Goal: Task Accomplishment & Management: Manage account settings

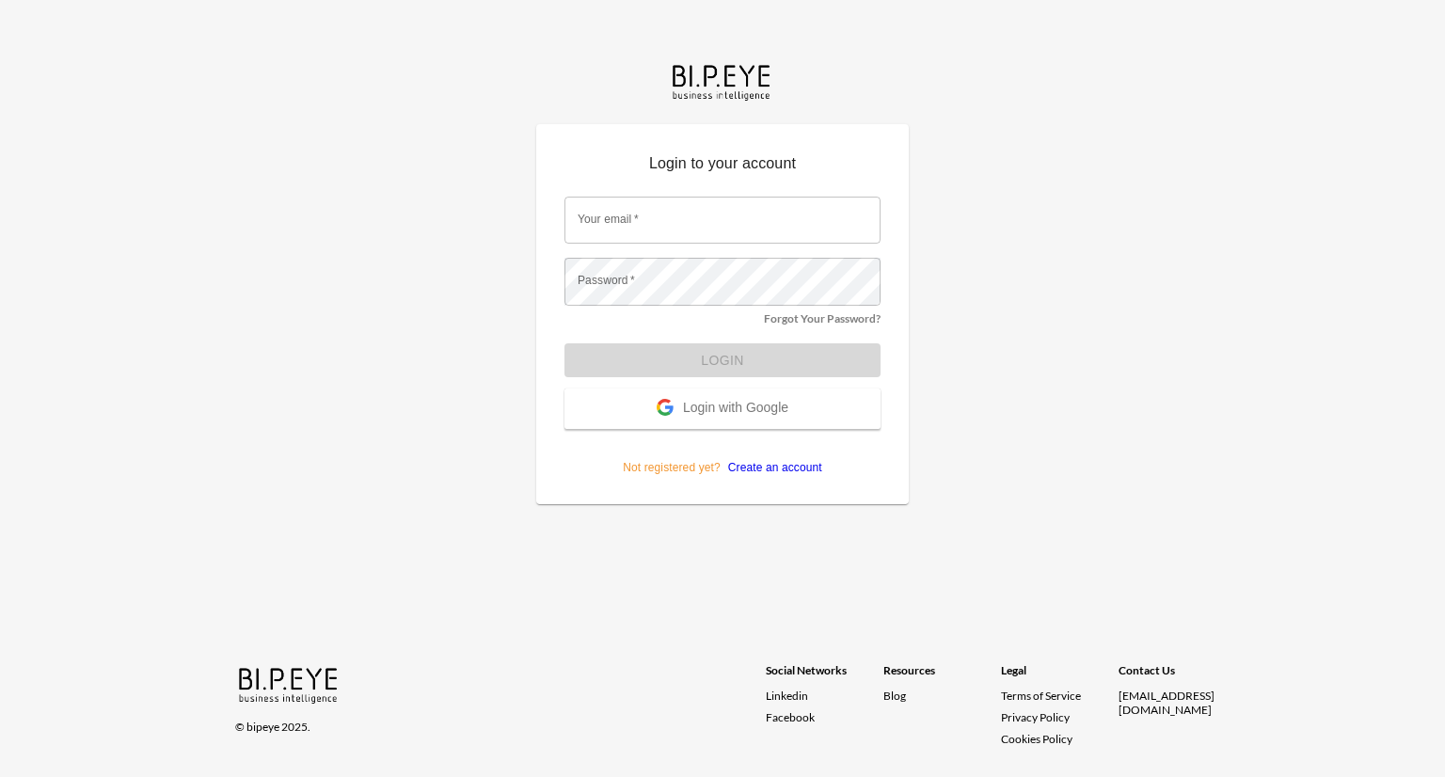
click at [767, 400] on span "Login with Google" at bounding box center [735, 409] width 105 height 19
click at [760, 406] on span "Login with Google" at bounding box center [735, 409] width 105 height 19
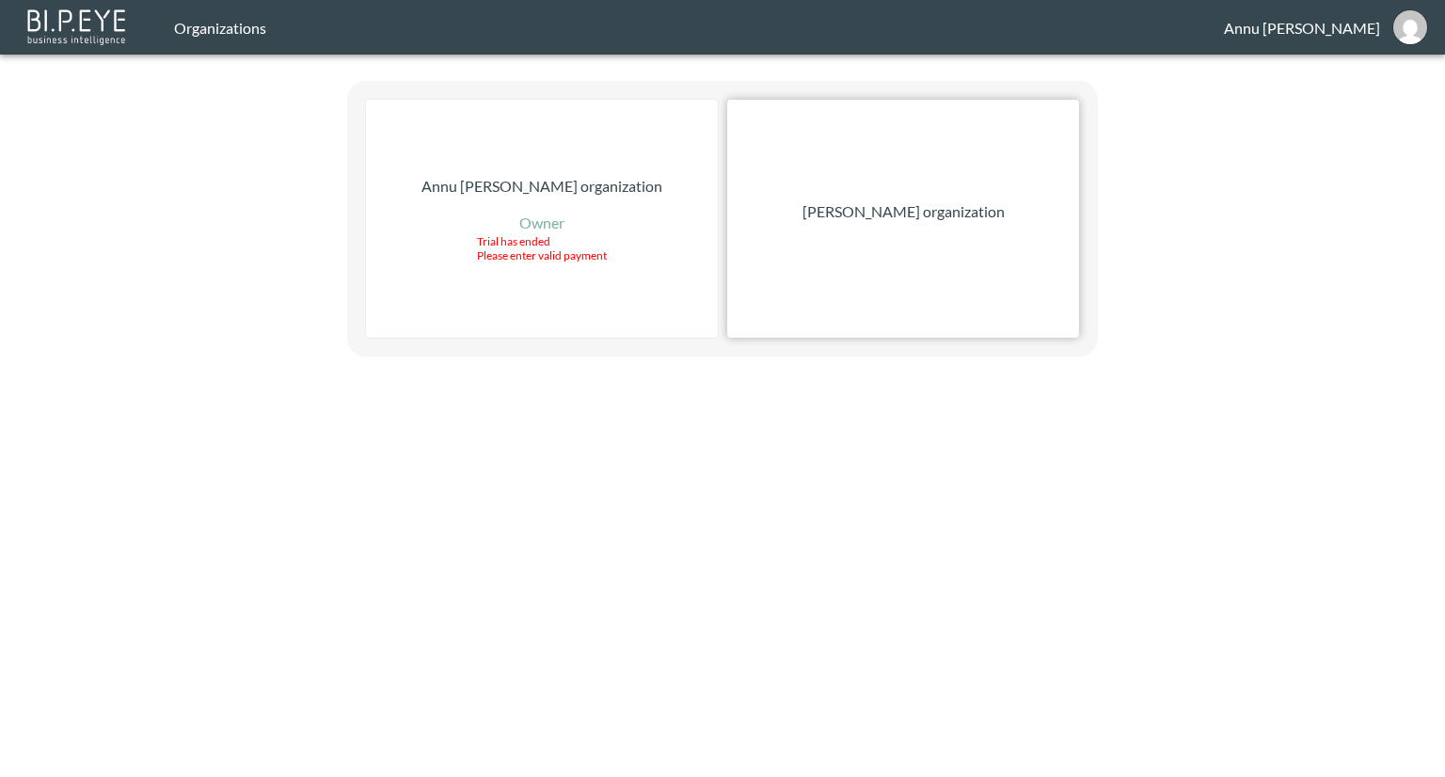
click at [955, 203] on p "[PERSON_NAME] organization" at bounding box center [903, 211] width 202 height 23
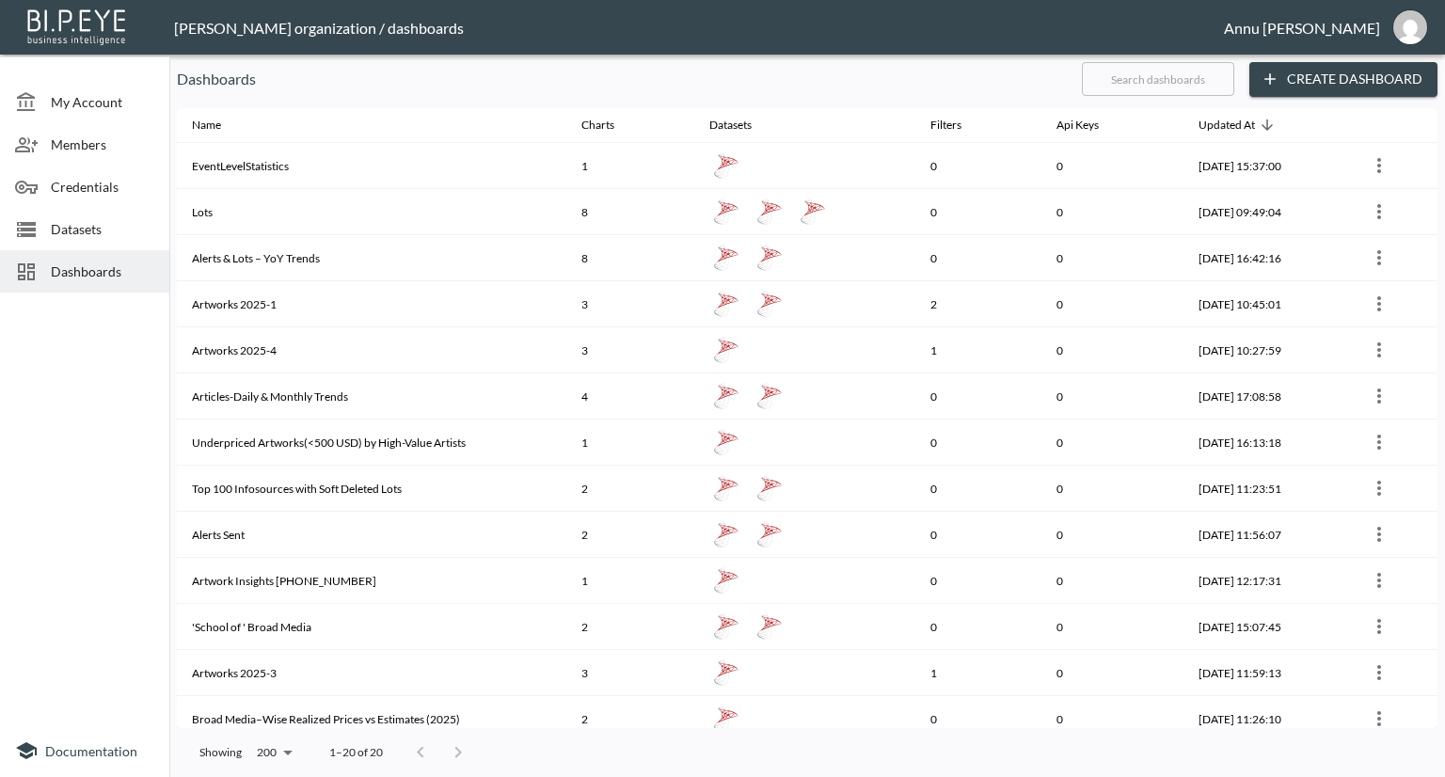
click at [67, 223] on span "Datasets" at bounding box center [102, 229] width 103 height 20
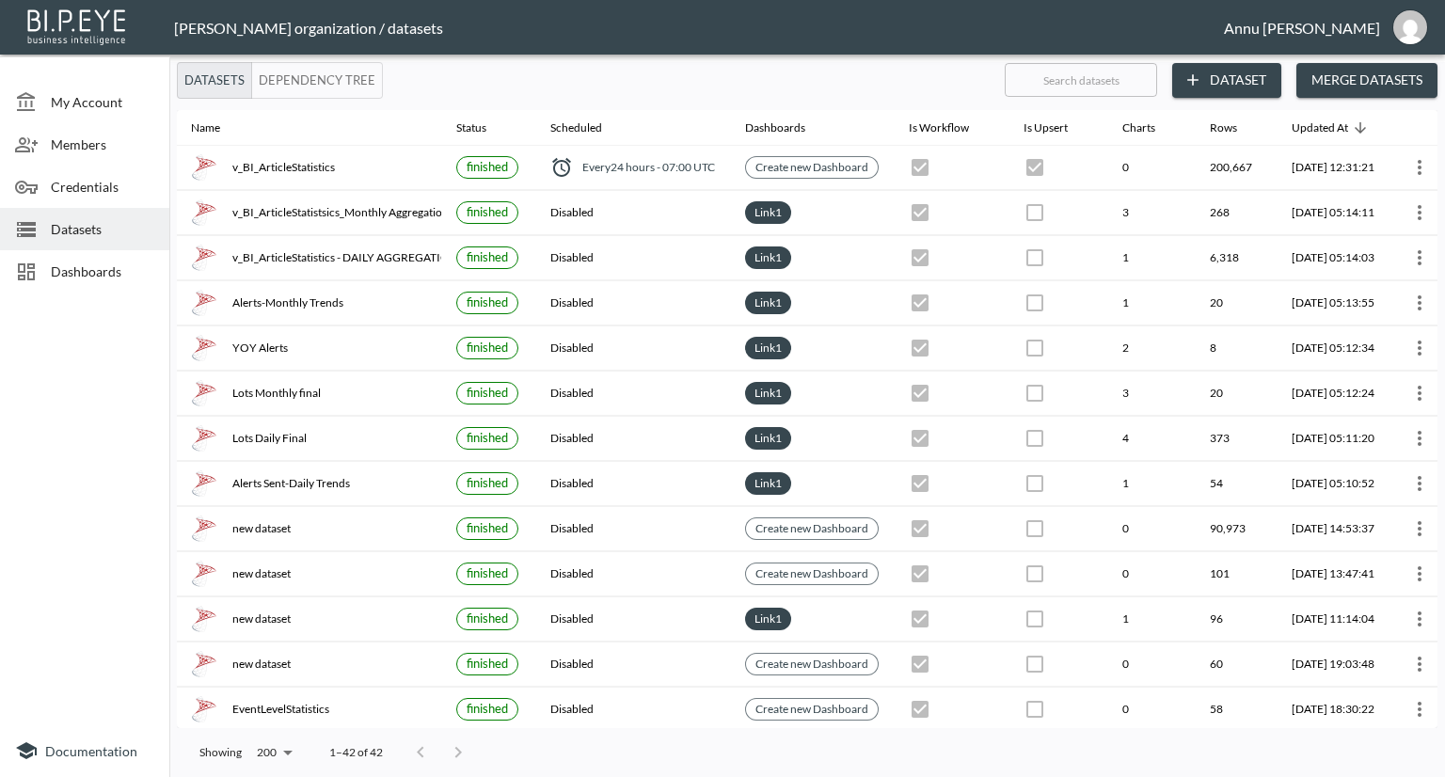
scroll to position [0, 110]
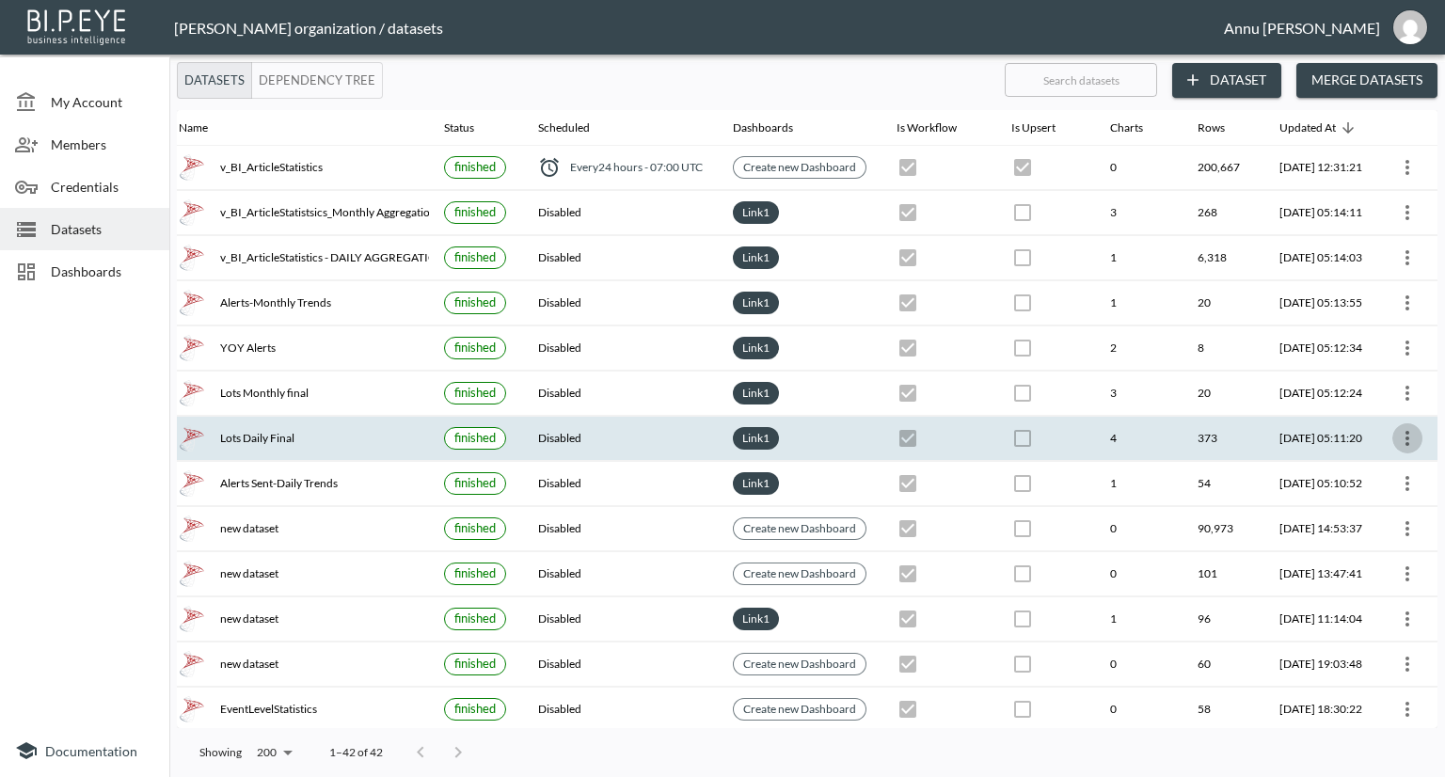
click at [1397, 436] on icon "more" at bounding box center [1407, 438] width 23 height 23
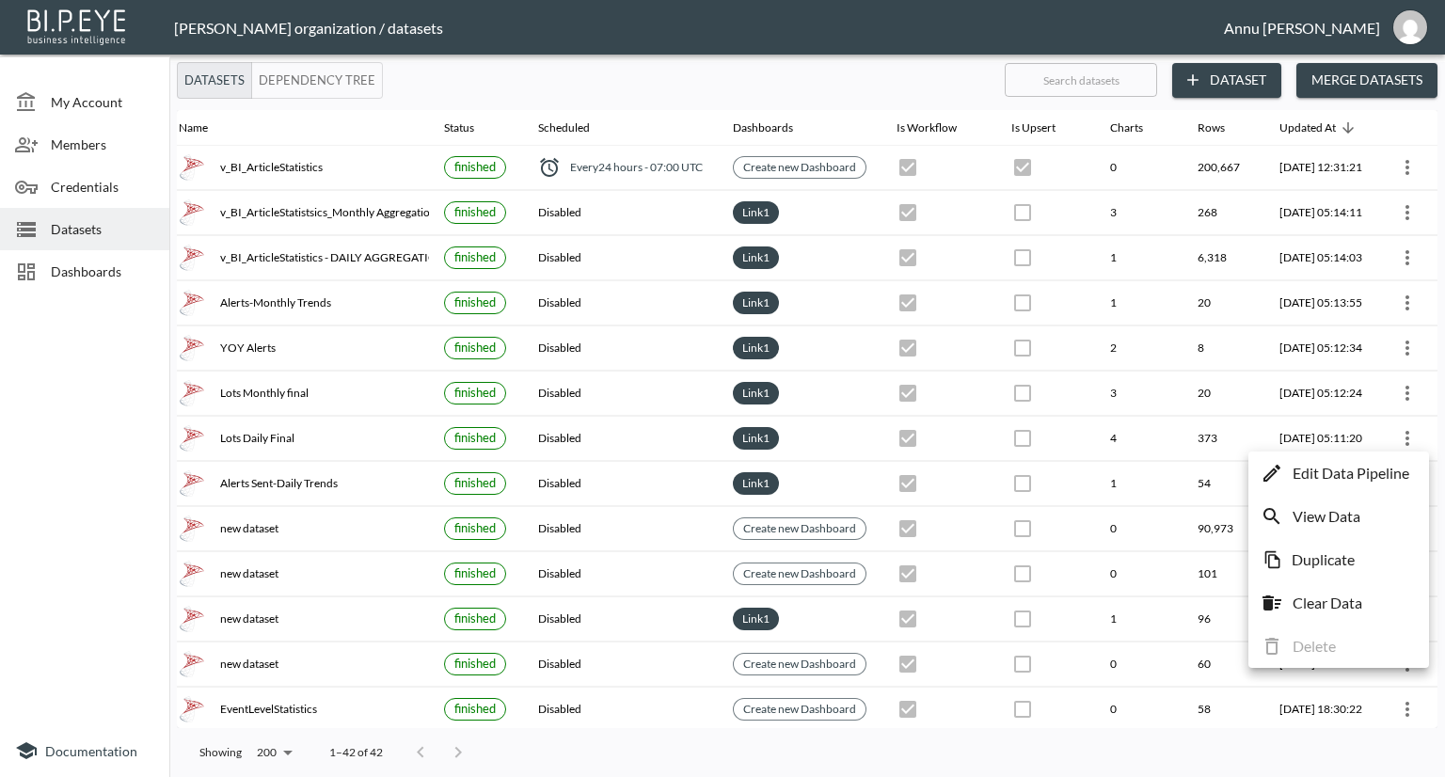
click at [1378, 467] on p "Edit Data Pipeline" at bounding box center [1350, 473] width 117 height 23
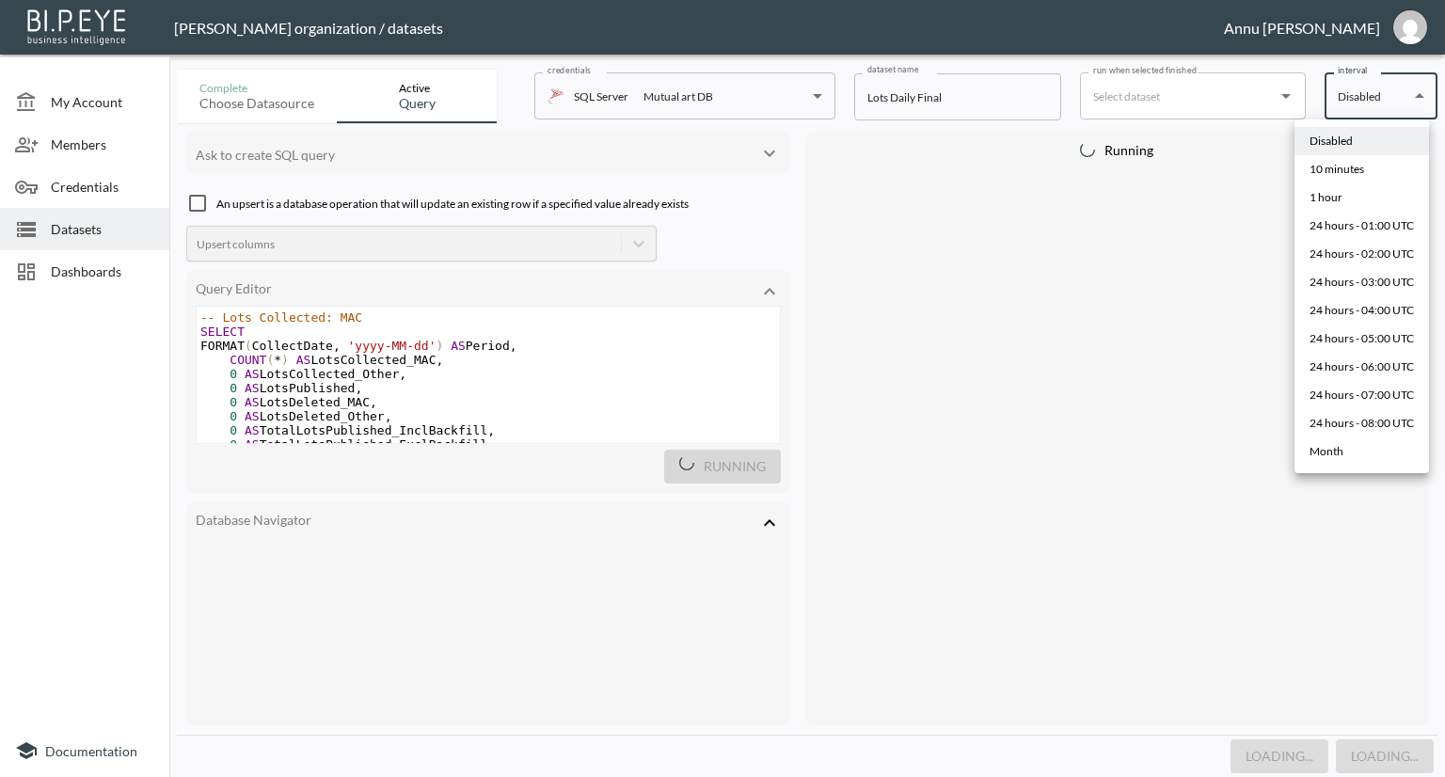
click at [1358, 98] on body "BI.P.EYE, Interactive Analytics Dashboards - app [PERSON_NAME] organization / d…" at bounding box center [722, 388] width 1445 height 777
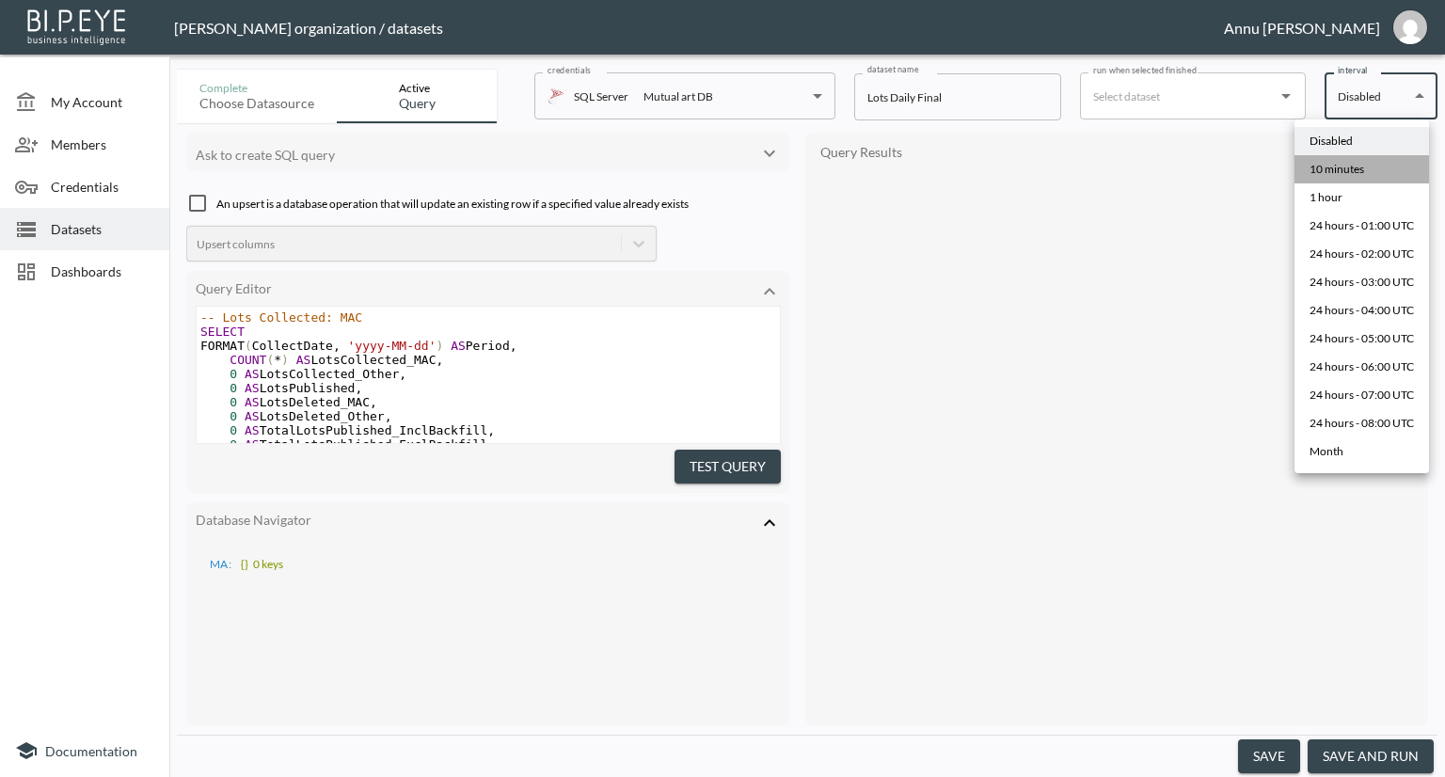
click at [1342, 172] on div "10 minutes" at bounding box center [1336, 169] width 55 height 17
type input "*/10 * * * *"
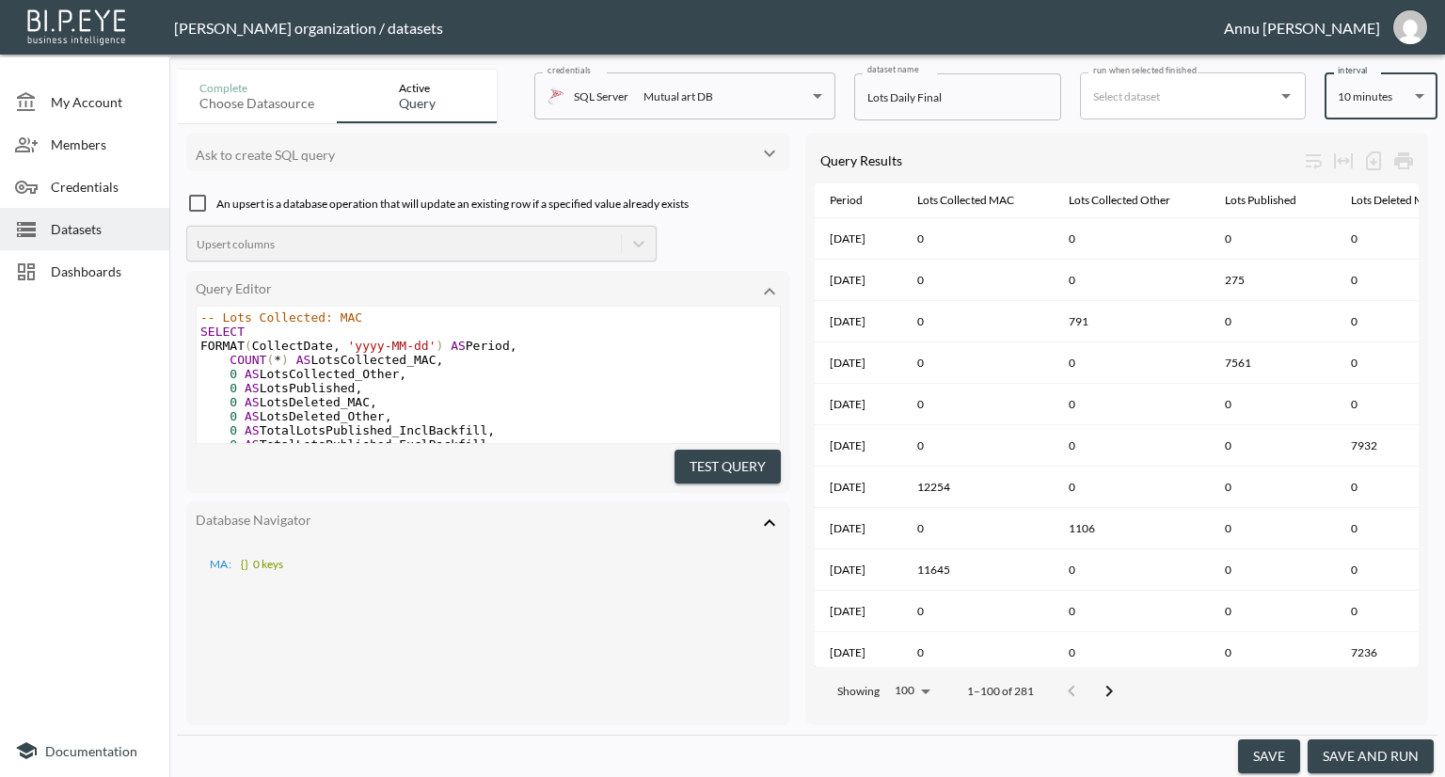
click at [1278, 747] on button "save" at bounding box center [1269, 756] width 62 height 35
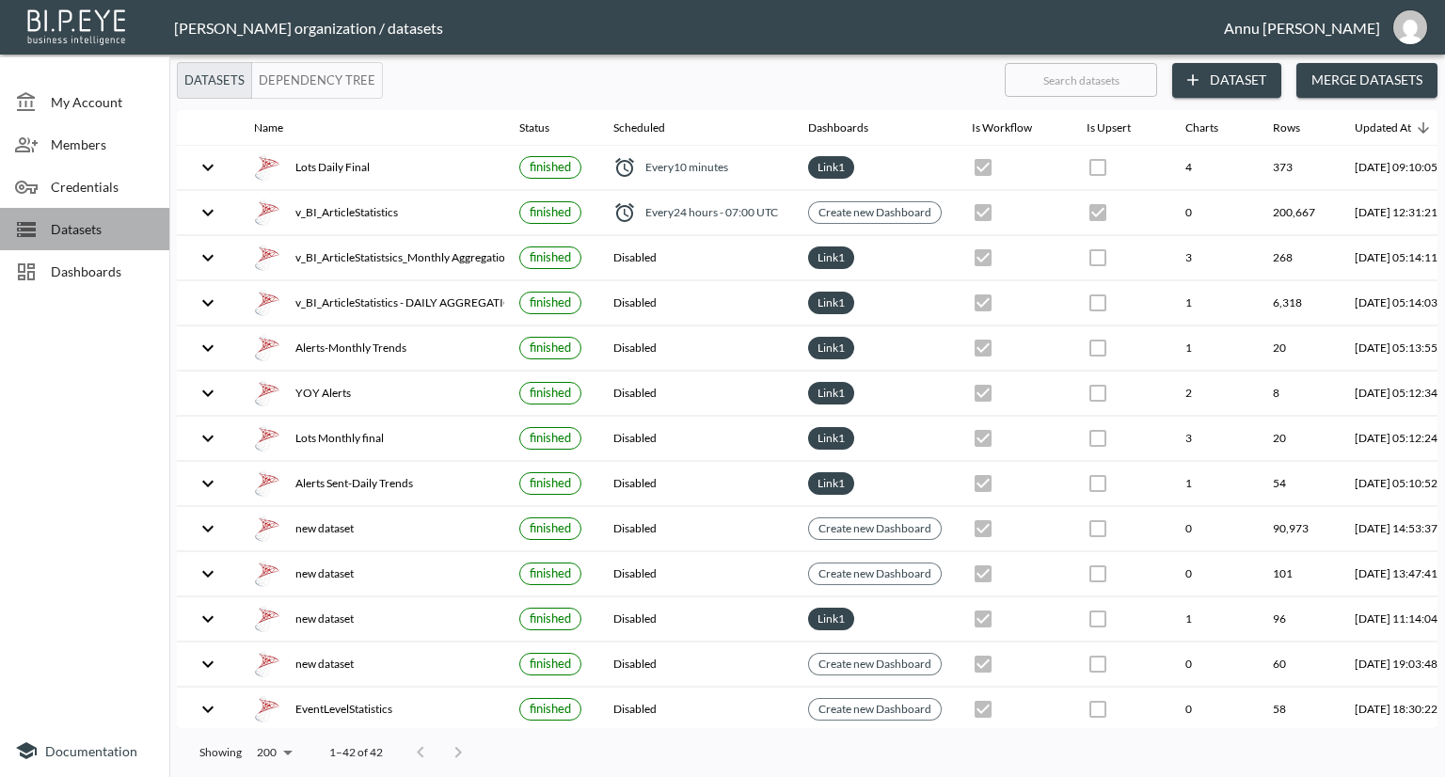
click at [56, 227] on span "Datasets" at bounding box center [102, 229] width 103 height 20
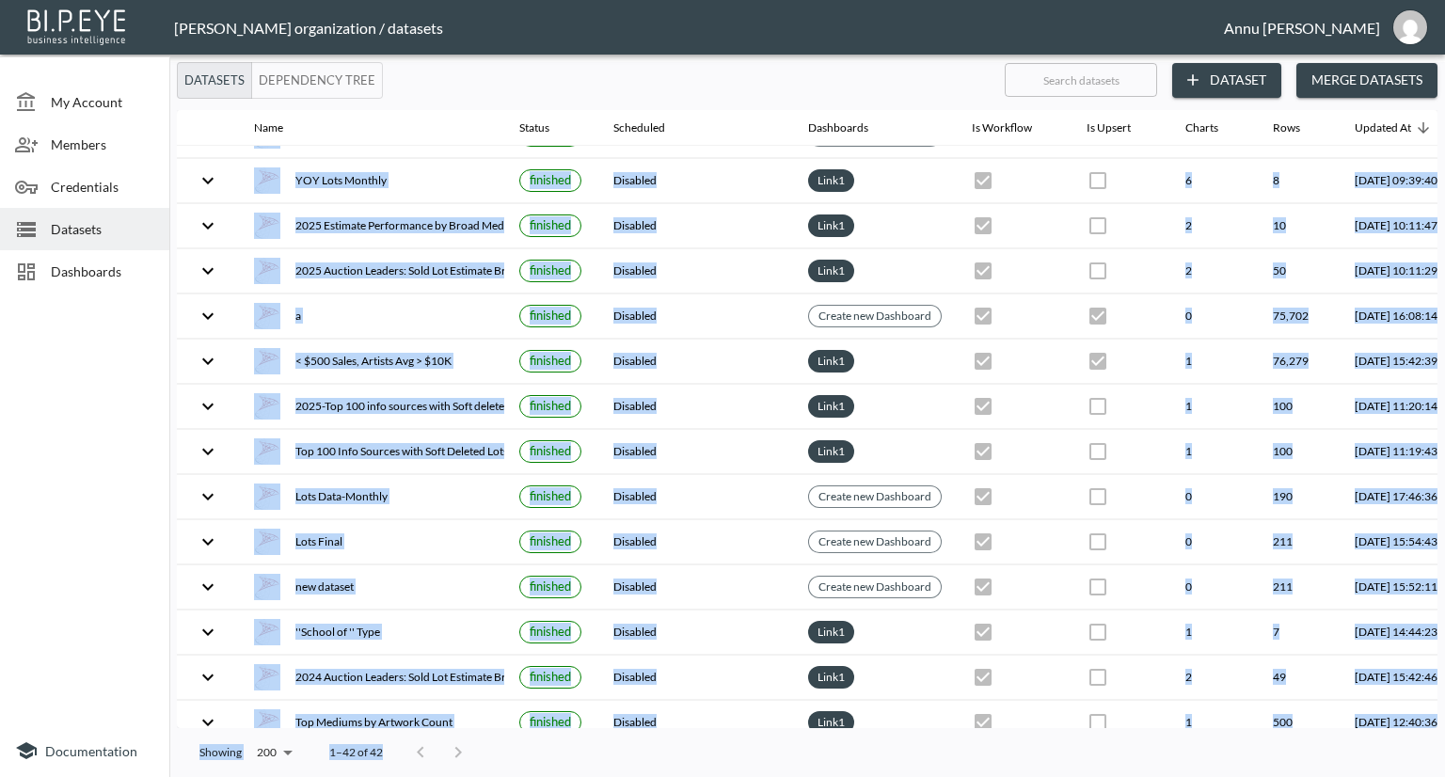
drag, startPoint x: 350, startPoint y: 718, endPoint x: 464, endPoint y: 735, distance: 115.2
click at [464, 735] on div "Datasets Dependency Tree ​ Dataset Merge Datasets Name Status Scheduled Dashboa…" at bounding box center [806, 419] width 1275 height 715
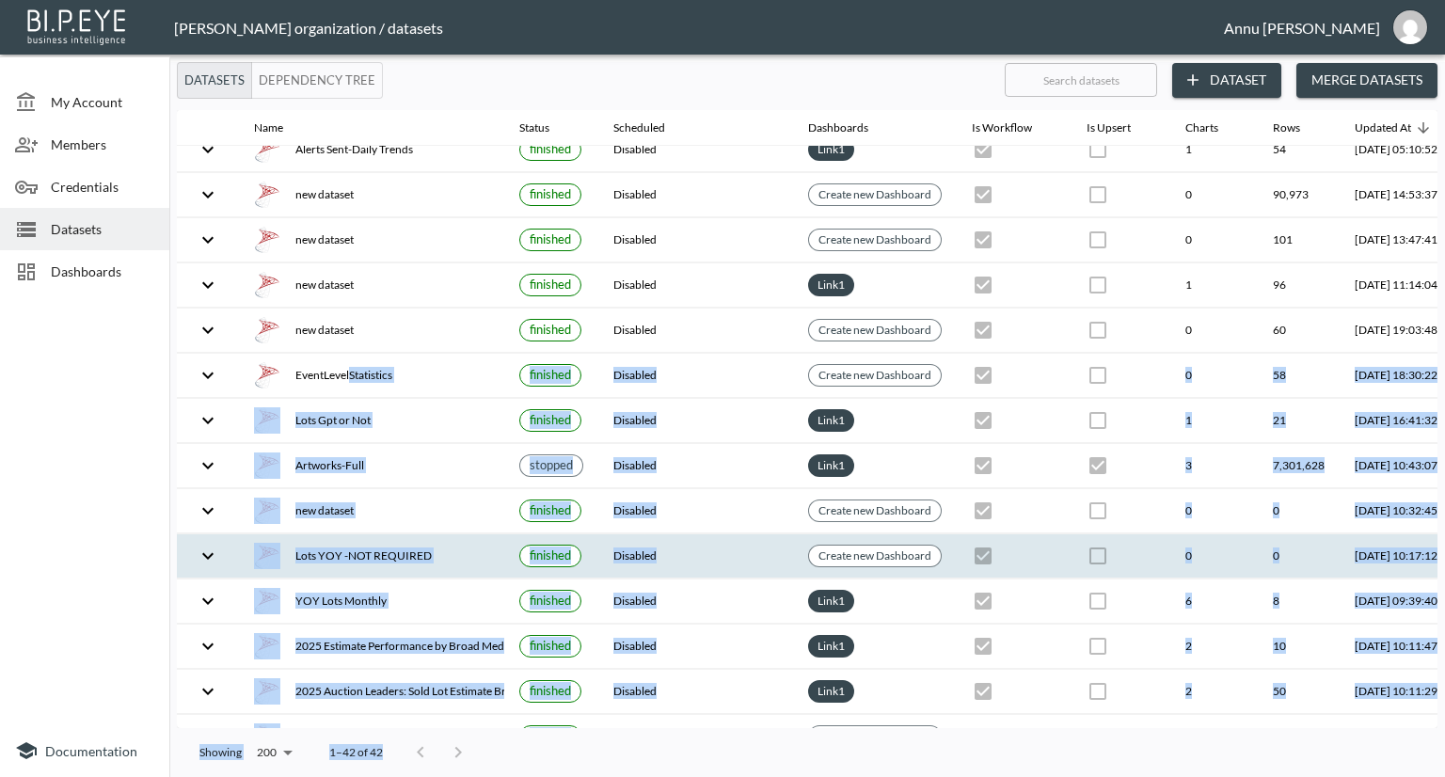
scroll to position [223, 0]
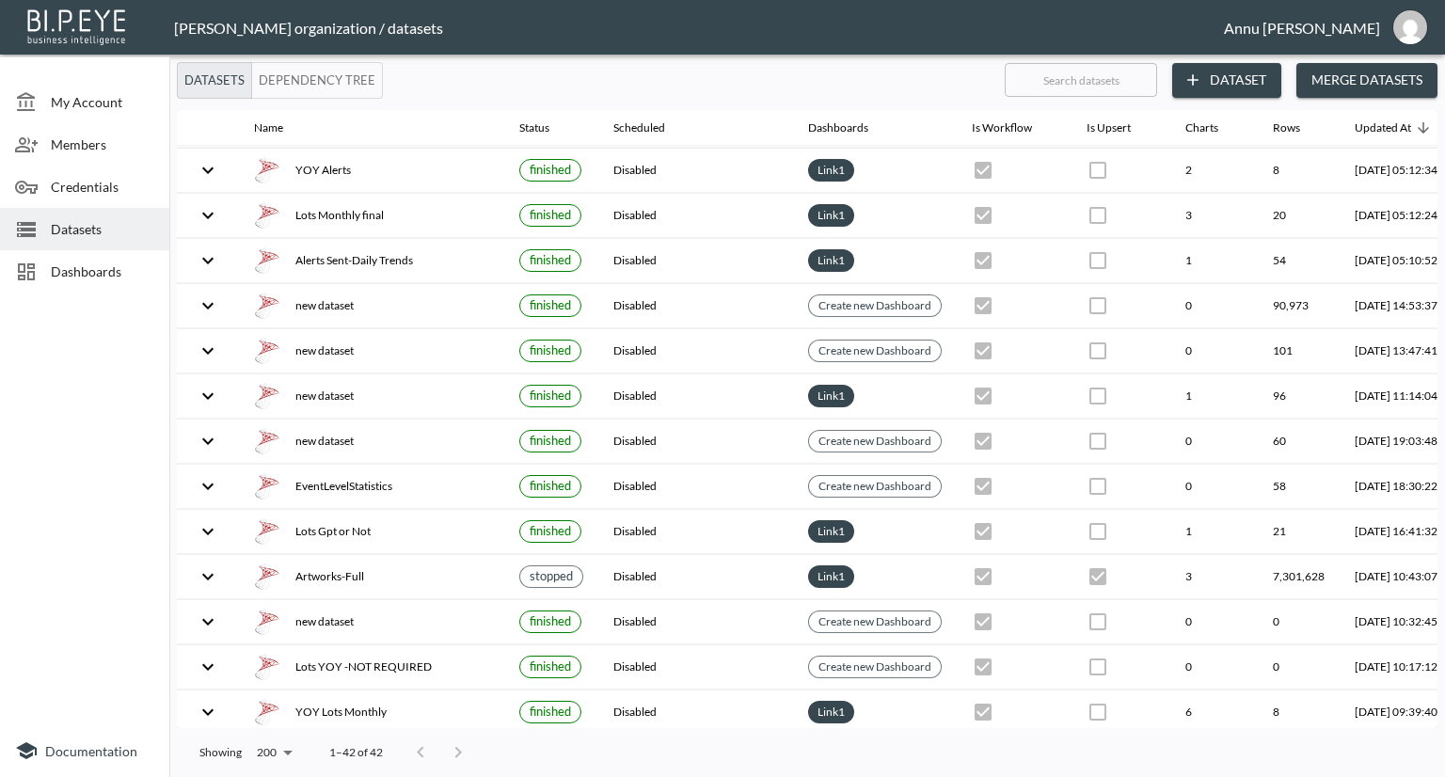
click at [133, 434] on div at bounding box center [84, 512] width 169 height 424
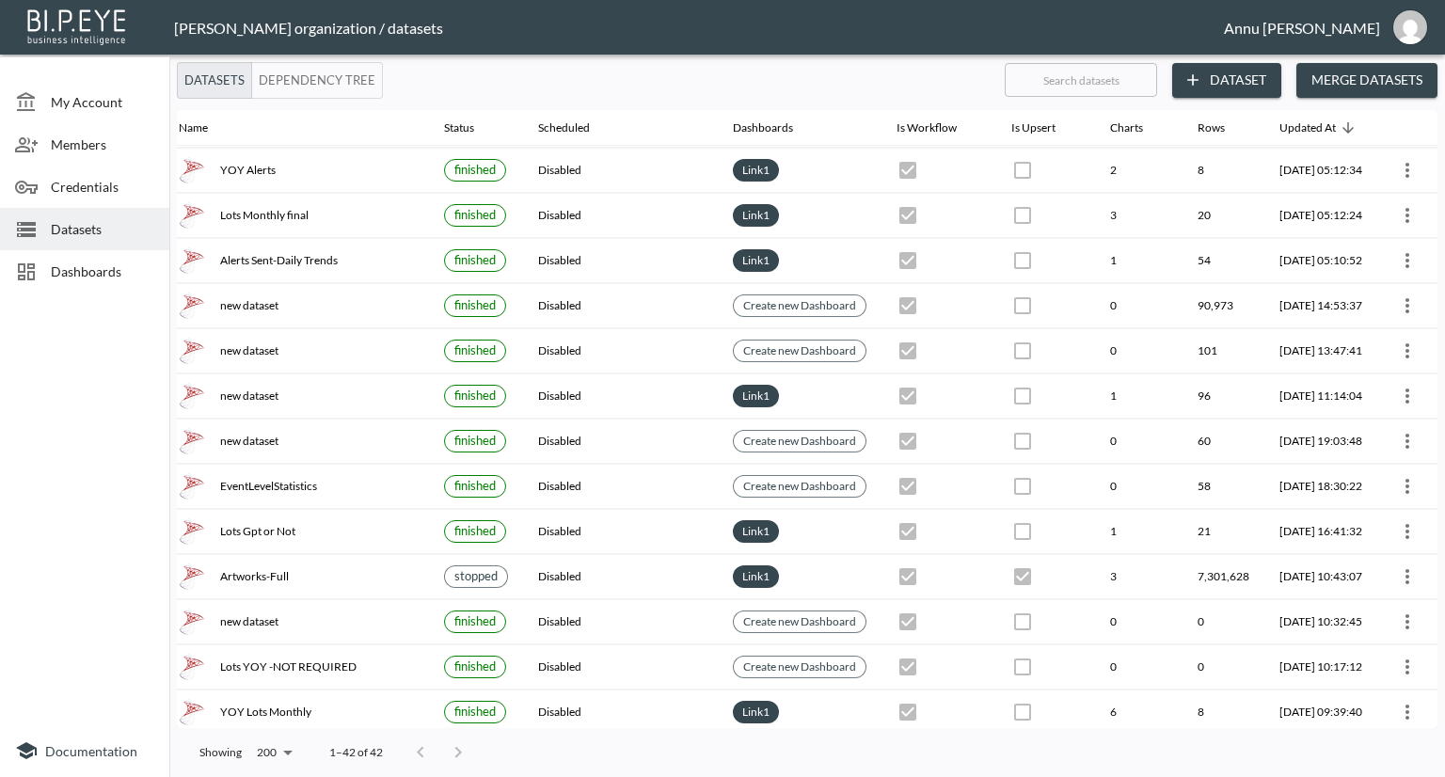
scroll to position [223, 110]
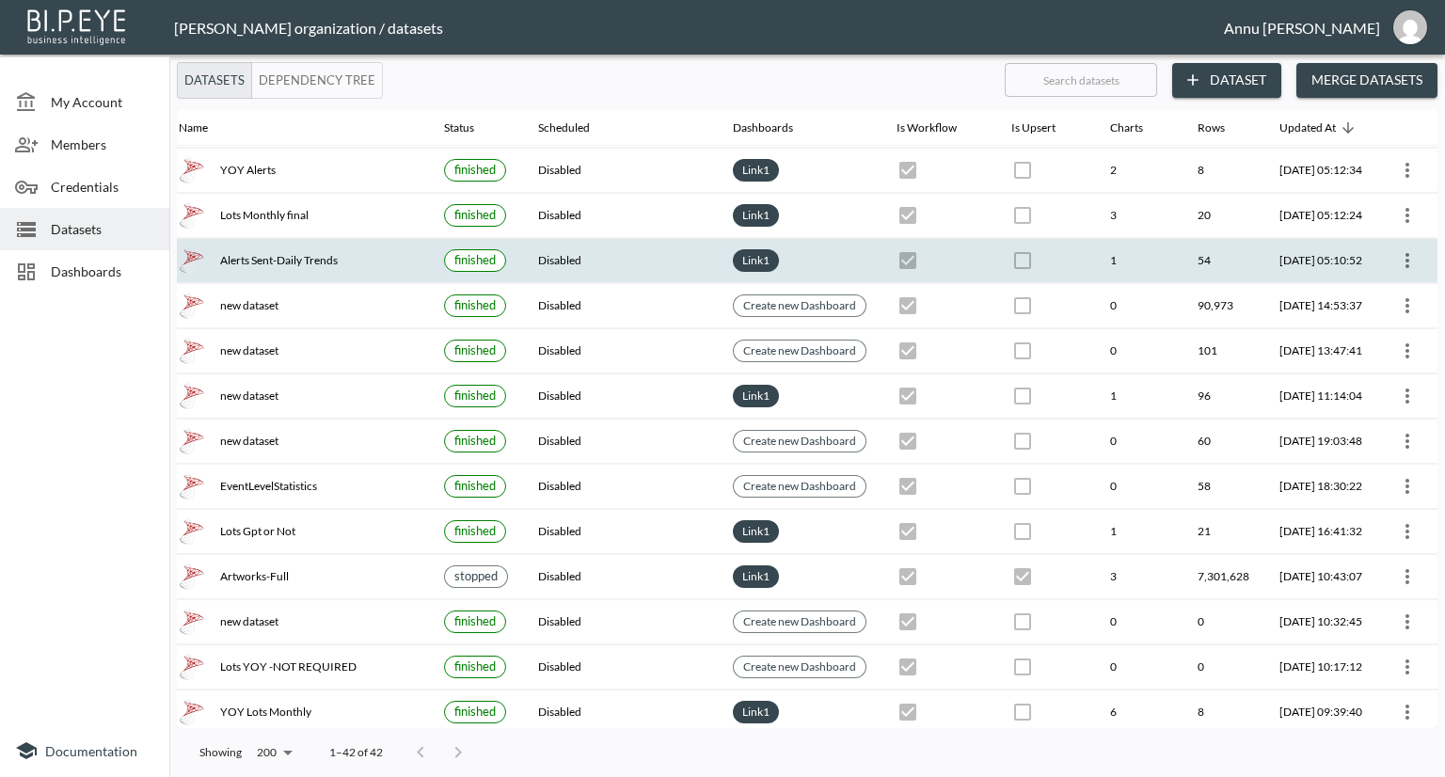
click at [1405, 258] on icon "more" at bounding box center [1407, 260] width 4 height 15
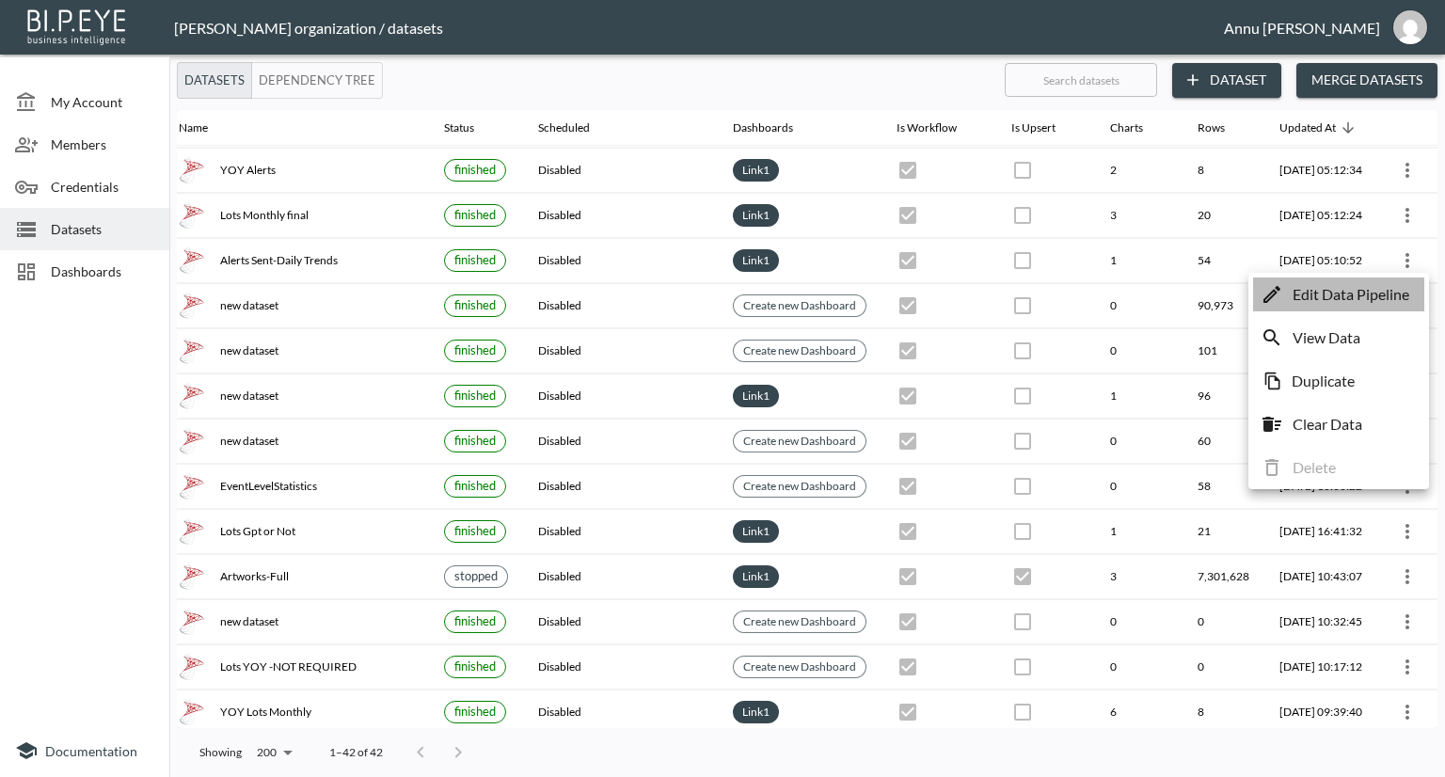
click at [1386, 298] on p "Edit Data Pipeline" at bounding box center [1350, 294] width 117 height 23
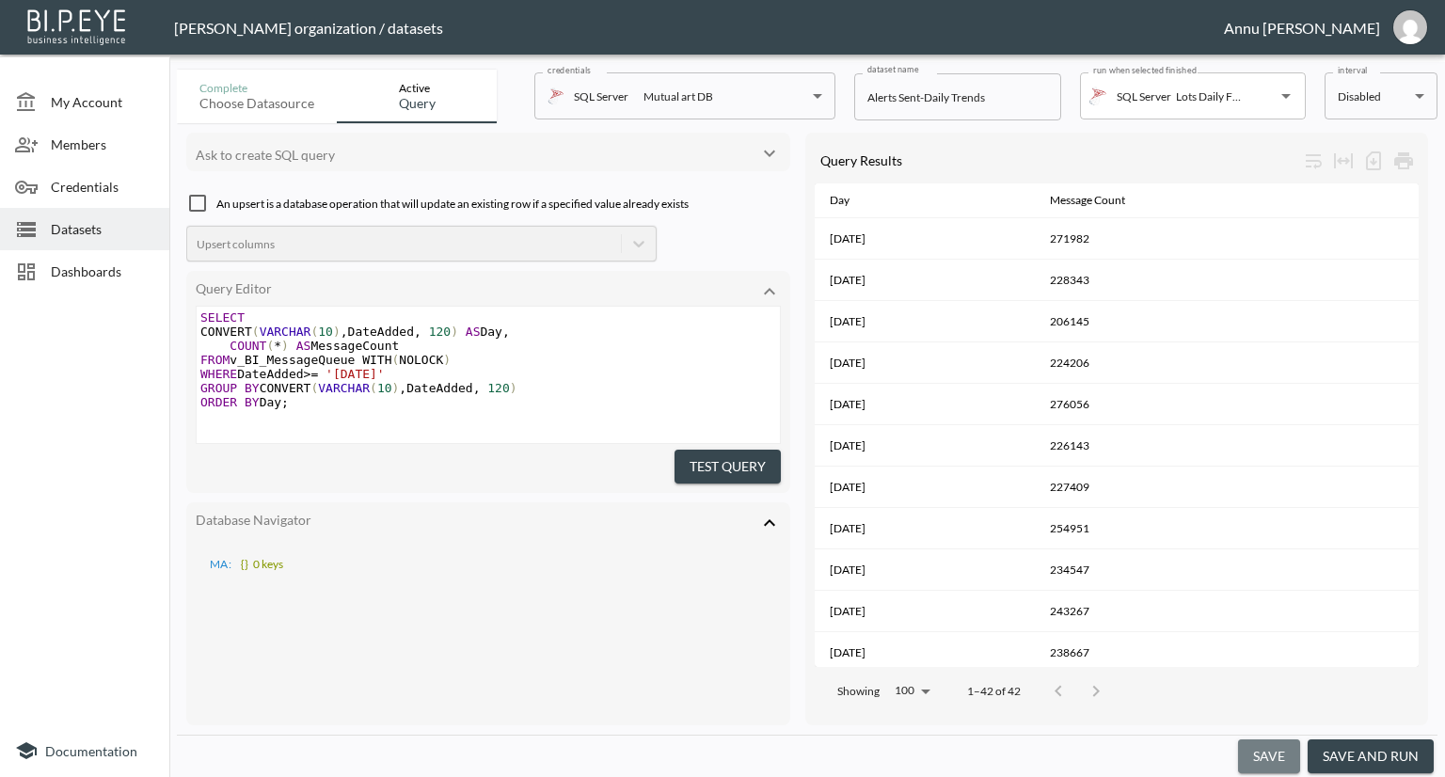
drag, startPoint x: 1275, startPoint y: 751, endPoint x: 1253, endPoint y: 724, distance: 35.4
click at [1275, 752] on button "save" at bounding box center [1269, 756] width 62 height 35
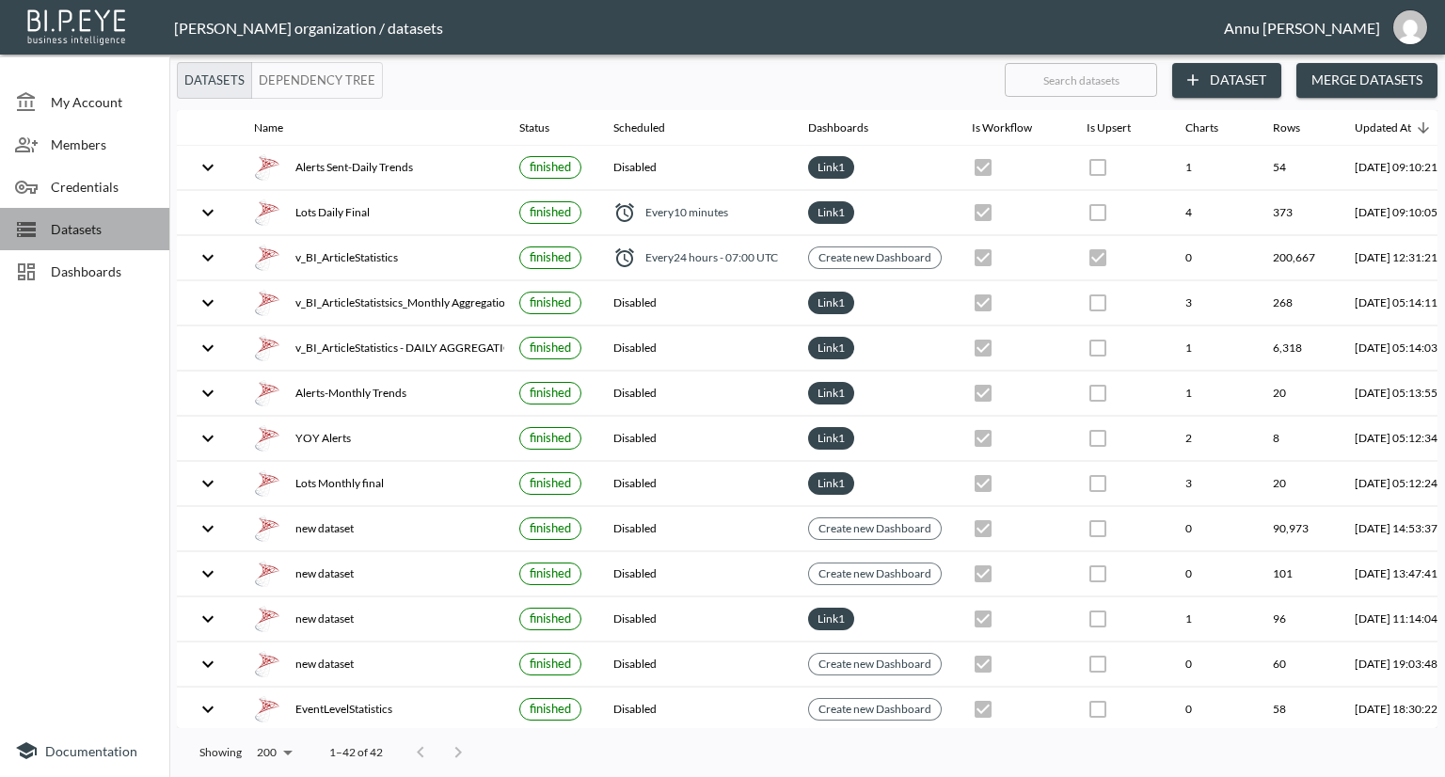
click at [67, 228] on span "Datasets" at bounding box center [102, 229] width 103 height 20
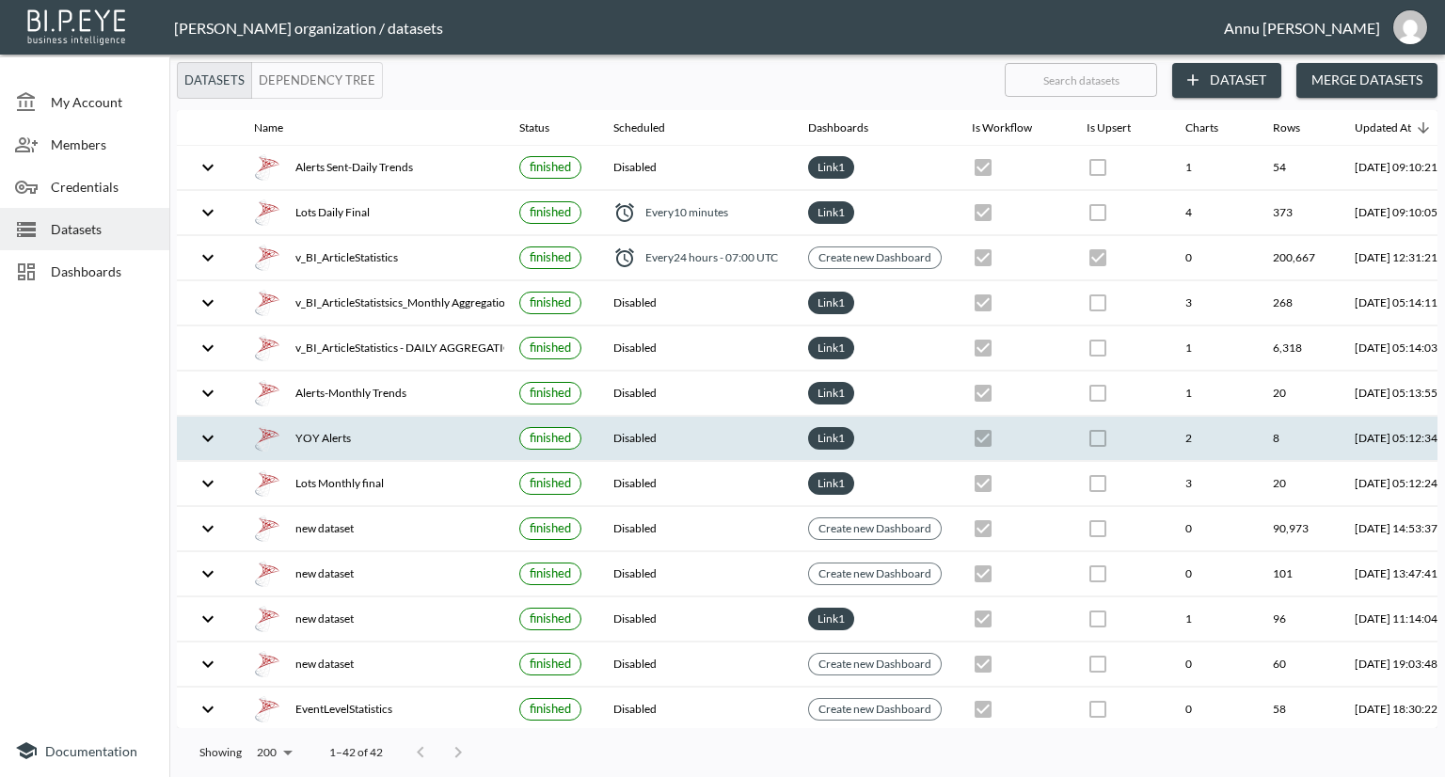
click at [375, 420] on th "YOY Alerts" at bounding box center [371, 439] width 265 height 44
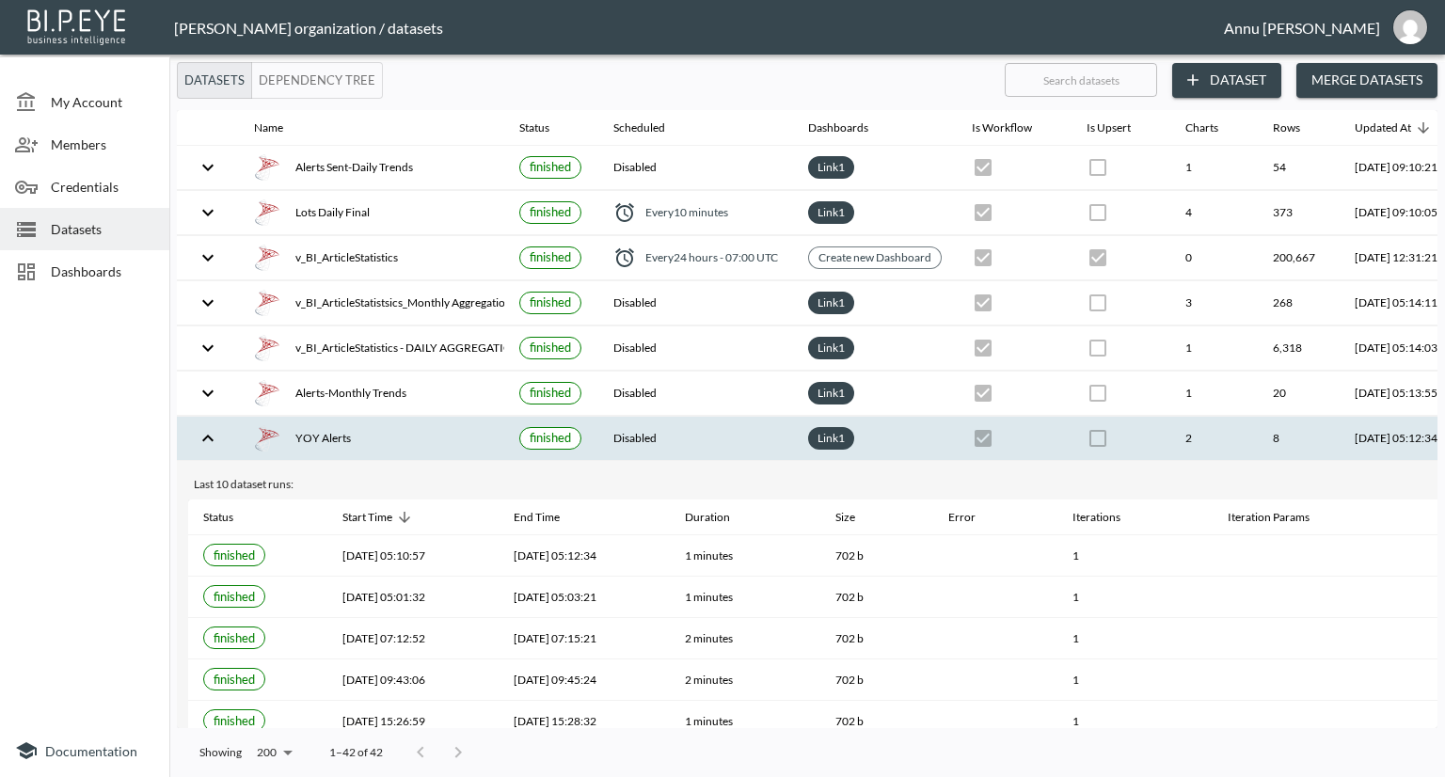
scroll to position [0, 110]
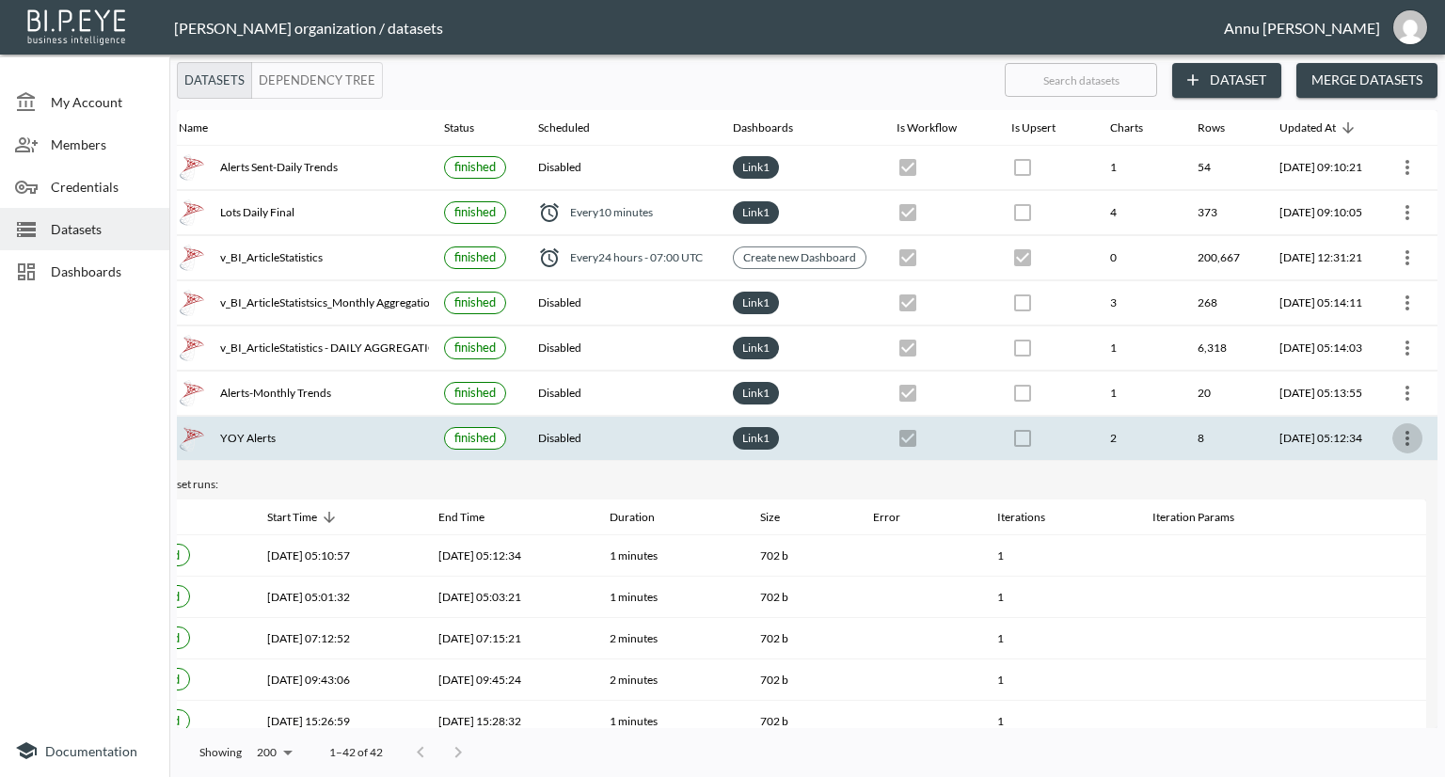
click at [1407, 435] on icon "more" at bounding box center [1407, 438] width 23 height 23
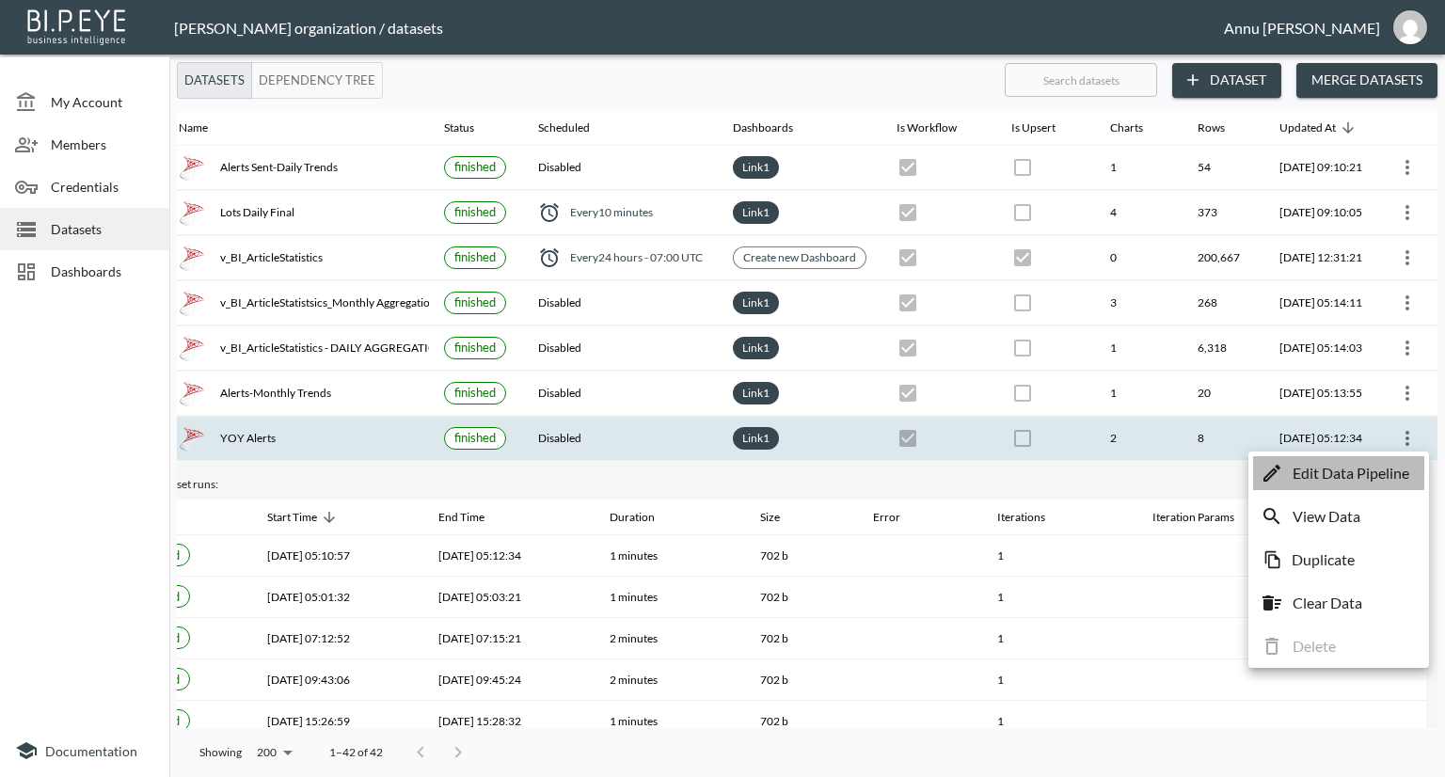
click at [1368, 470] on p "Edit Data Pipeline" at bounding box center [1350, 473] width 117 height 23
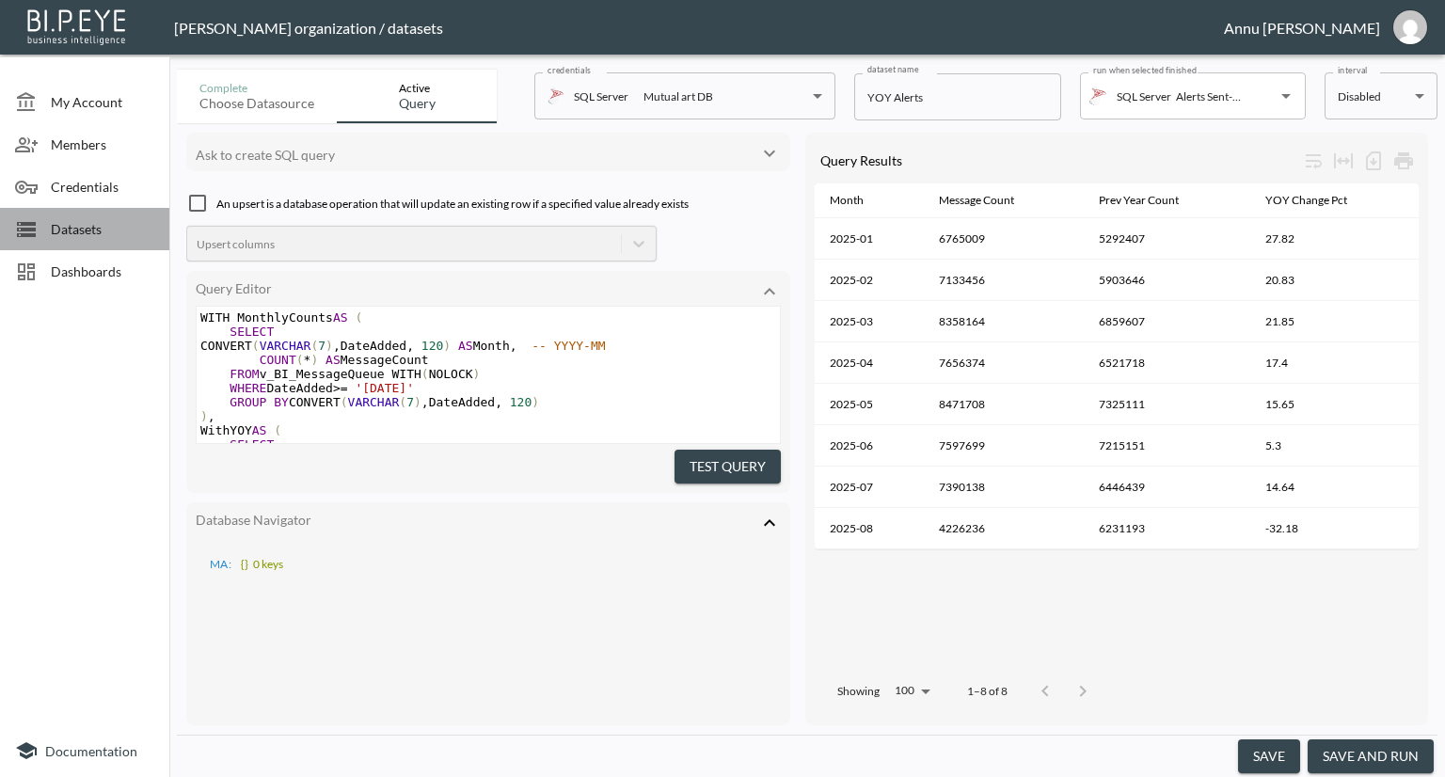
click at [102, 229] on span "Datasets" at bounding box center [102, 229] width 103 height 20
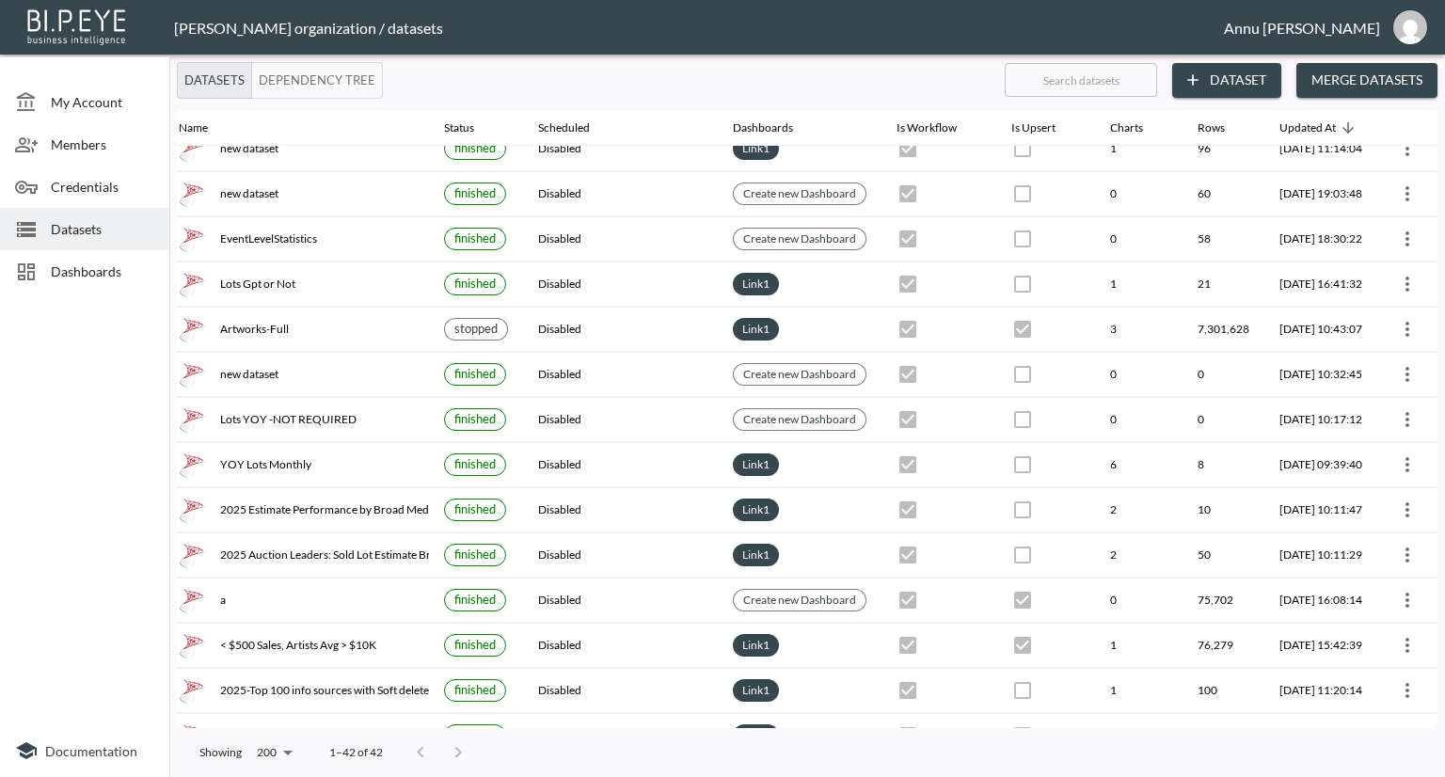
scroll to position [470, 110]
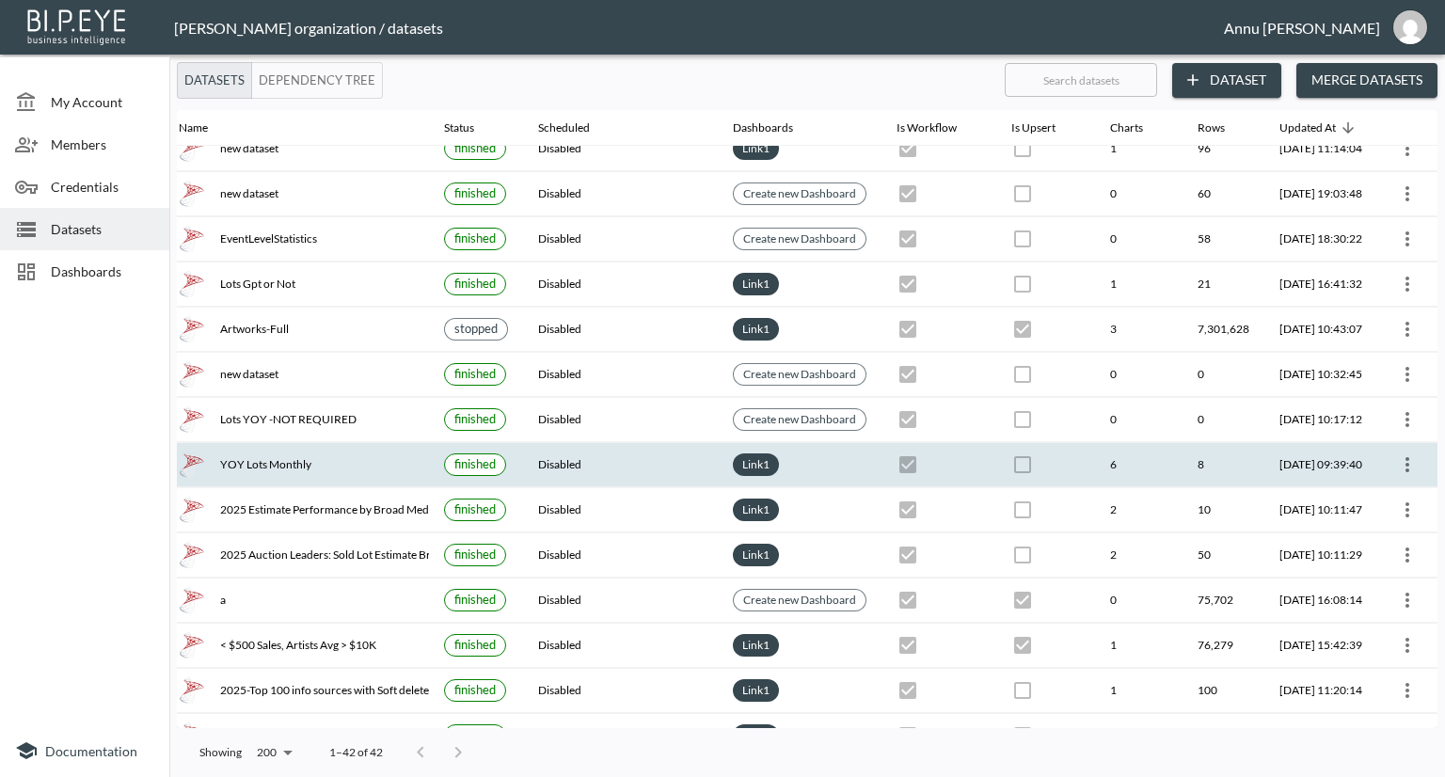
click at [1405, 456] on icon "more" at bounding box center [1407, 464] width 23 height 23
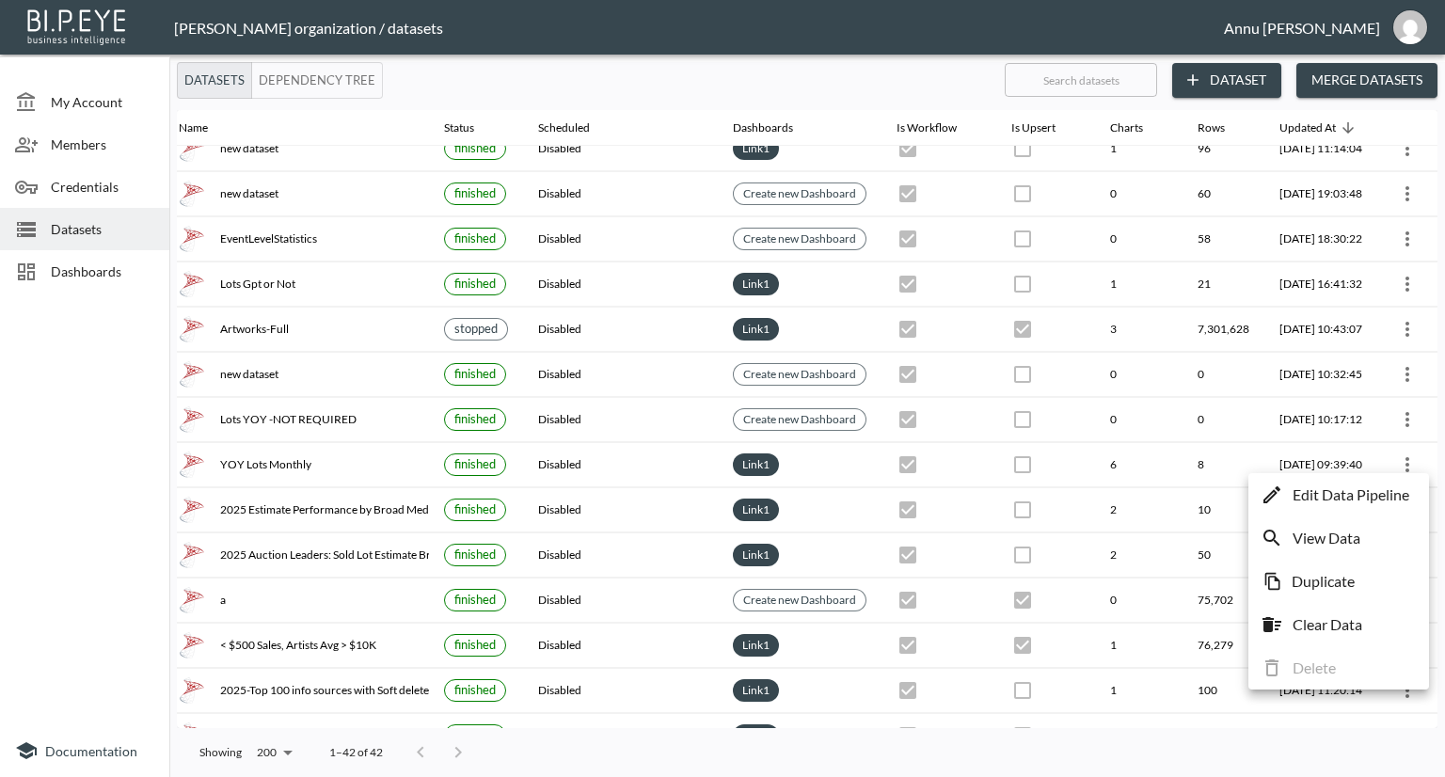
click at [1388, 493] on p "Edit Data Pipeline" at bounding box center [1350, 494] width 117 height 23
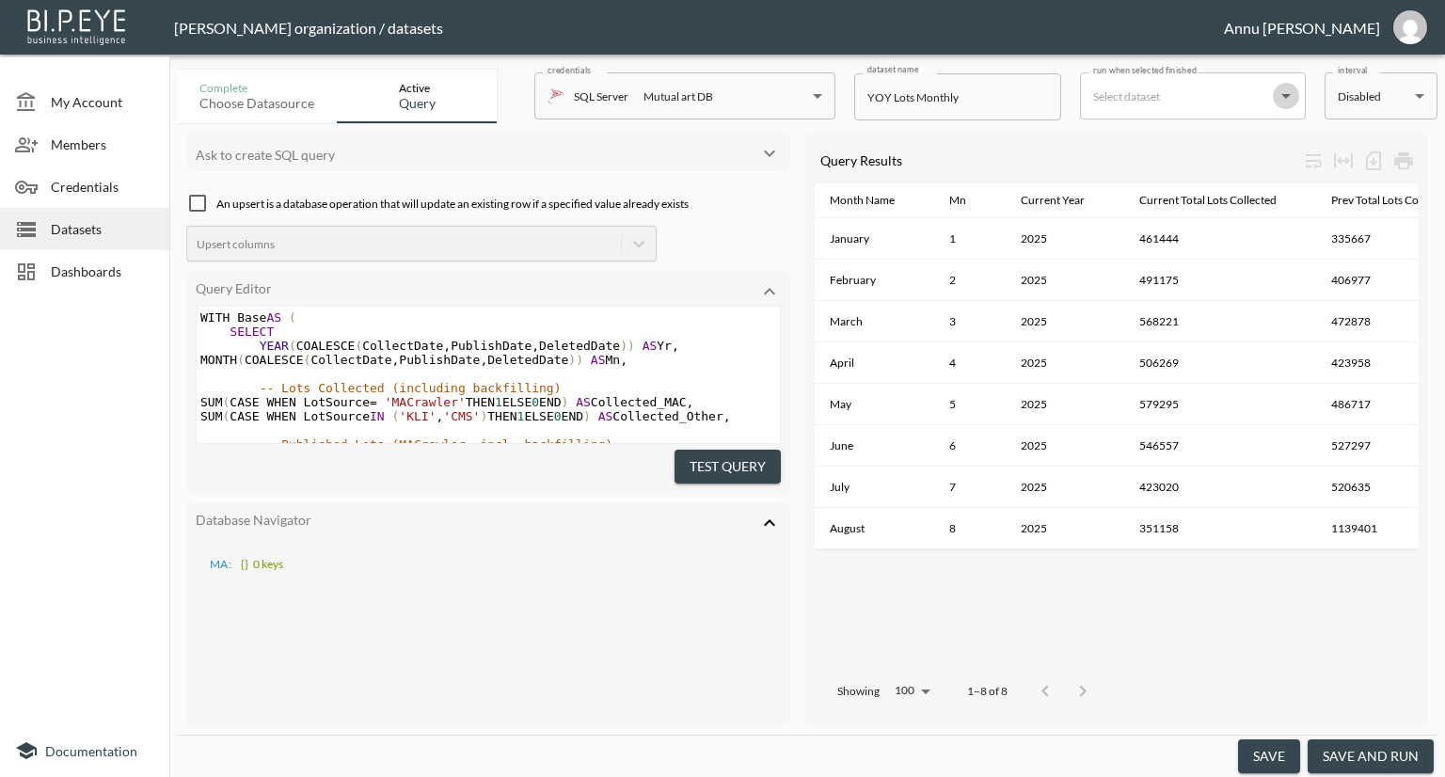
click at [1287, 99] on icon "Open" at bounding box center [1285, 96] width 23 height 23
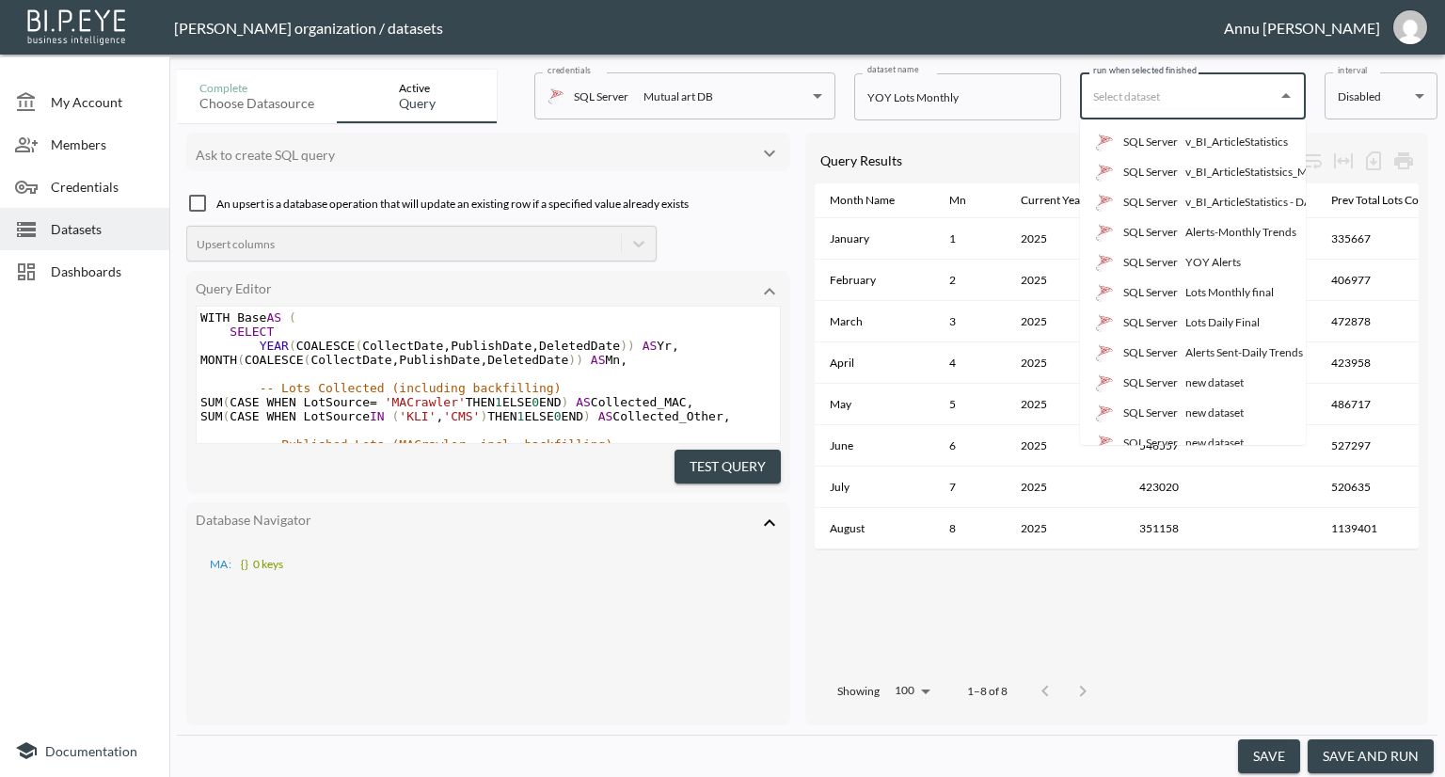
click at [1239, 255] on div "YOY Alerts" at bounding box center [1212, 262] width 55 height 17
type input "YOY Alerts"
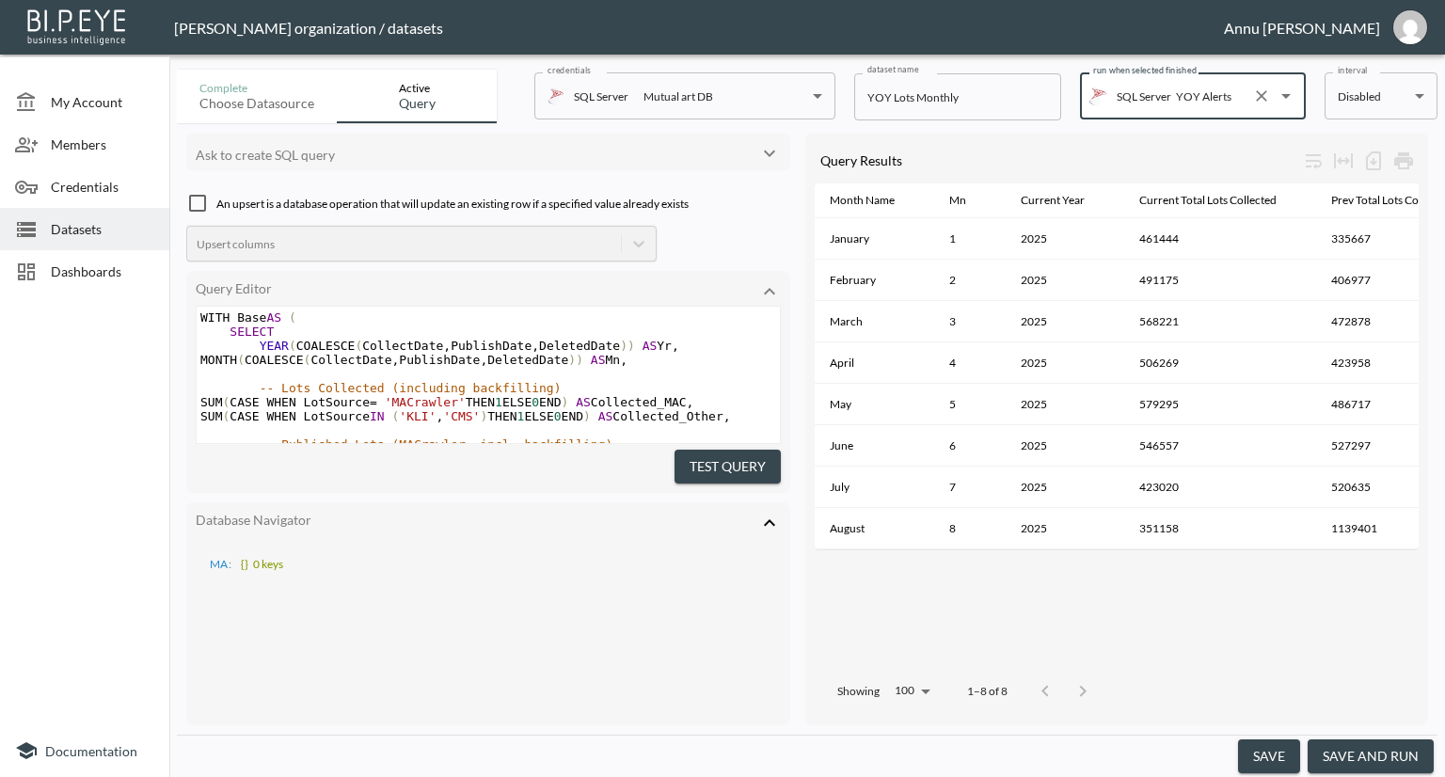
click at [1266, 754] on button "save" at bounding box center [1269, 756] width 62 height 35
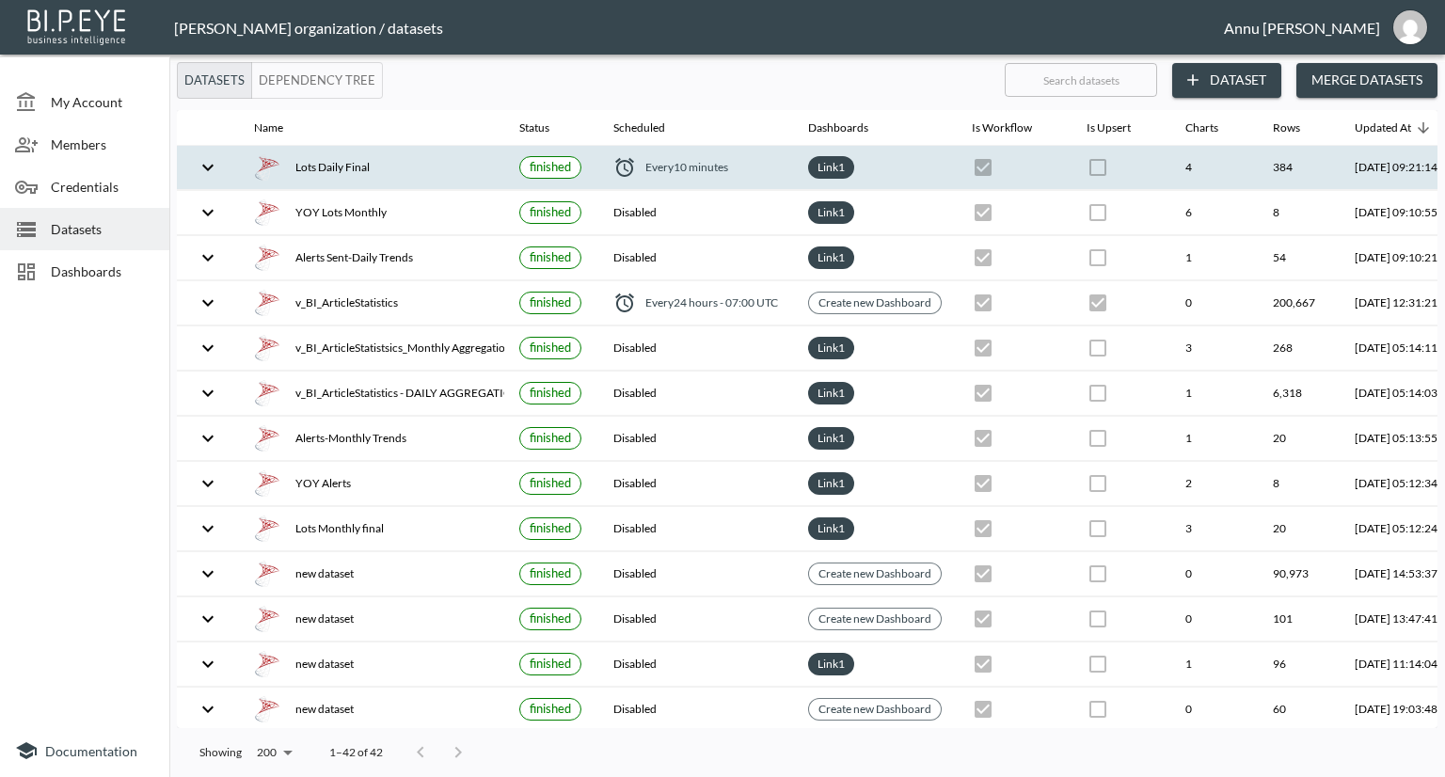
click at [207, 164] on icon "expand row" at bounding box center [208, 167] width 23 height 23
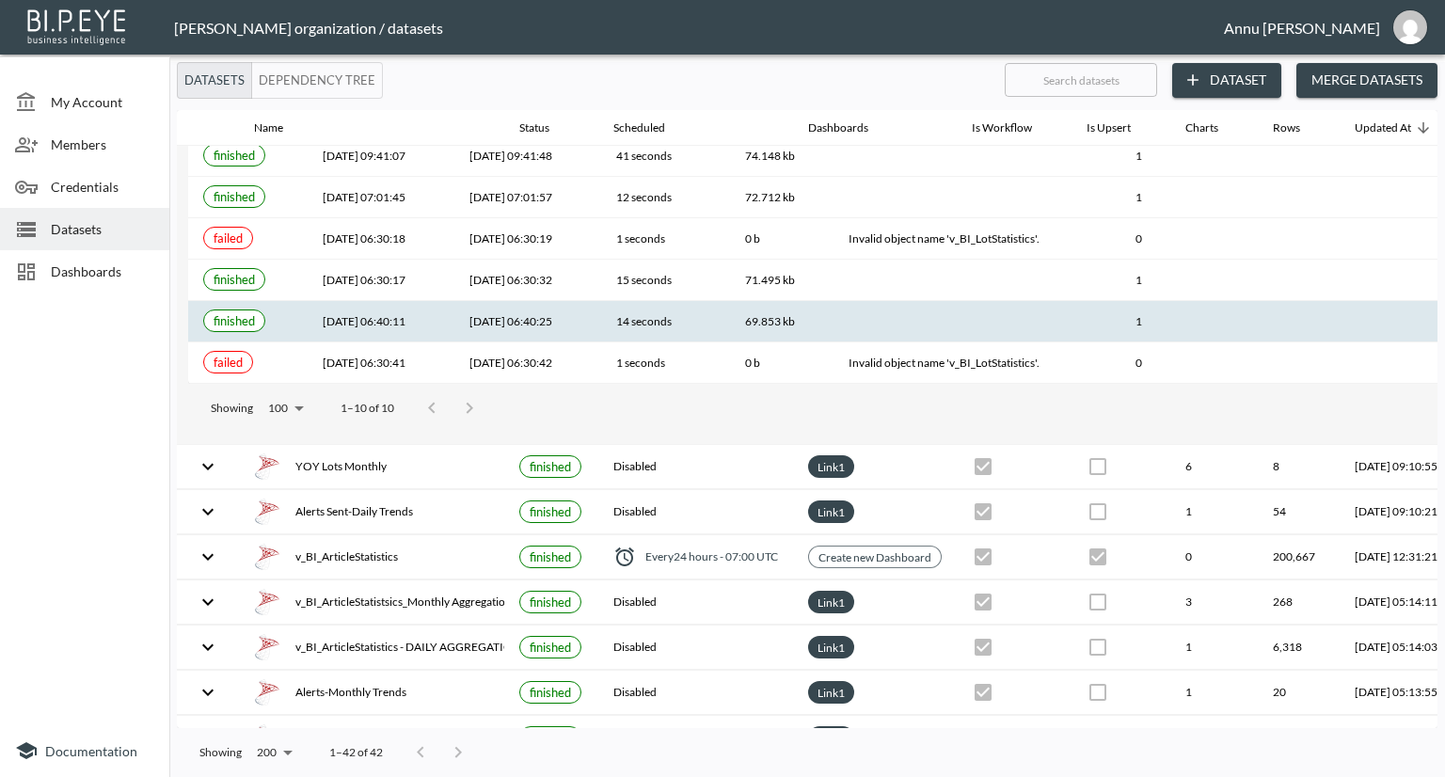
scroll to position [376, 0]
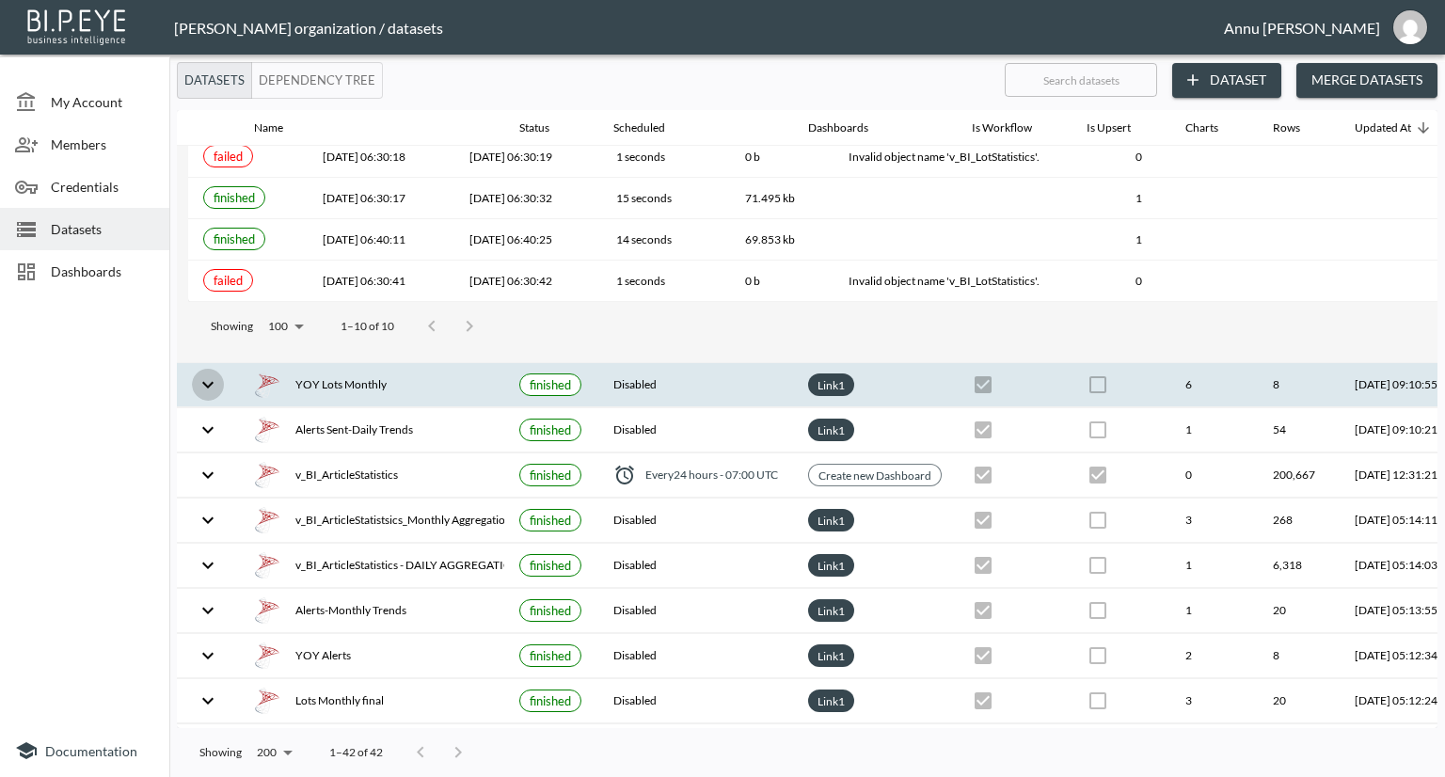
click at [215, 384] on icon "expand row" at bounding box center [208, 384] width 23 height 23
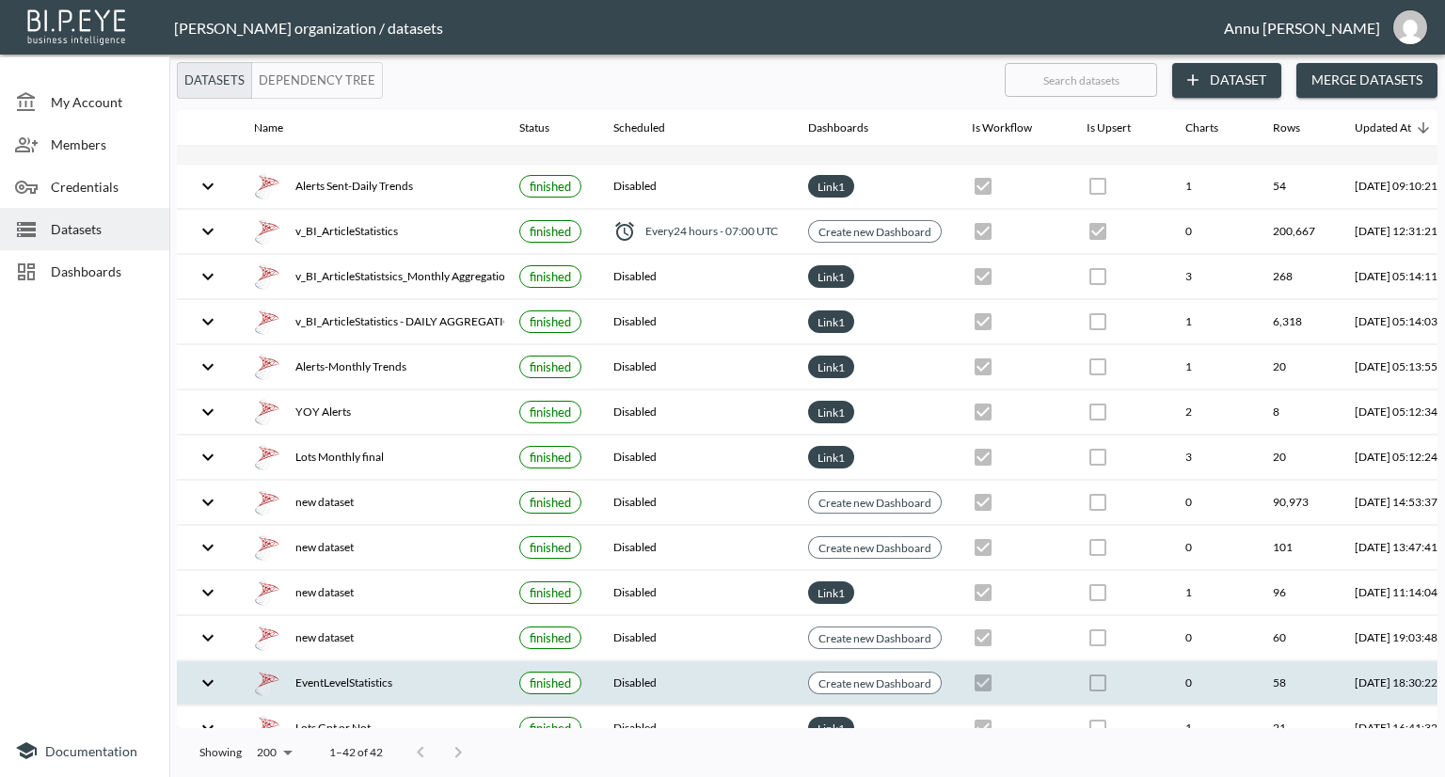
scroll to position [365, 0]
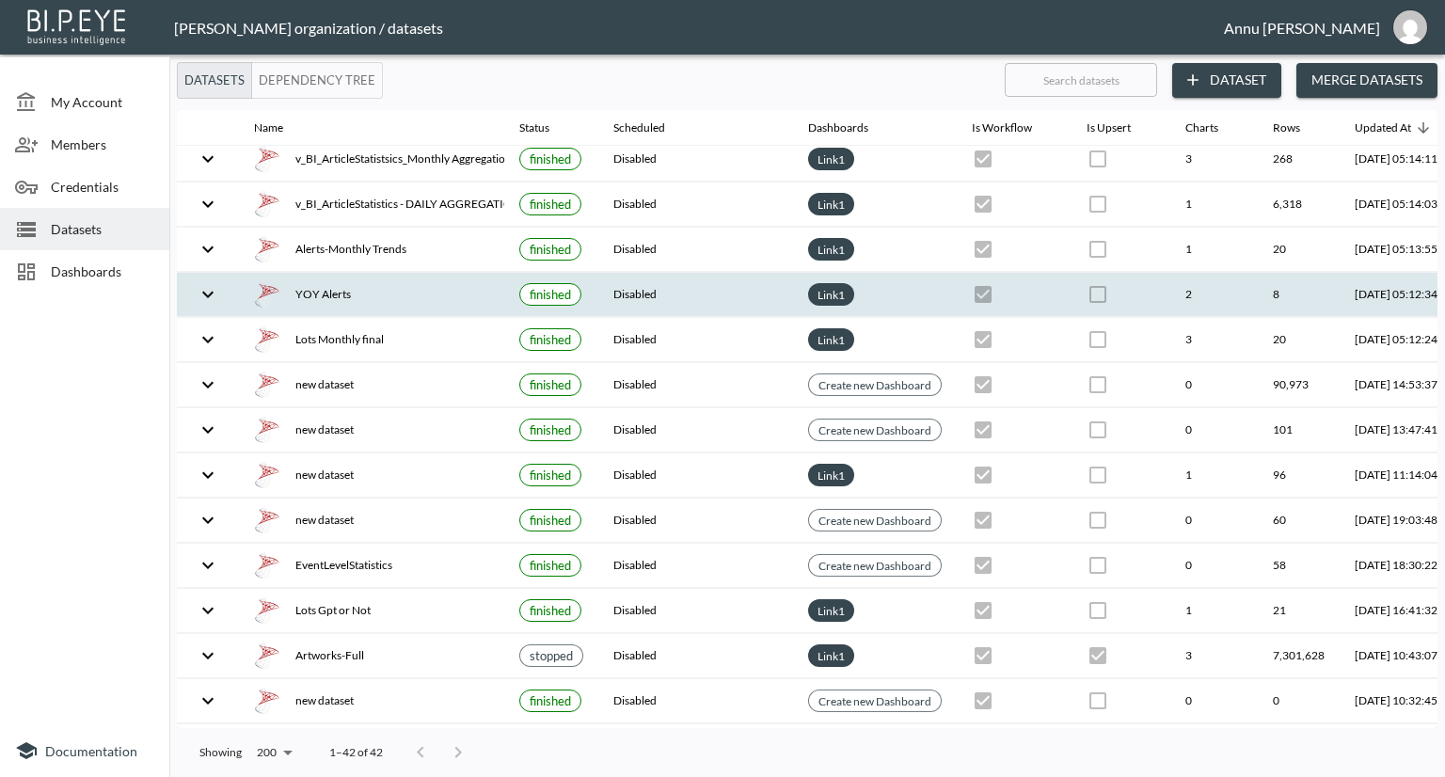
click at [210, 293] on icon "expand row" at bounding box center [207, 294] width 11 height 7
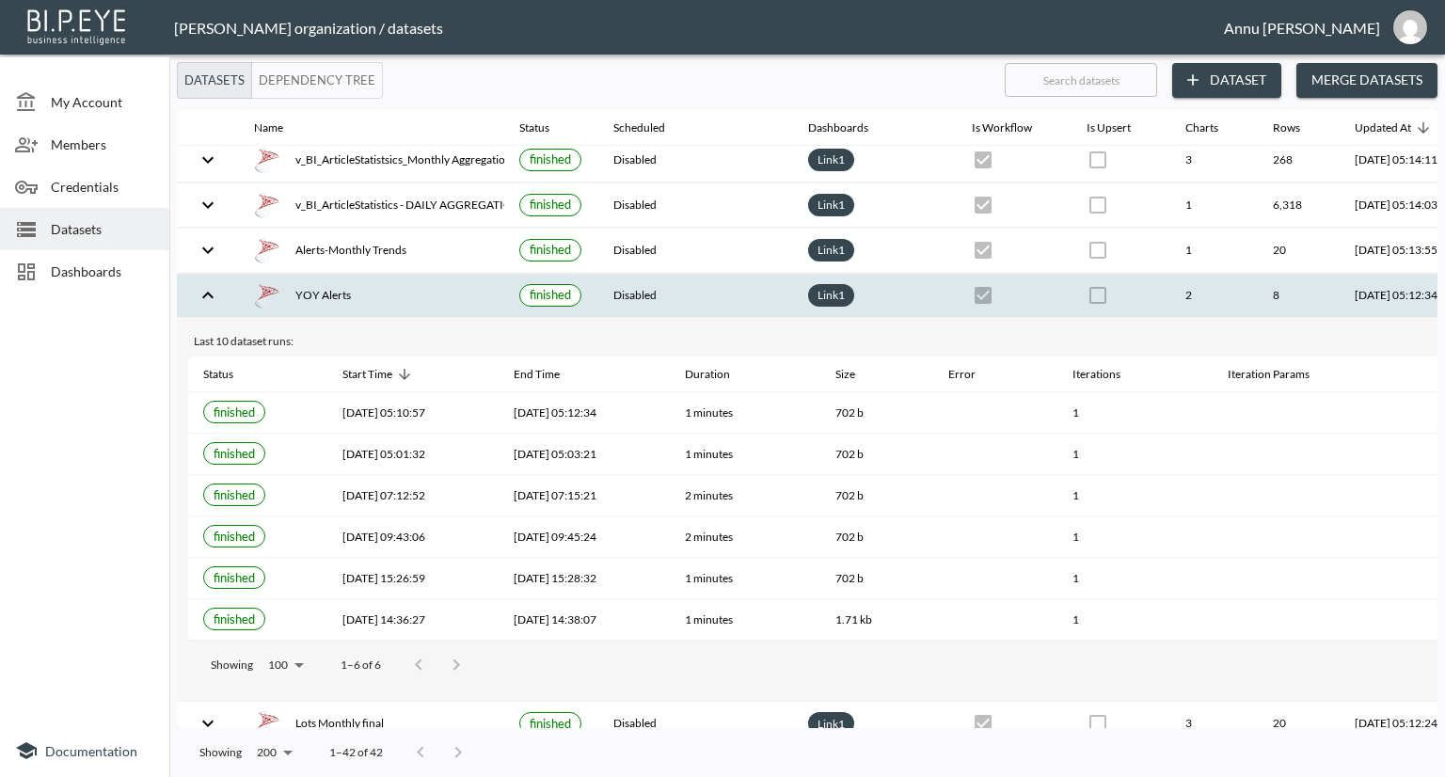
scroll to position [0, 0]
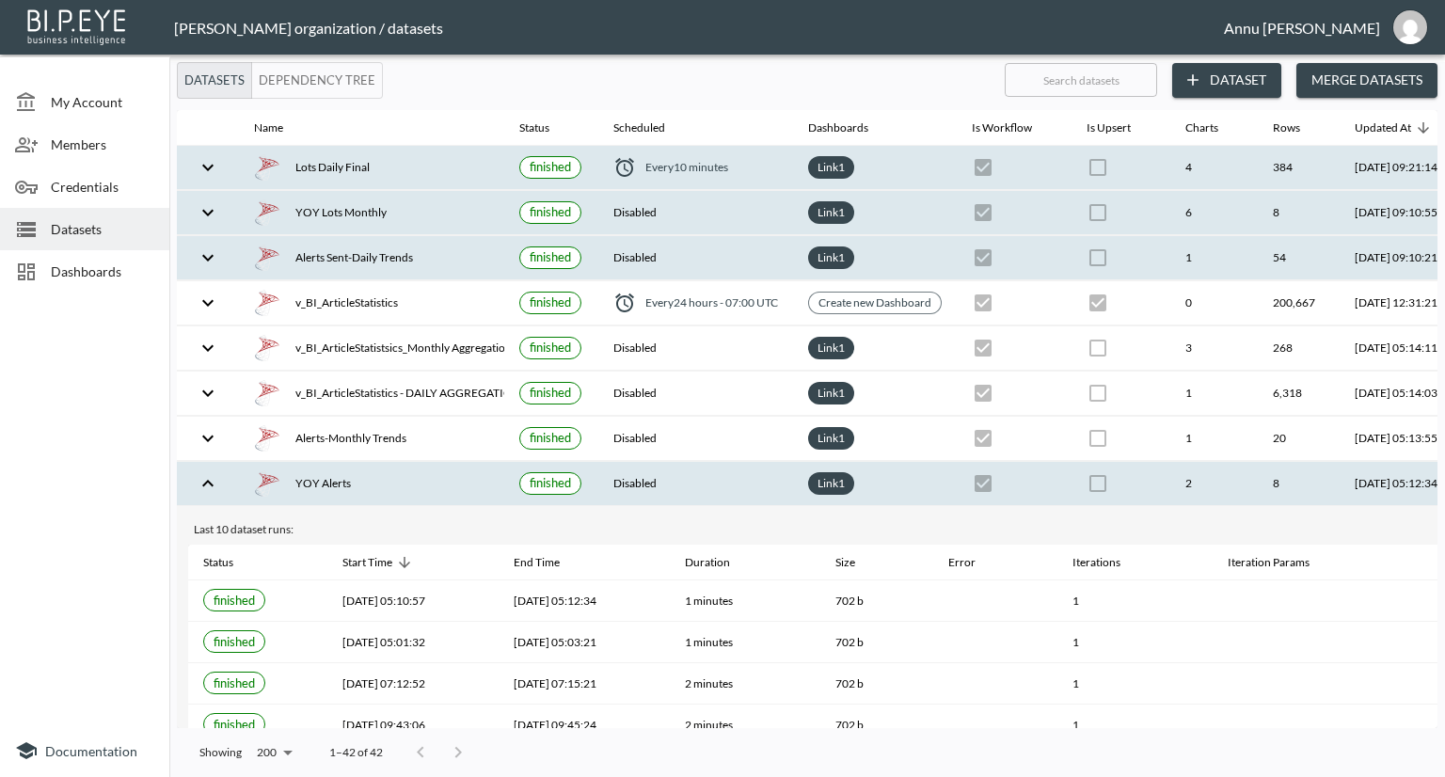
click at [211, 257] on icon "expand row" at bounding box center [207, 257] width 11 height 7
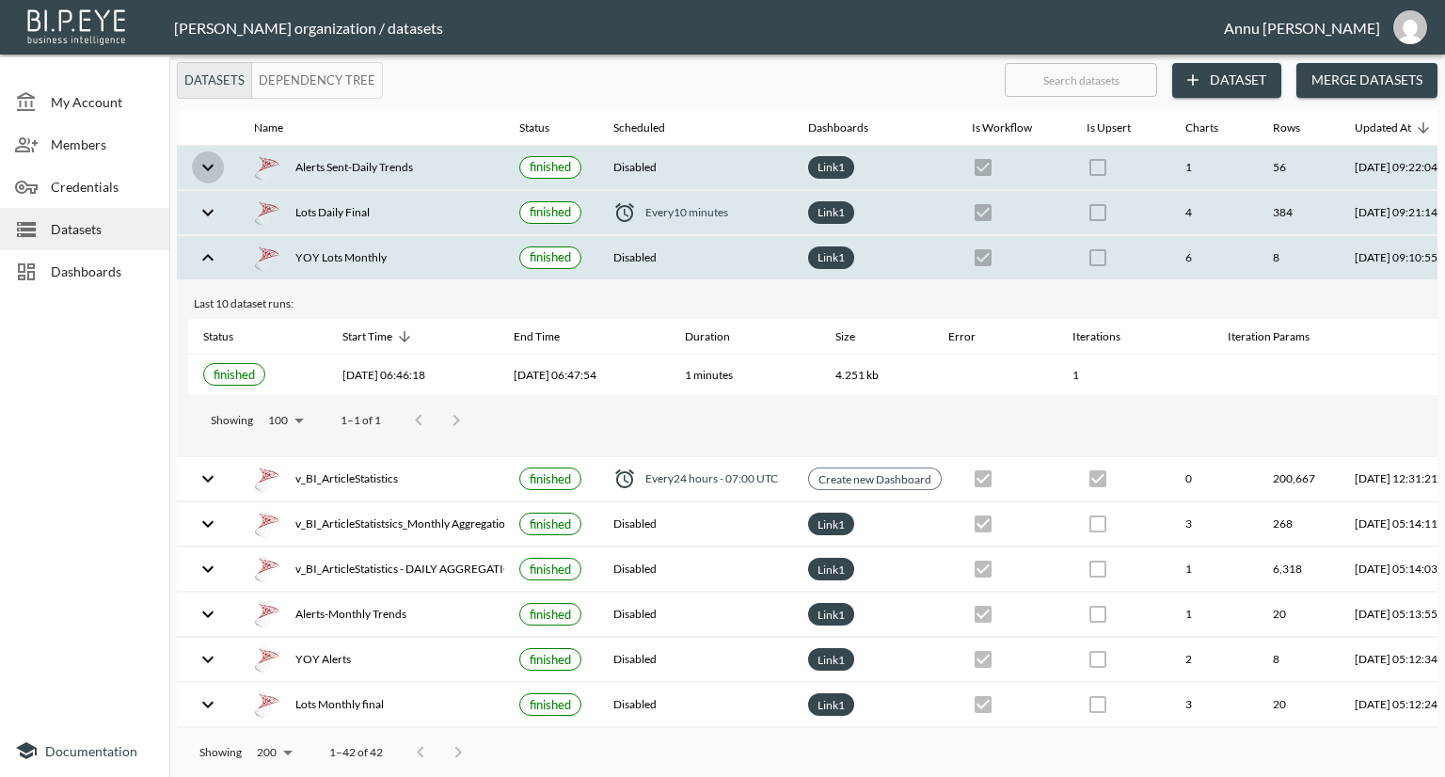
click at [210, 167] on icon "expand row" at bounding box center [207, 167] width 11 height 7
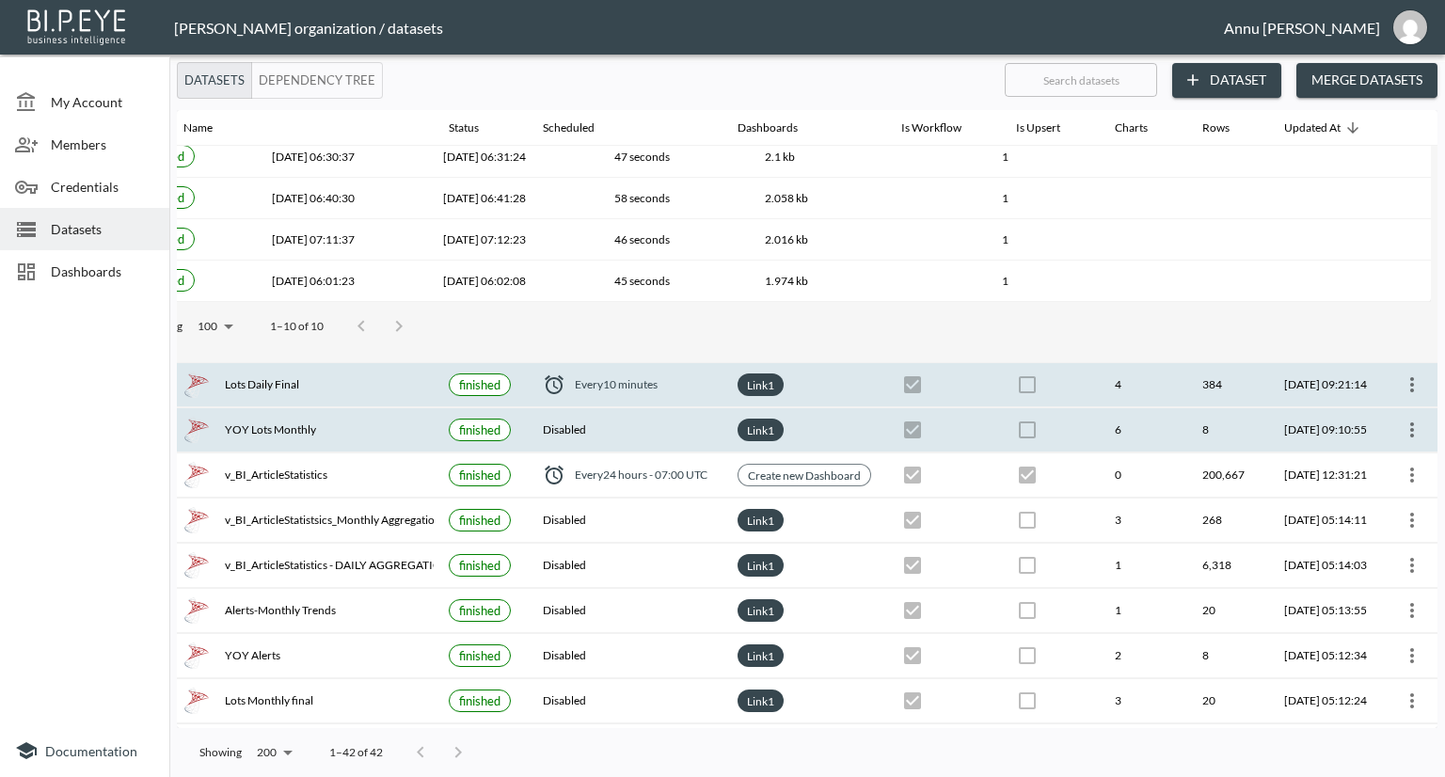
scroll to position [376, 110]
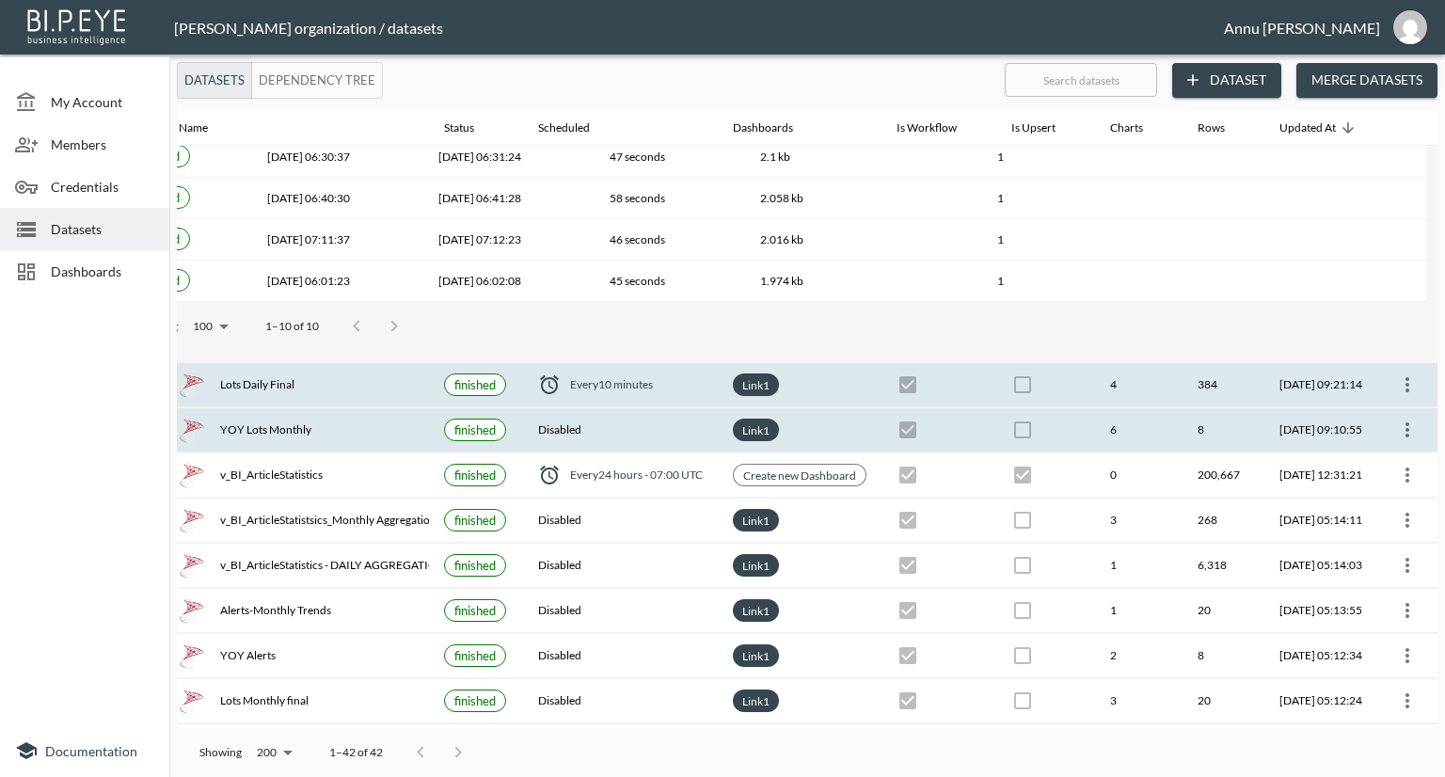
click at [1398, 384] on icon "more" at bounding box center [1407, 384] width 23 height 23
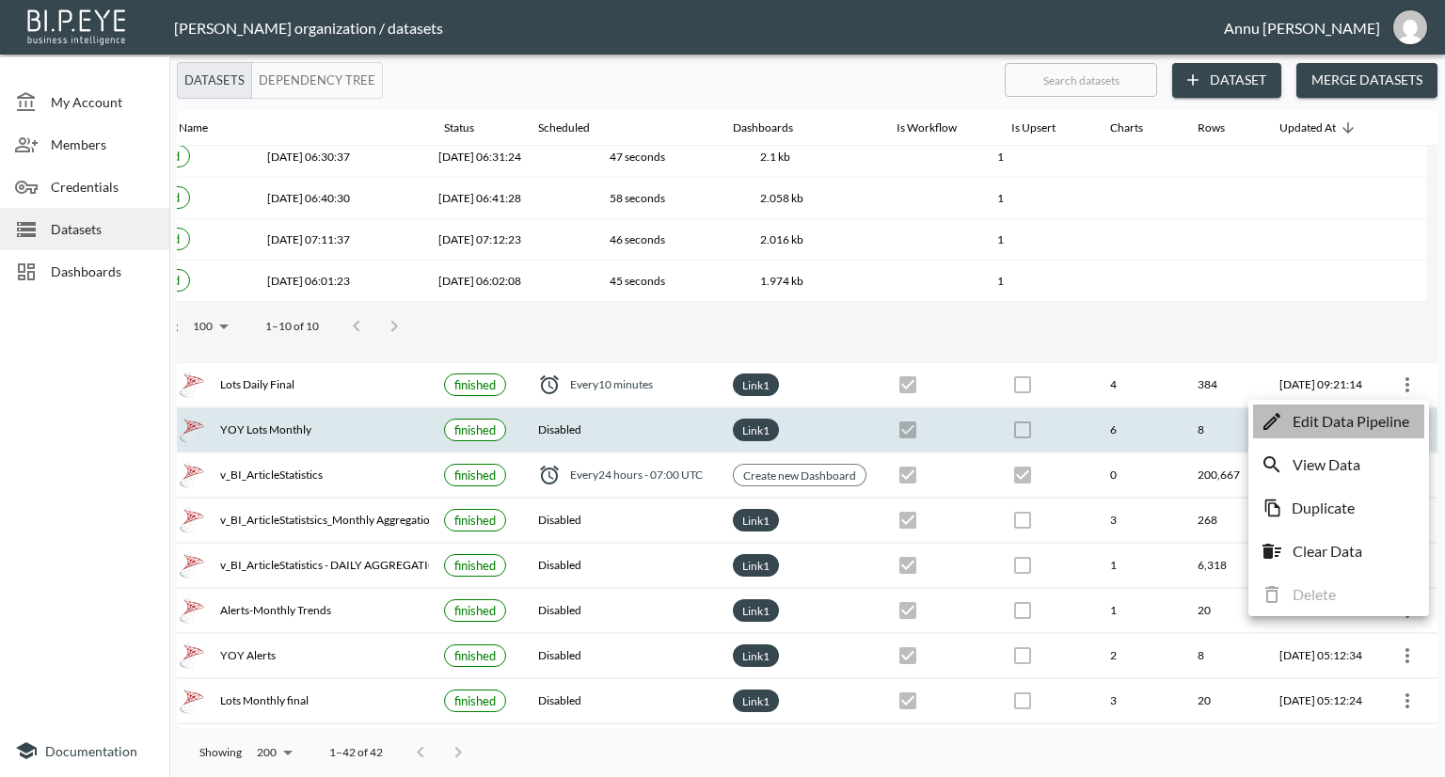
click at [1340, 418] on p "Edit Data Pipeline" at bounding box center [1350, 421] width 117 height 23
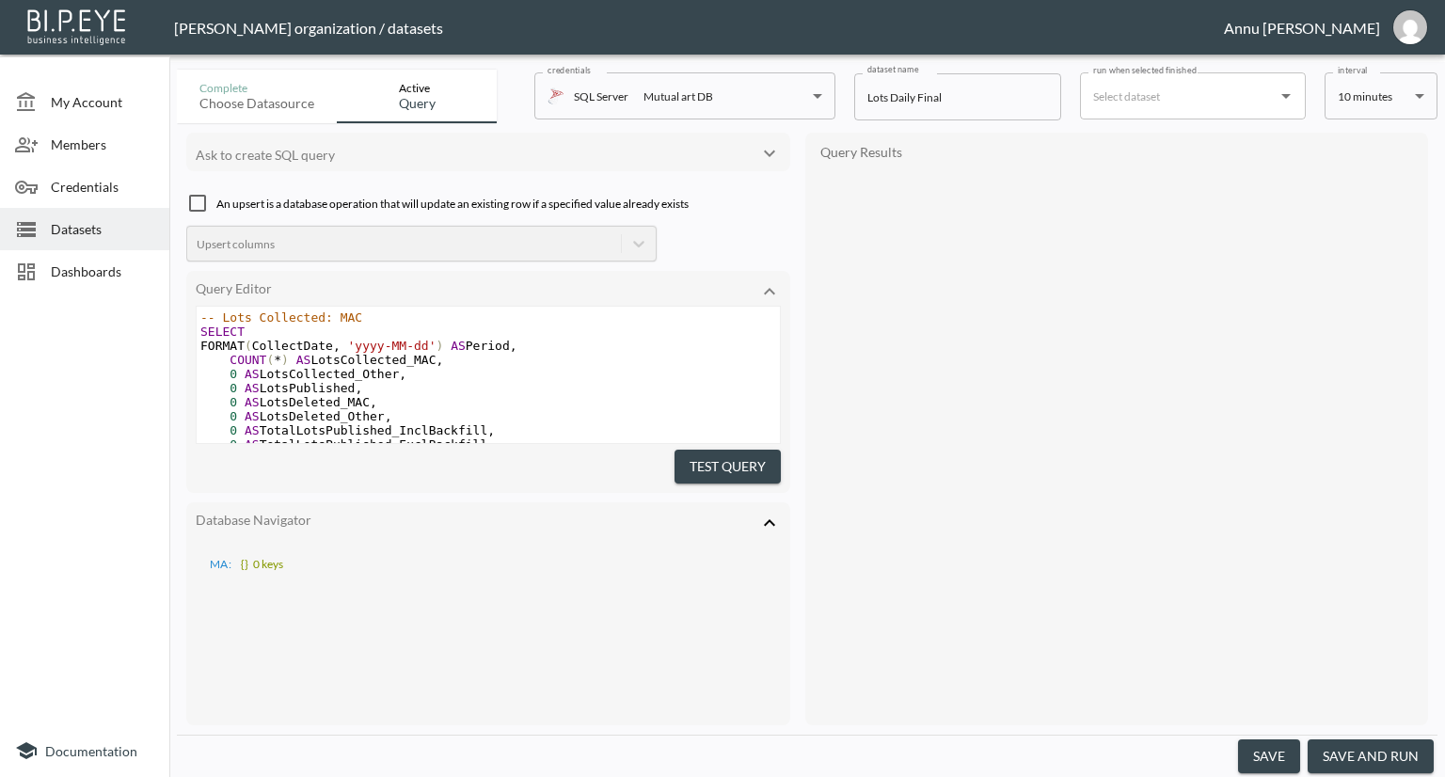
click at [1355, 99] on body "BI.P.EYE, Interactive Analytics Dashboards - app [PERSON_NAME] organization / d…" at bounding box center [722, 388] width 1445 height 777
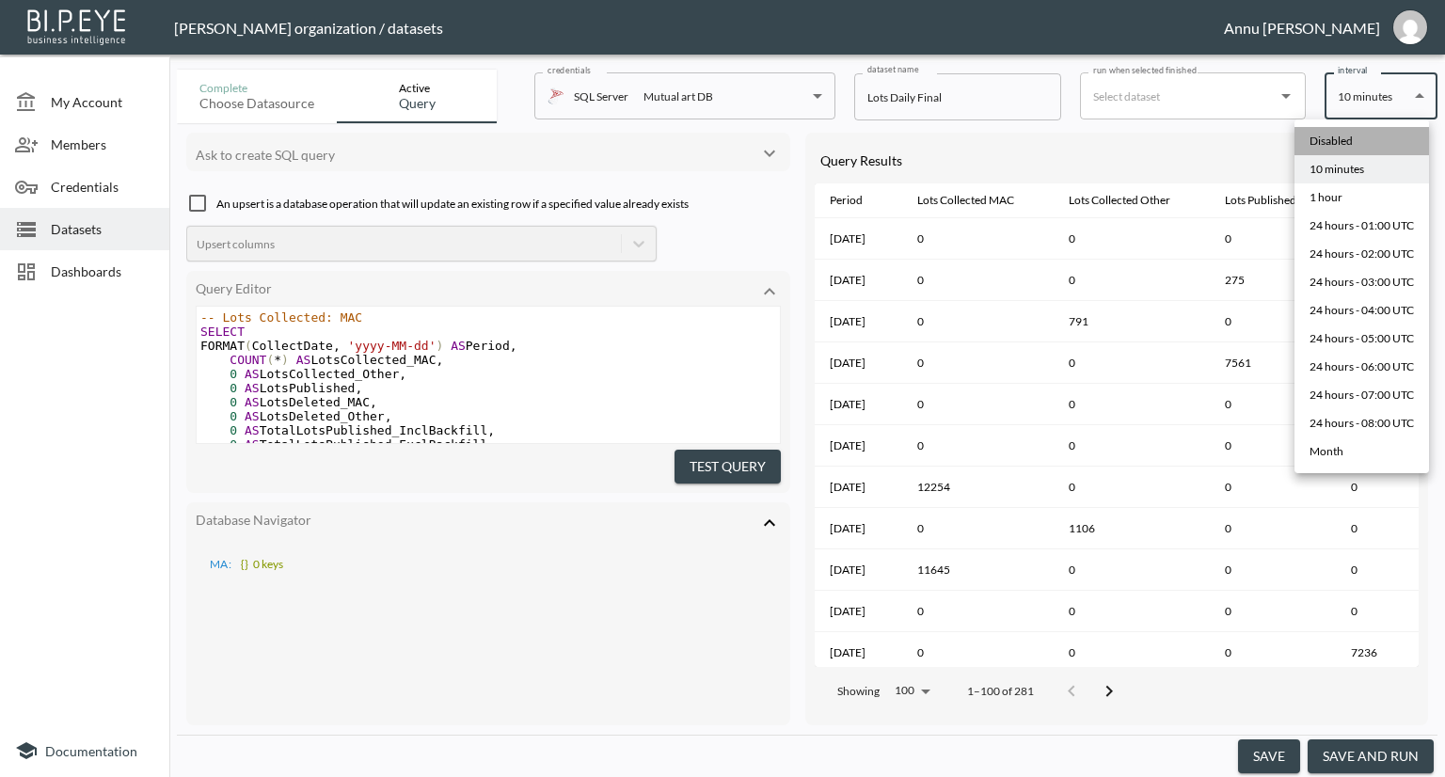
click at [1353, 135] on li "Disabled" at bounding box center [1361, 141] width 134 height 28
type input "Disabled"
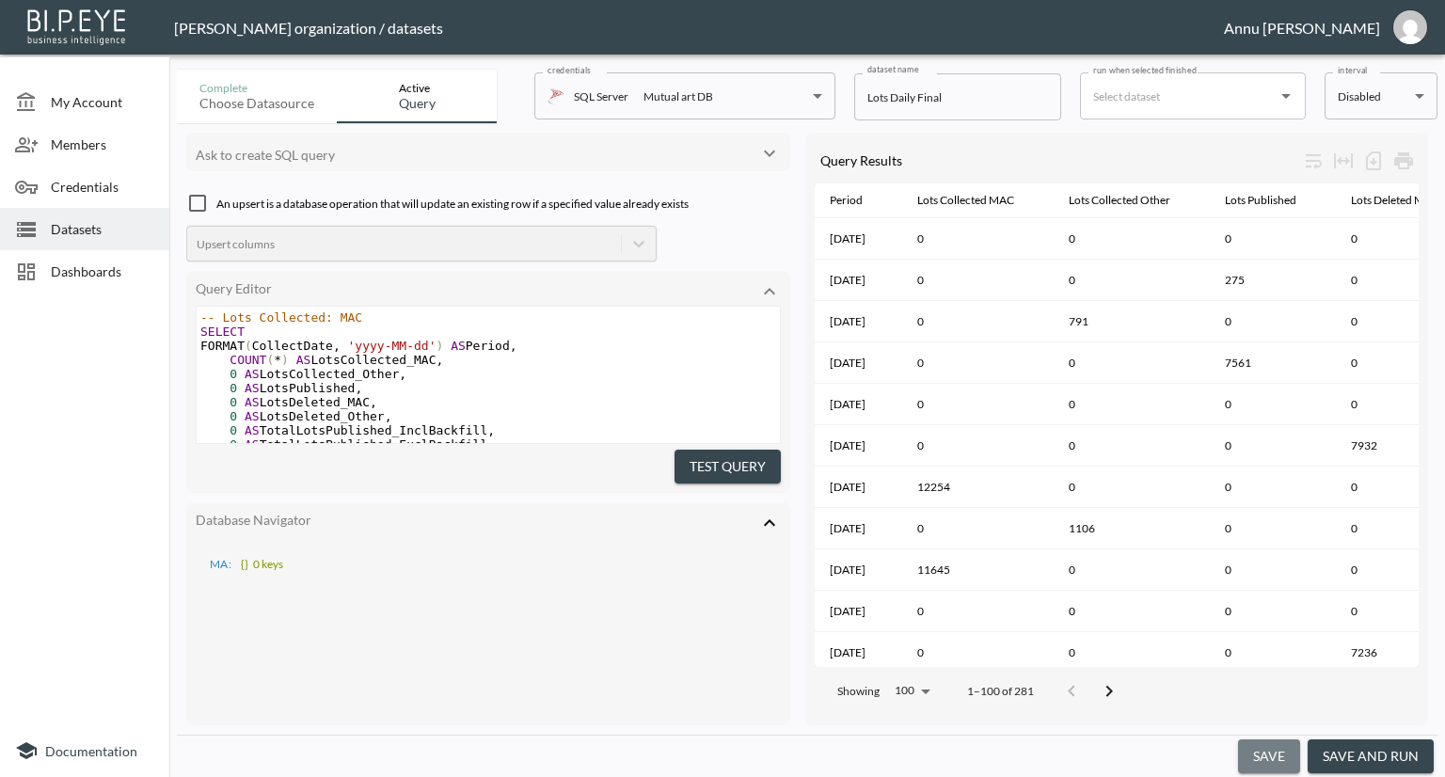
click at [1260, 745] on button "save" at bounding box center [1269, 756] width 62 height 35
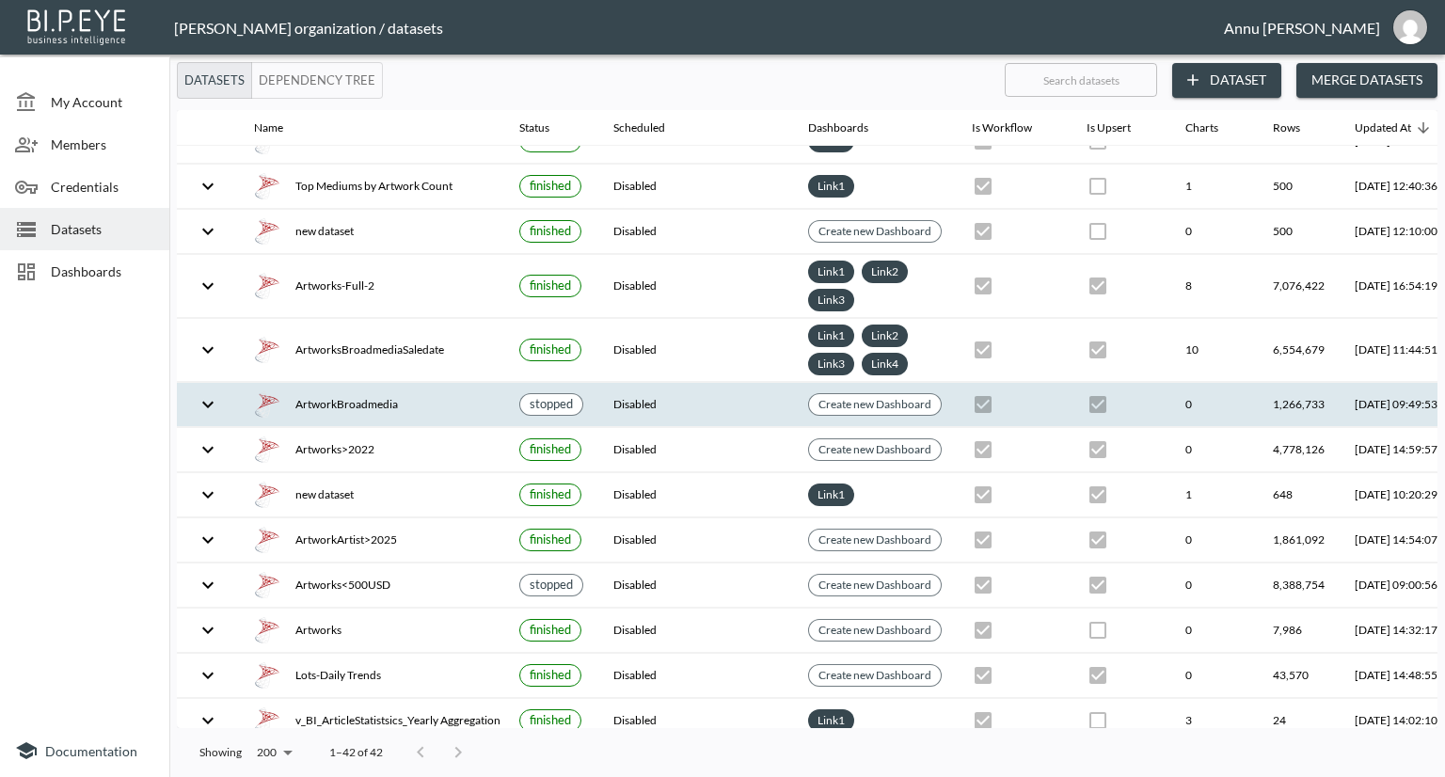
scroll to position [1344, 0]
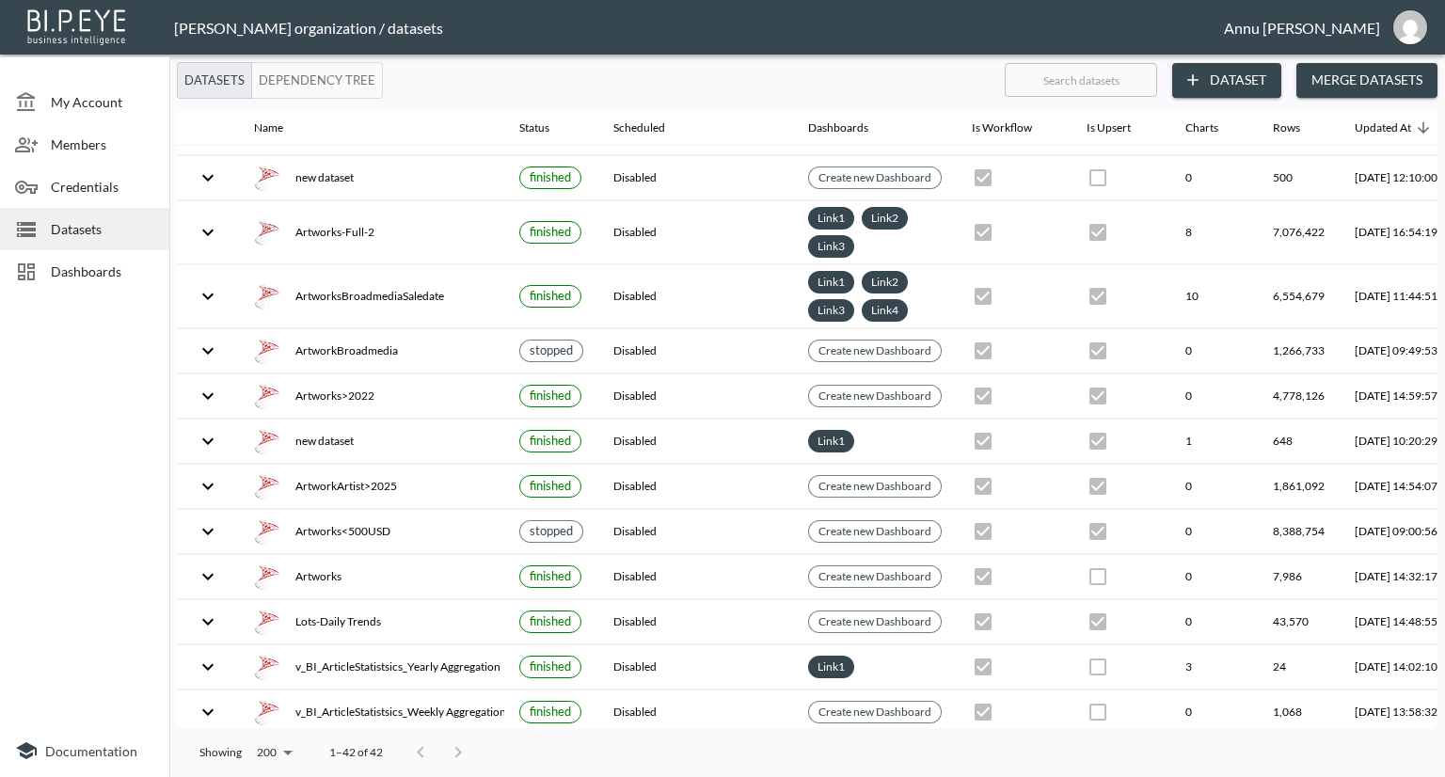
checkbox input "false"
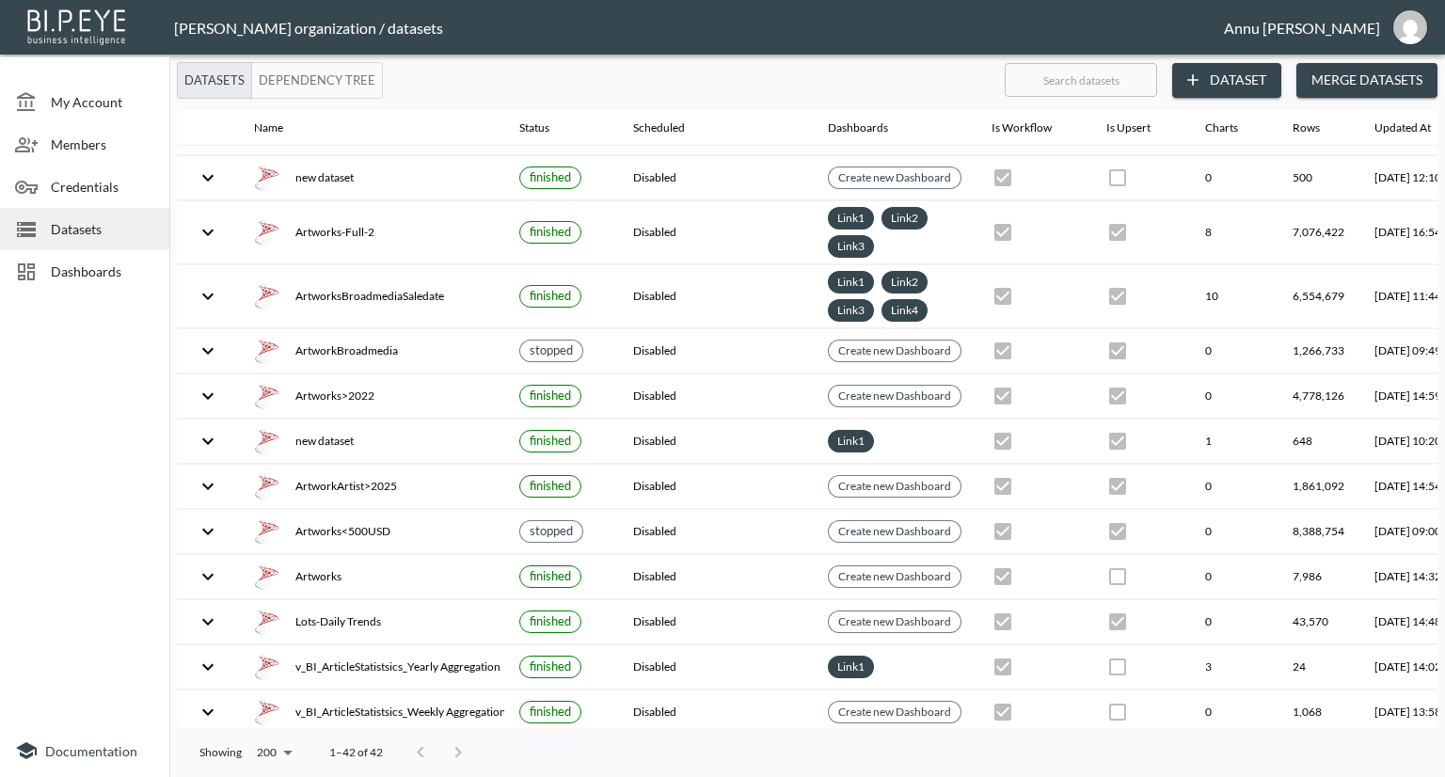
checkbox input "false"
checkbox input "true"
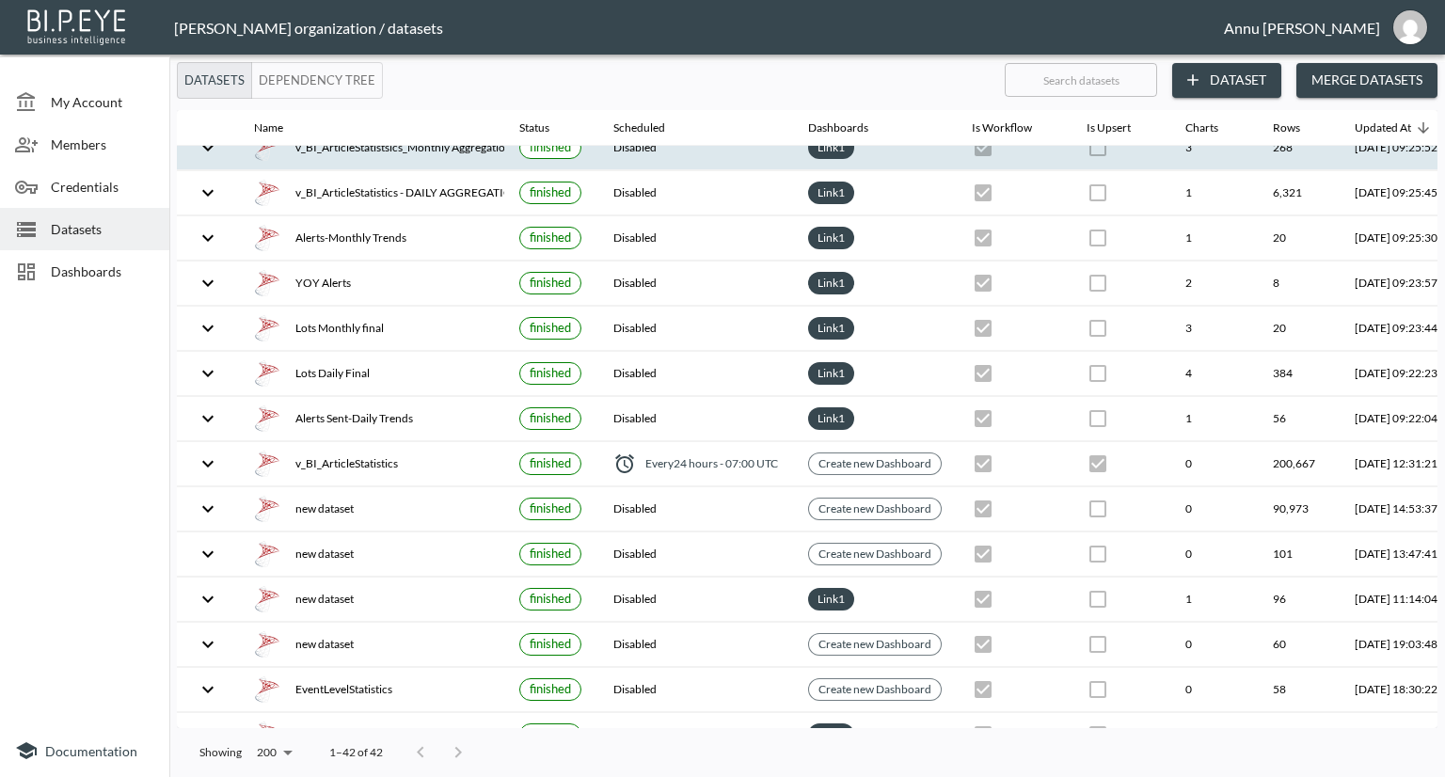
scroll to position [94, 0]
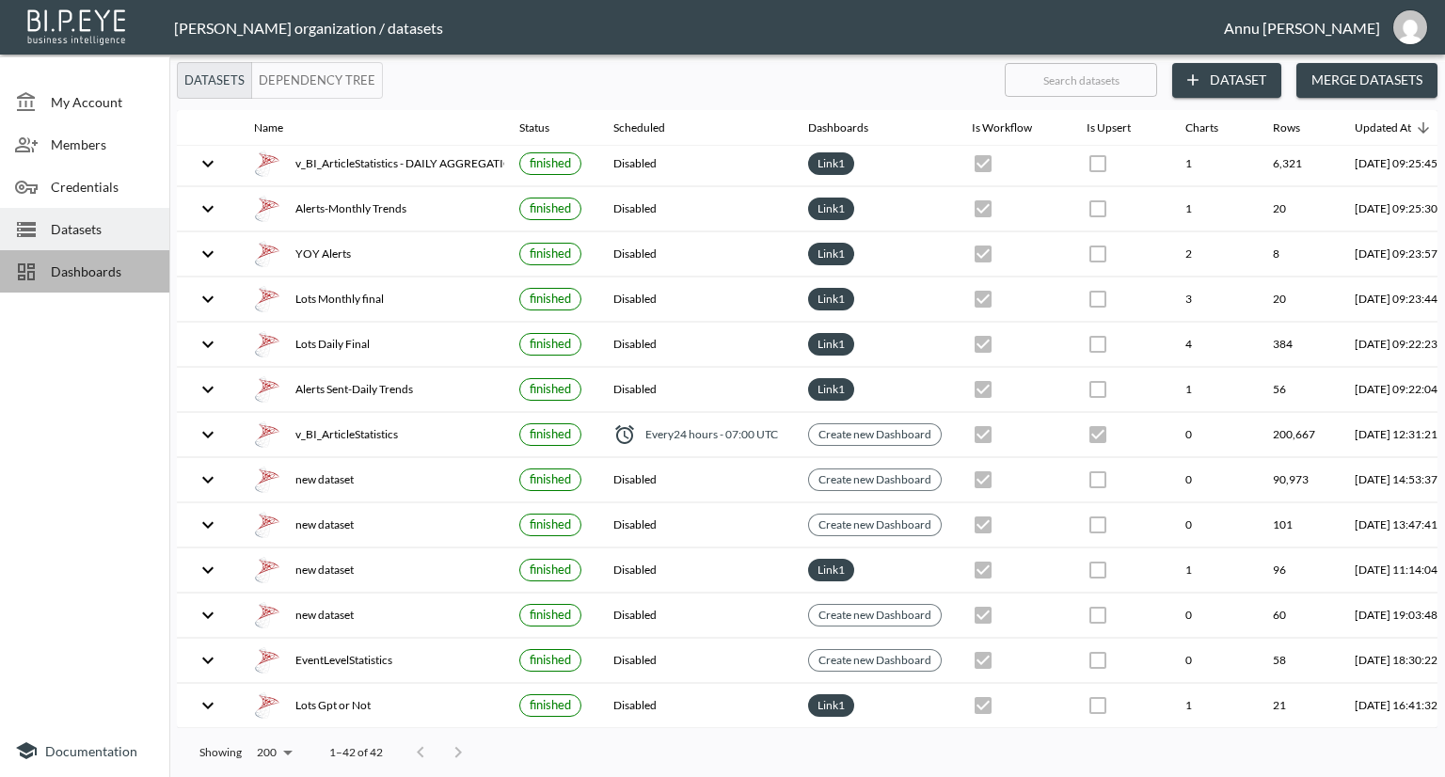
click at [132, 264] on span "Dashboards" at bounding box center [102, 271] width 103 height 20
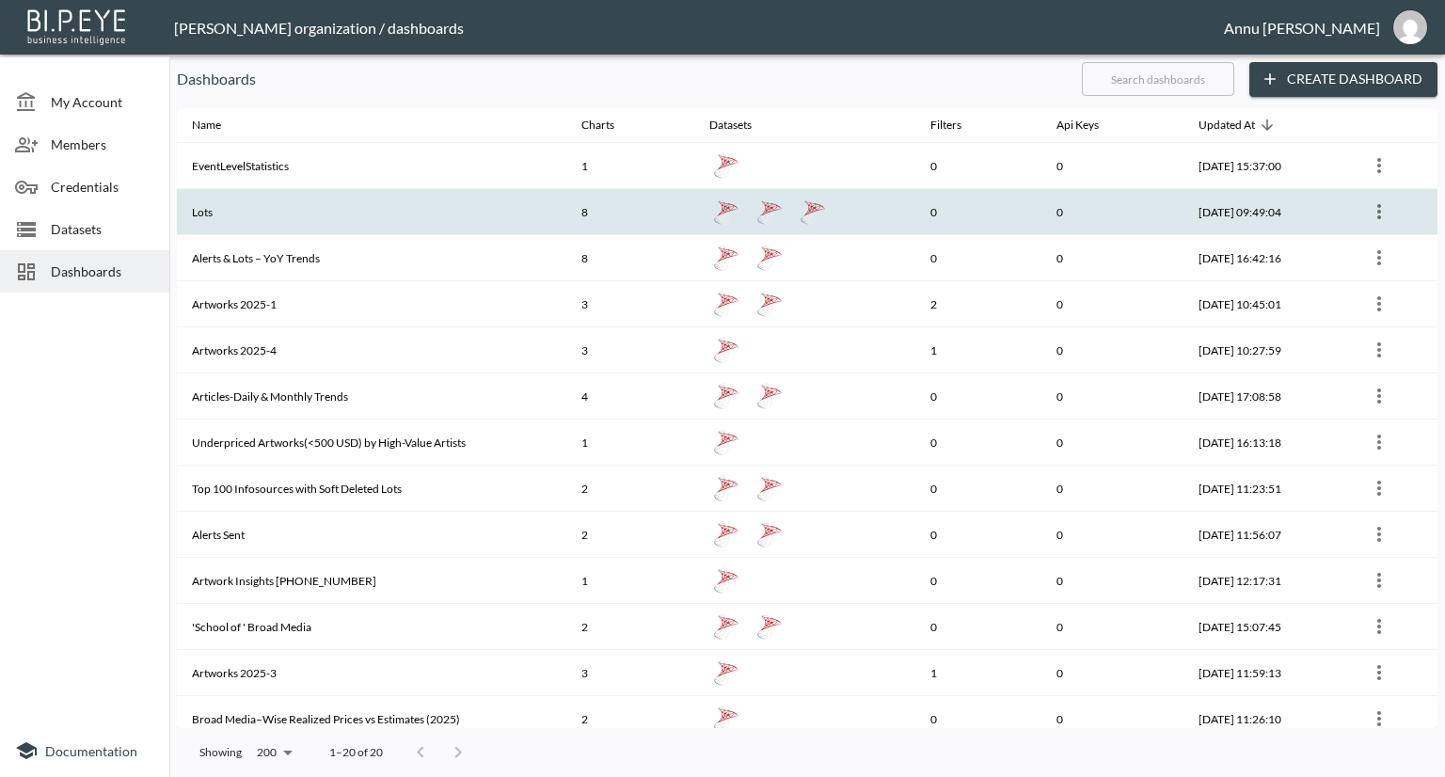
click at [256, 215] on th "Lots" at bounding box center [371, 212] width 389 height 46
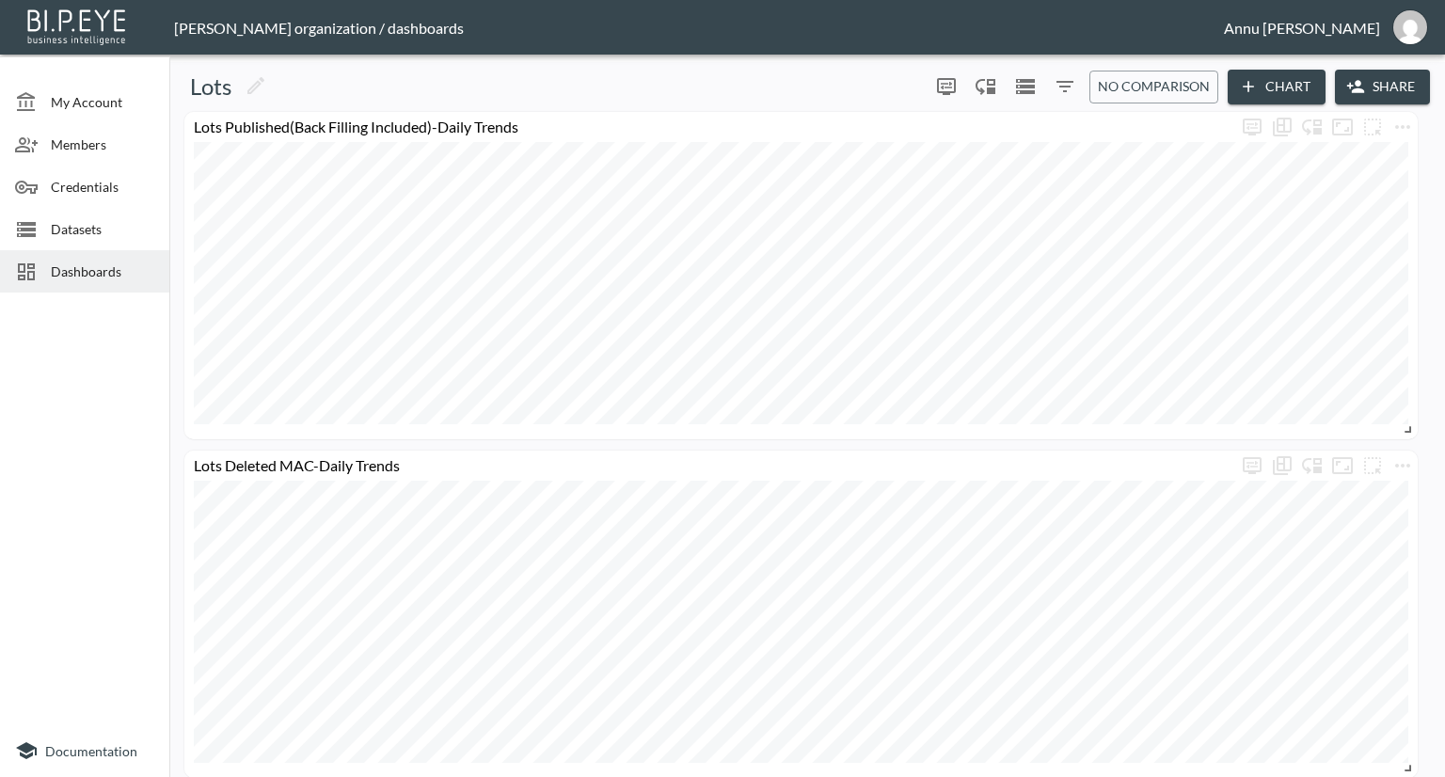
scroll to position [94, 0]
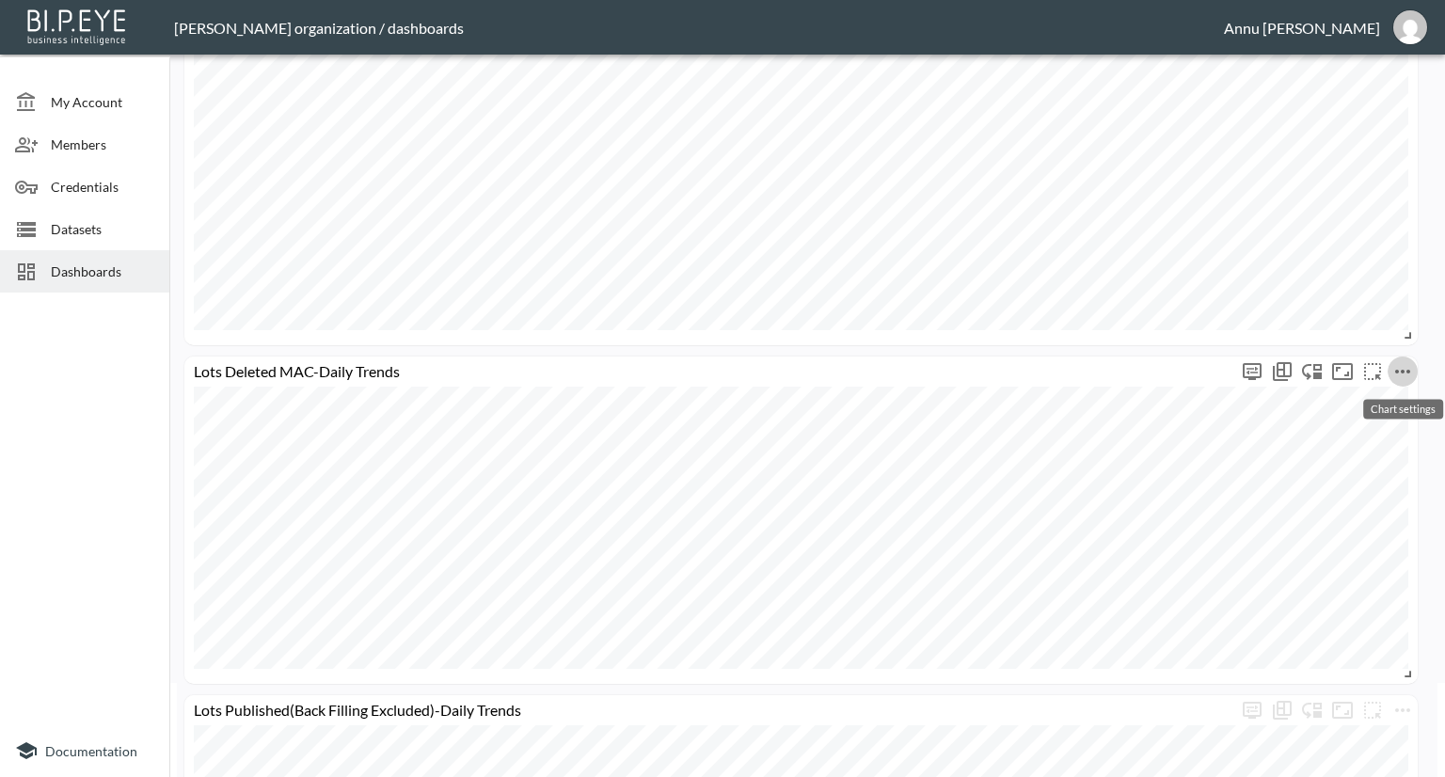
click at [1412, 372] on icon "more" at bounding box center [1402, 371] width 23 height 23
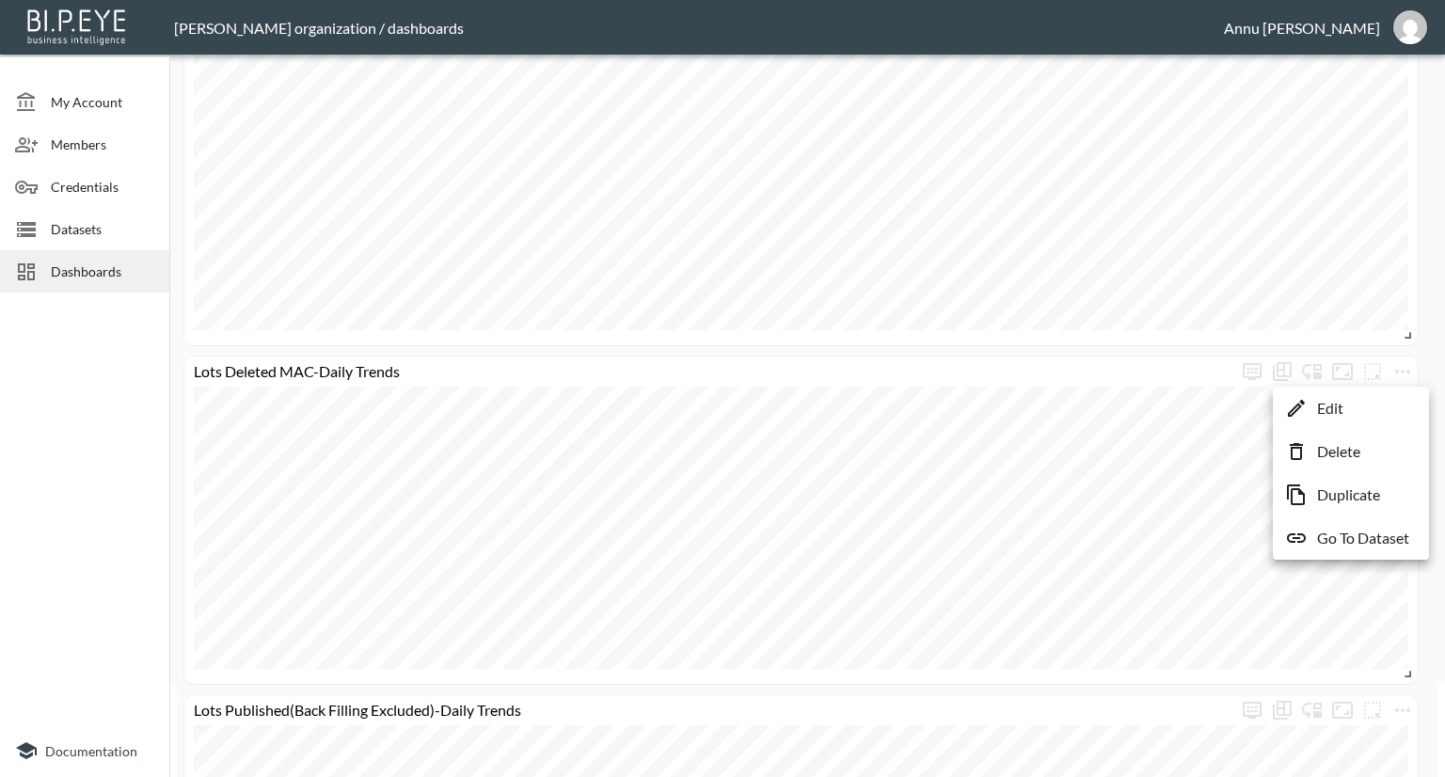
click at [1364, 418] on li "Edit" at bounding box center [1350, 408] width 147 height 34
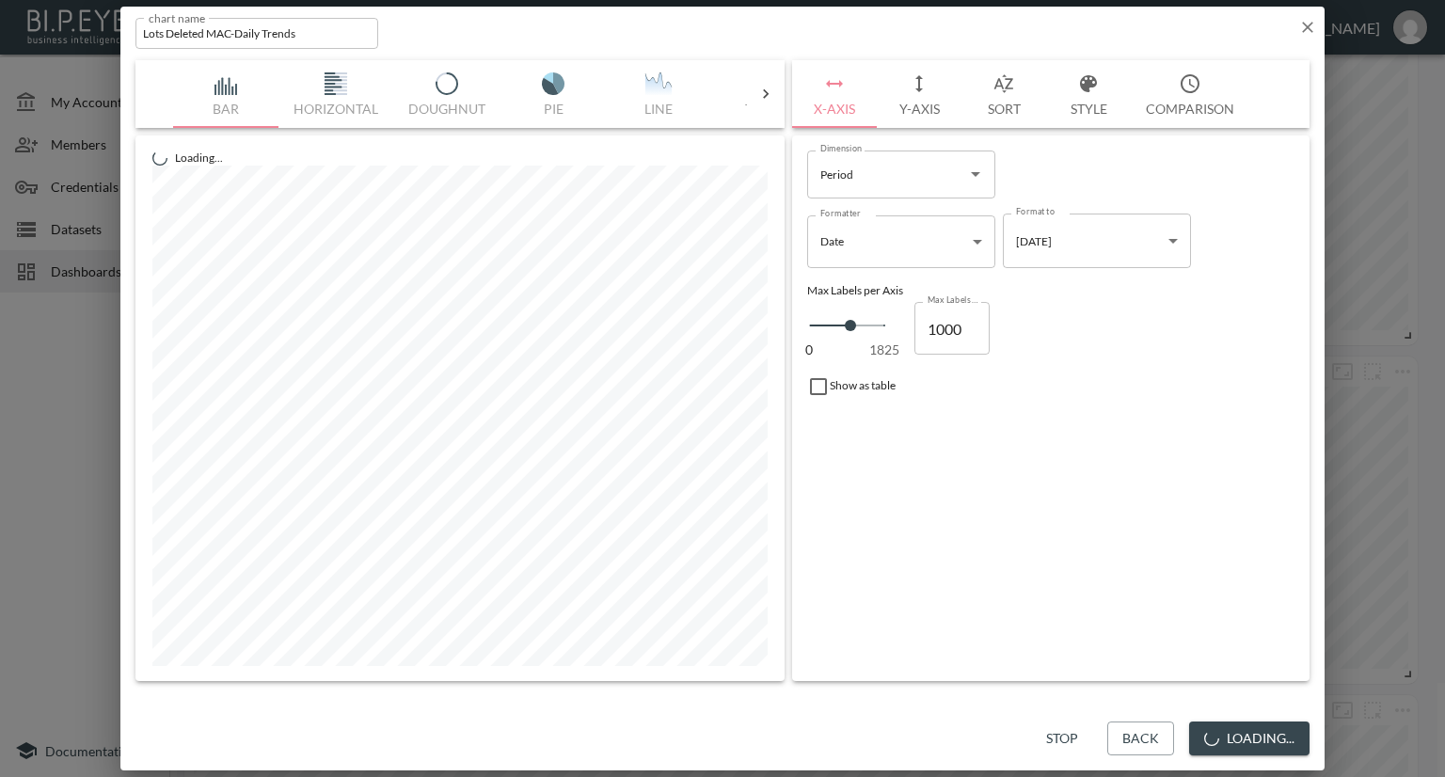
click at [929, 105] on button "Y-Axis" at bounding box center [918, 94] width 85 height 68
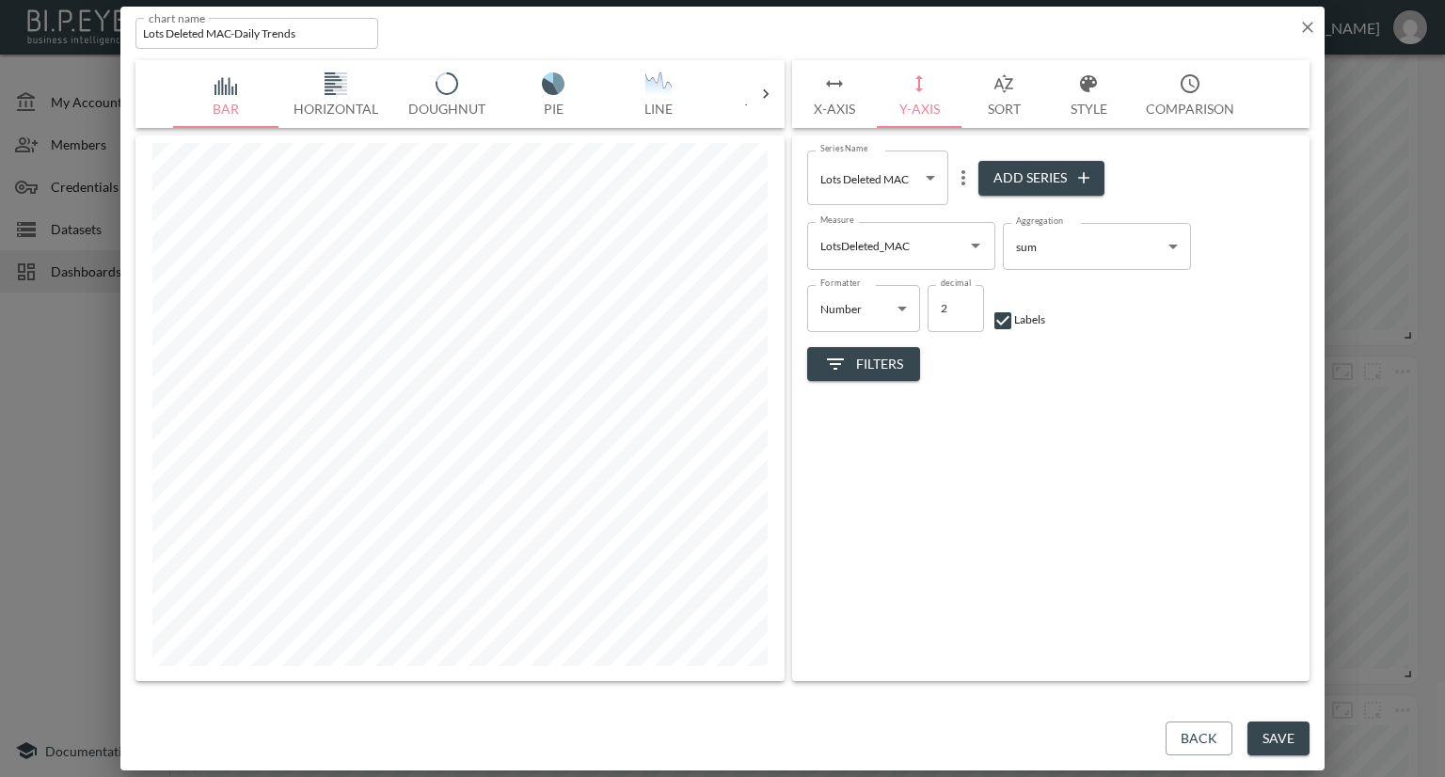
click at [978, 245] on icon "Open" at bounding box center [975, 246] width 9 height 5
click at [1018, 178] on button "Add Series" at bounding box center [1041, 178] width 126 height 35
type input "3e7dc05e-11f6-483b-82e9-46d4f756cced"
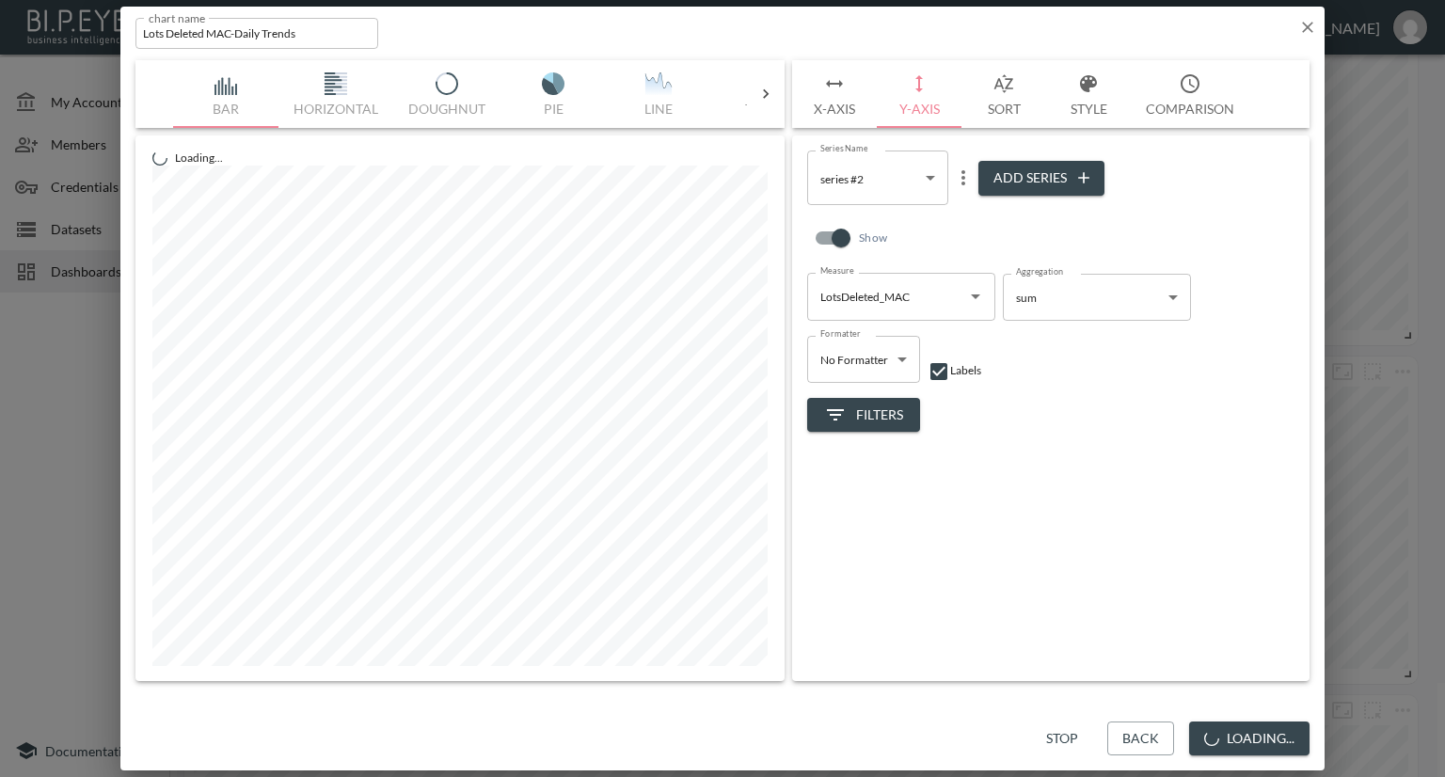
click at [960, 178] on icon "more" at bounding box center [963, 177] width 23 height 23
click at [971, 299] on div at bounding box center [722, 388] width 1445 height 777
click at [976, 297] on icon "Open" at bounding box center [975, 296] width 9 height 5
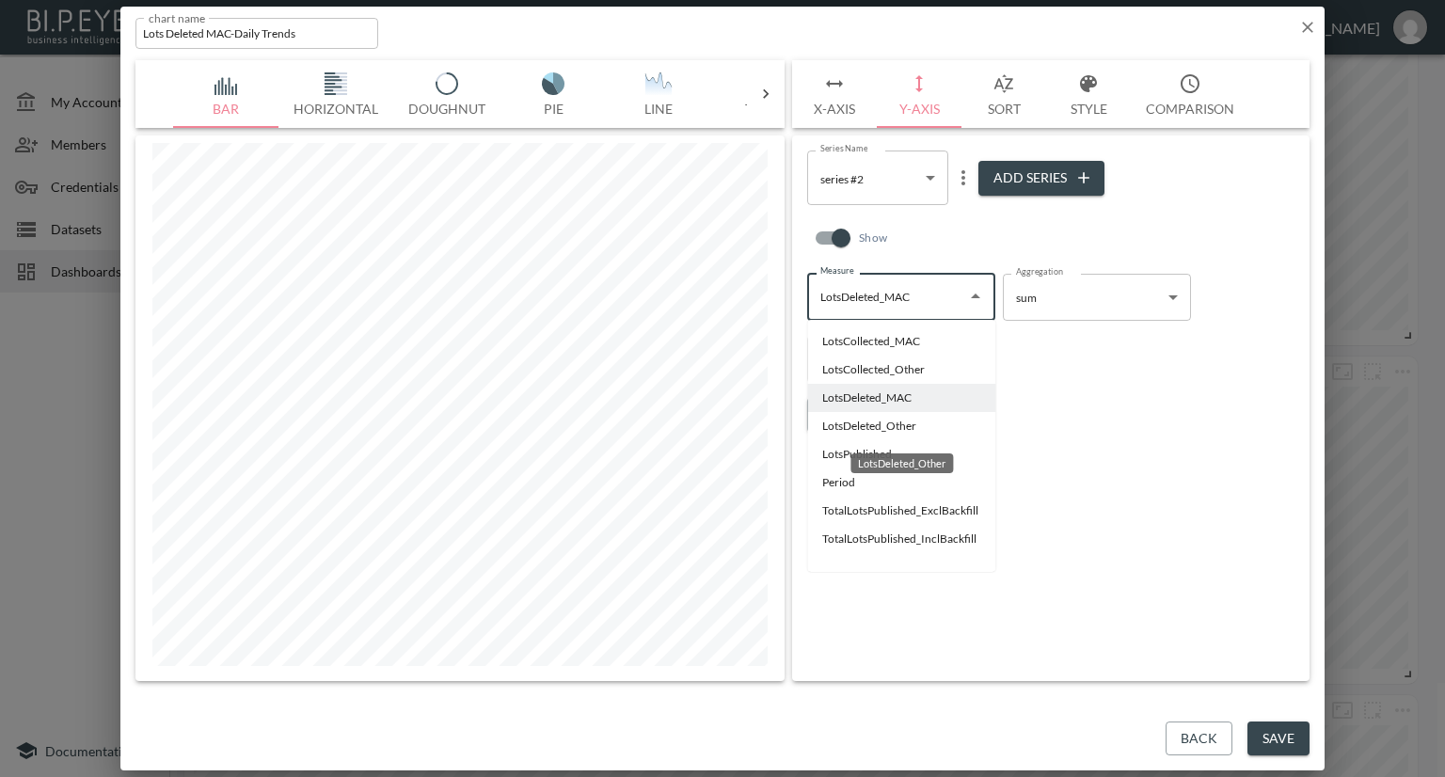
click at [903, 426] on li "LotsDeleted_Other" at bounding box center [901, 426] width 188 height 28
type input "LotsDeleted_Other"
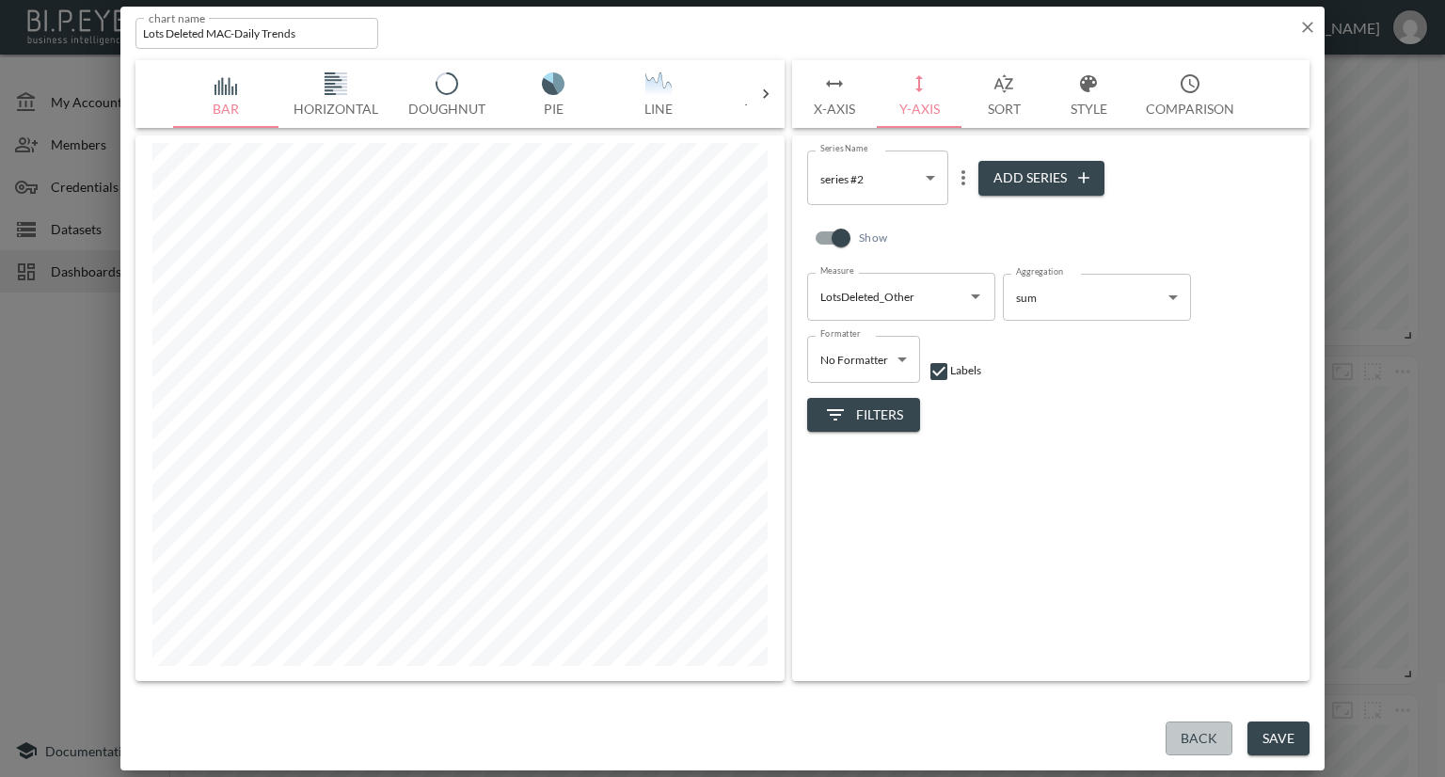
click at [1214, 723] on button "Back" at bounding box center [1198, 738] width 67 height 35
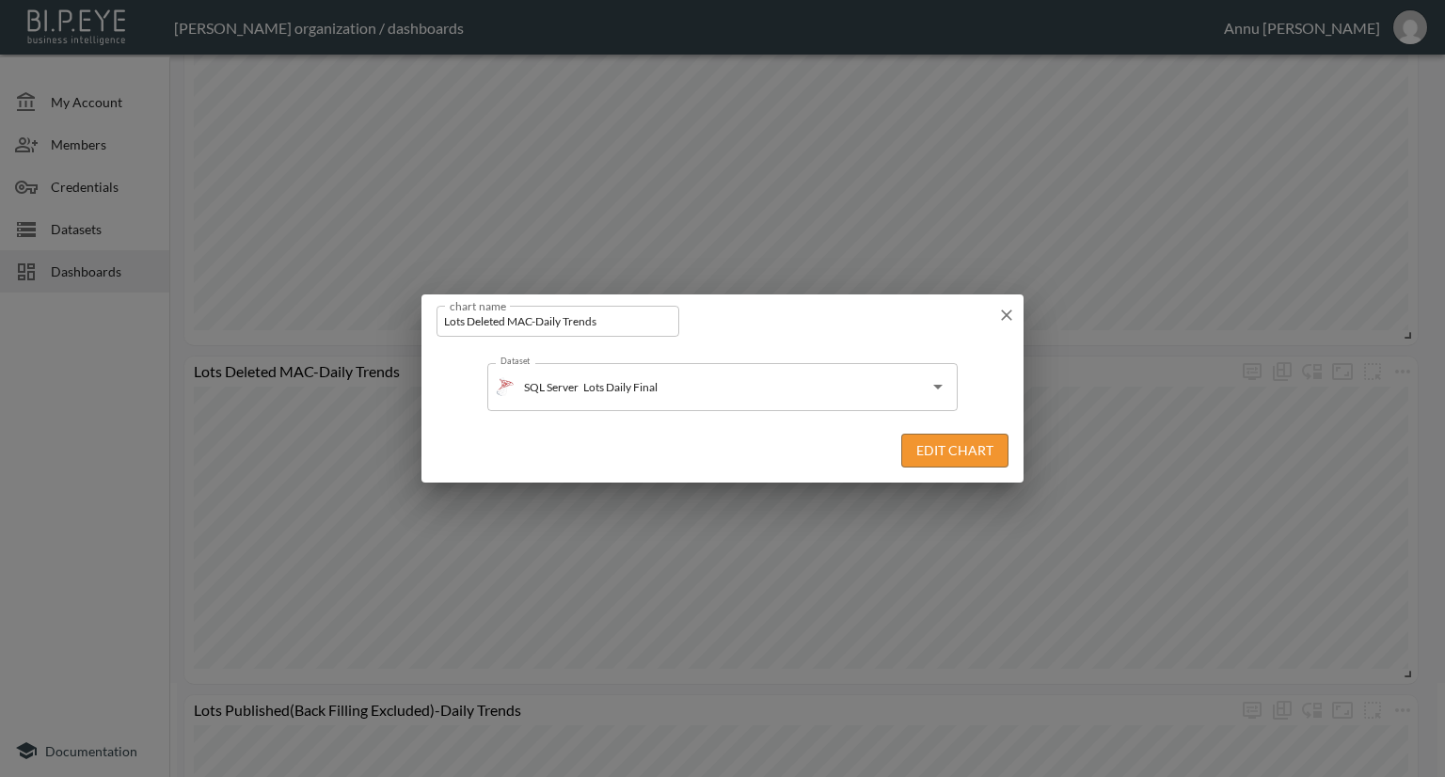
click at [1003, 310] on icon "button" at bounding box center [1006, 315] width 19 height 19
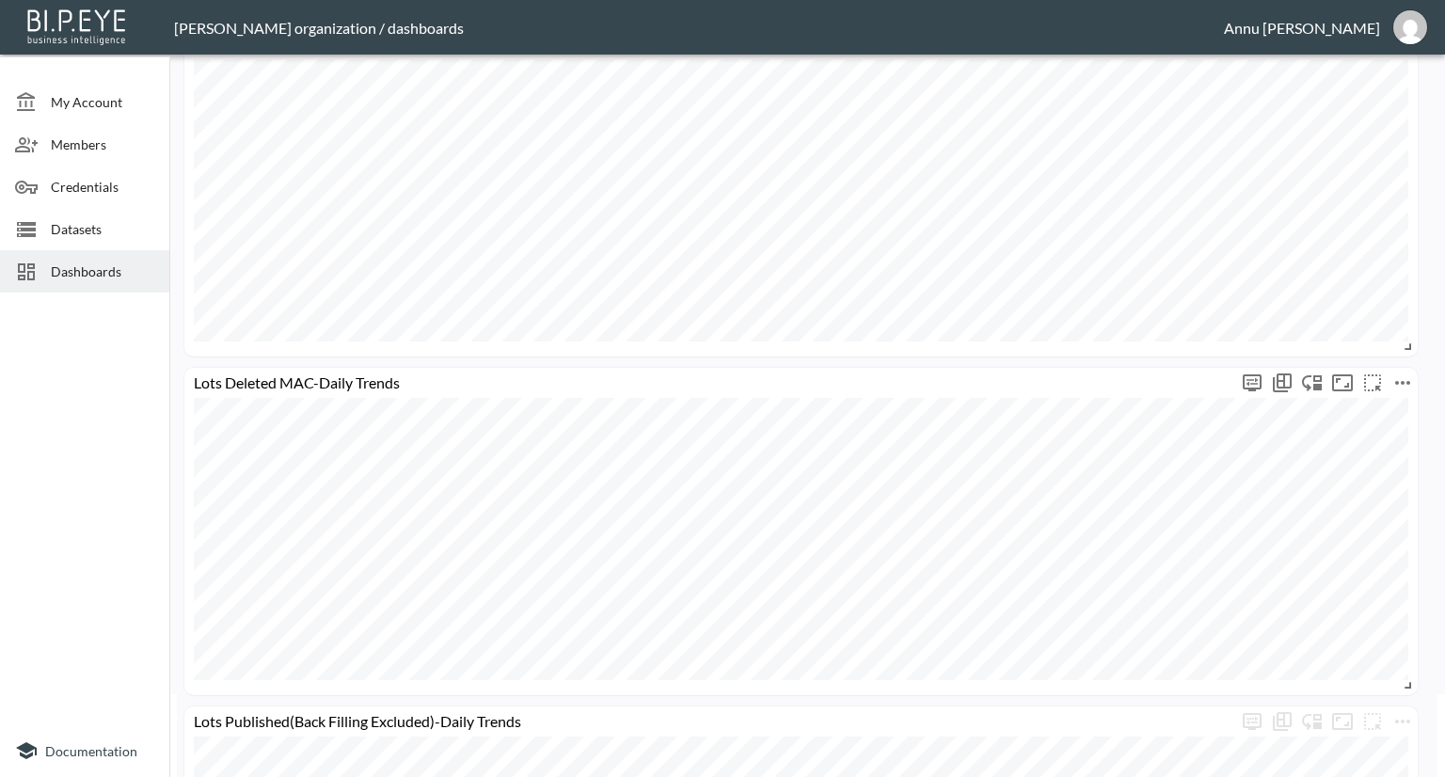
scroll to position [0, 0]
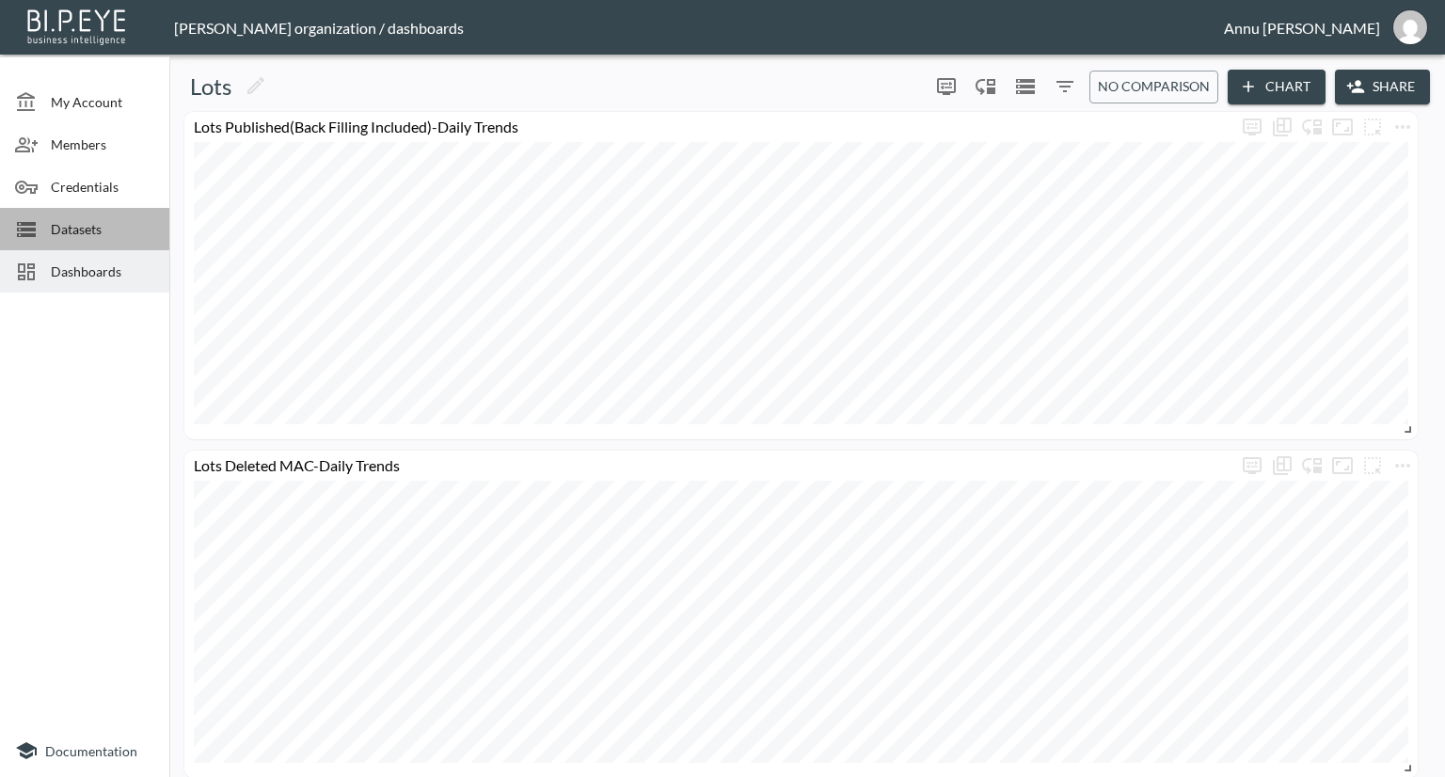
click at [95, 227] on span "Datasets" at bounding box center [102, 229] width 103 height 20
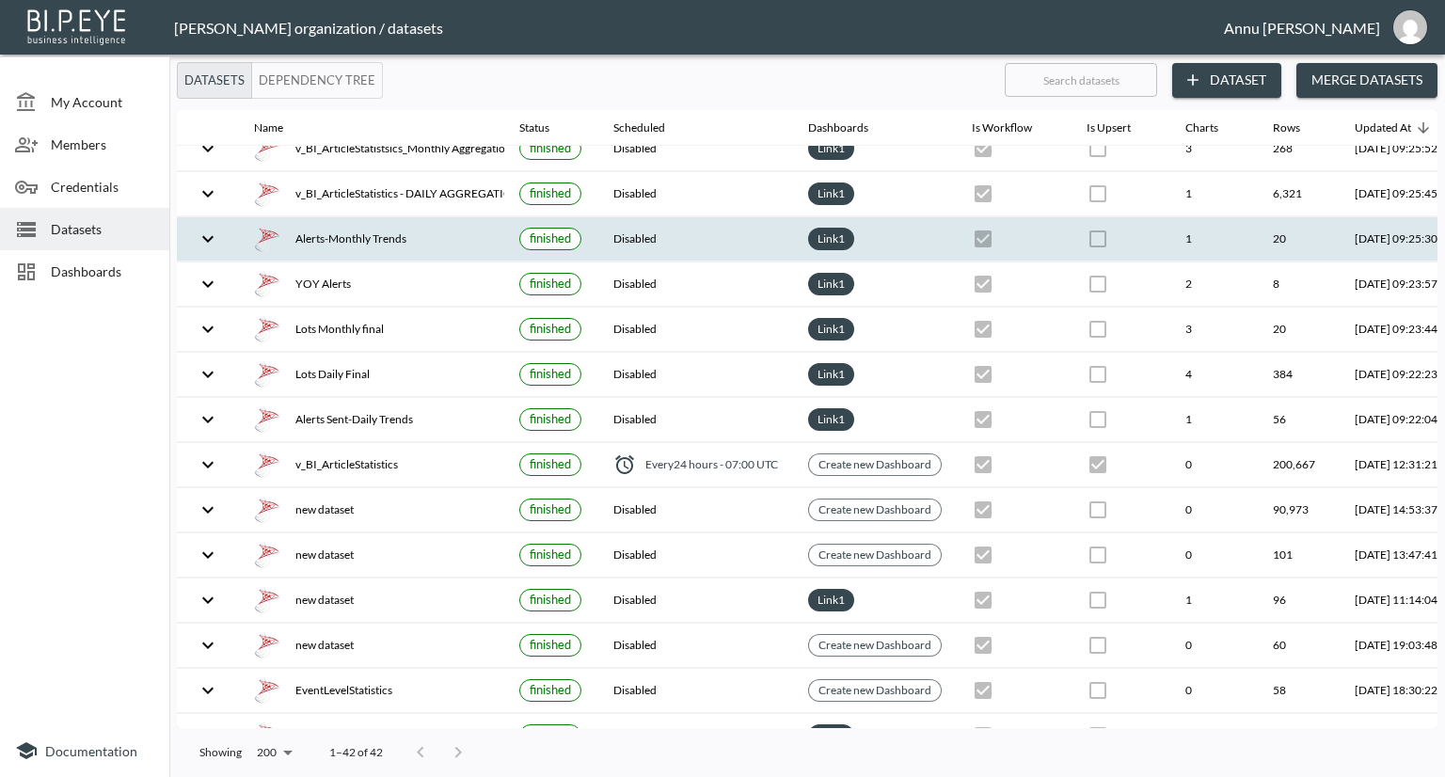
scroll to position [94, 0]
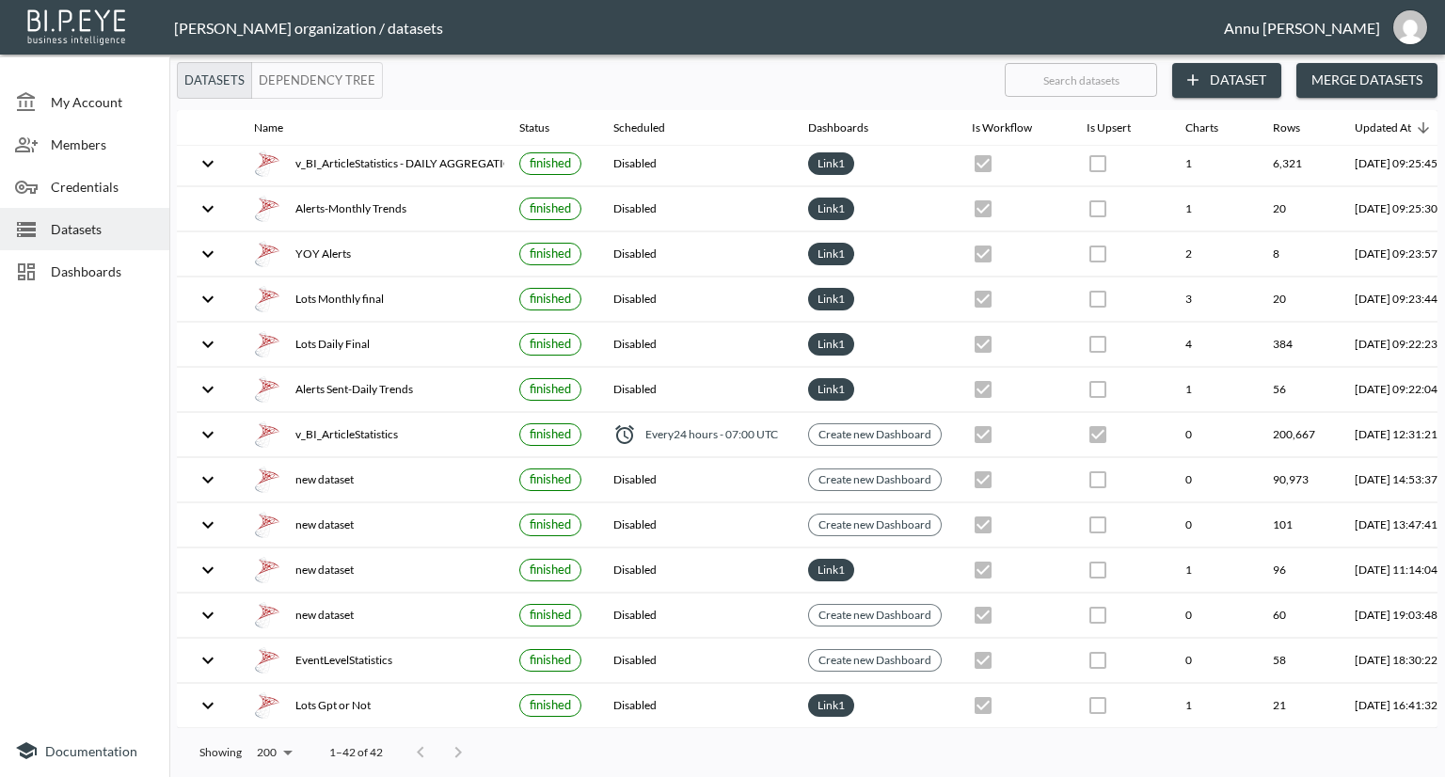
click at [79, 264] on span "Dashboards" at bounding box center [102, 271] width 103 height 20
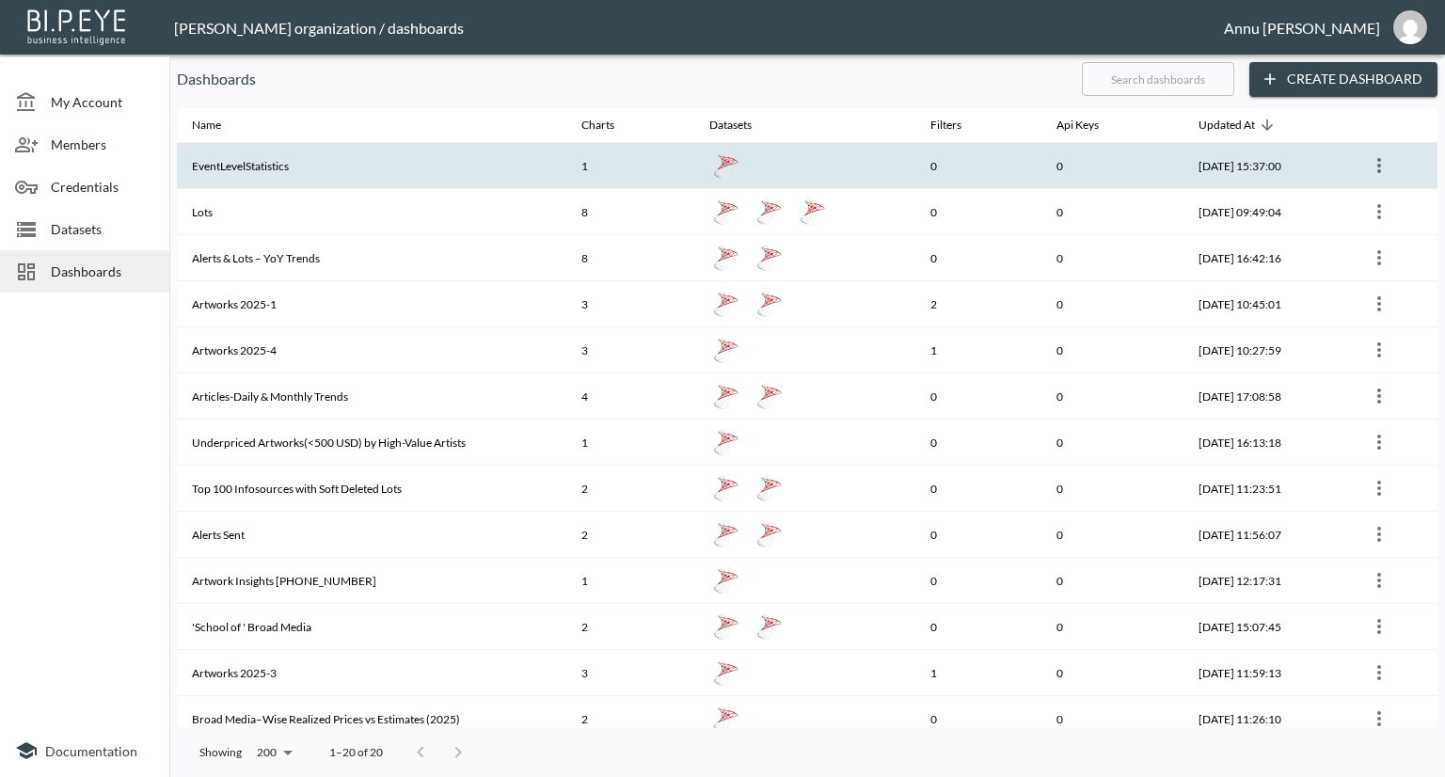
click at [1377, 161] on icon "more" at bounding box center [1379, 165] width 4 height 15
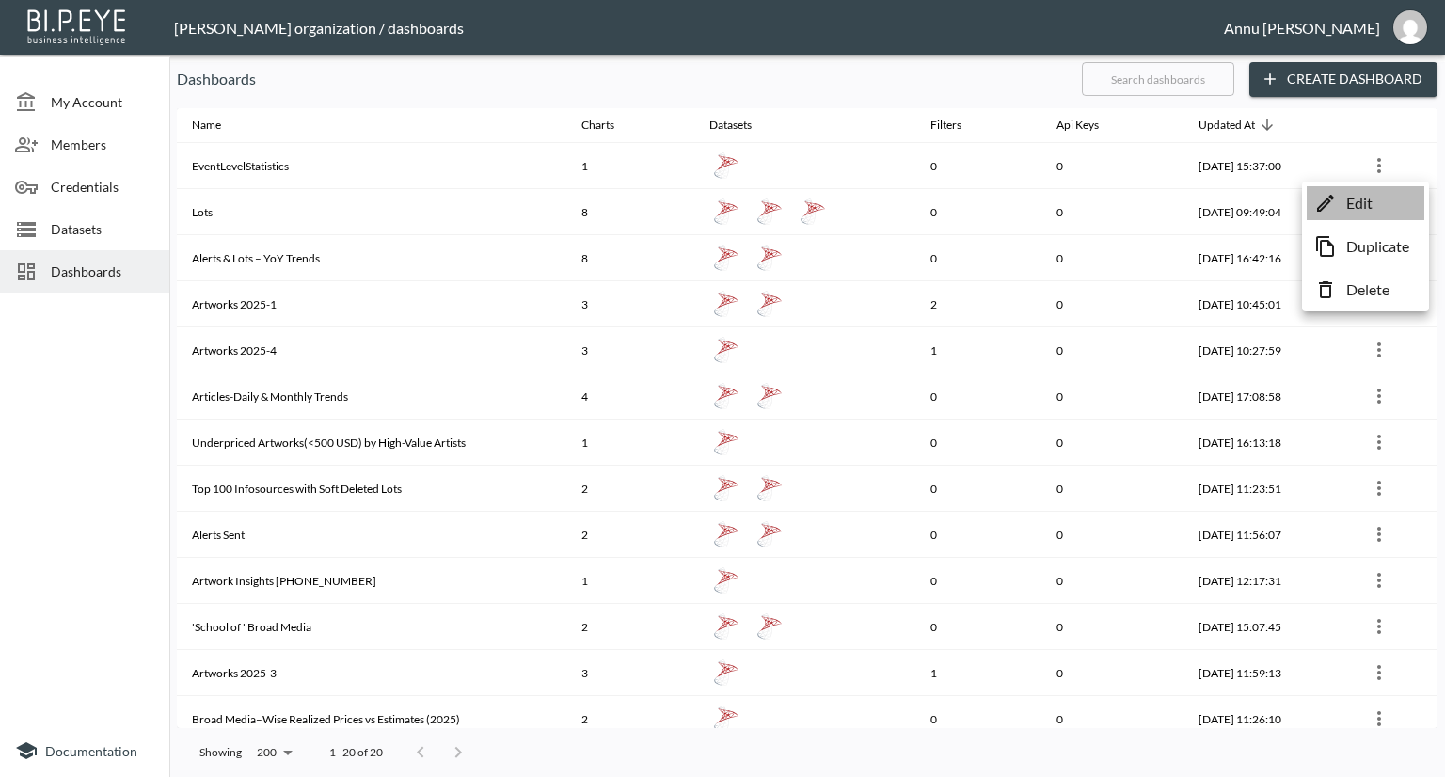
click at [1364, 197] on p "Edit" at bounding box center [1359, 203] width 26 height 23
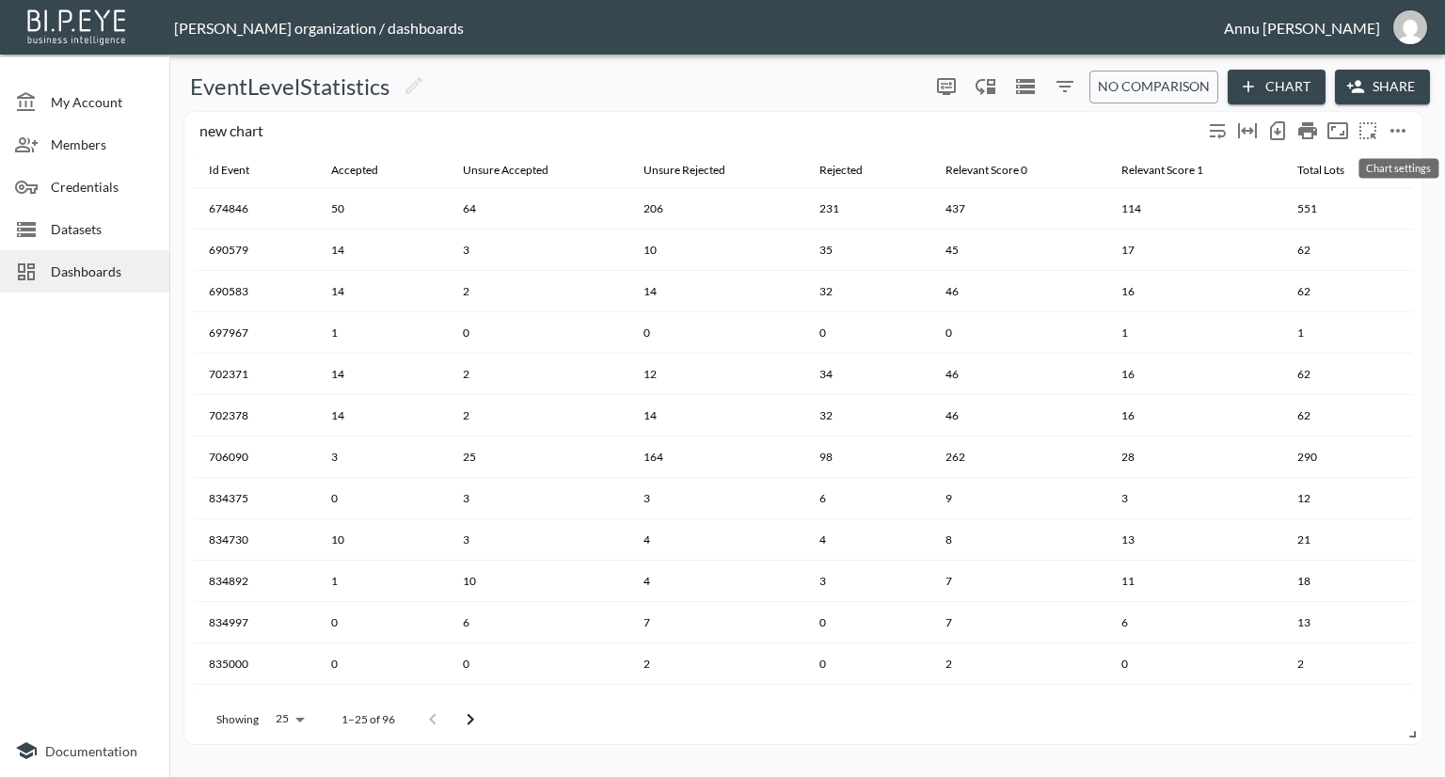
click at [1396, 125] on icon "more" at bounding box center [1397, 130] width 23 height 23
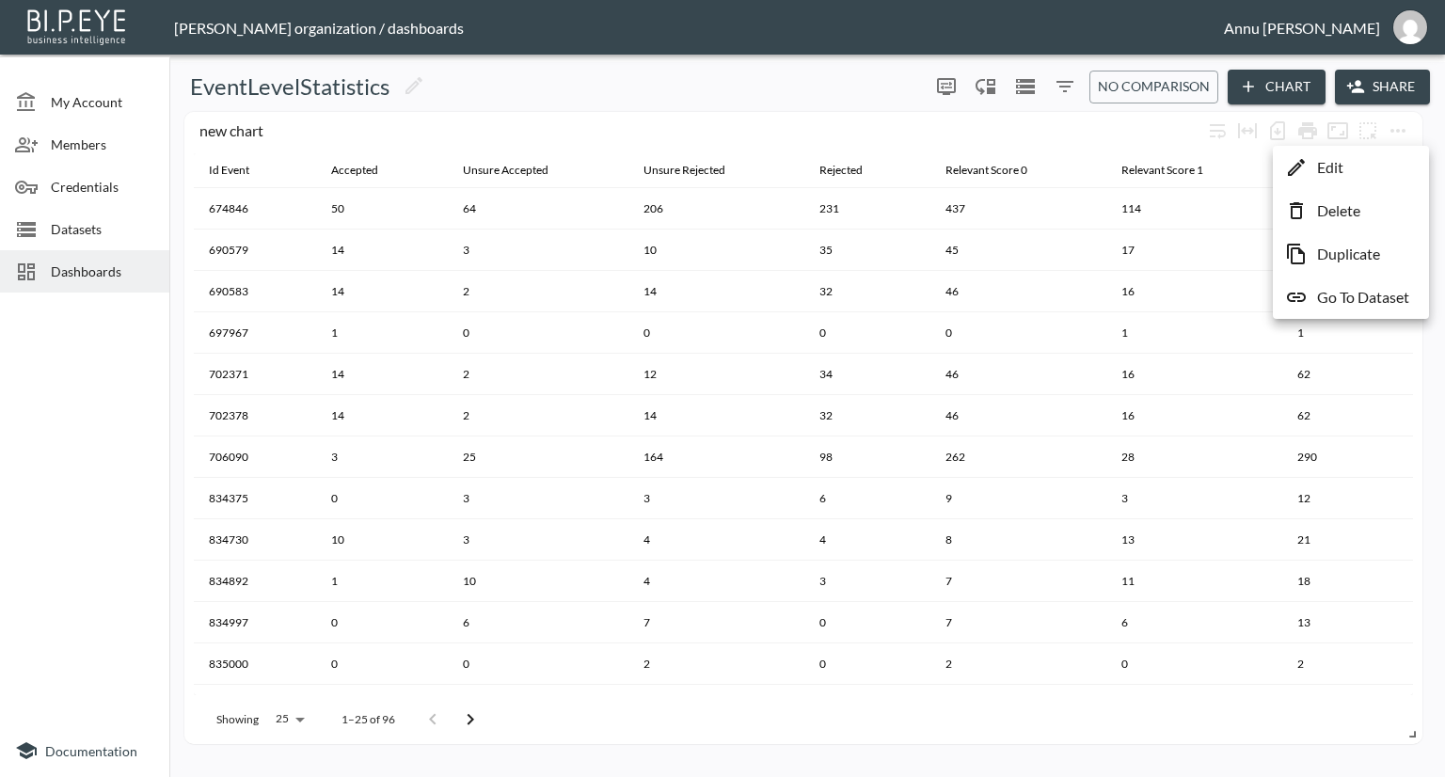
click at [1363, 290] on p "Go To Dataset" at bounding box center [1363, 297] width 92 height 23
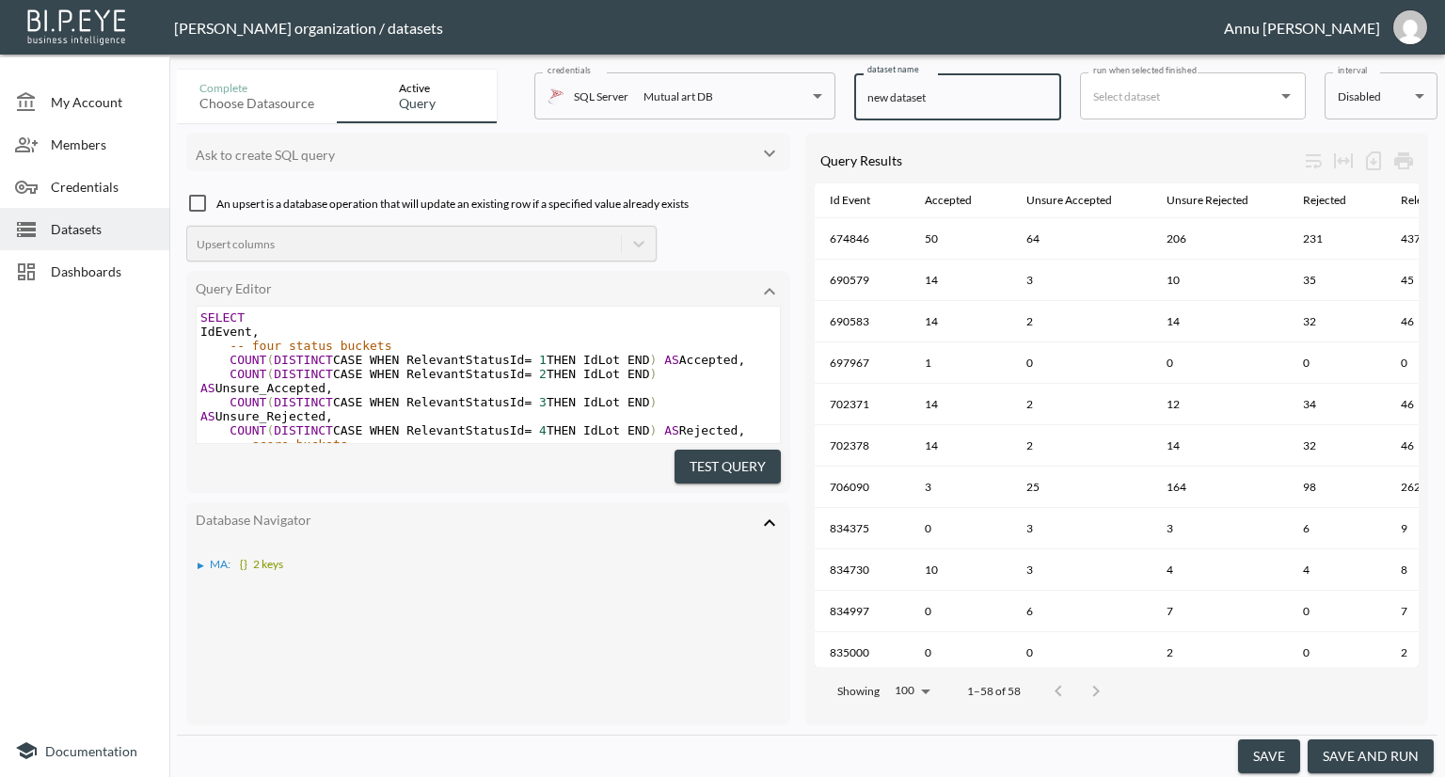
drag, startPoint x: 967, startPoint y: 97, endPoint x: 719, endPoint y: 99, distance: 248.3
click at [719, 99] on div "Complete Choose datasource Active Query credentials SQL Server Mutual art DB 82…" at bounding box center [807, 92] width 1260 height 61
type input "Events_Lots-Irrelevant"
click at [1381, 106] on body "BI.P.EYE, Interactive Analytics Dashboards - app [PERSON_NAME] organization / d…" at bounding box center [722, 388] width 1445 height 777
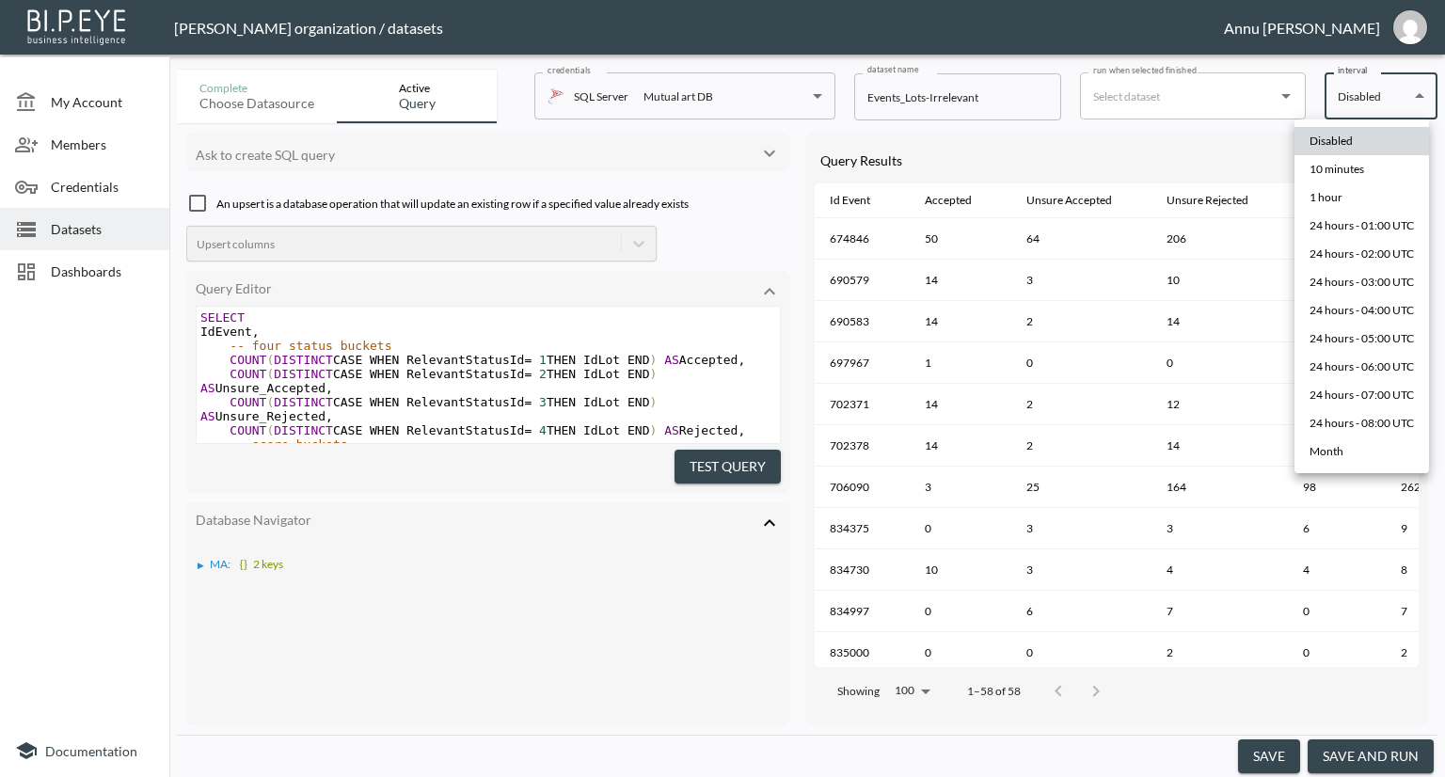
click at [1345, 163] on div "10 minutes" at bounding box center [1336, 169] width 55 height 17
type input "*/10 * * * *"
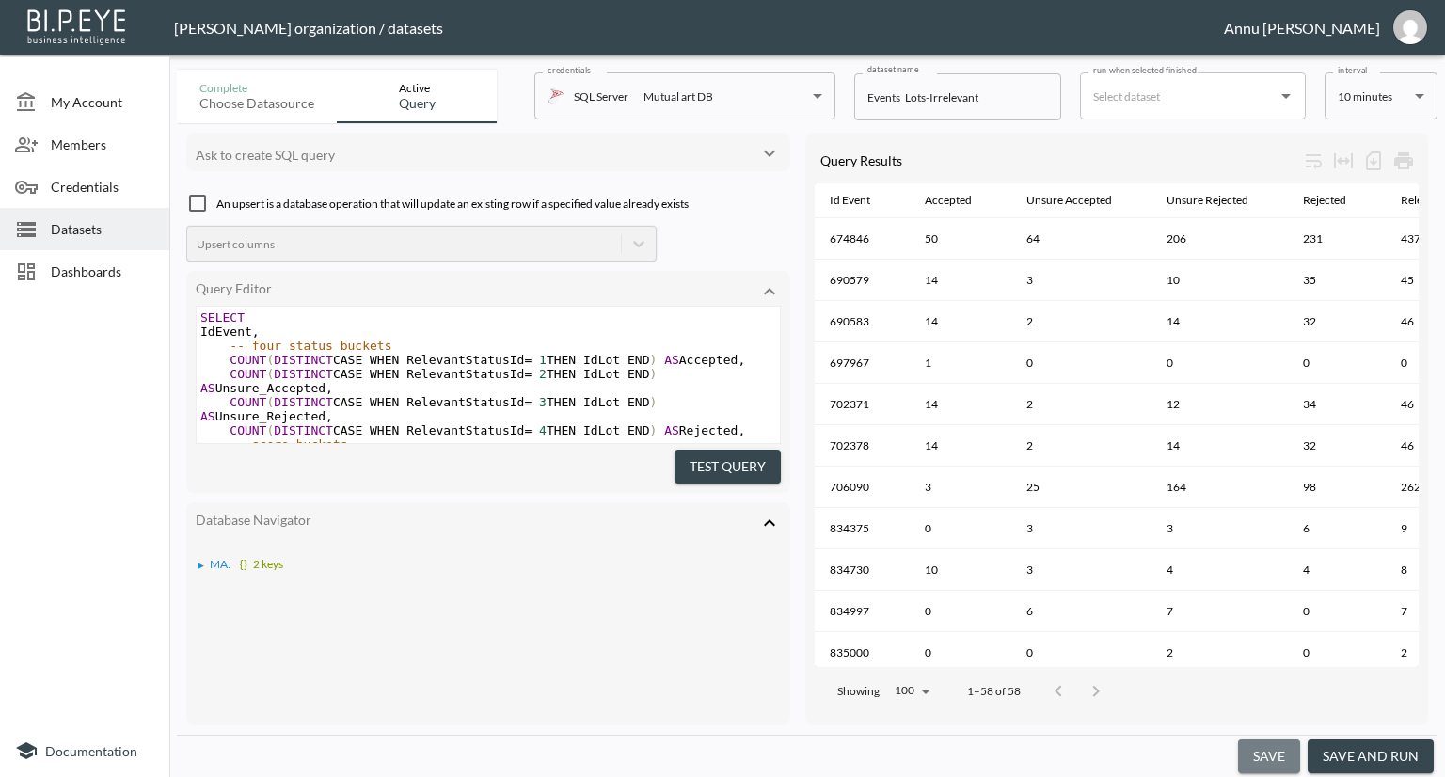
click at [1271, 761] on button "save" at bounding box center [1269, 756] width 62 height 35
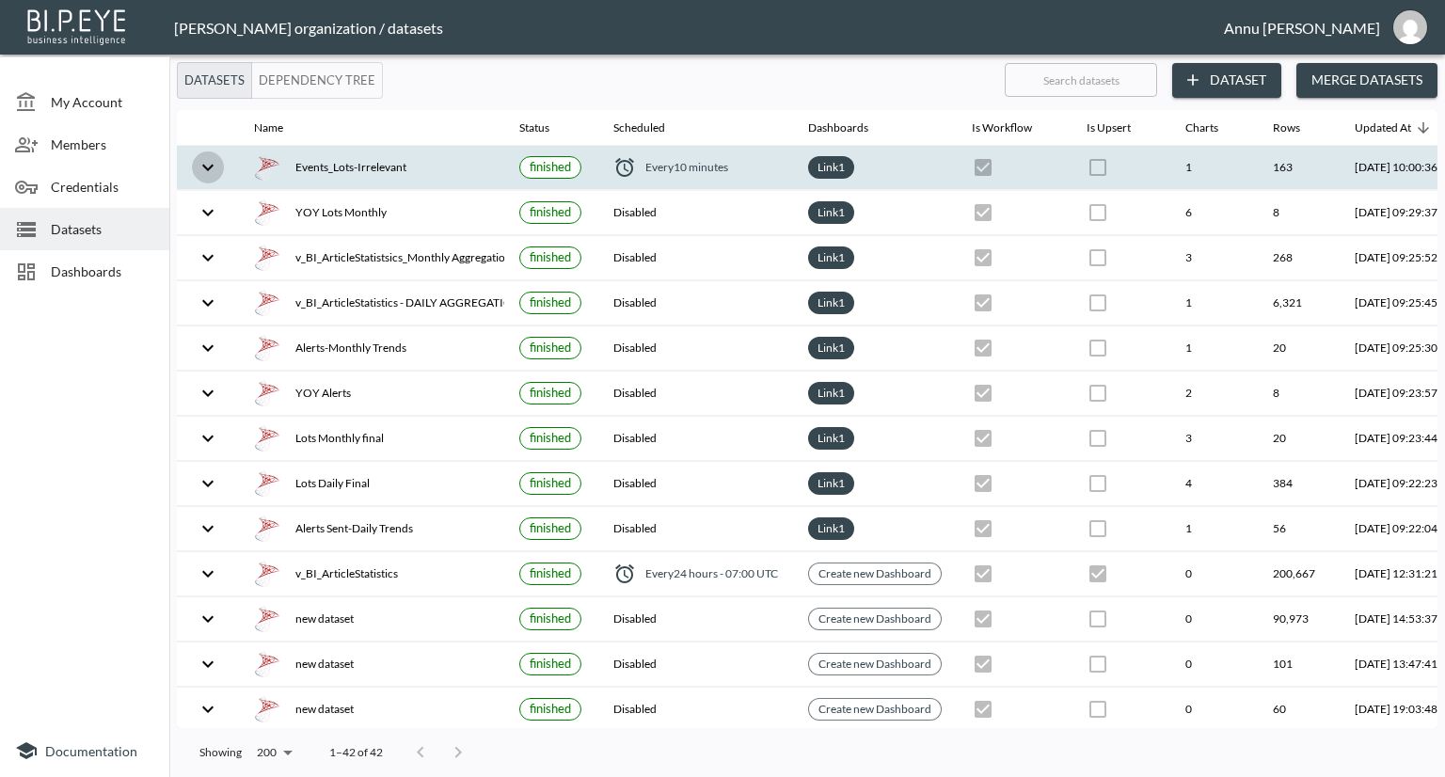
click at [203, 162] on icon "expand row" at bounding box center [208, 167] width 23 height 23
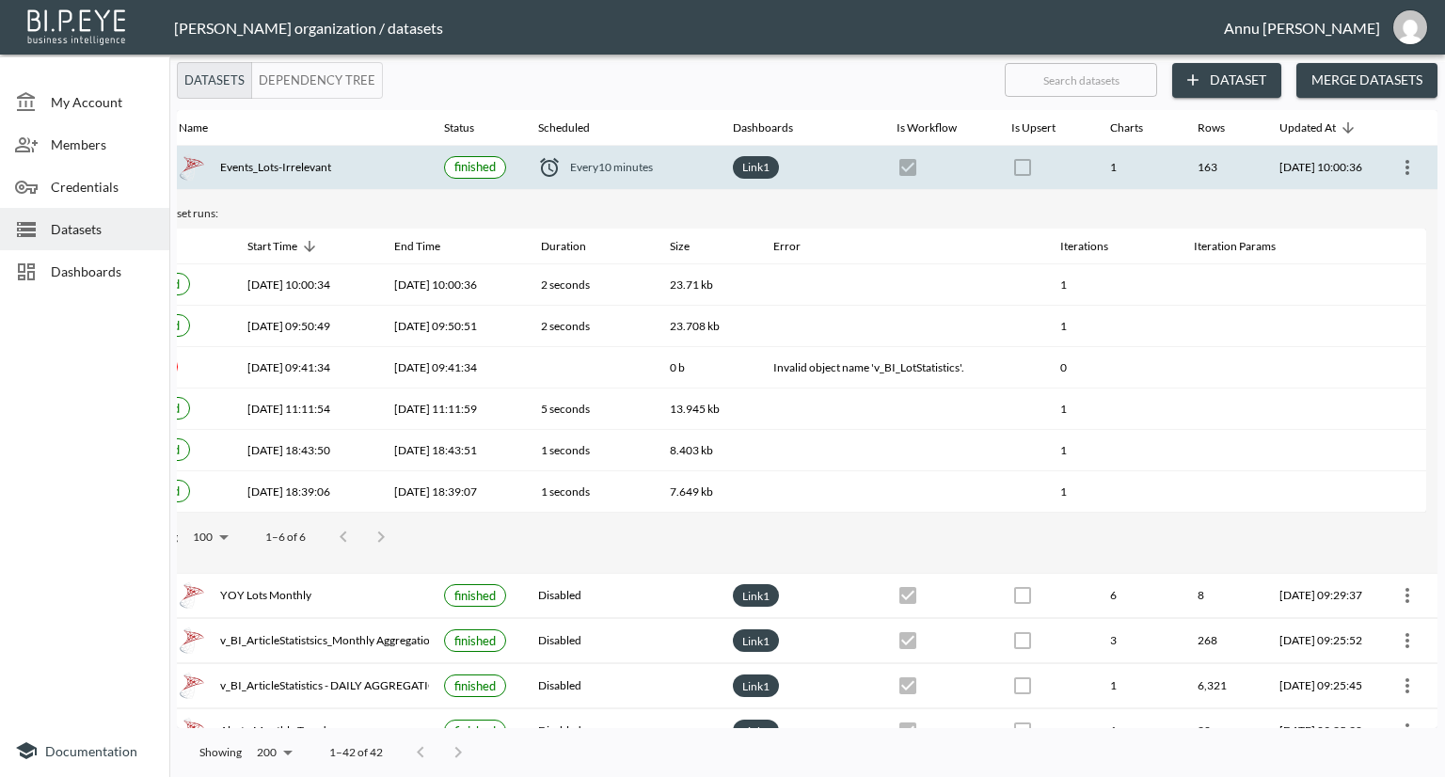
scroll to position [0, 110]
click at [1399, 166] on icon "more" at bounding box center [1407, 167] width 23 height 23
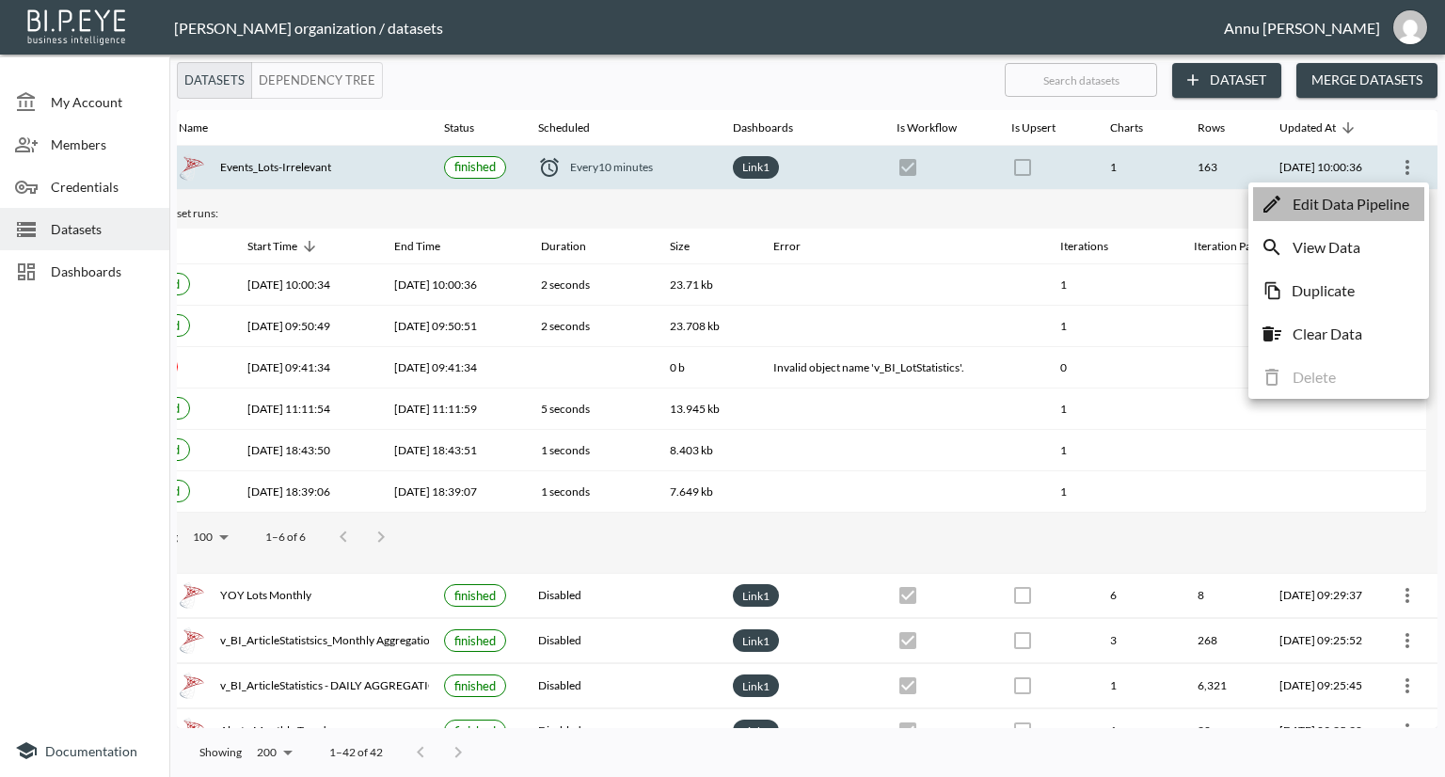
click at [1329, 203] on p "Edit Data Pipeline" at bounding box center [1350, 204] width 117 height 23
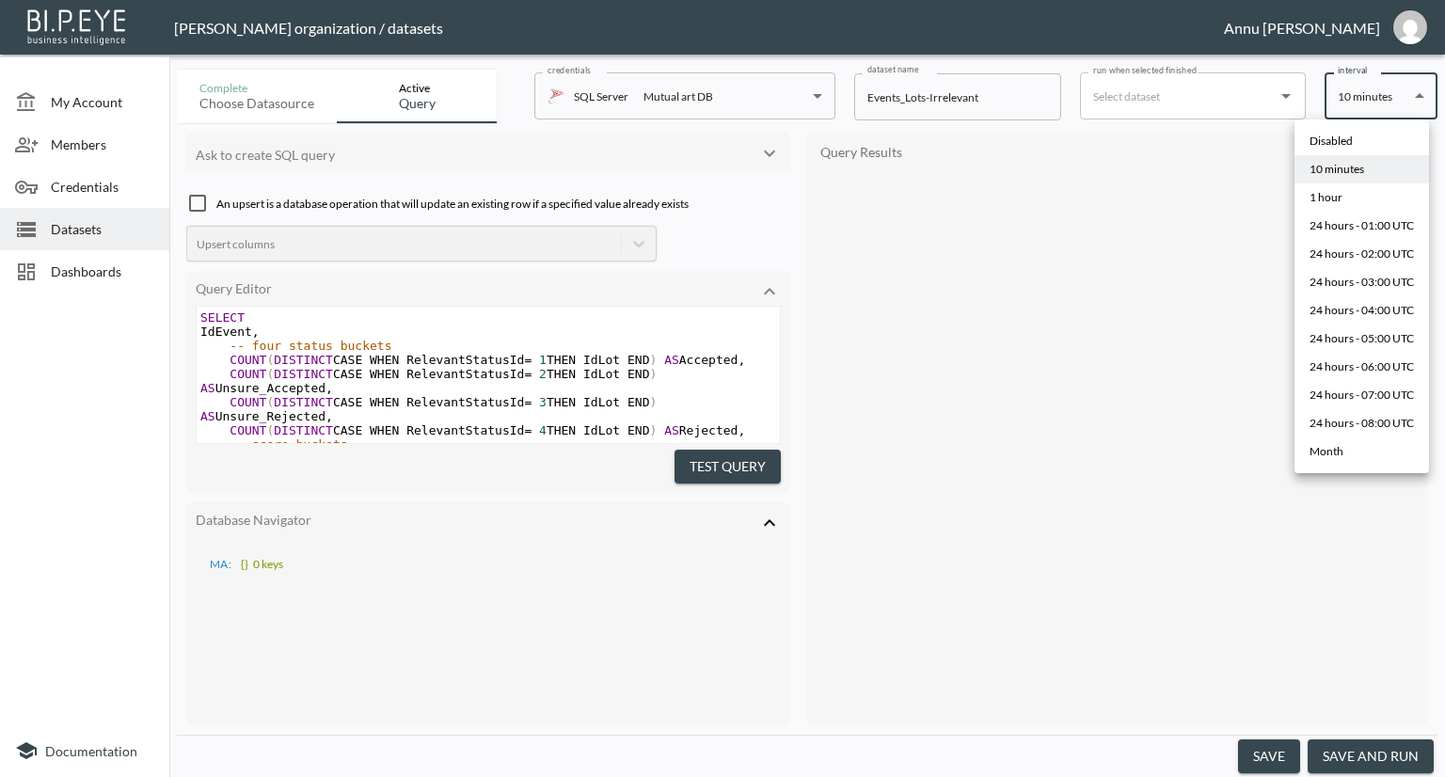
click at [1351, 106] on body "BI.P.EYE, Interactive Analytics Dashboards - app [PERSON_NAME] organization / d…" at bounding box center [722, 388] width 1445 height 777
click at [1348, 133] on div "Disabled" at bounding box center [1330, 141] width 43 height 17
type input "Disabled"
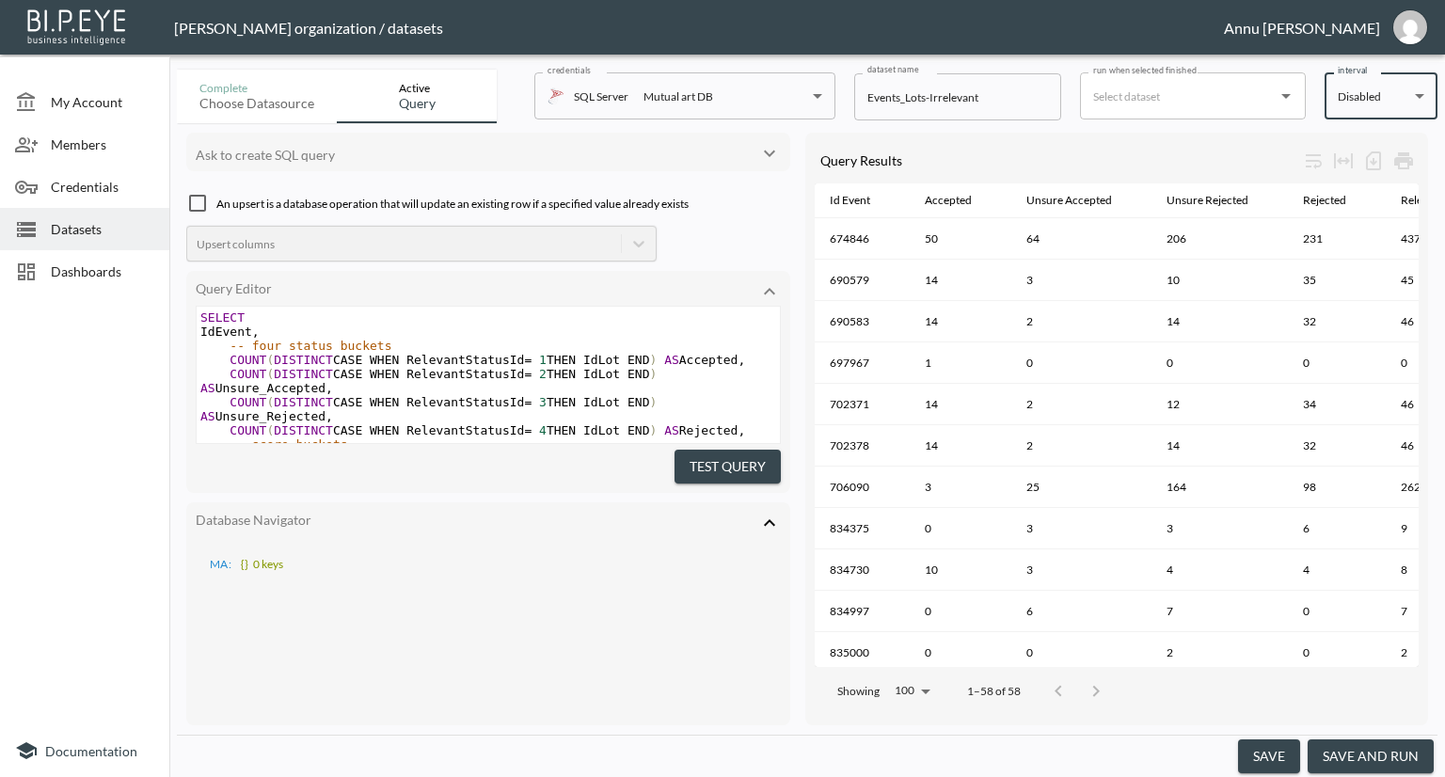
click at [1271, 757] on button "save" at bounding box center [1269, 756] width 62 height 35
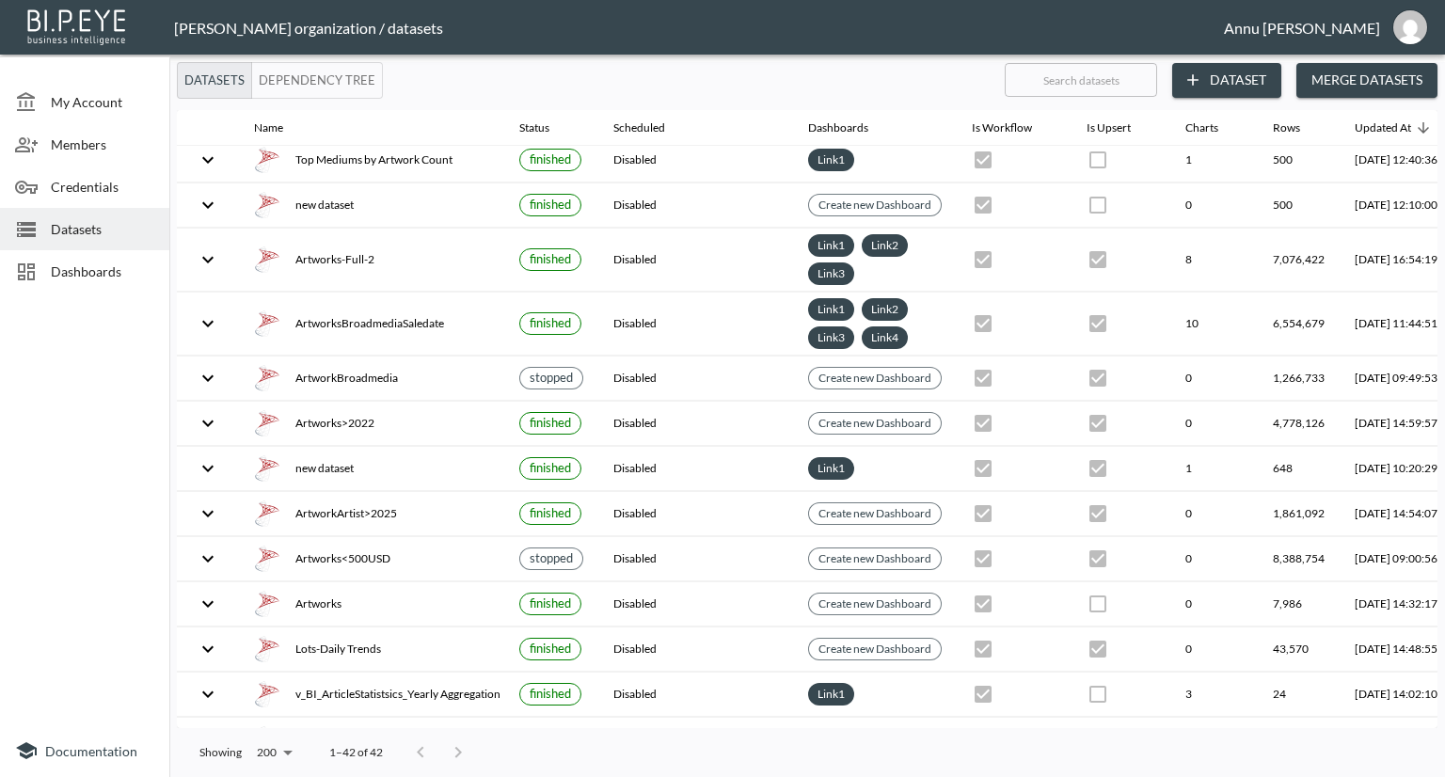
scroll to position [1344, 0]
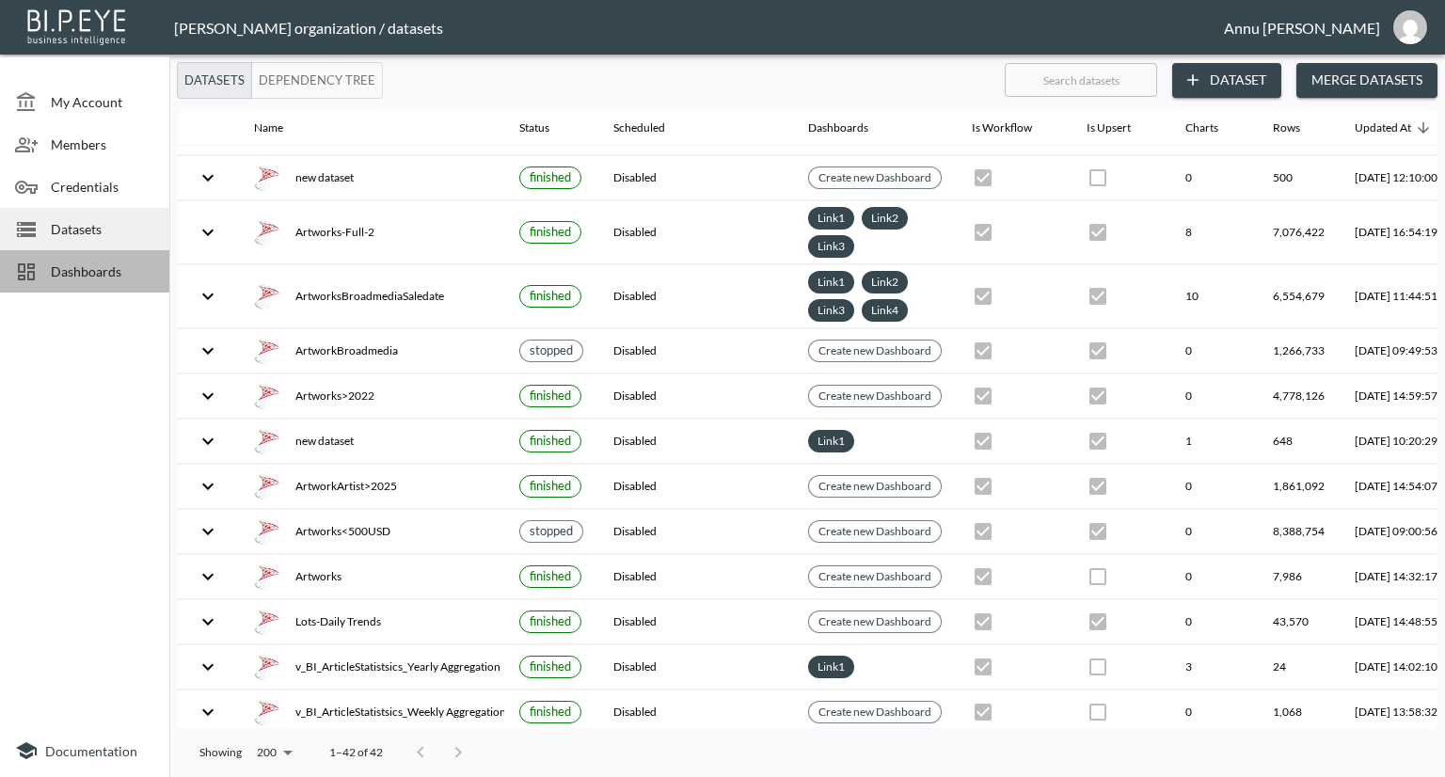
click at [98, 272] on span "Dashboards" at bounding box center [102, 271] width 103 height 20
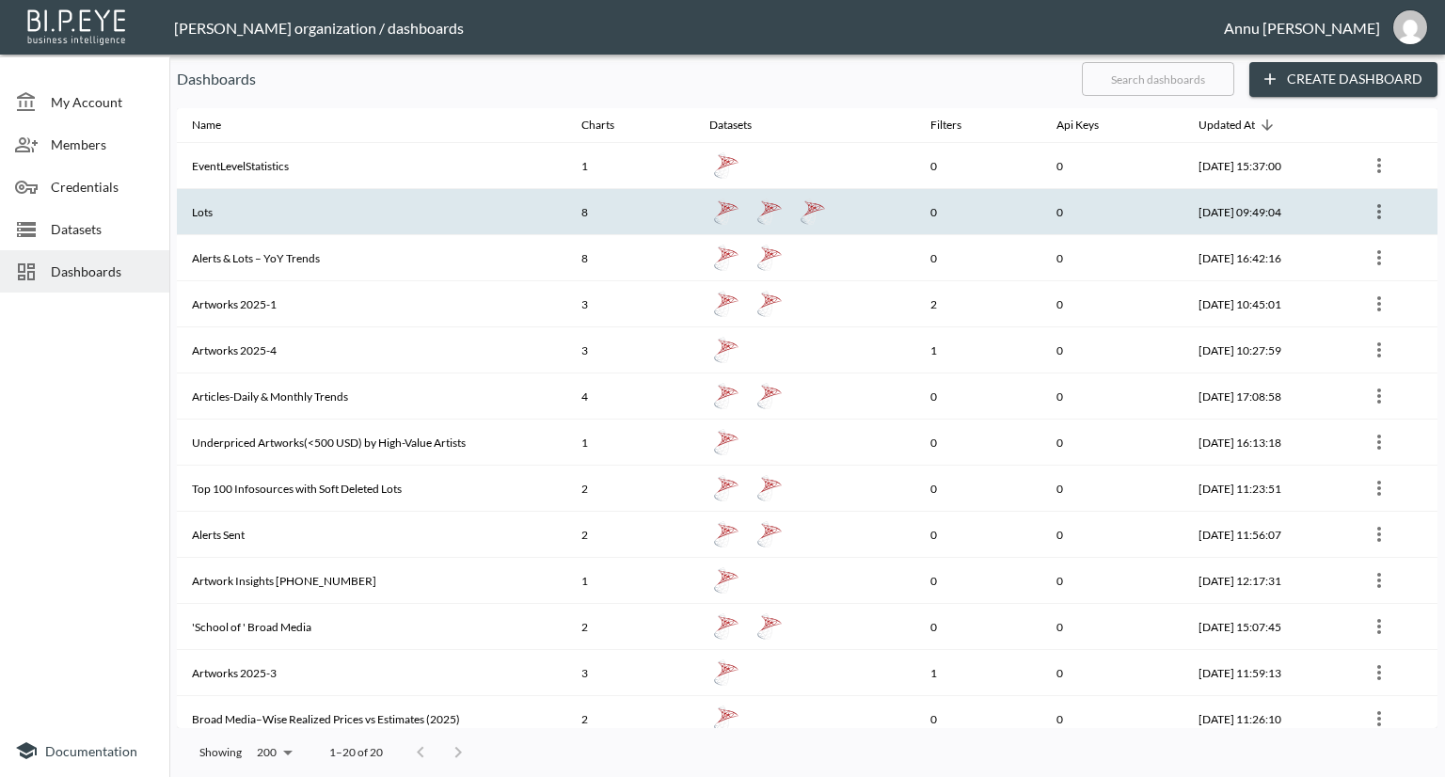
click at [308, 208] on th "Lots" at bounding box center [371, 212] width 389 height 46
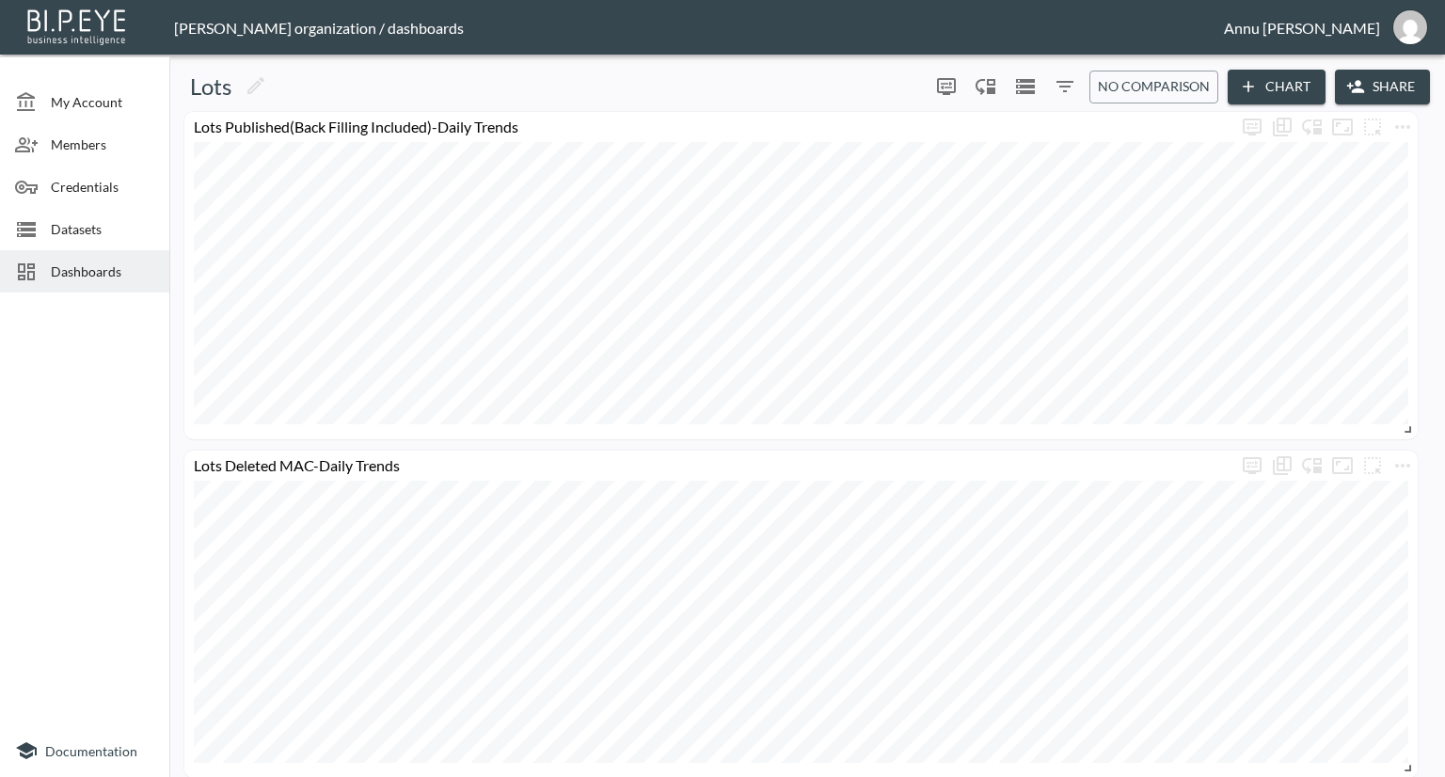
click at [51, 269] on span "Dashboards" at bounding box center [102, 271] width 103 height 20
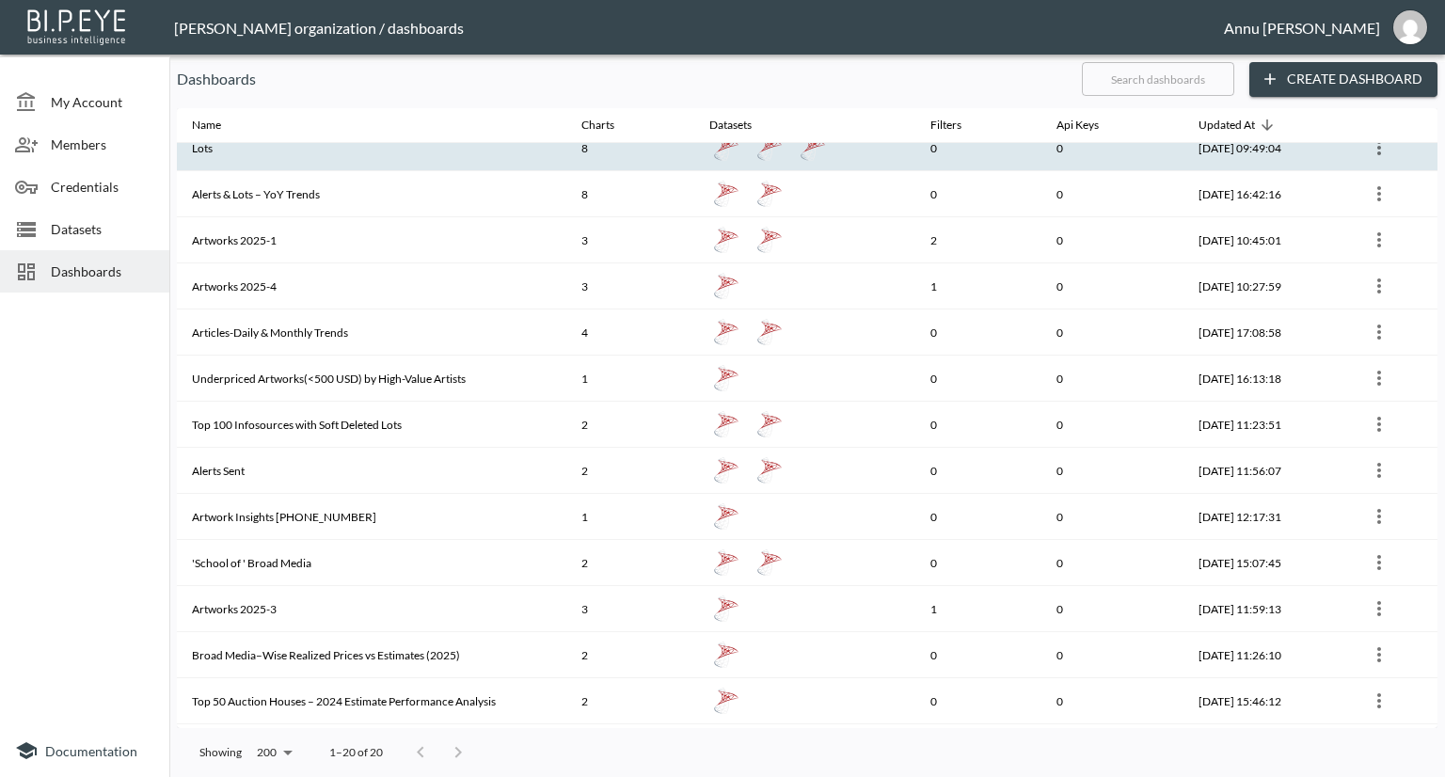
scroll to position [94, 0]
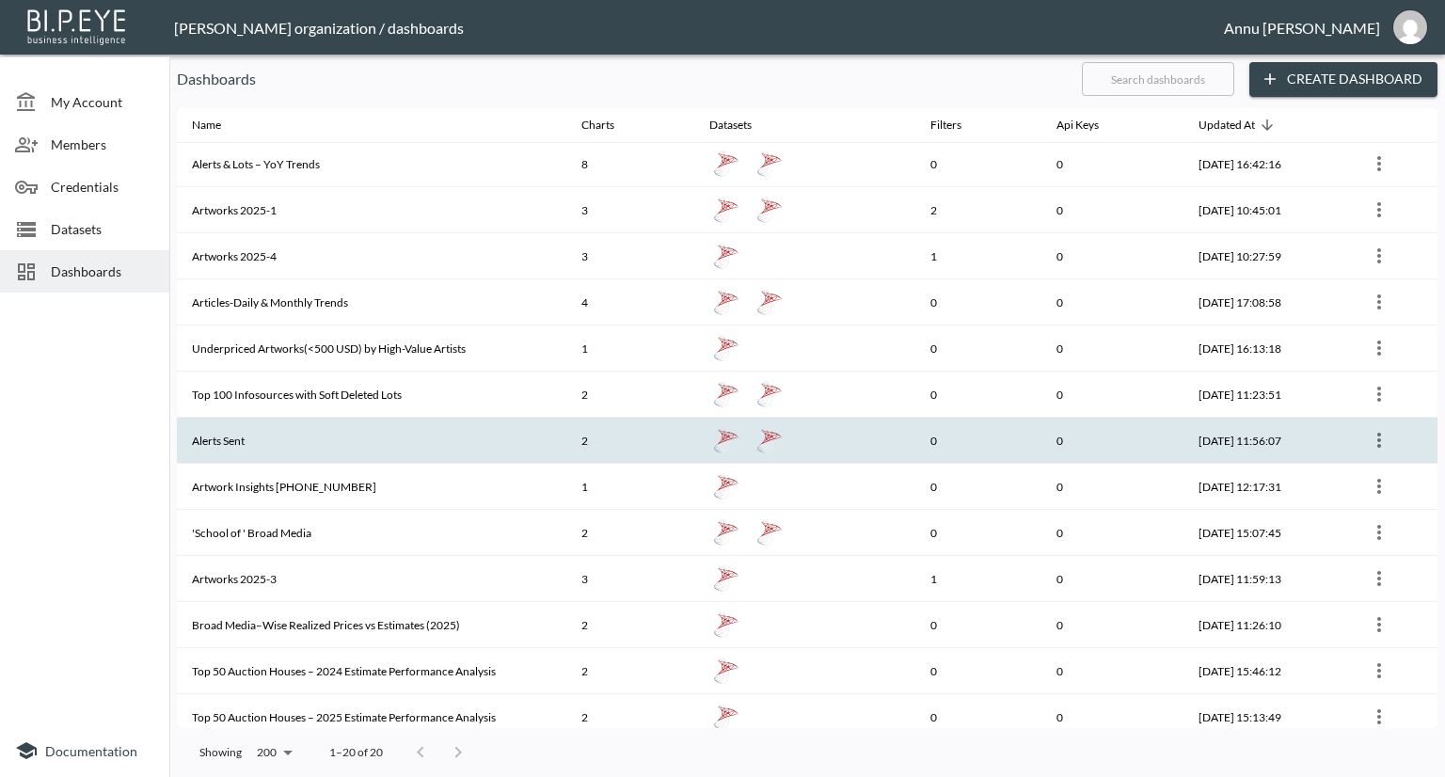
click at [358, 430] on th "Alerts Sent" at bounding box center [371, 441] width 389 height 46
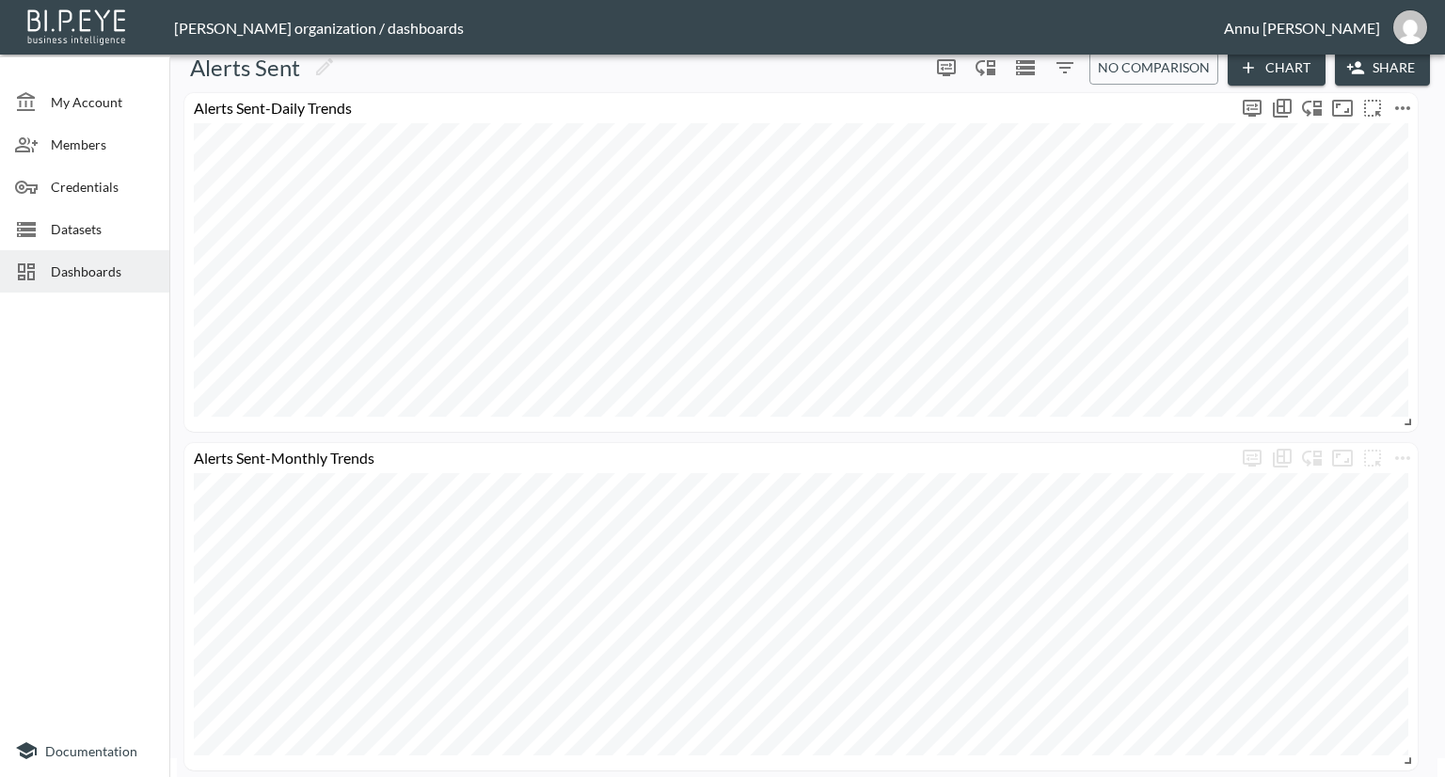
scroll to position [26, 0]
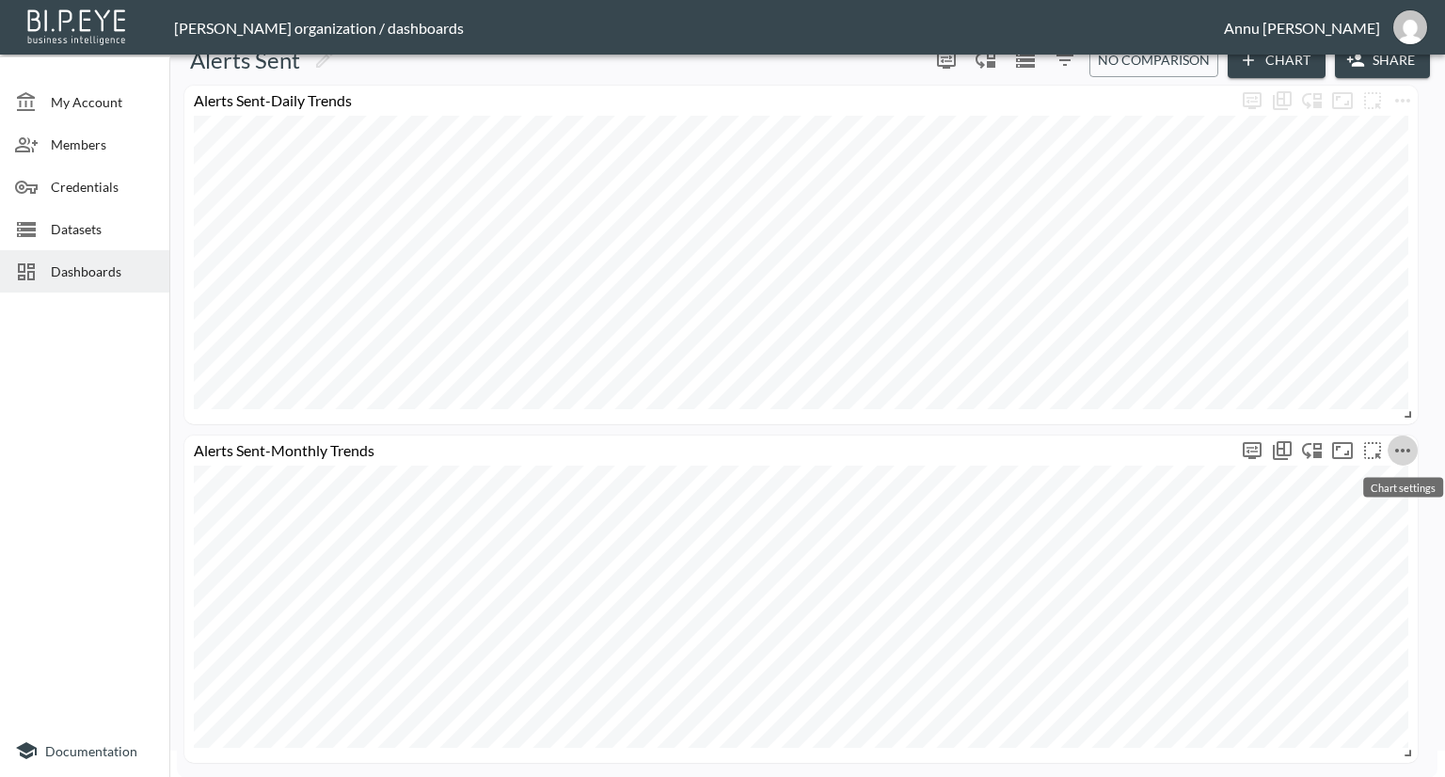
click at [1400, 449] on icon "more" at bounding box center [1402, 450] width 23 height 23
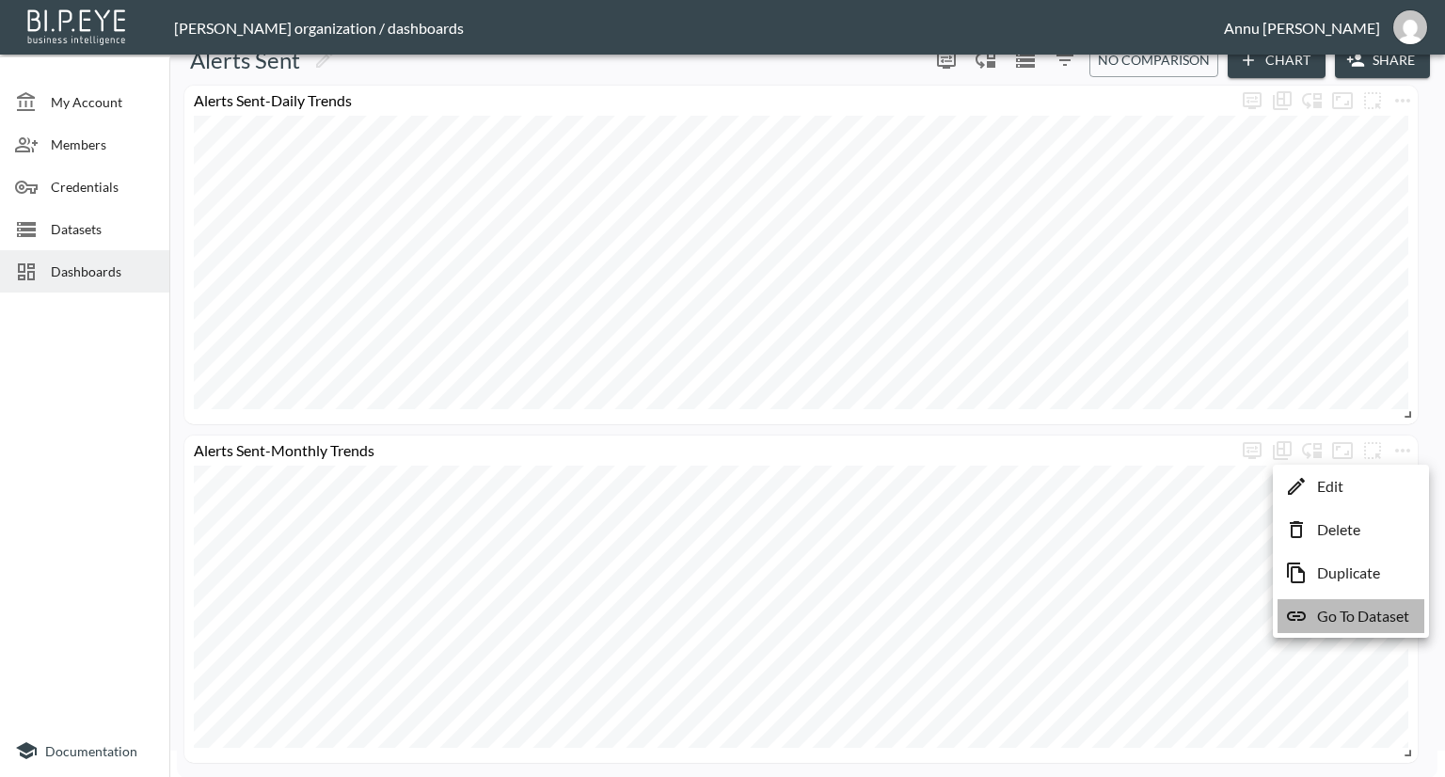
click at [1349, 614] on p "Go To Dataset" at bounding box center [1363, 616] width 92 height 23
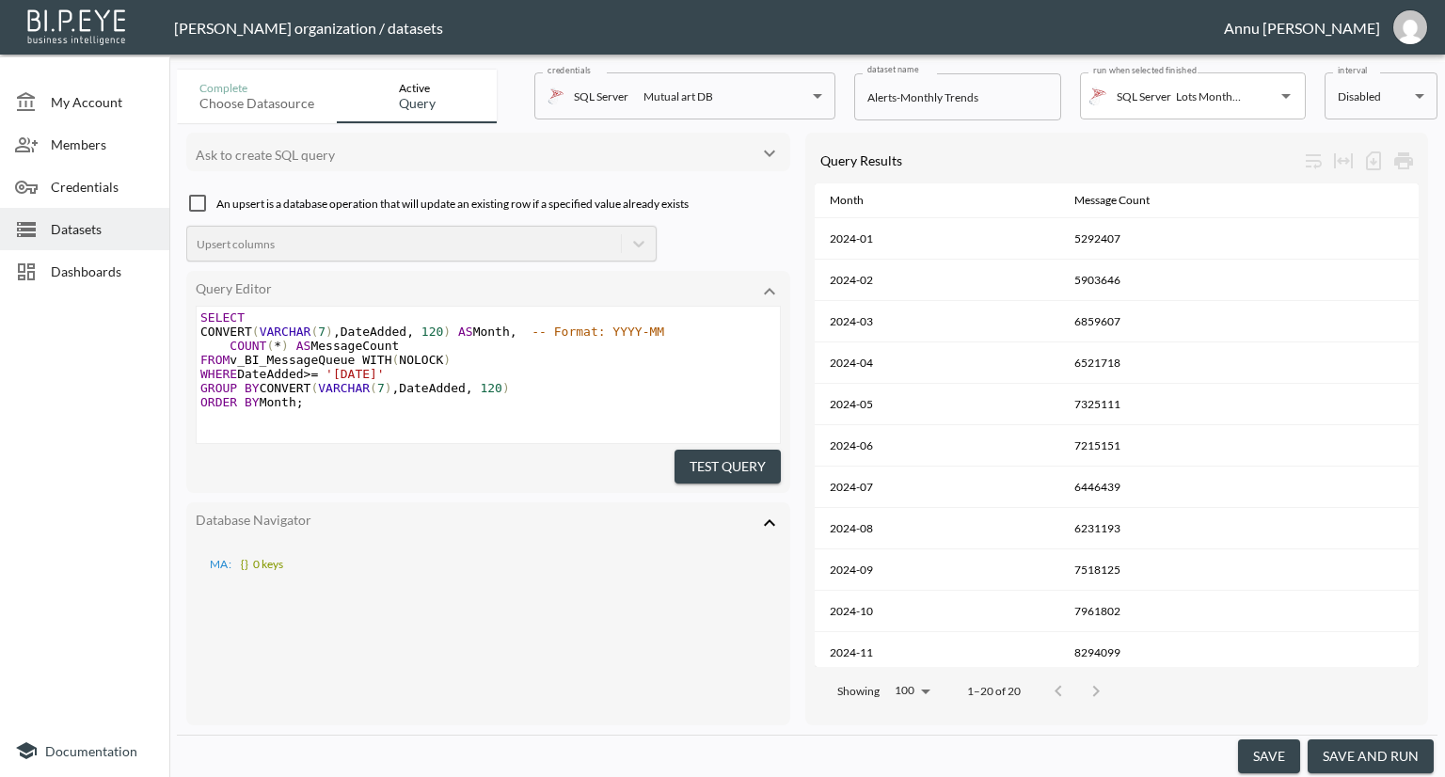
click at [1402, 104] on body "BI.P.EYE, Interactive Analytics Dashboards - app [PERSON_NAME] organization / d…" at bounding box center [722, 388] width 1445 height 777
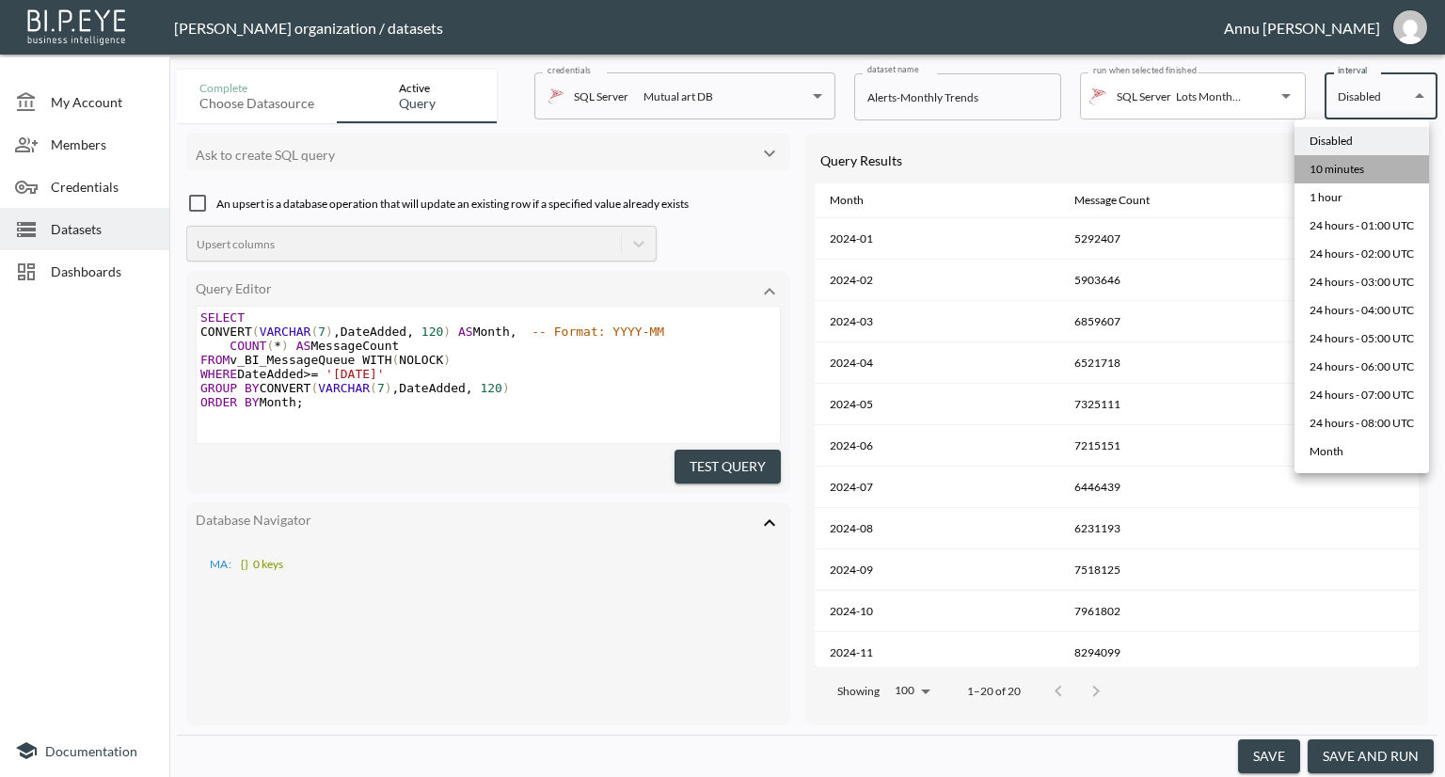
click at [1352, 172] on div "10 minutes" at bounding box center [1336, 169] width 55 height 17
type input "*/10 * * * *"
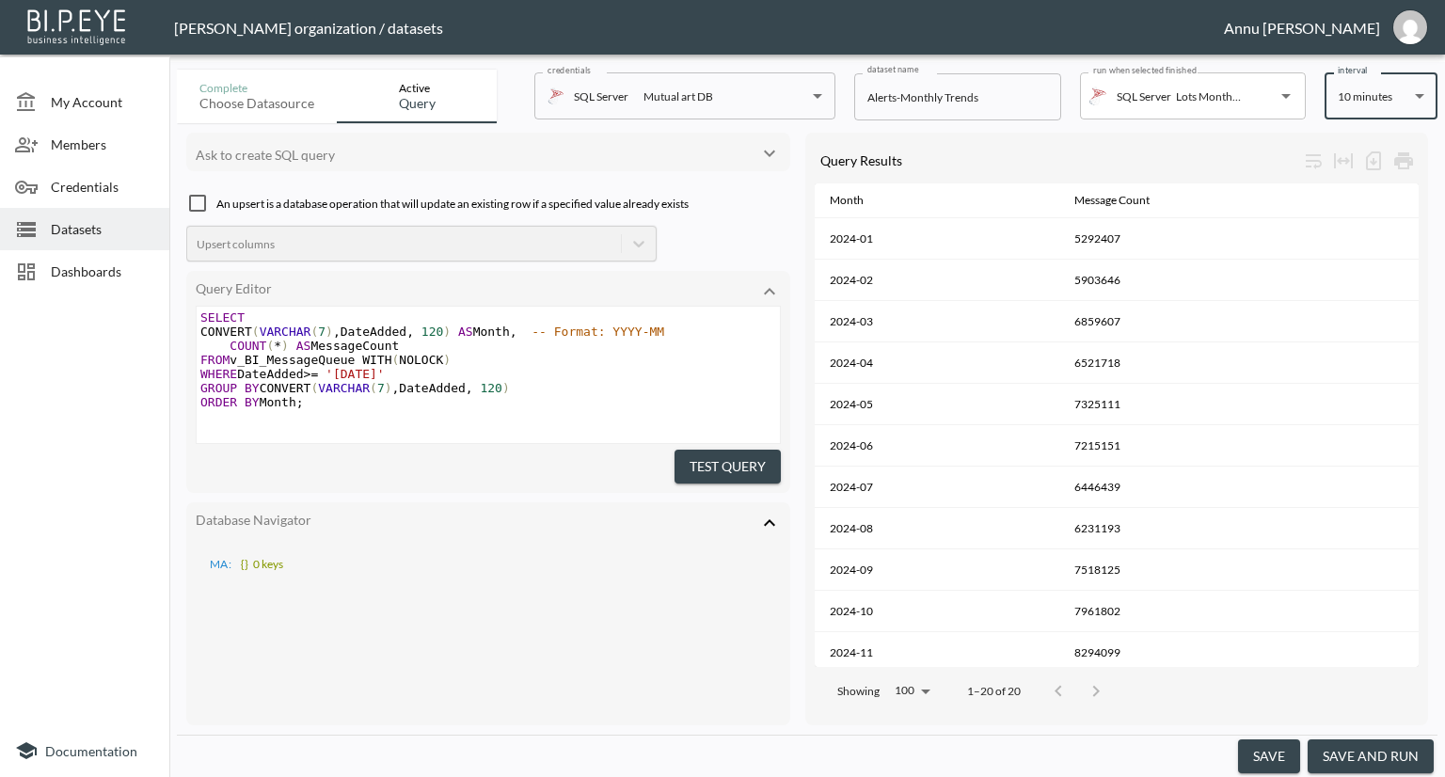
click at [1283, 753] on button "save" at bounding box center [1269, 756] width 62 height 35
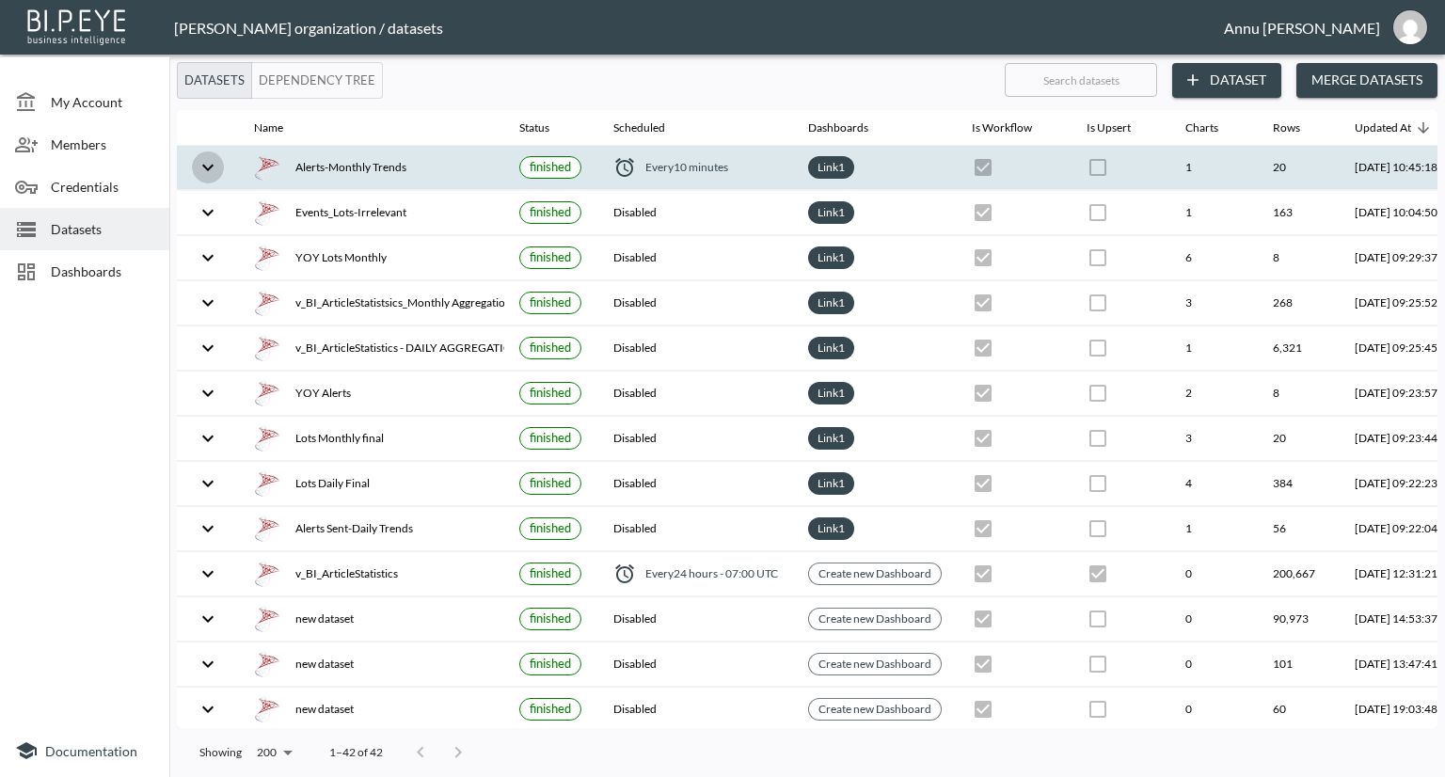
click at [211, 163] on icon "expand row" at bounding box center [208, 167] width 23 height 23
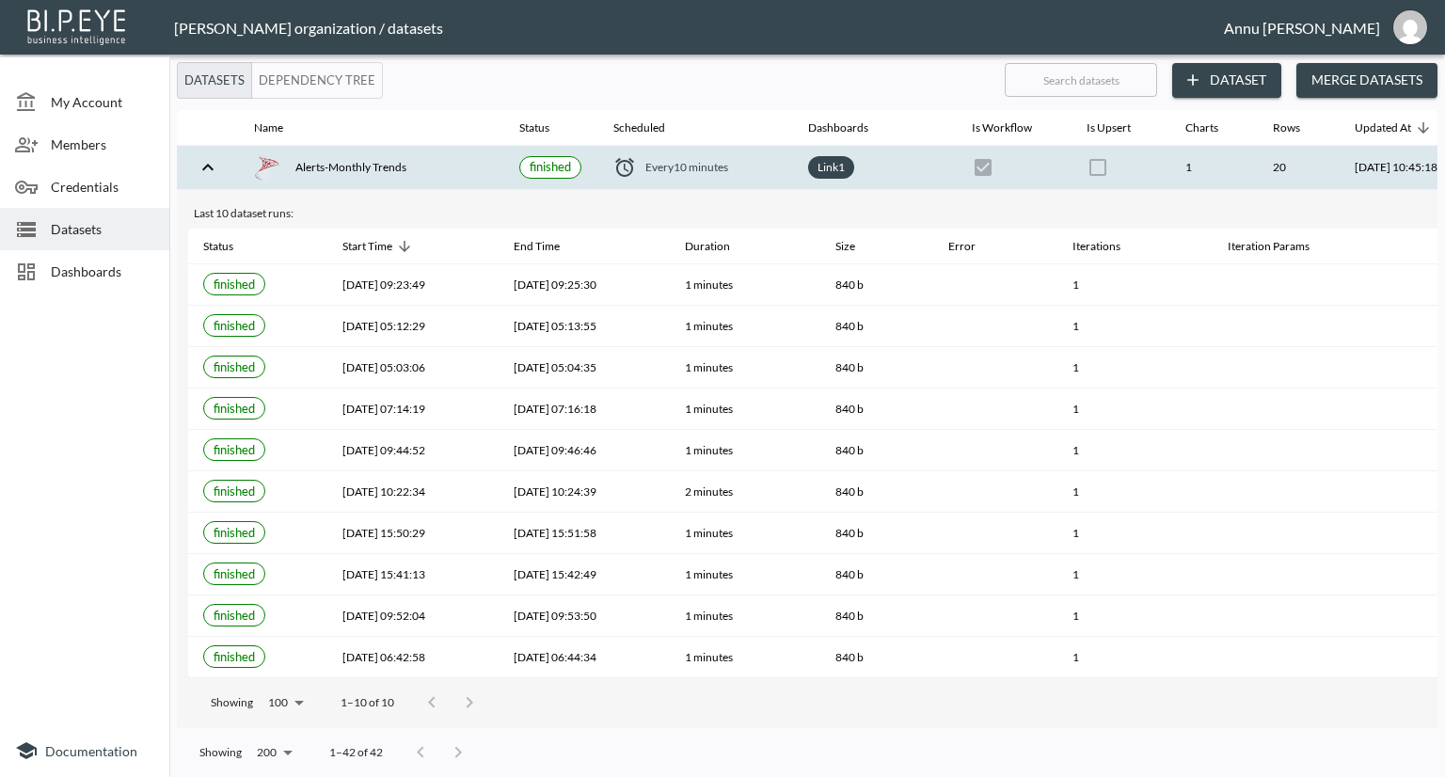
scroll to position [0, 110]
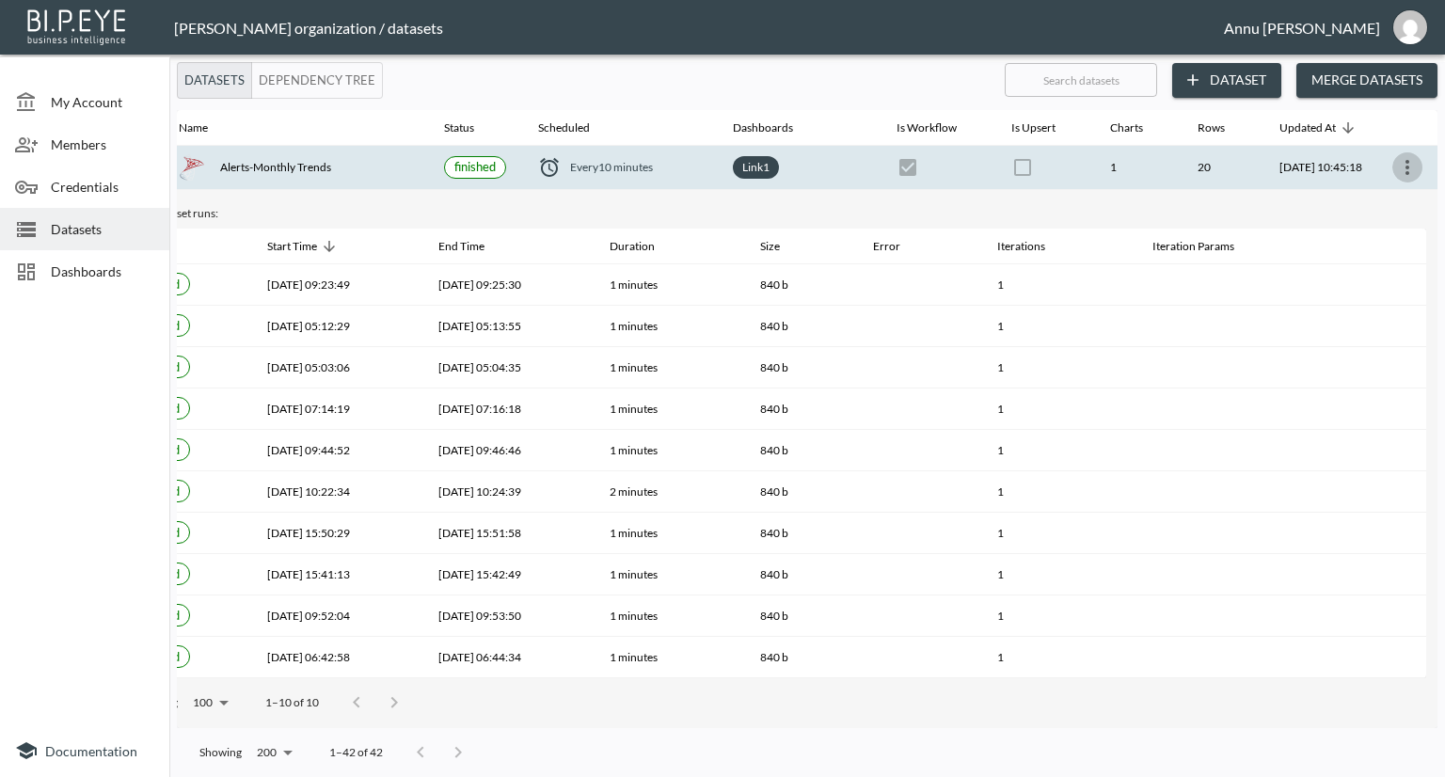
click at [1410, 162] on icon "more" at bounding box center [1407, 167] width 23 height 23
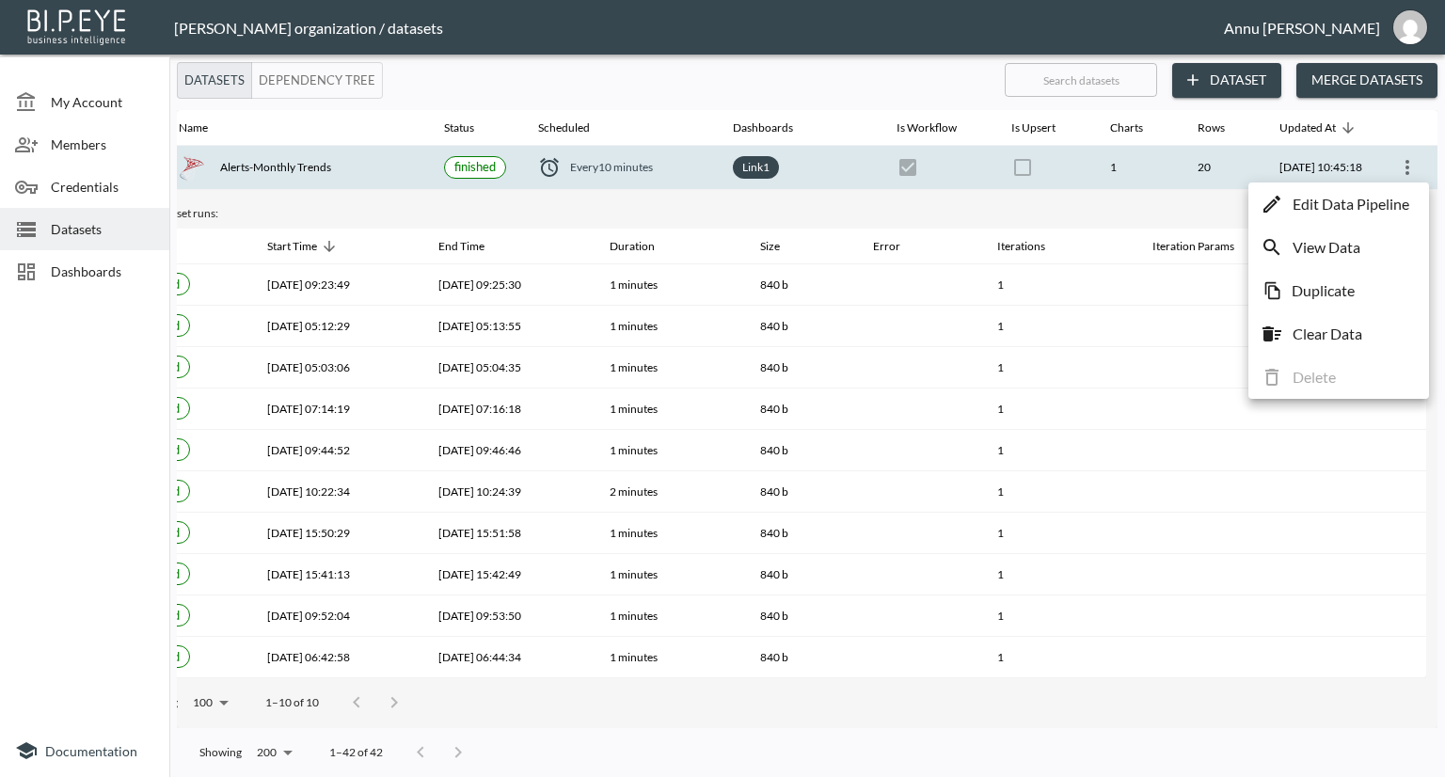
click at [1365, 207] on p "Edit Data Pipeline" at bounding box center [1350, 204] width 117 height 23
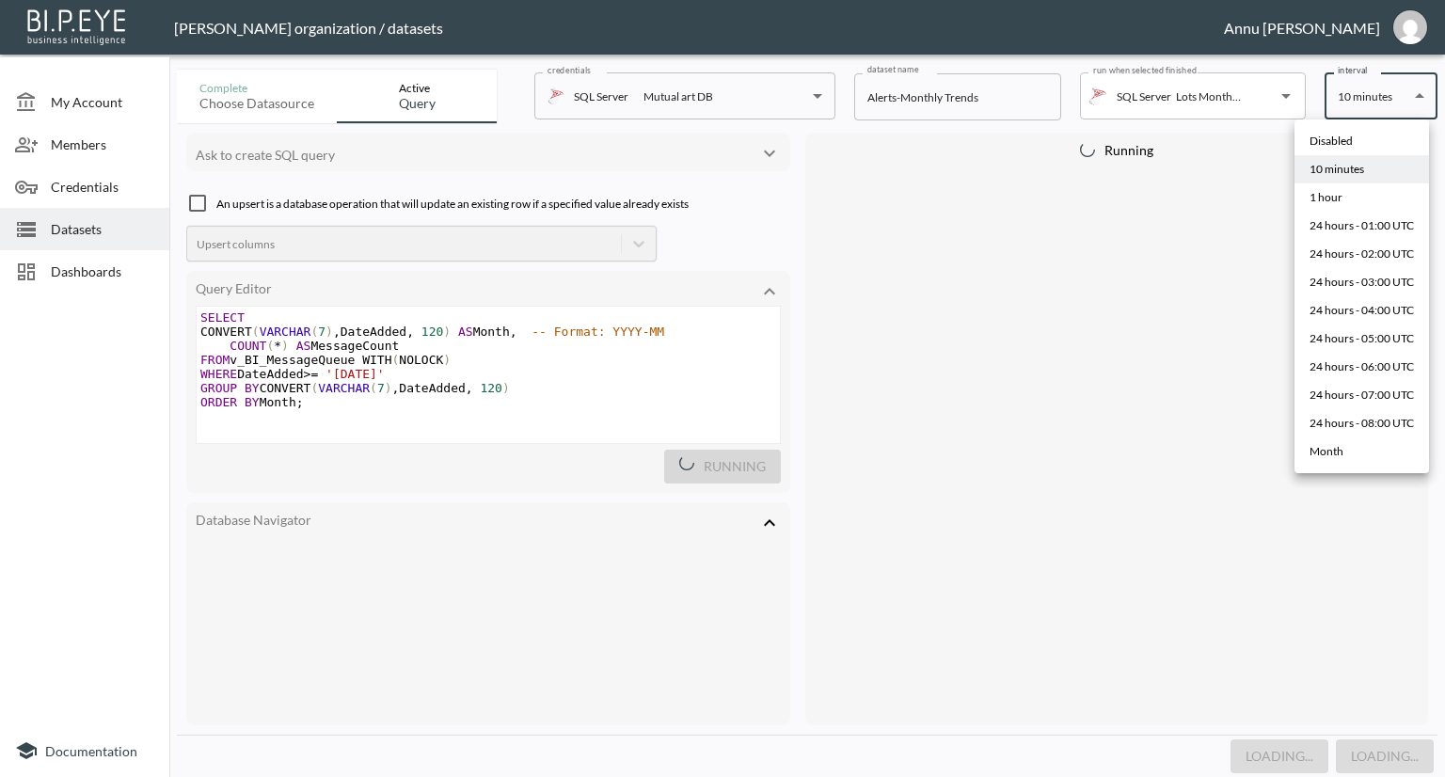
click at [1350, 96] on body "BI.P.EYE, Interactive Analytics Dashboards - app [PERSON_NAME] organization / d…" at bounding box center [722, 388] width 1445 height 777
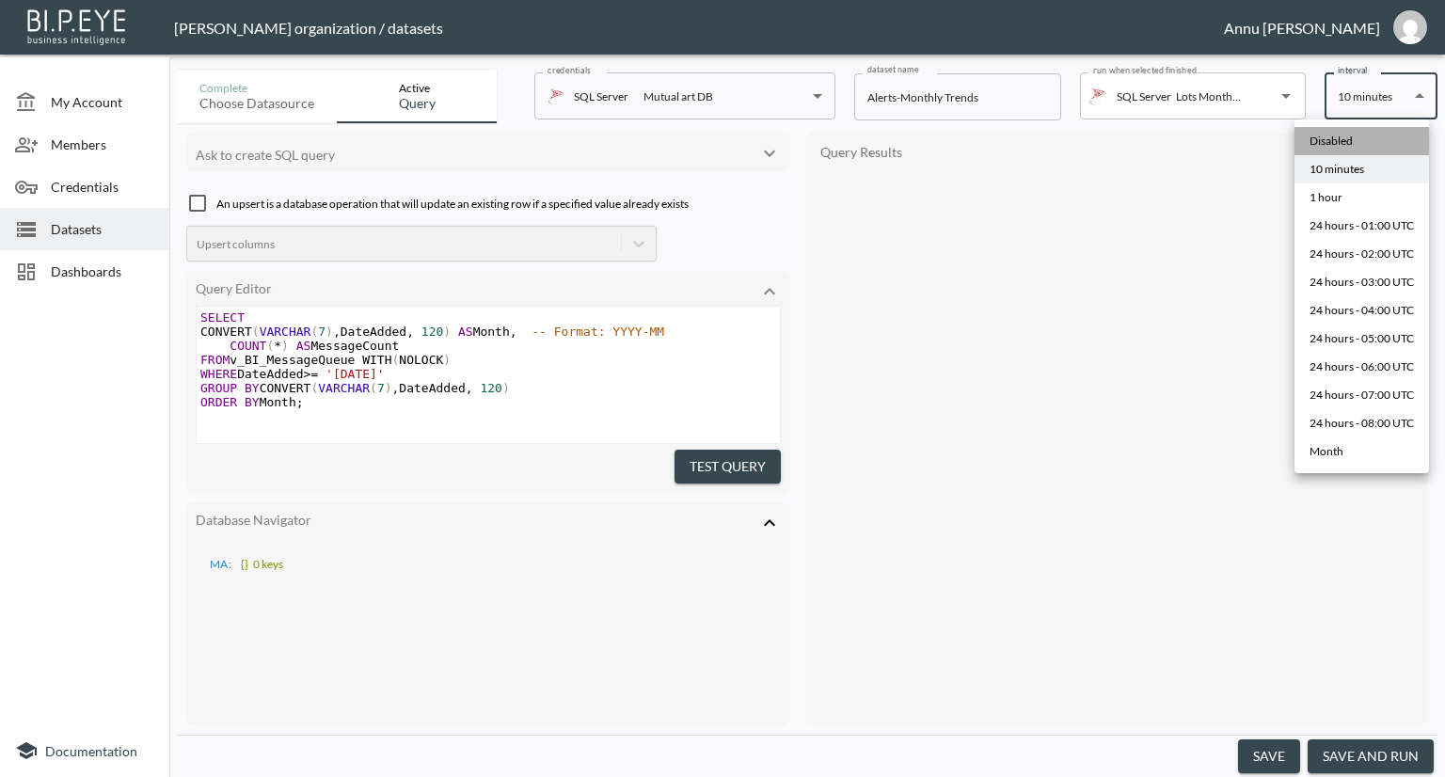
click at [1349, 134] on div "Disabled" at bounding box center [1330, 141] width 43 height 17
type input "Disabled"
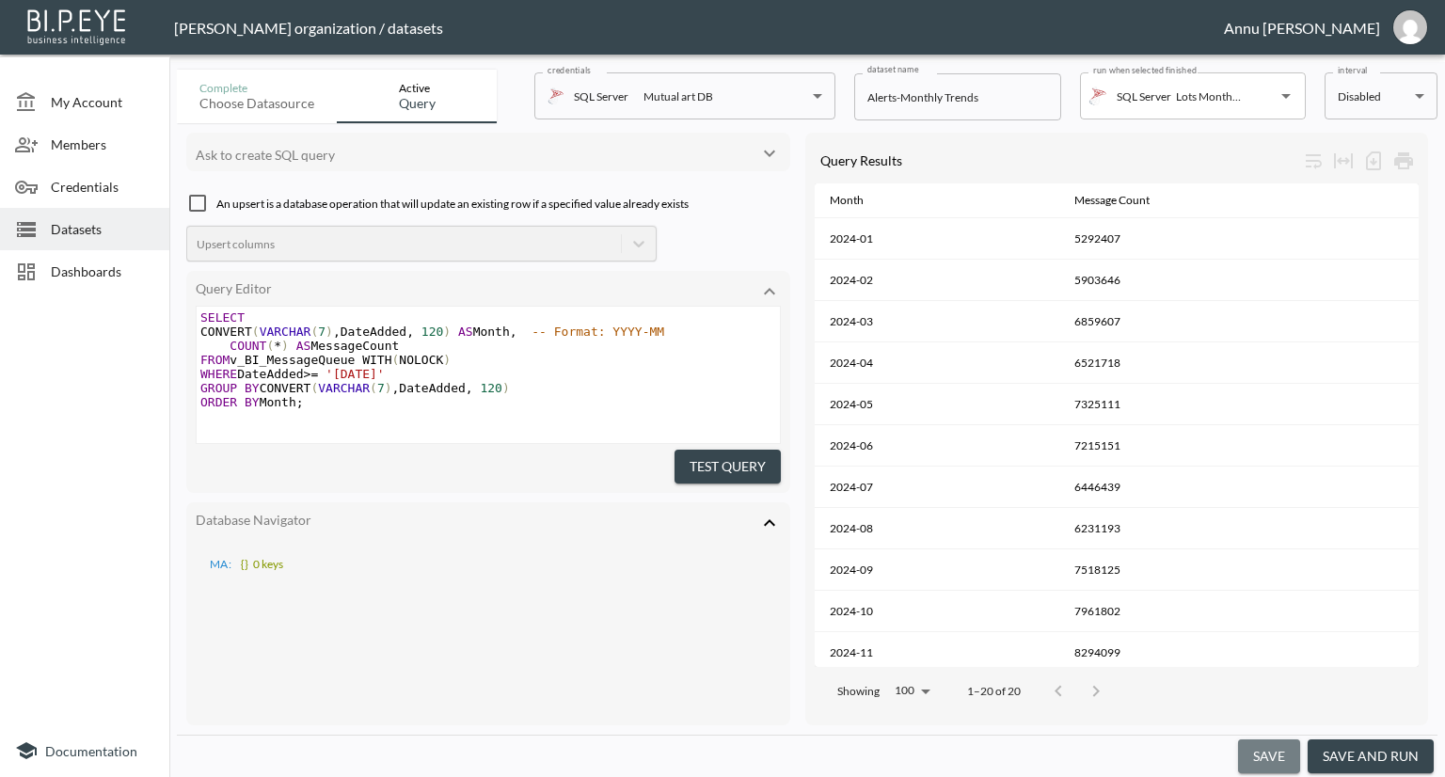
click at [1271, 771] on button "save" at bounding box center [1269, 756] width 62 height 35
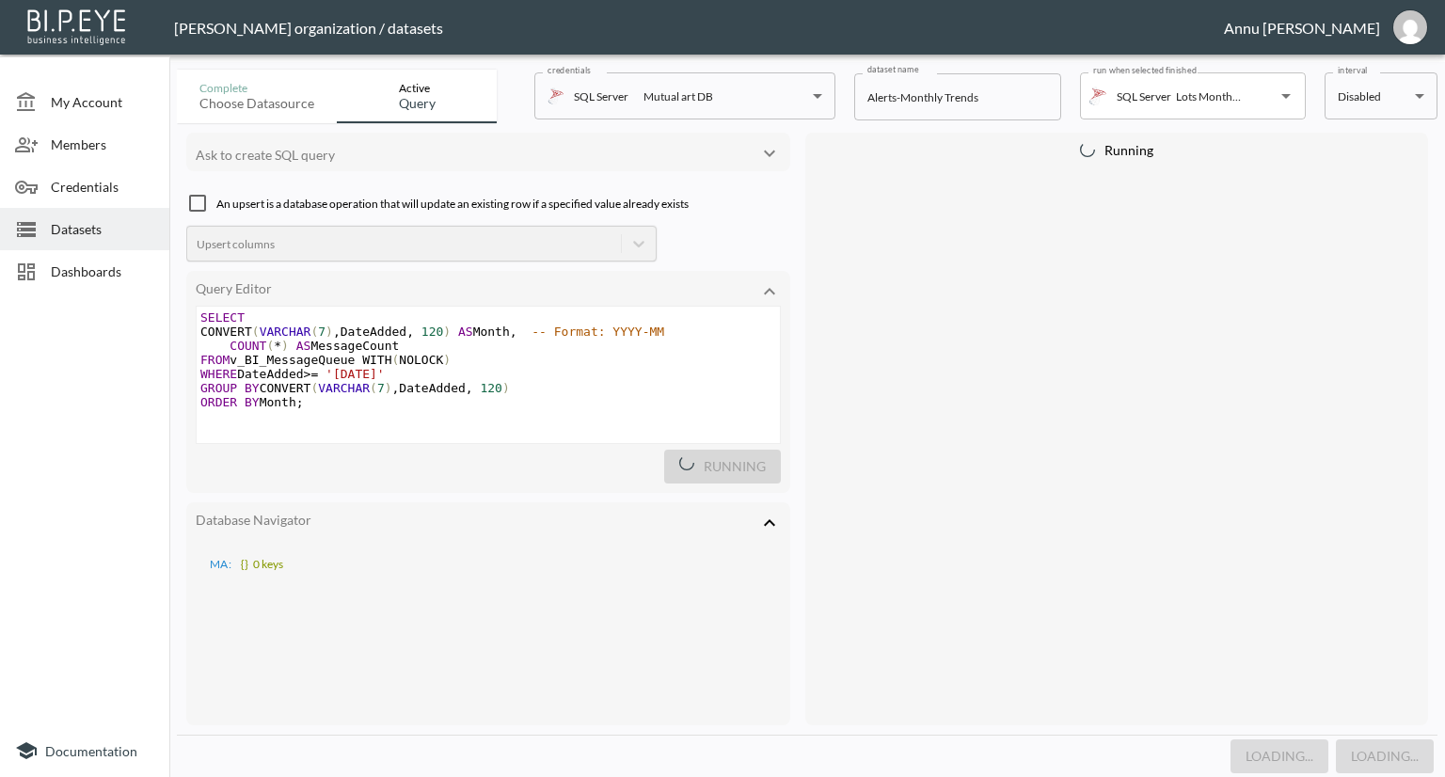
click at [1271, 754] on div "Loading... Loading..." at bounding box center [807, 755] width 1260 height 43
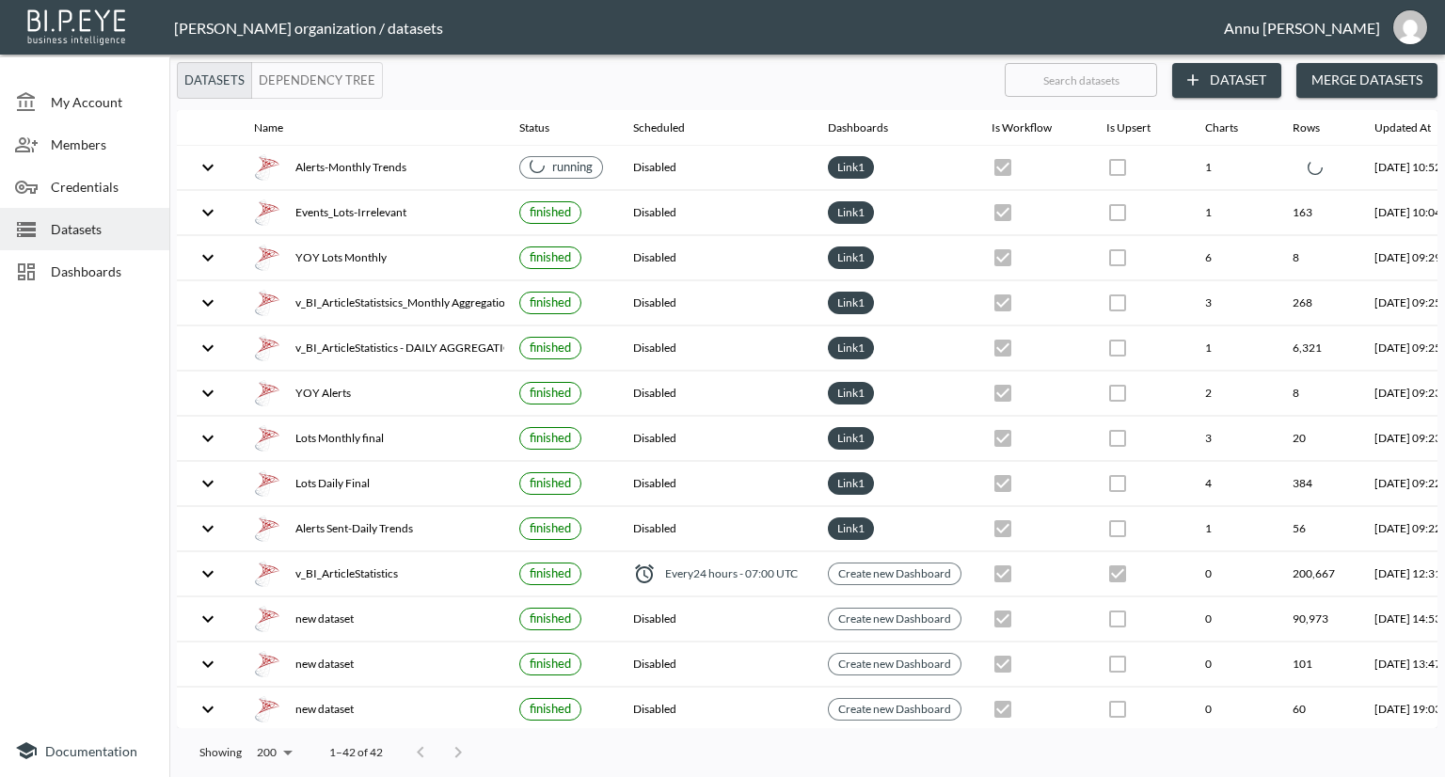
click at [132, 268] on span "Dashboards" at bounding box center [102, 271] width 103 height 20
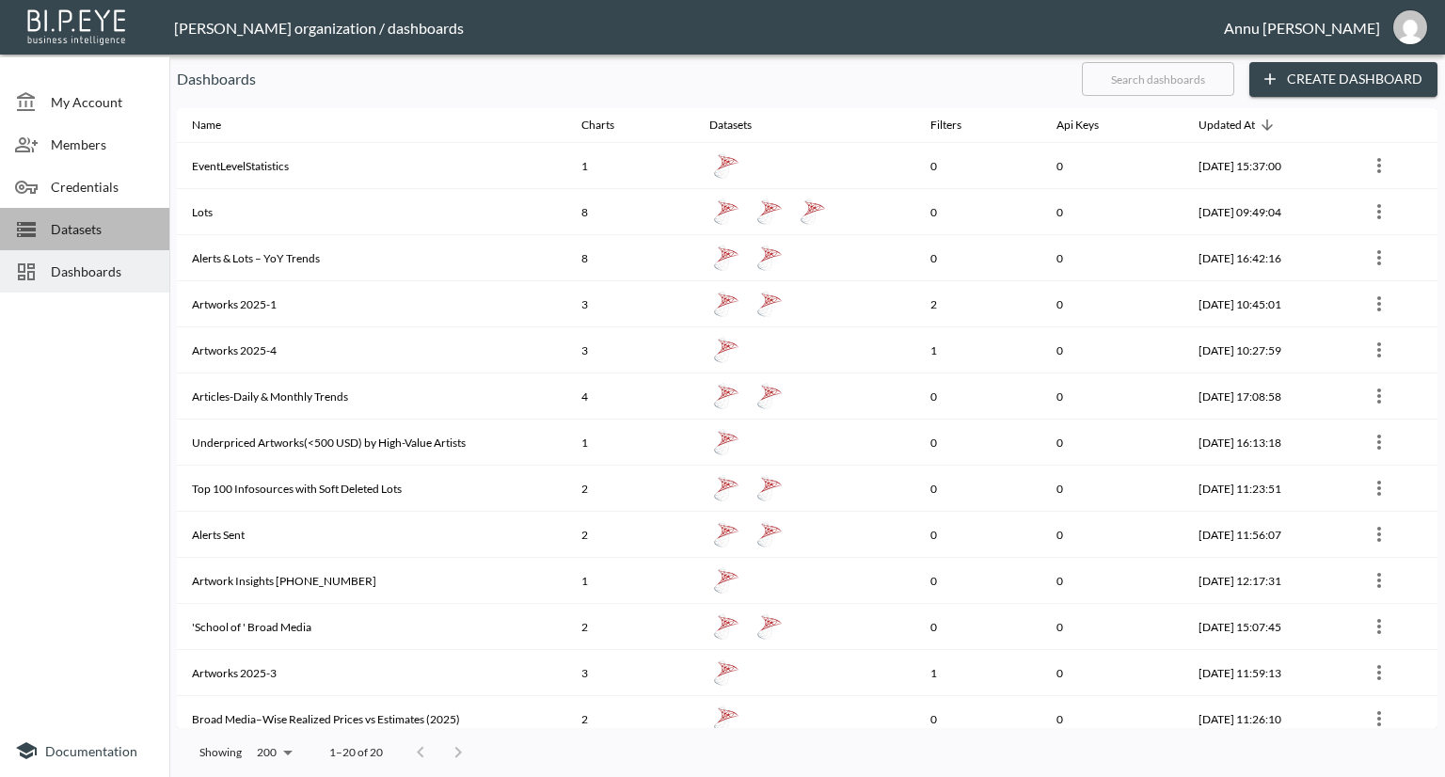
click at [95, 211] on div "Datasets" at bounding box center [84, 229] width 169 height 42
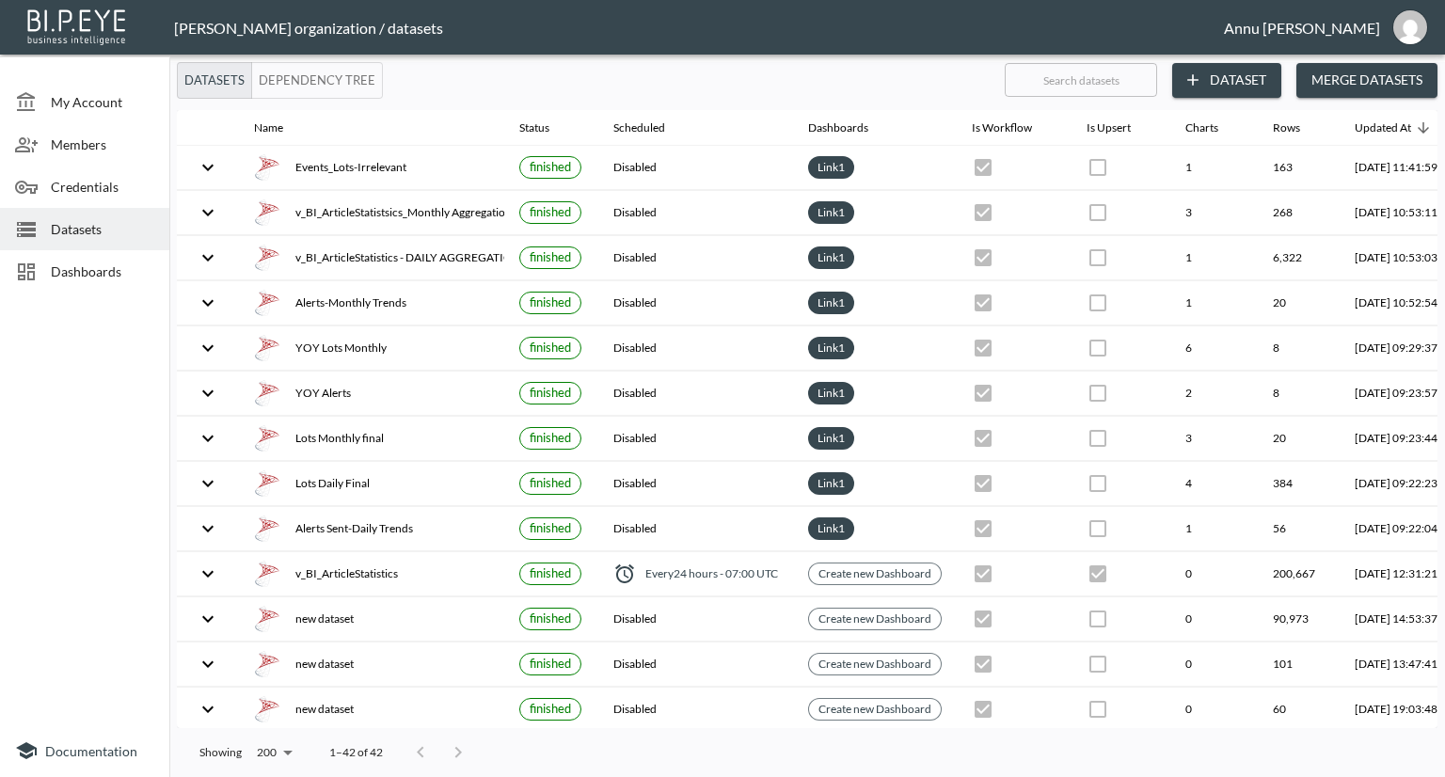
click at [129, 273] on span "Dashboards" at bounding box center [102, 271] width 103 height 20
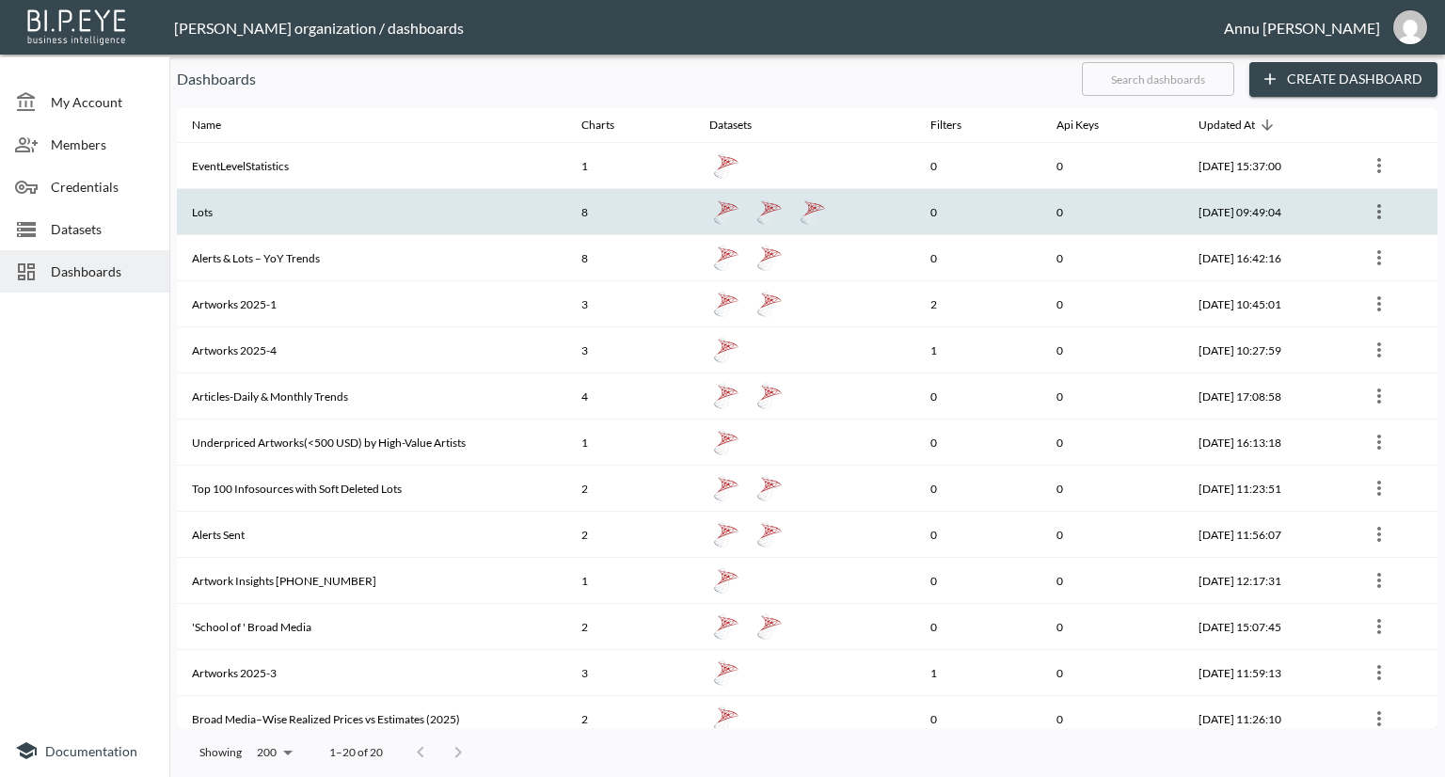
click at [403, 215] on th "Lots" at bounding box center [371, 212] width 389 height 46
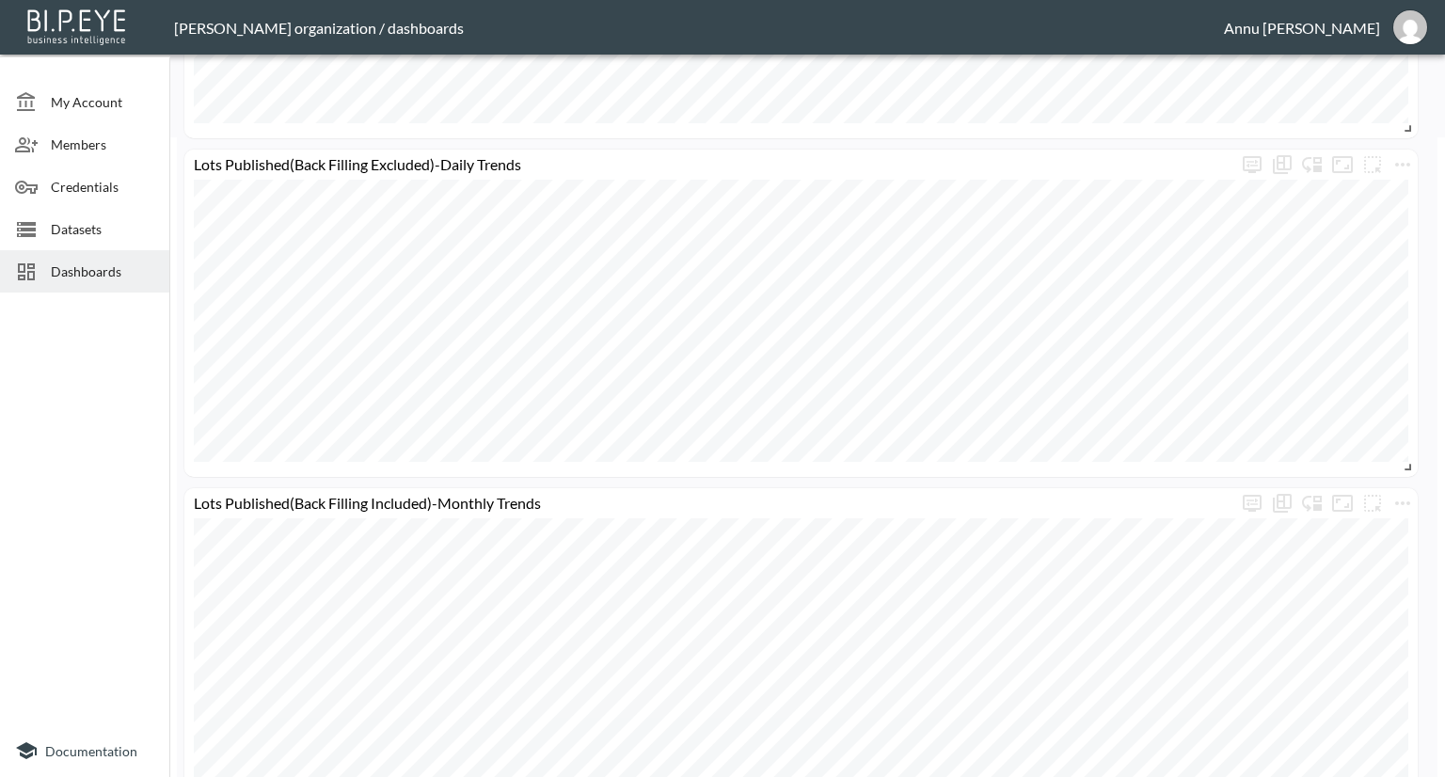
scroll to position [357, 0]
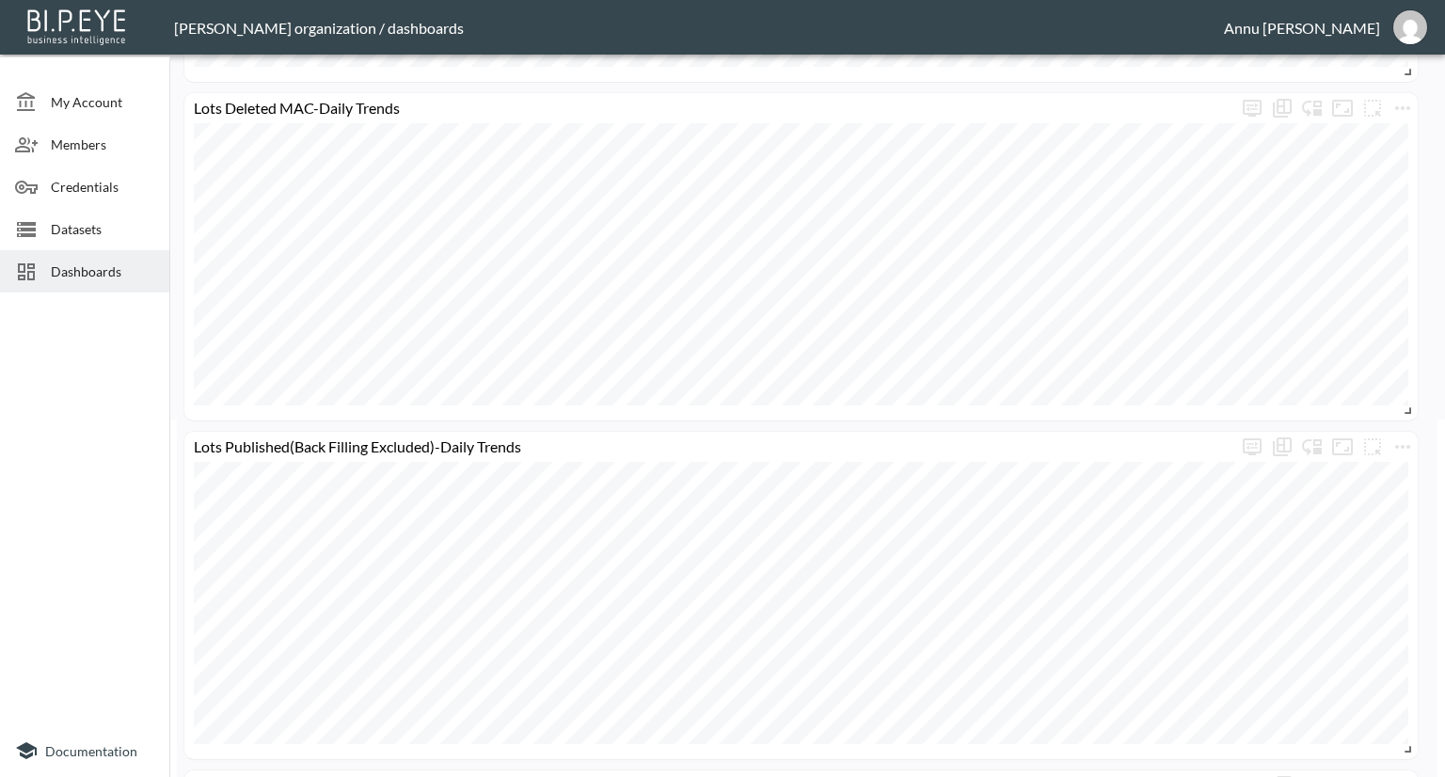
click at [94, 277] on span "Dashboards" at bounding box center [102, 271] width 103 height 20
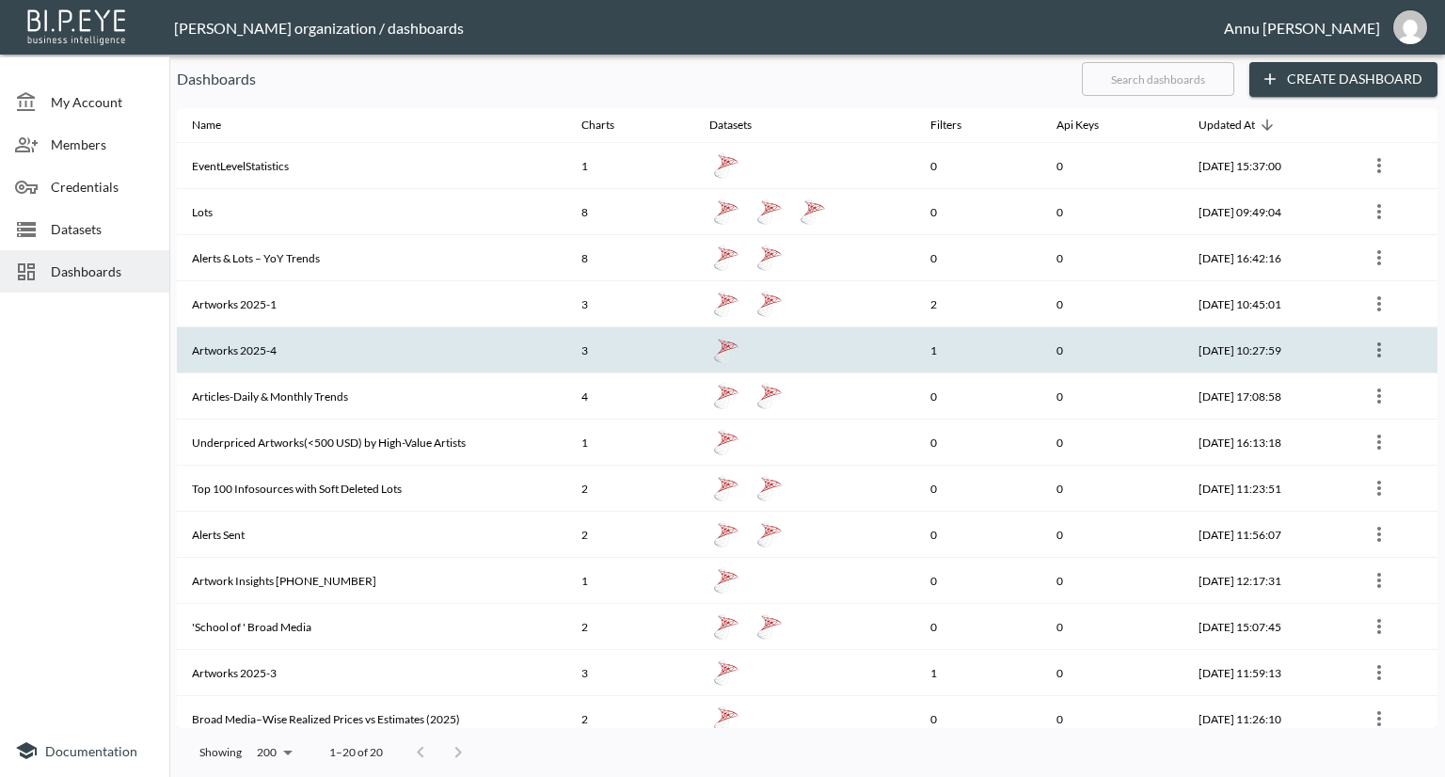
click at [261, 355] on th "Artworks 2025-4" at bounding box center [371, 350] width 389 height 46
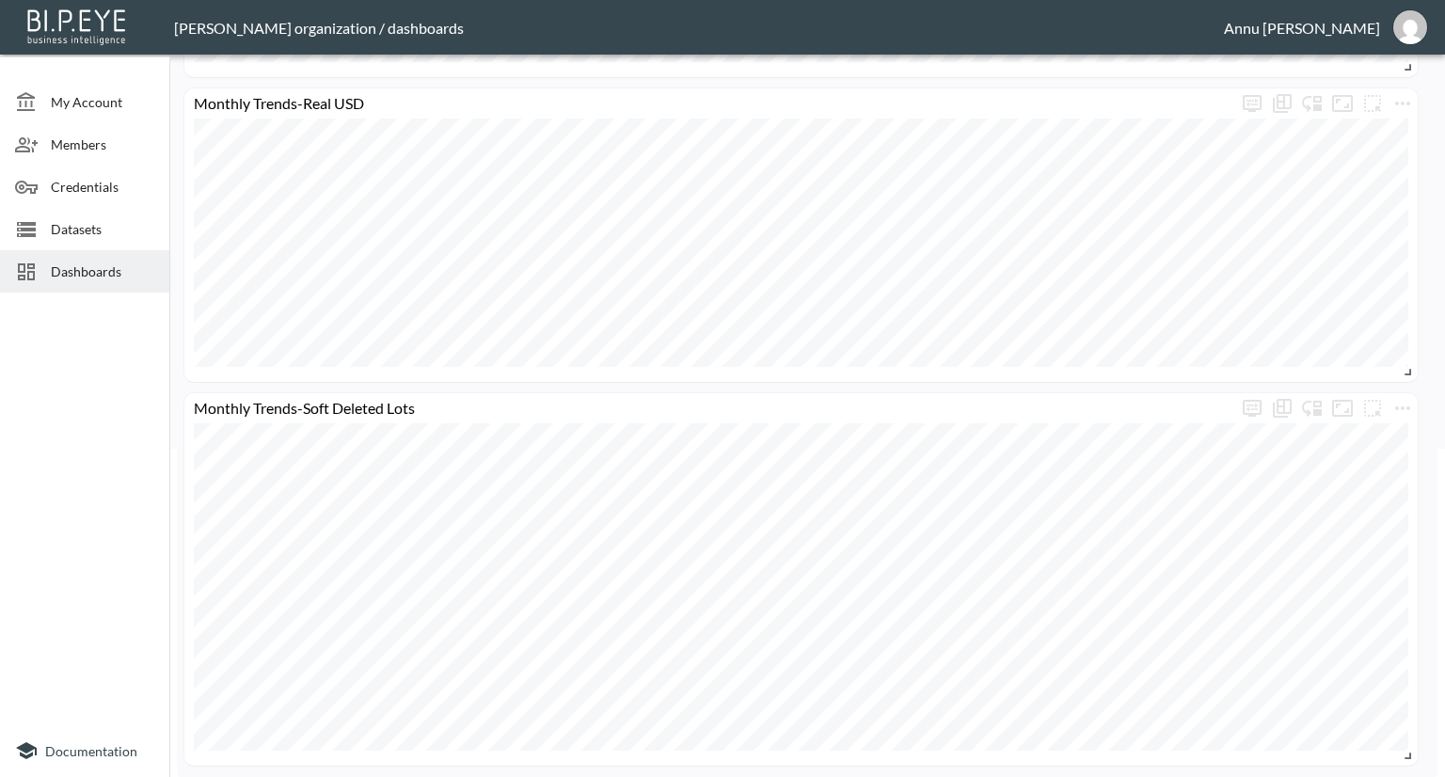
scroll to position [331, 0]
click at [110, 276] on span "Dashboards" at bounding box center [102, 271] width 103 height 20
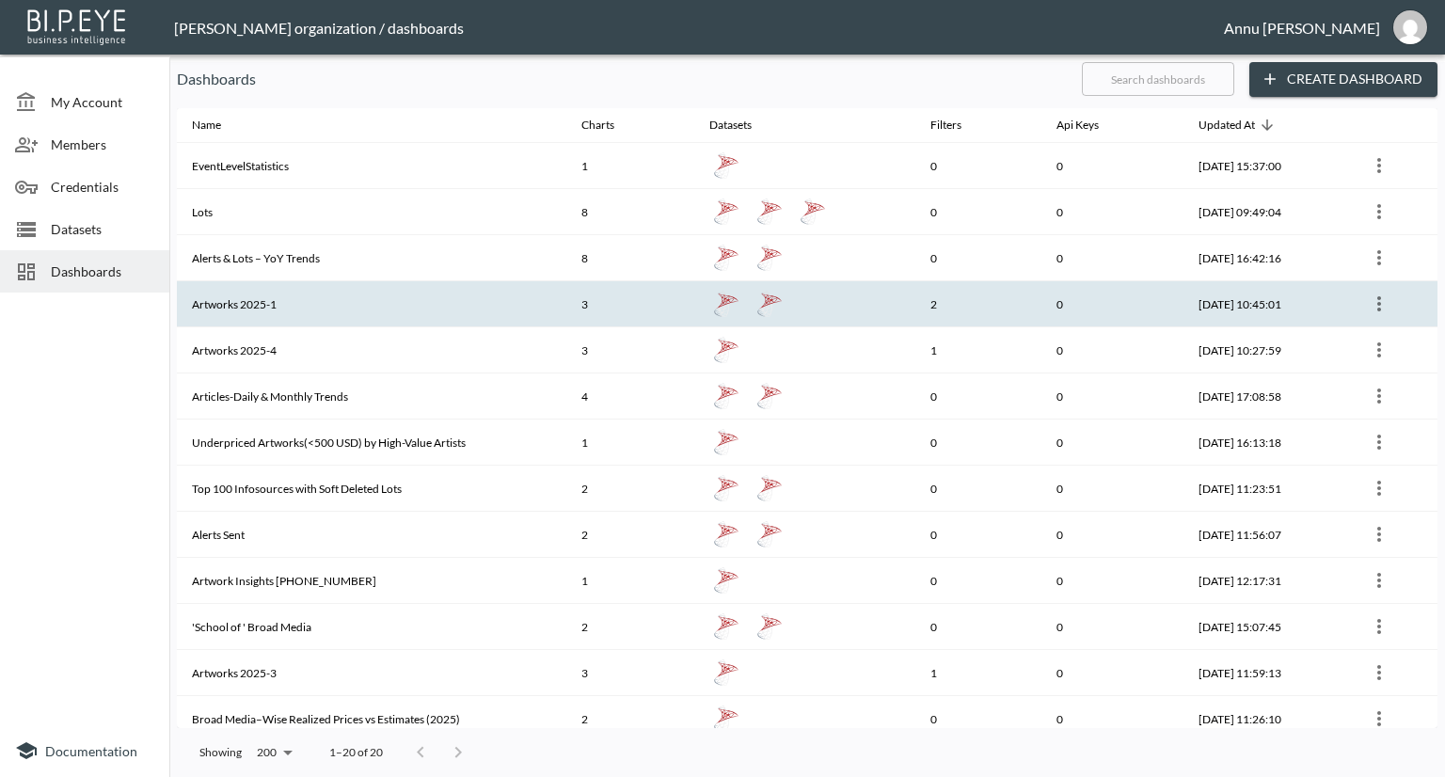
scroll to position [334, 0]
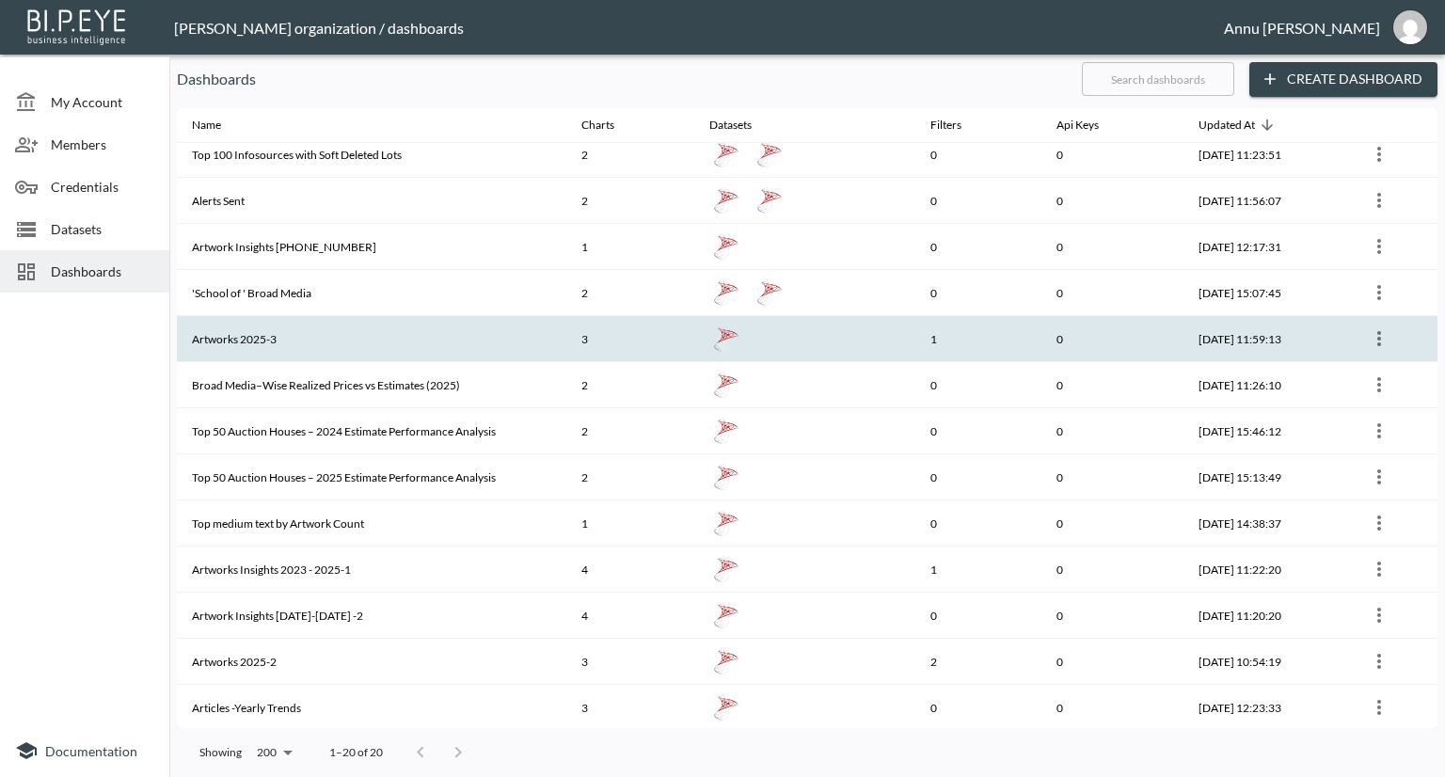
click at [312, 333] on th "Artworks 2025-3" at bounding box center [371, 339] width 389 height 46
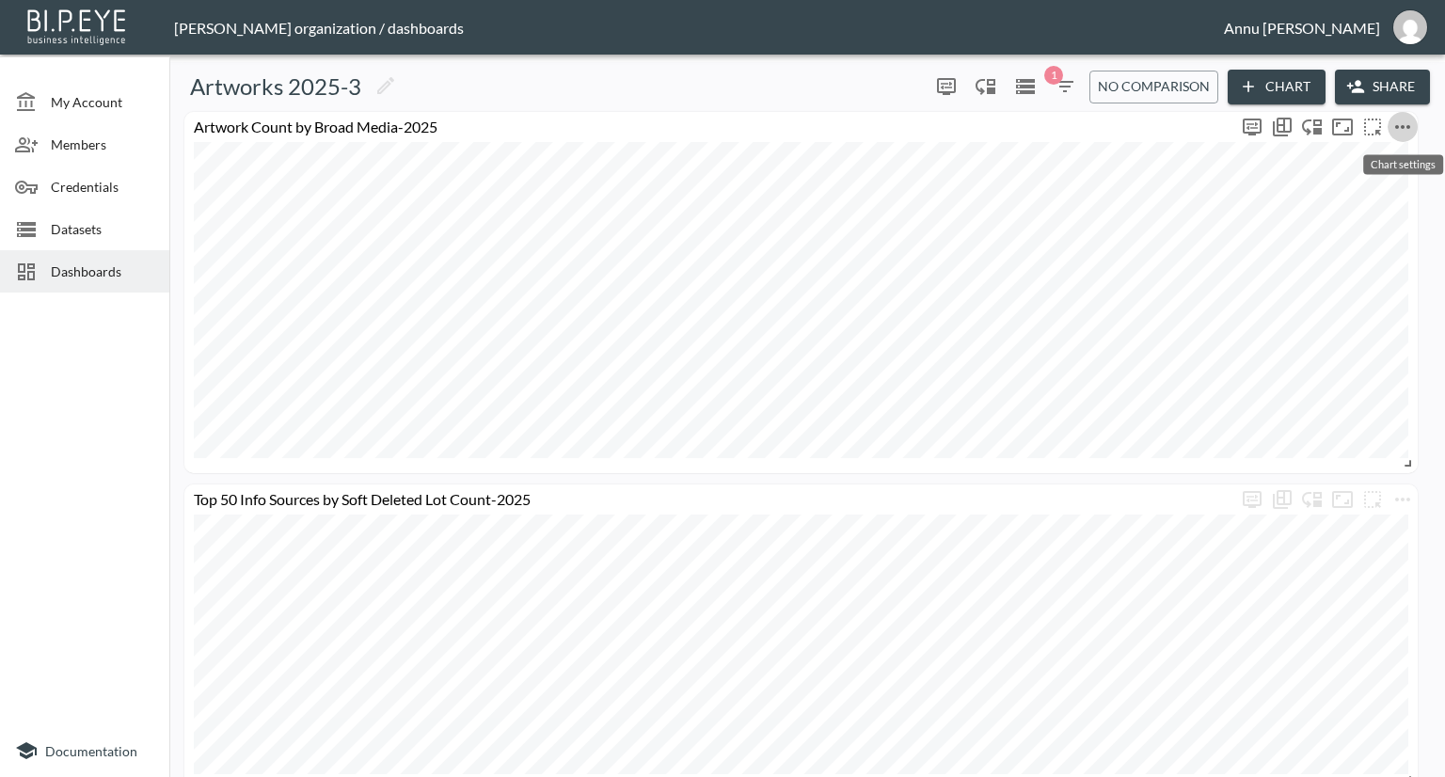
click at [1414, 118] on button "more" at bounding box center [1402, 127] width 30 height 30
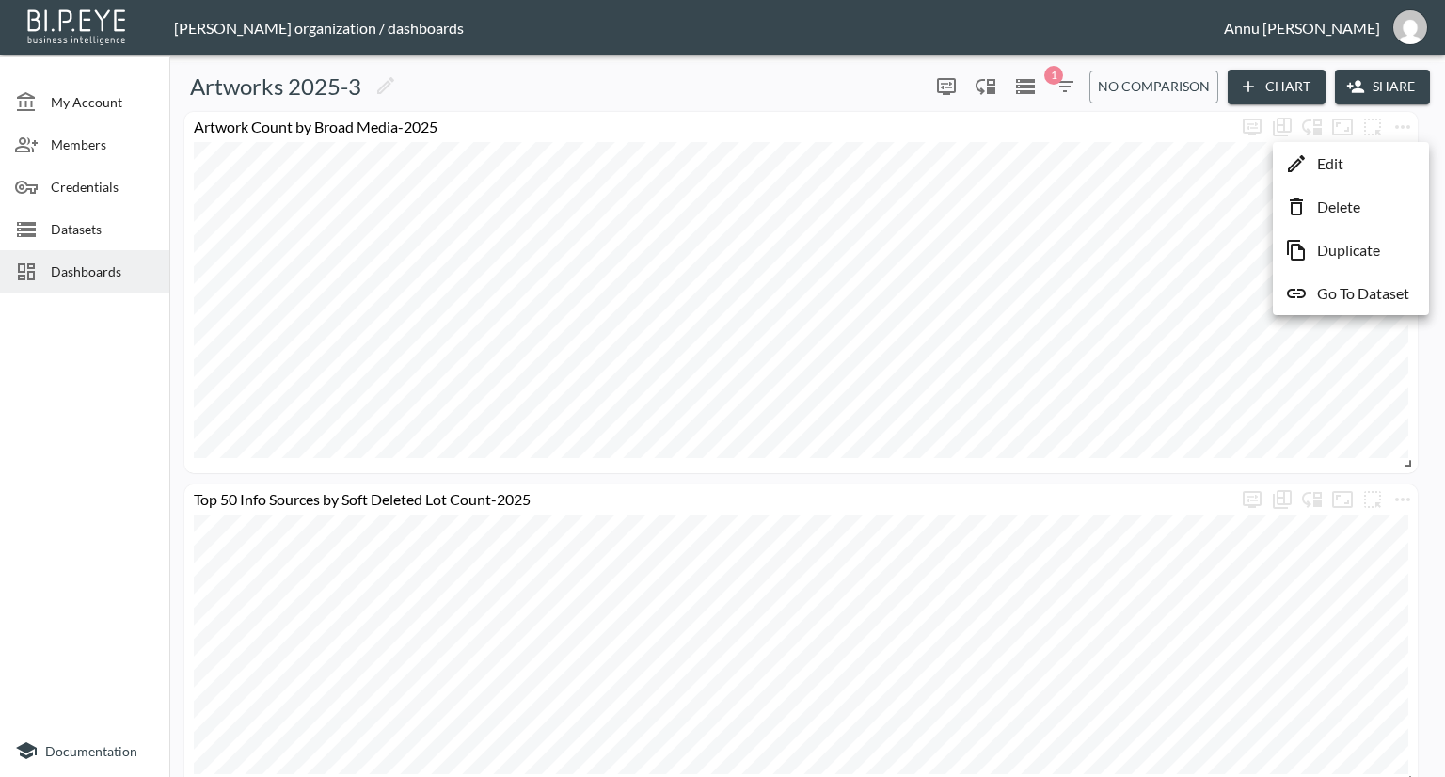
click at [1347, 288] on p "Go To Dataset" at bounding box center [1363, 293] width 92 height 23
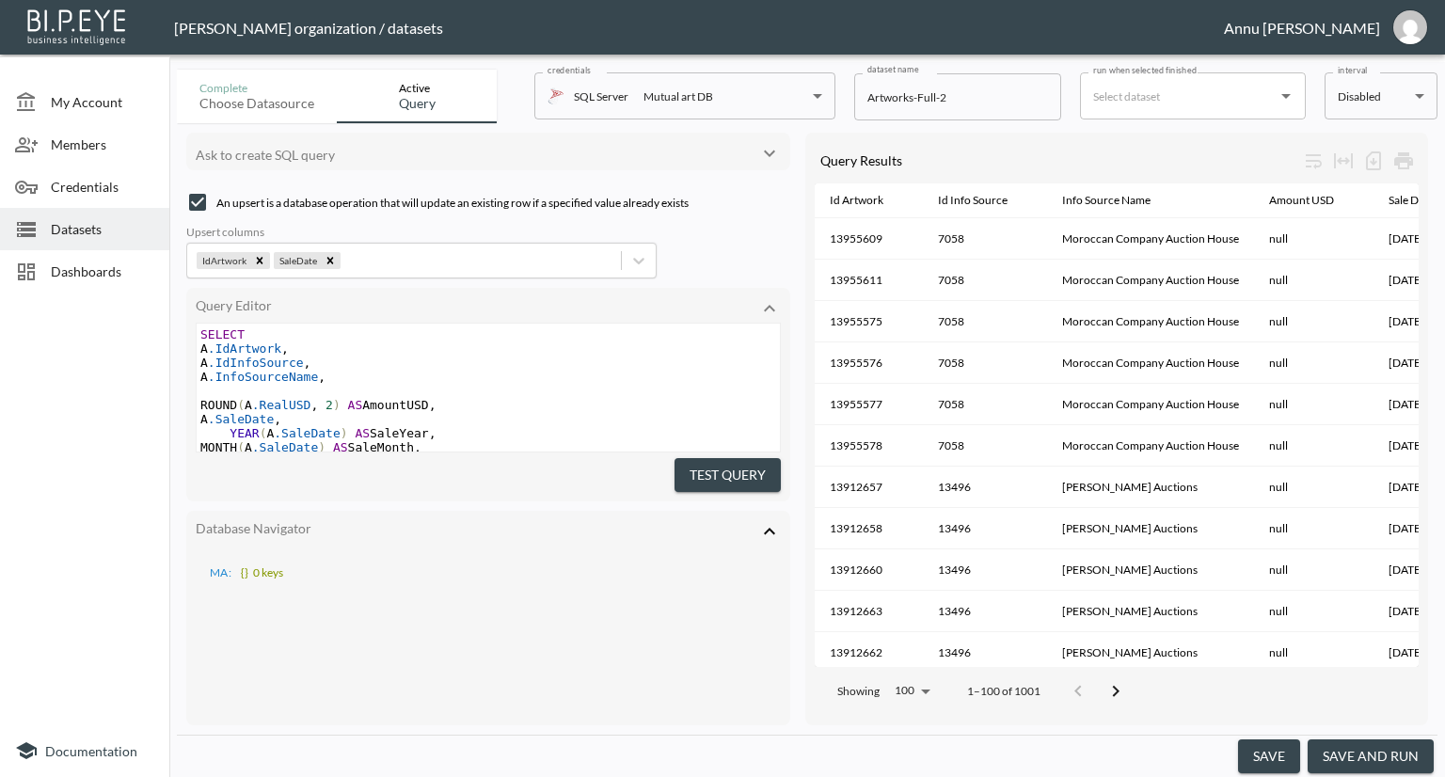
click at [1162, 110] on input "run when selected finished" at bounding box center [1178, 96] width 181 height 30
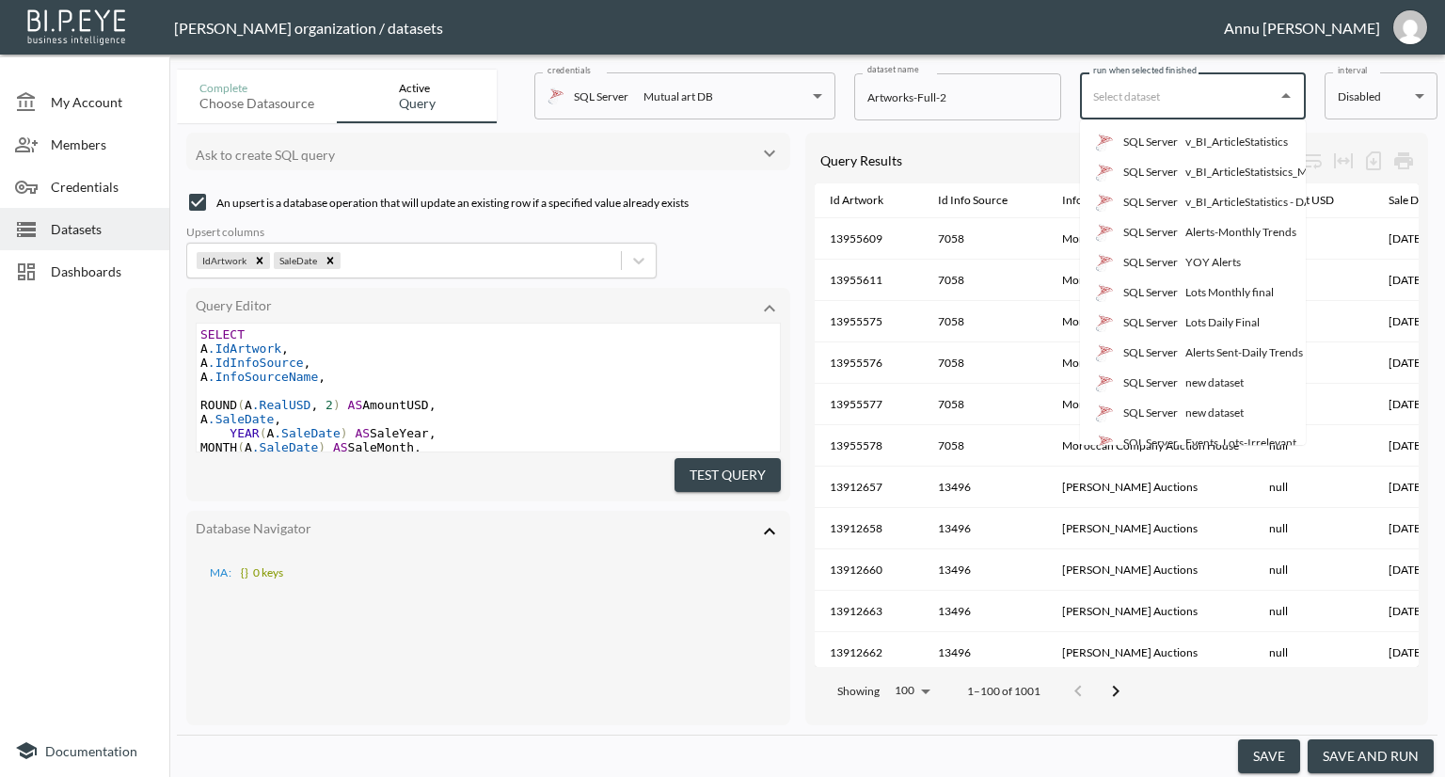
click at [1357, 102] on body "BI.P.EYE, Interactive Analytics Dashboards - app [PERSON_NAME] organization / d…" at bounding box center [722, 388] width 1445 height 777
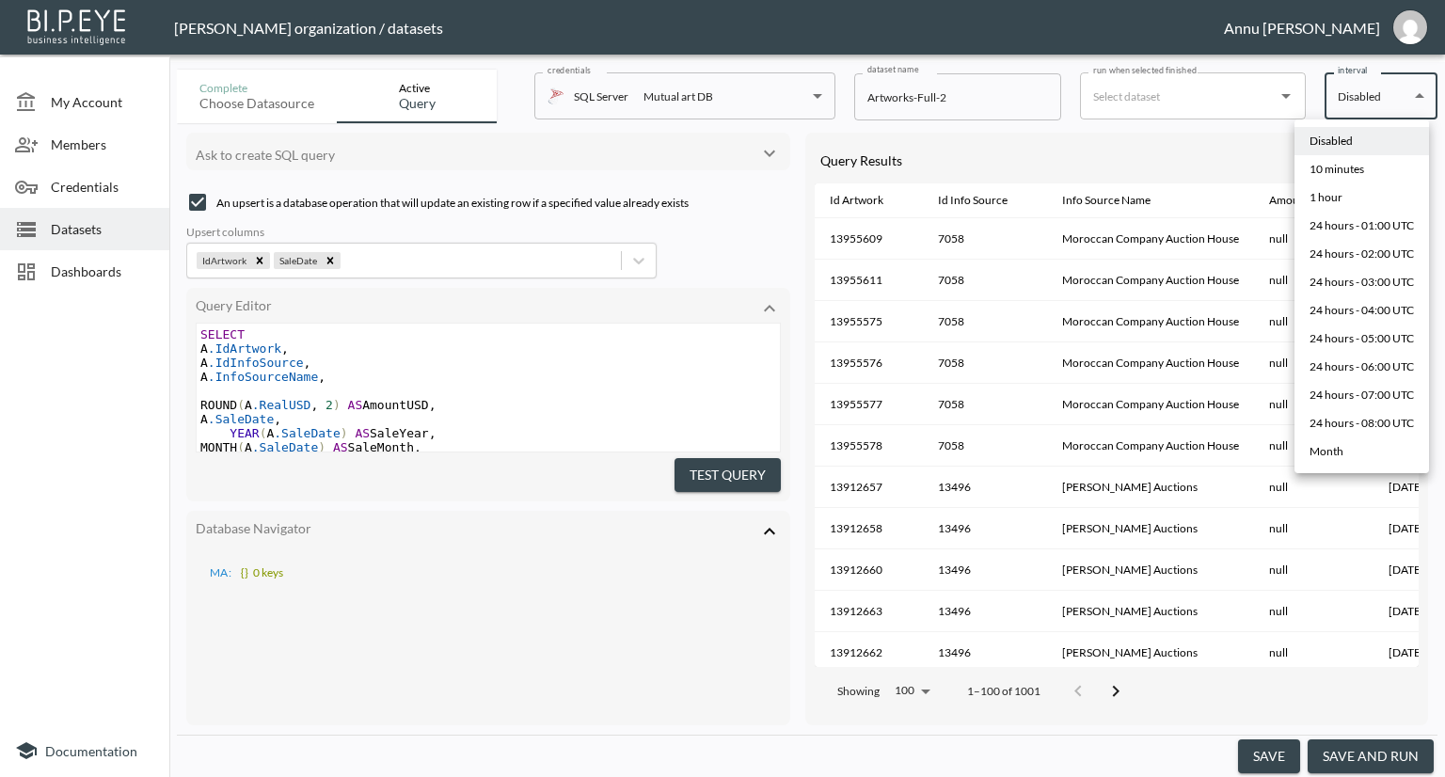
click at [1345, 161] on div "10 minutes" at bounding box center [1336, 169] width 55 height 17
type input "*/10 * * * *"
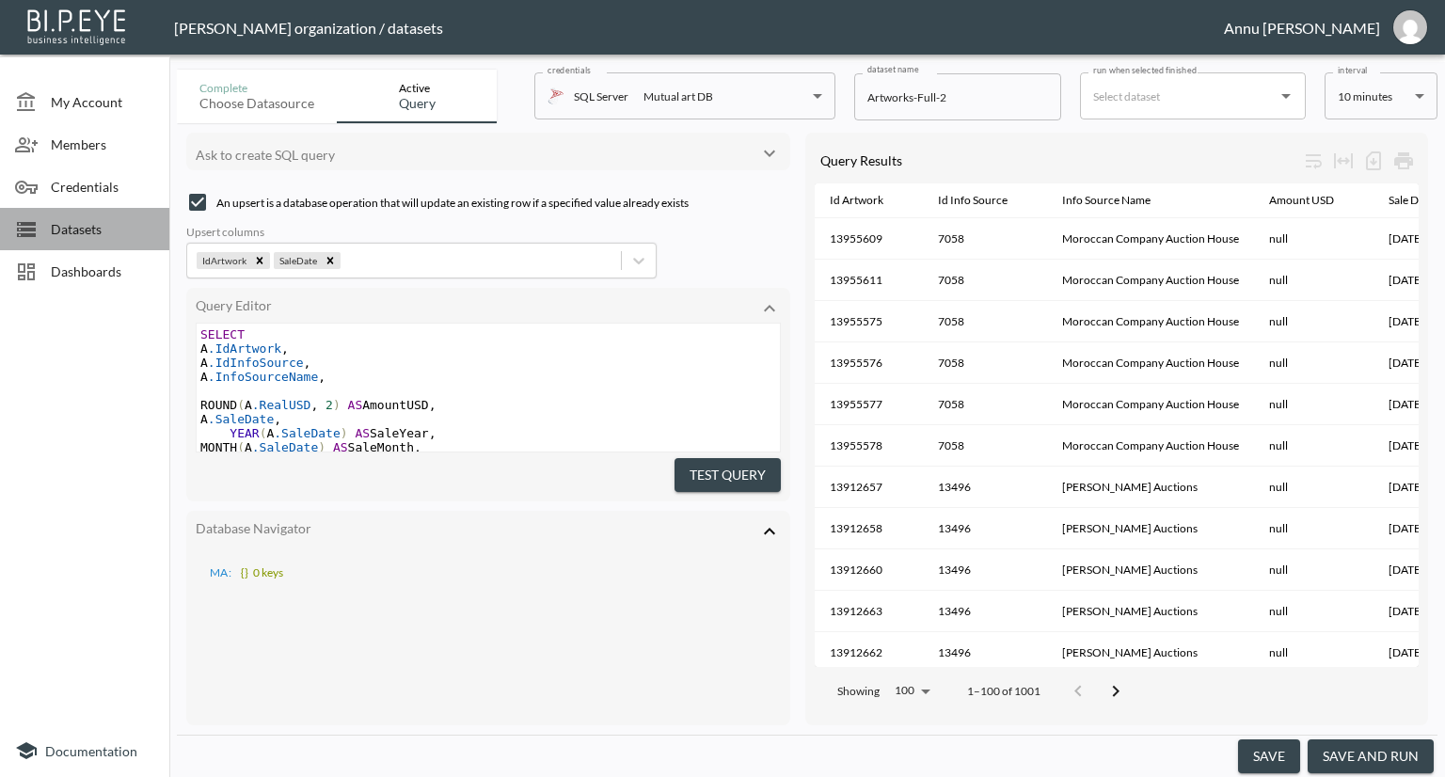
click at [89, 227] on span "Datasets" at bounding box center [102, 229] width 103 height 20
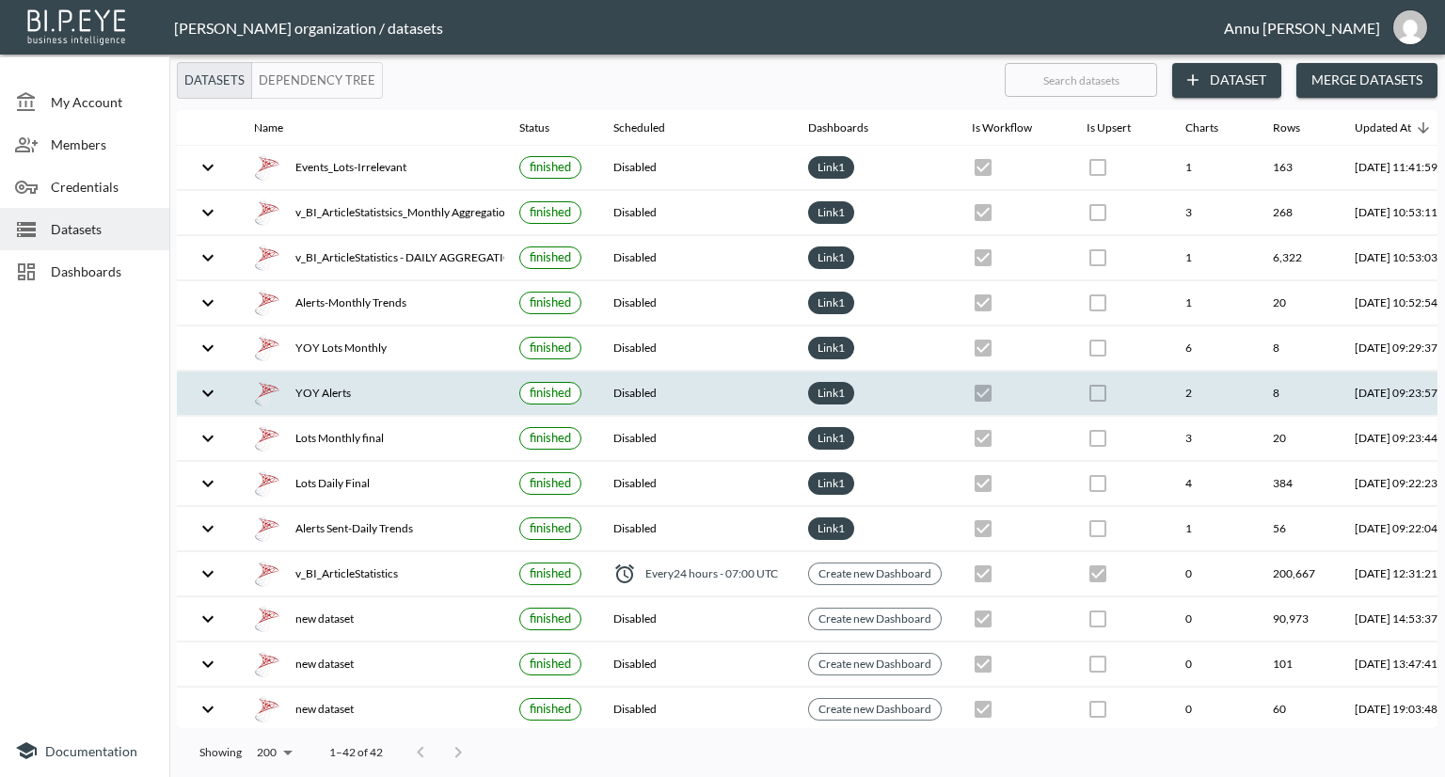
click at [342, 381] on div "YOY Alerts" at bounding box center [371, 393] width 235 height 26
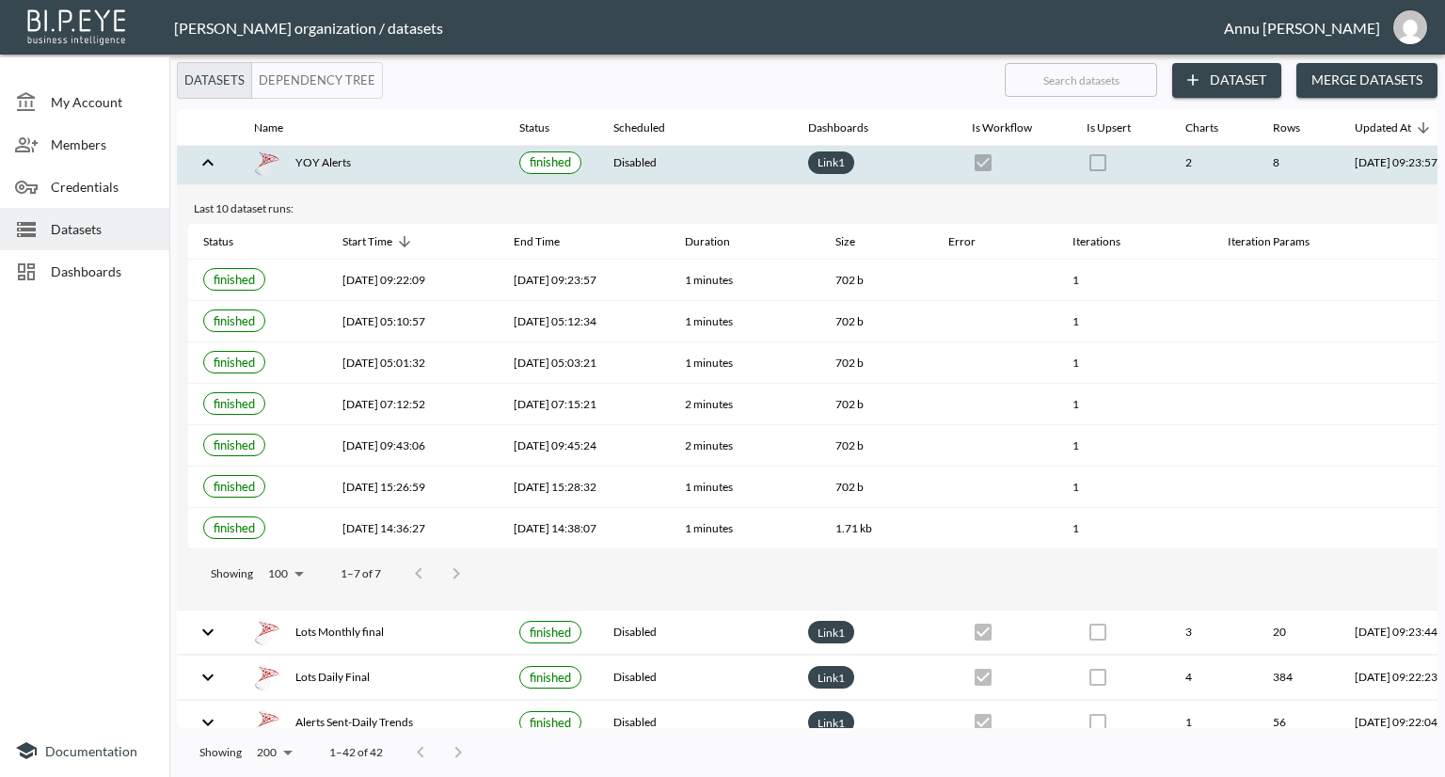
scroll to position [94, 0]
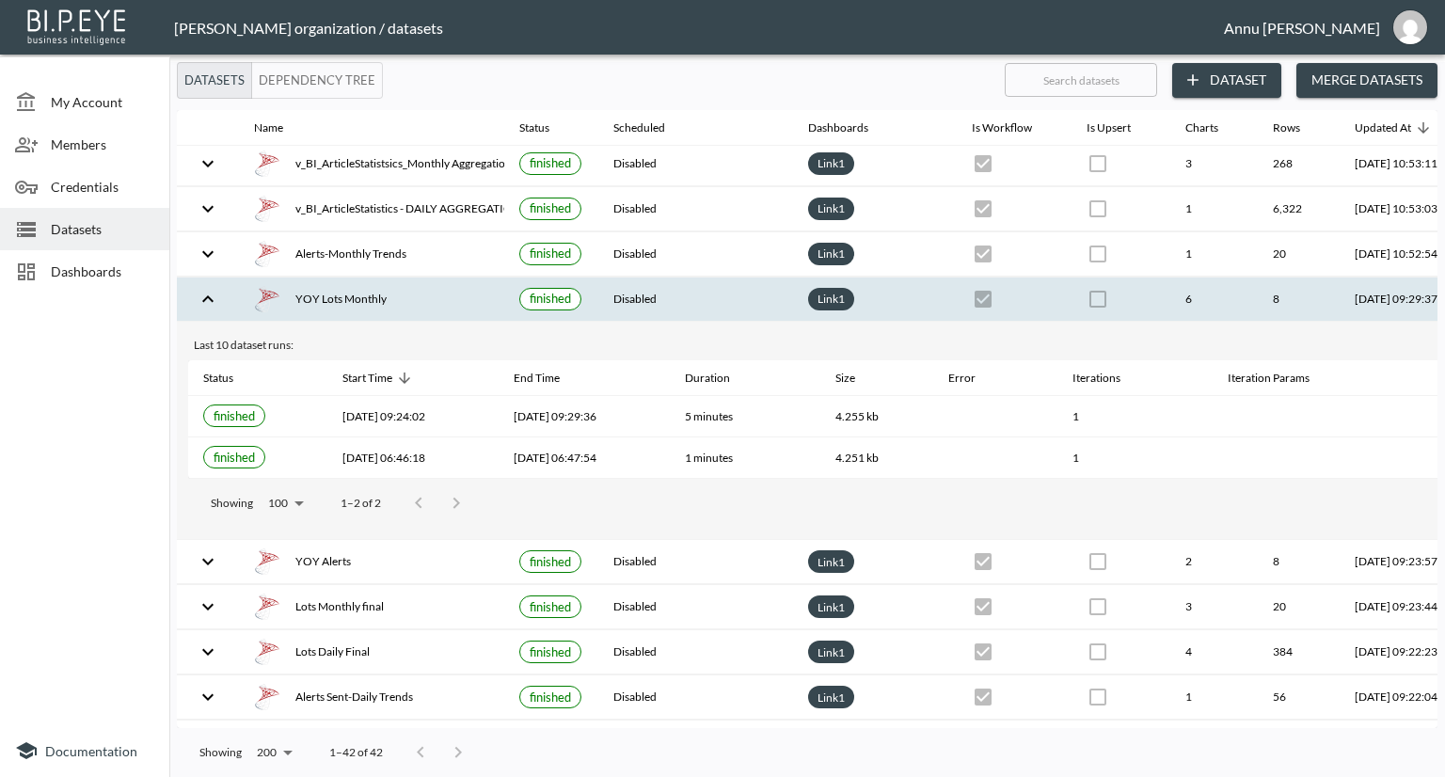
click at [106, 227] on span "Datasets" at bounding box center [102, 229] width 103 height 20
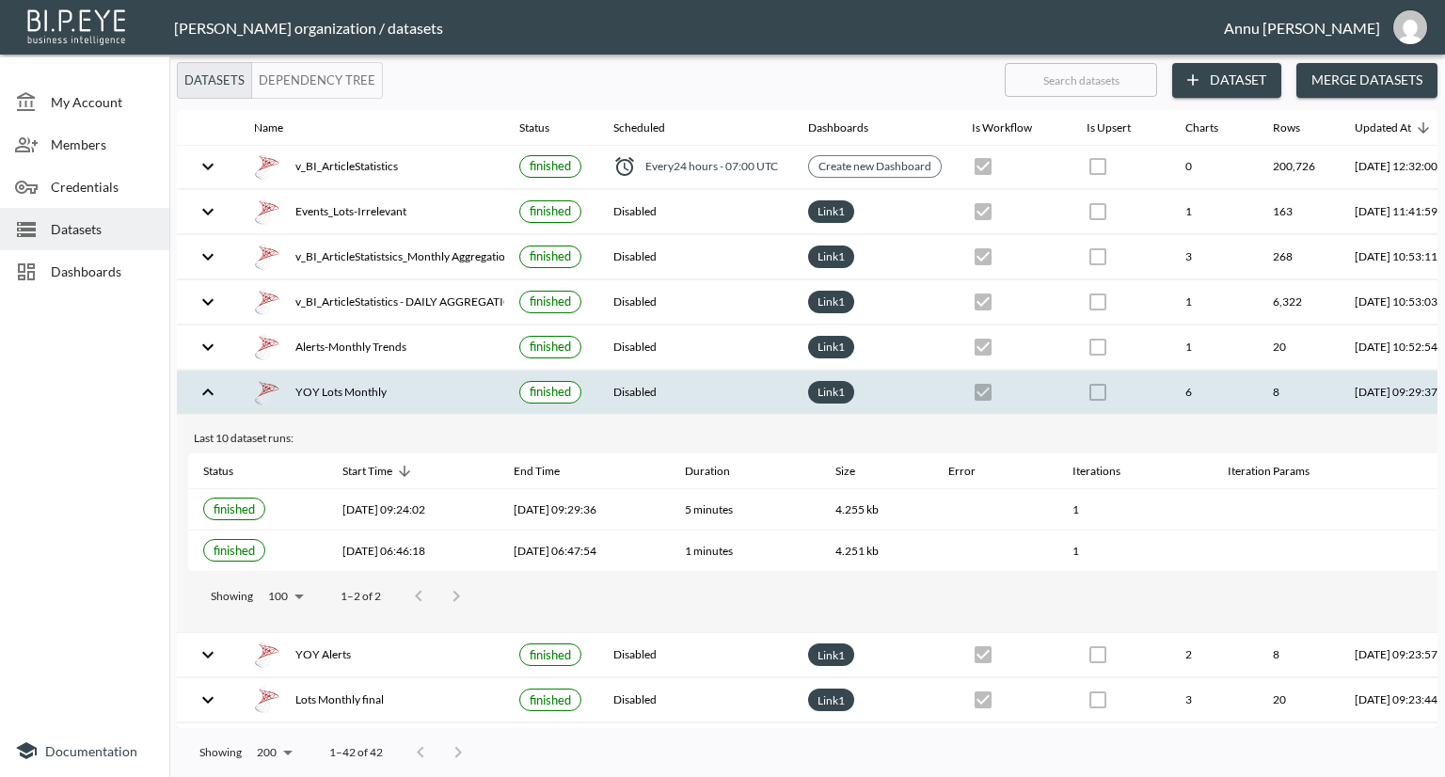
scroll to position [0, 0]
click at [210, 382] on icon "expand row" at bounding box center [208, 393] width 23 height 23
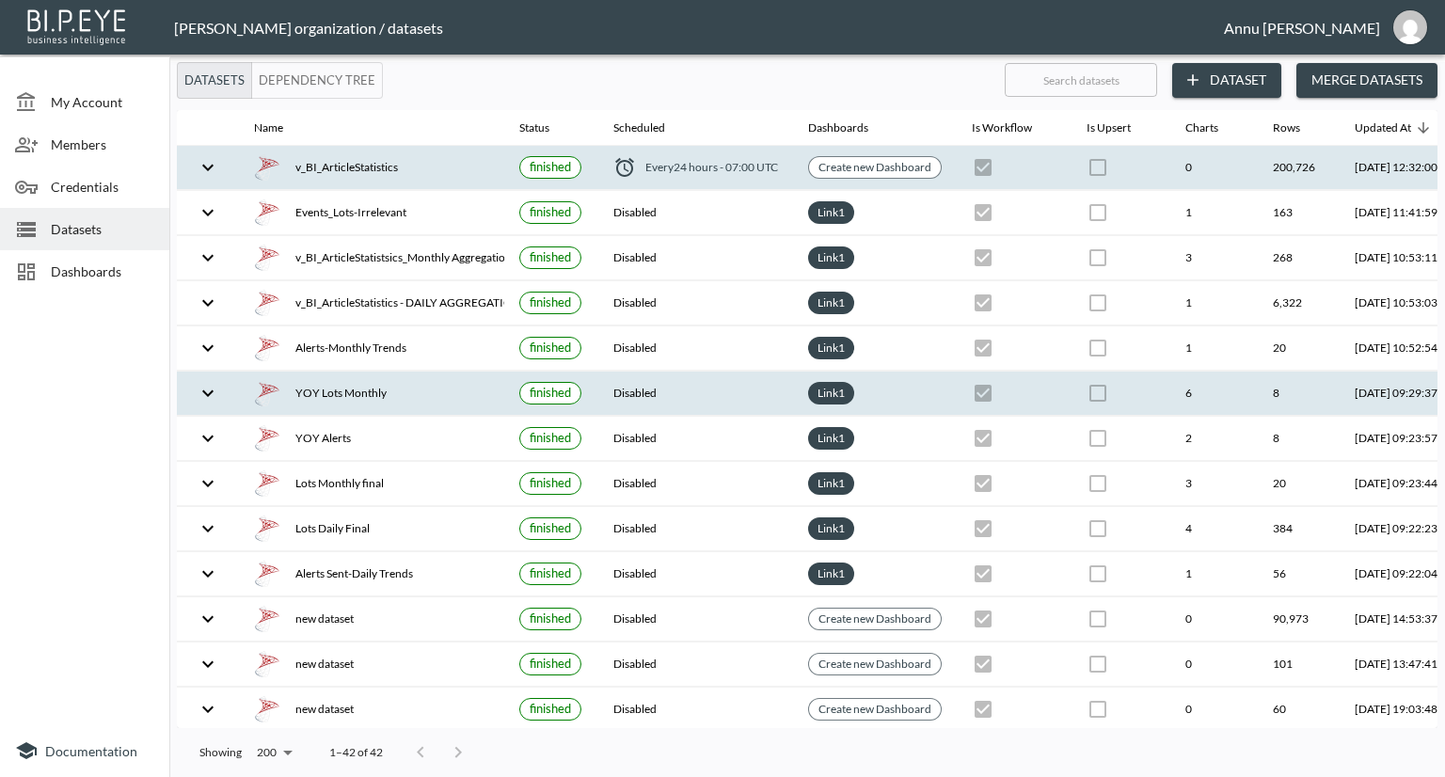
click at [211, 166] on icon "expand row" at bounding box center [207, 167] width 11 height 7
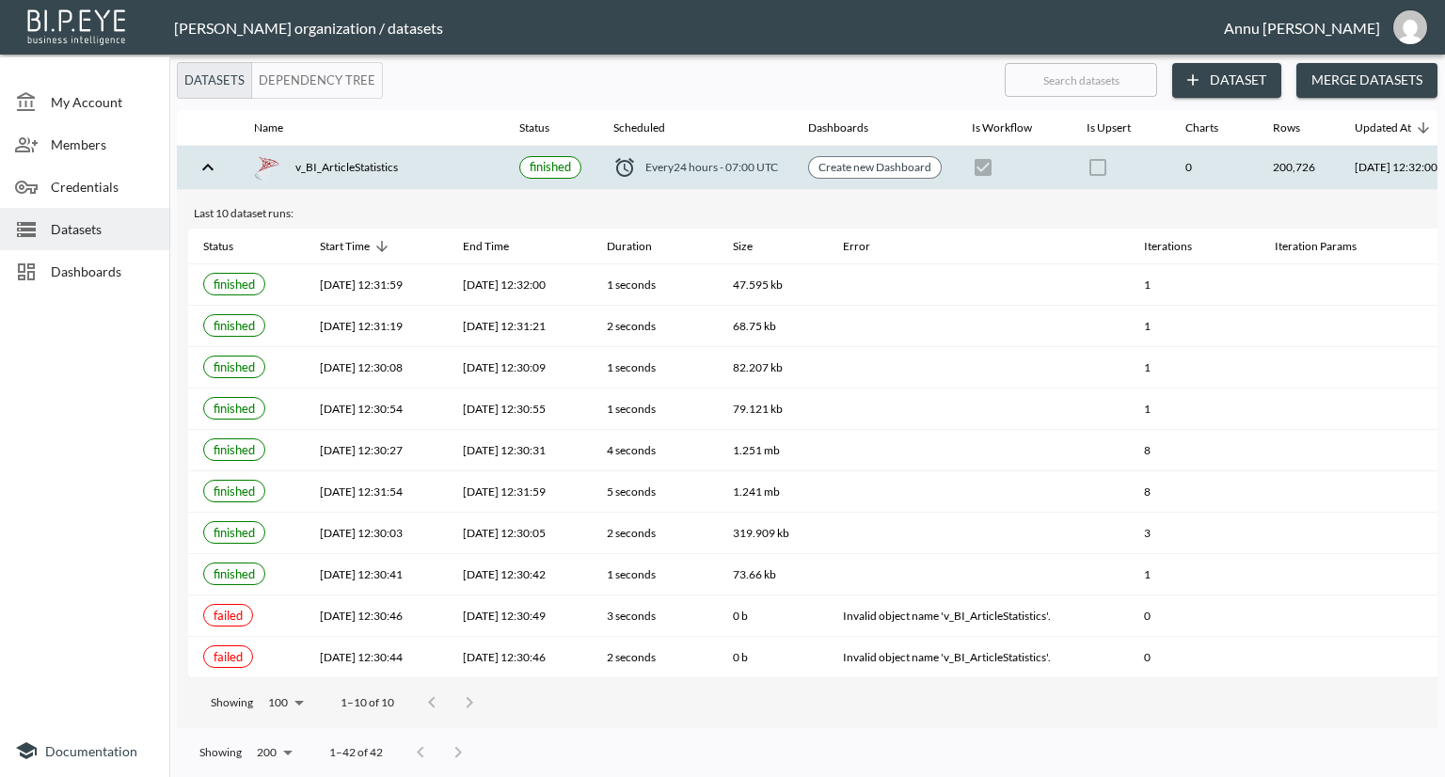
click at [211, 166] on icon "expand row" at bounding box center [208, 167] width 23 height 23
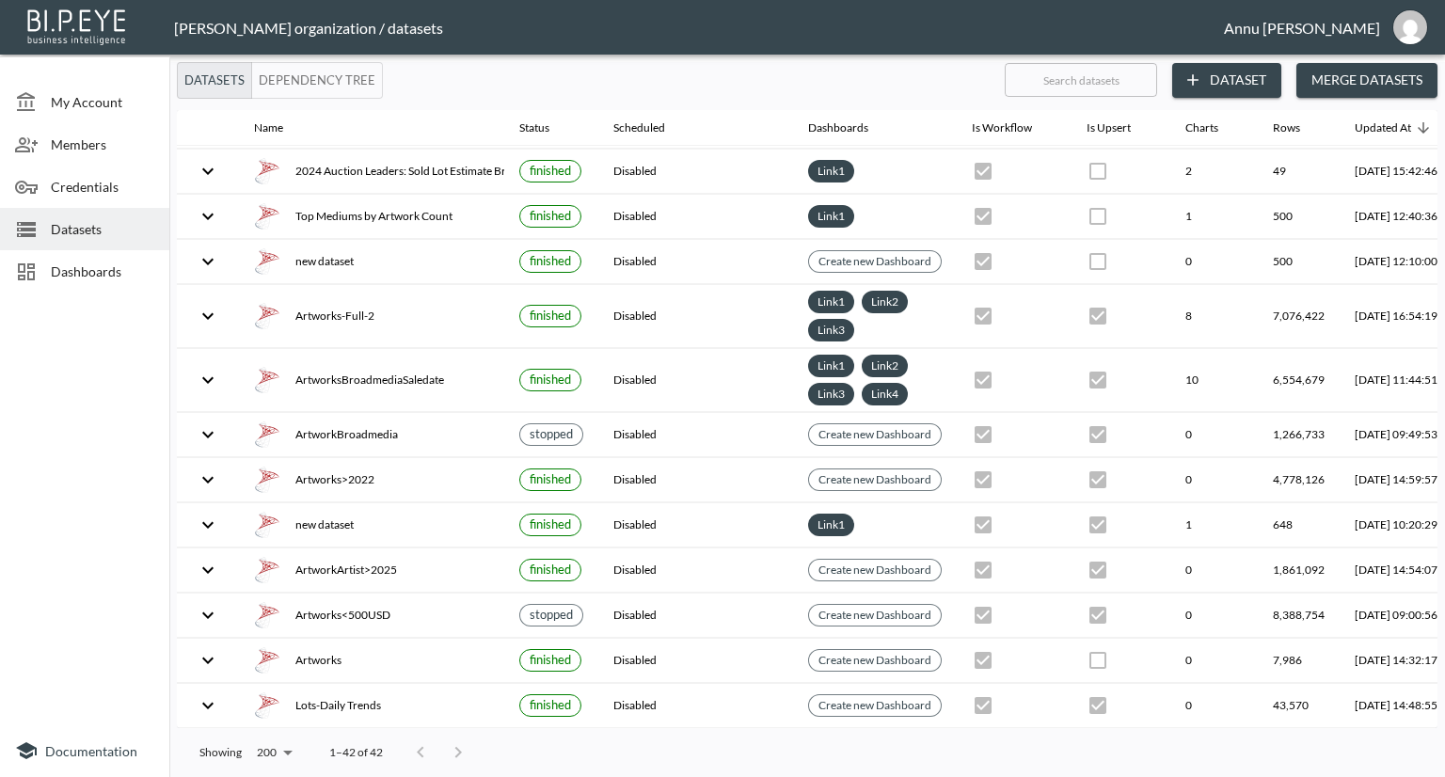
scroll to position [1344, 0]
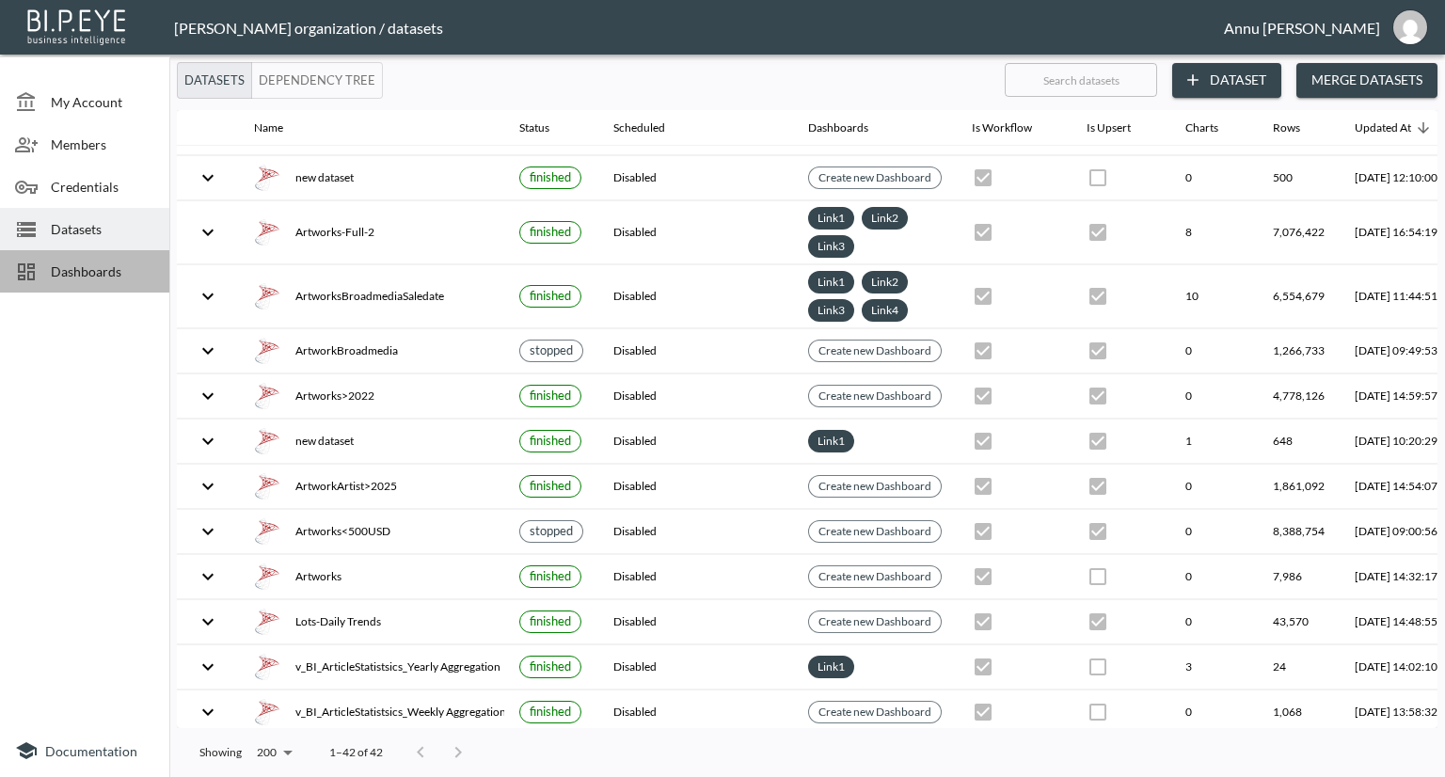
click at [115, 280] on span "Dashboards" at bounding box center [102, 271] width 103 height 20
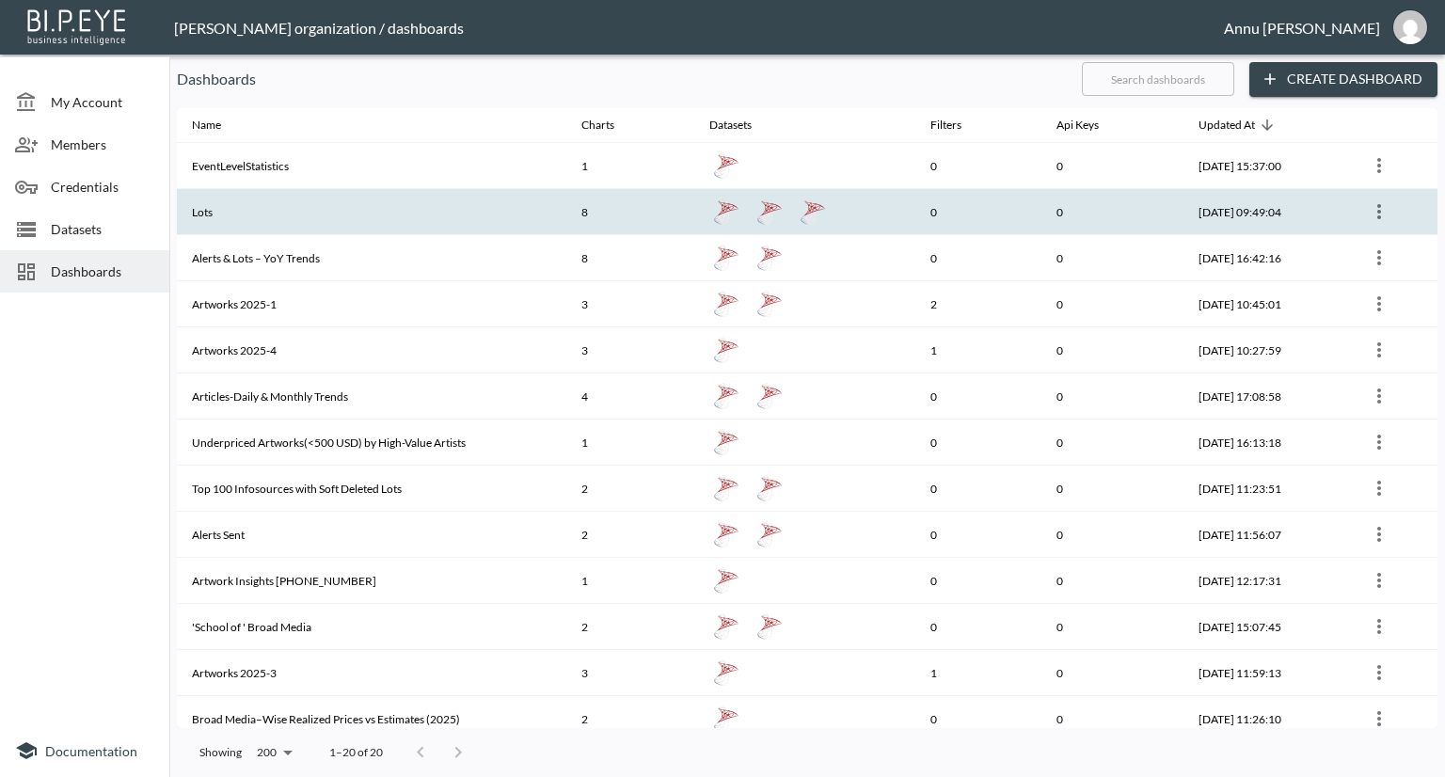
click at [258, 223] on th "Lots" at bounding box center [371, 212] width 389 height 46
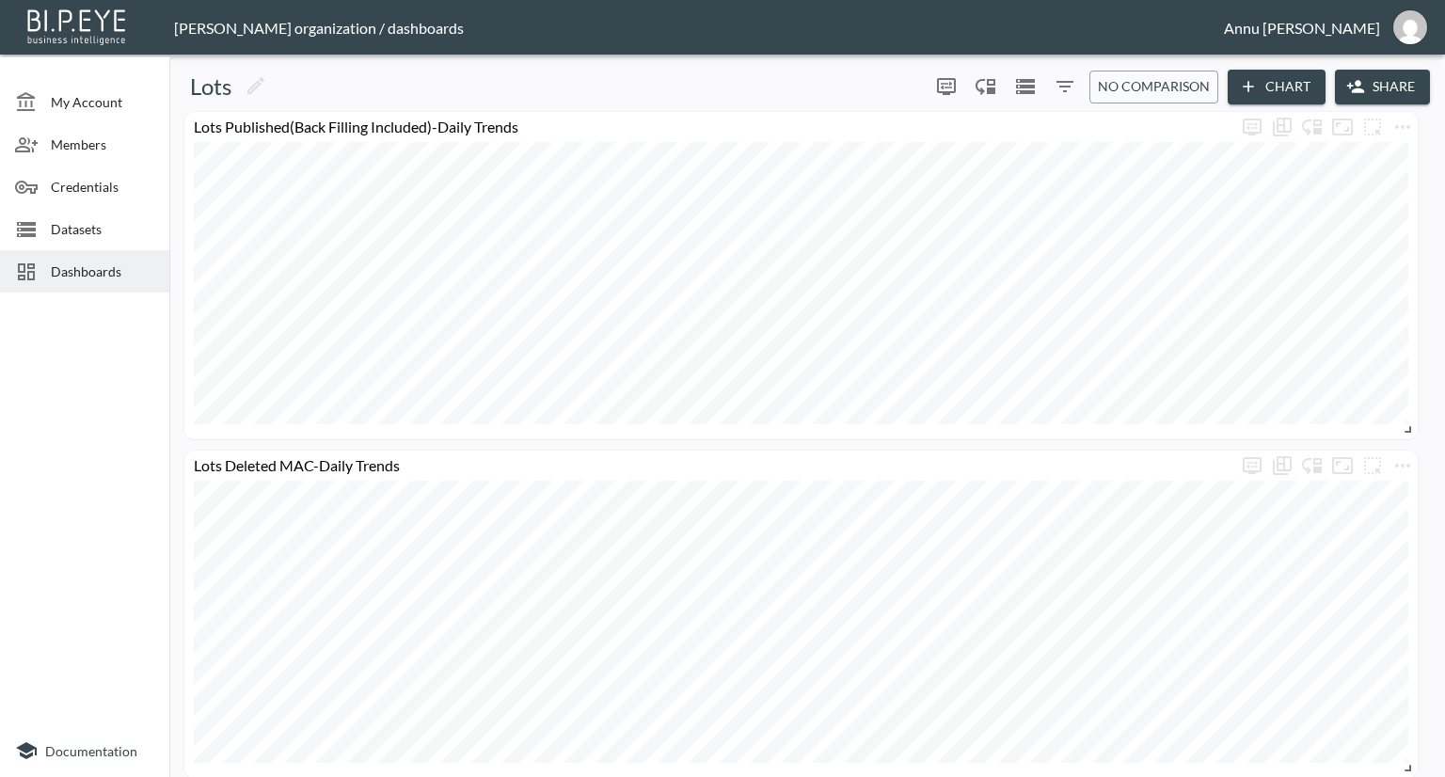
click at [1268, 76] on button "Chart" at bounding box center [1276, 87] width 98 height 35
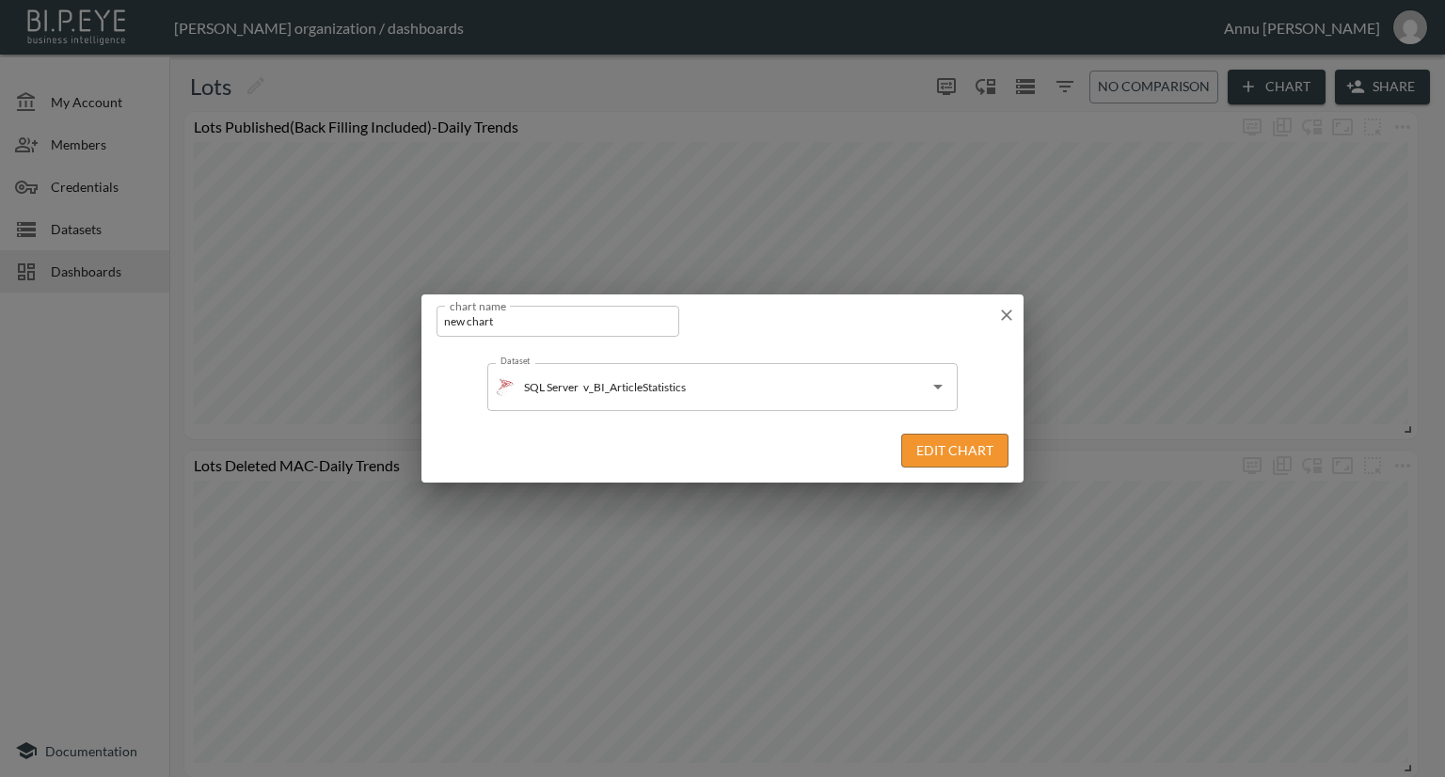
click at [1012, 316] on icon "button" at bounding box center [1006, 315] width 19 height 19
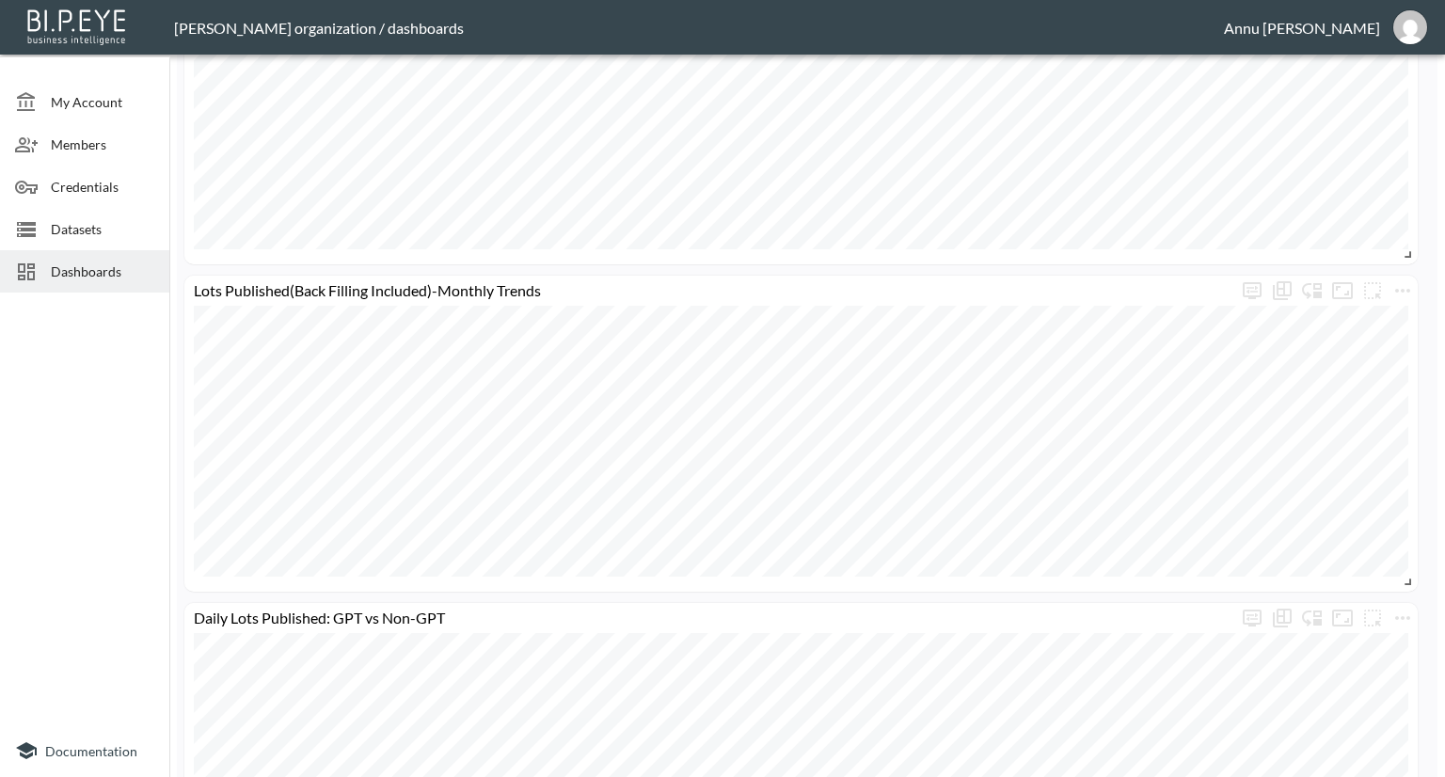
scroll to position [853, 0]
click at [301, 261] on div "Lots Published(Back Filling Excluded)-Daily Trends" at bounding box center [800, 99] width 1233 height 327
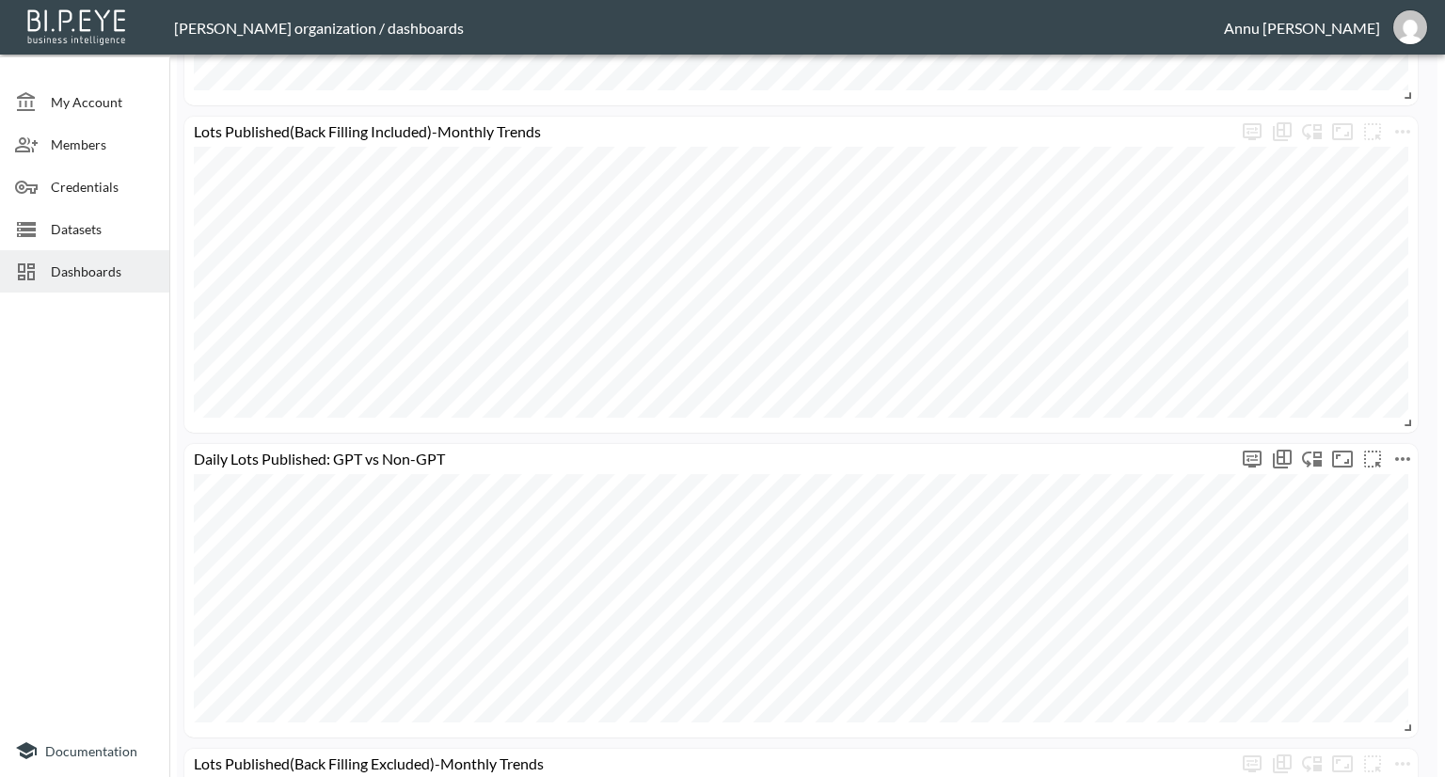
scroll to position [1135, 0]
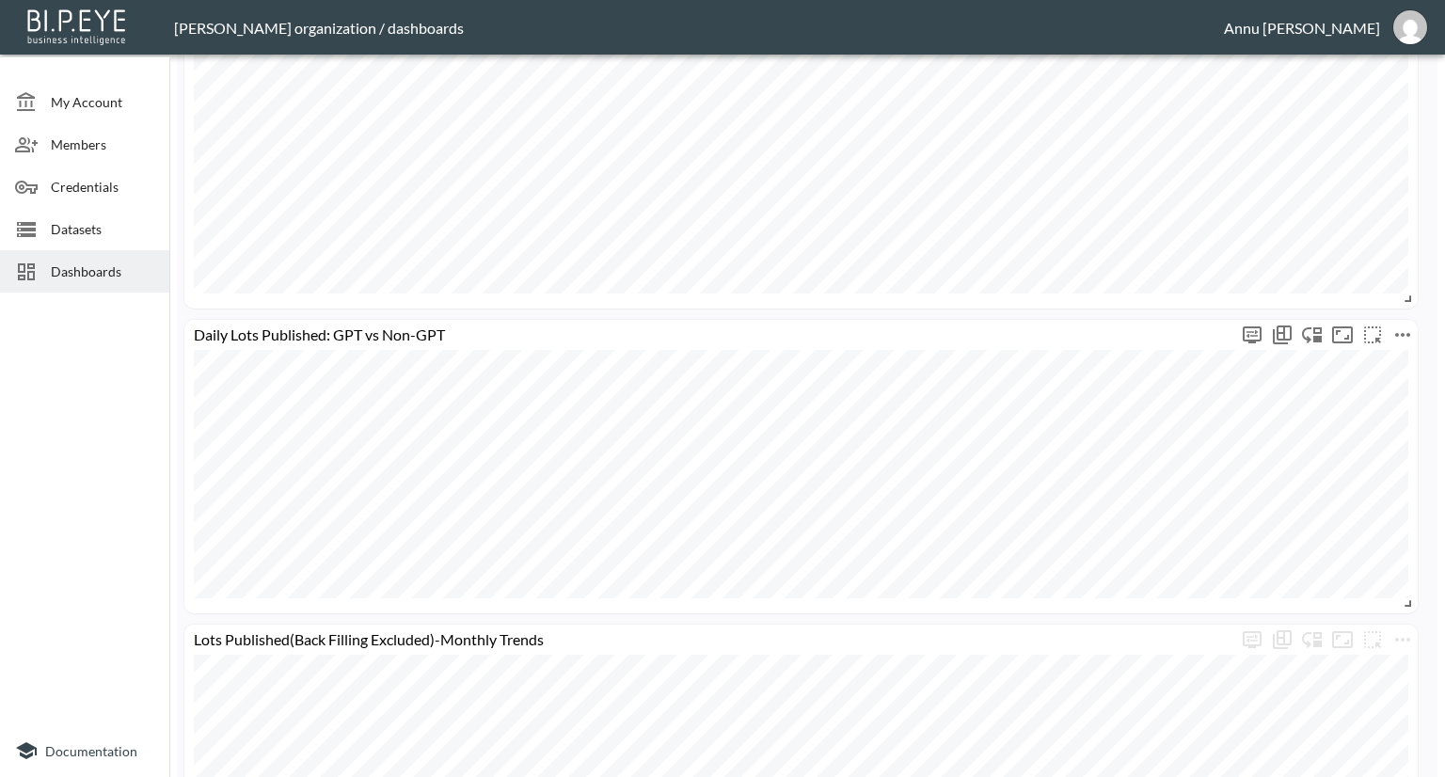
click at [1403, 328] on icon "more" at bounding box center [1402, 335] width 23 height 23
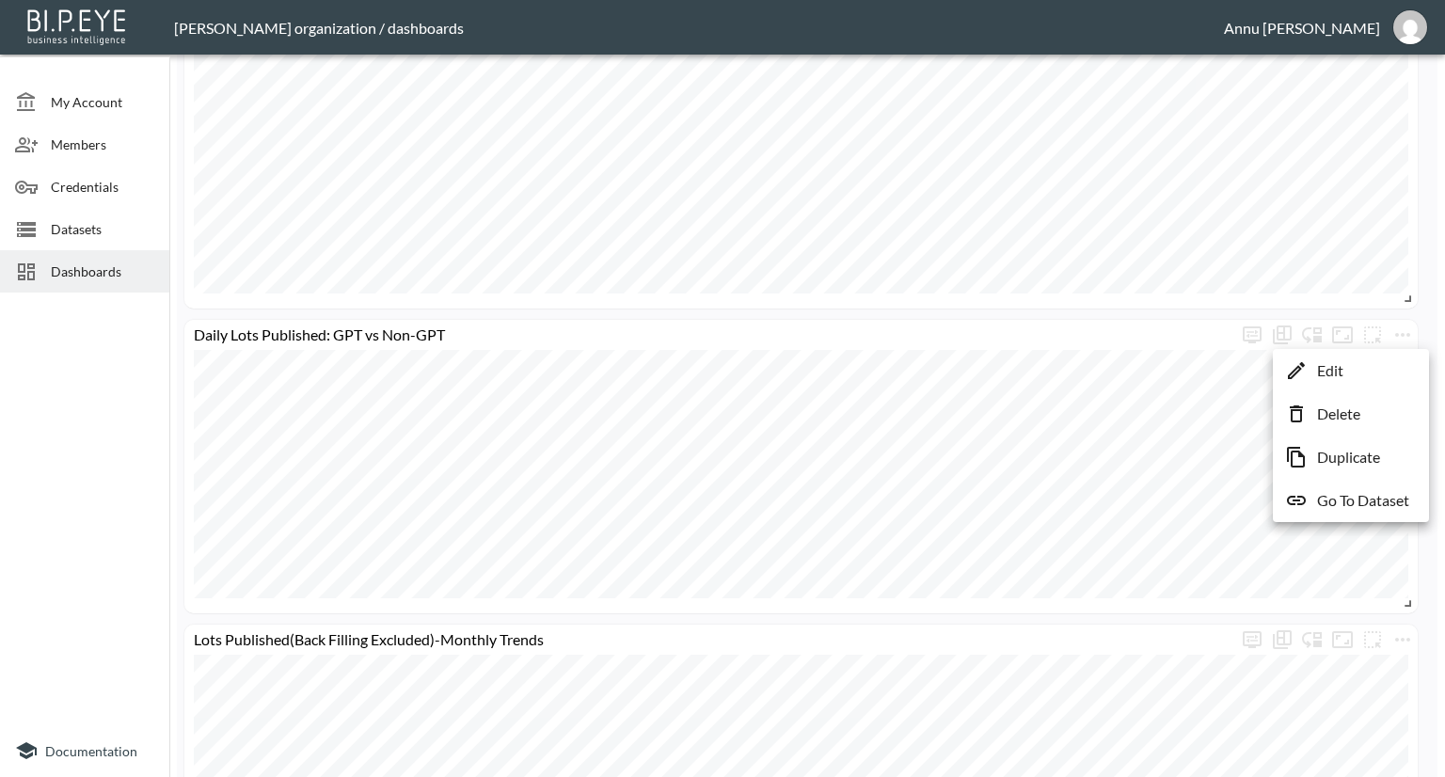
click at [1350, 493] on p "Go To Dataset" at bounding box center [1363, 500] width 92 height 23
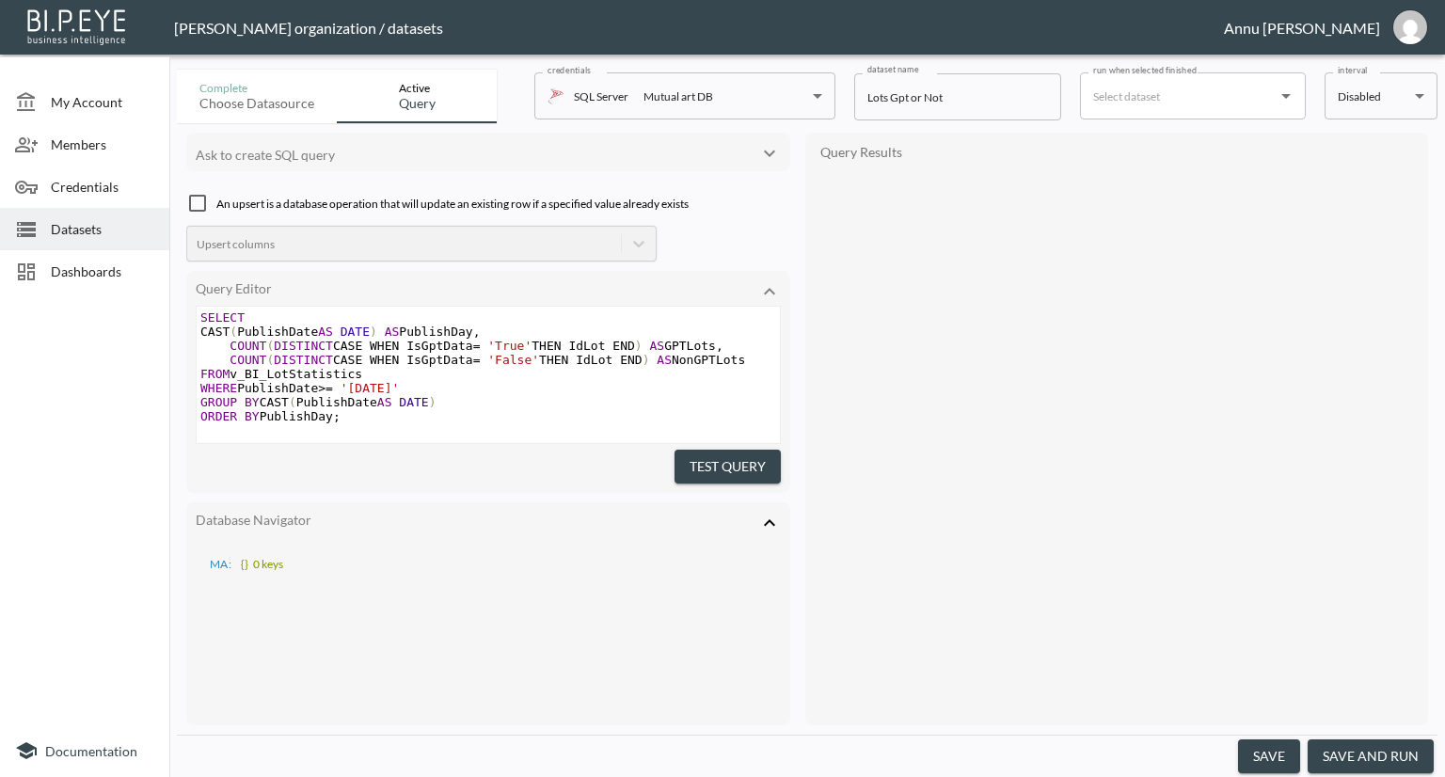
click at [1350, 93] on body "BI.P.EYE, Interactive Analytics Dashboards - app [PERSON_NAME] organization / d…" at bounding box center [722, 388] width 1445 height 777
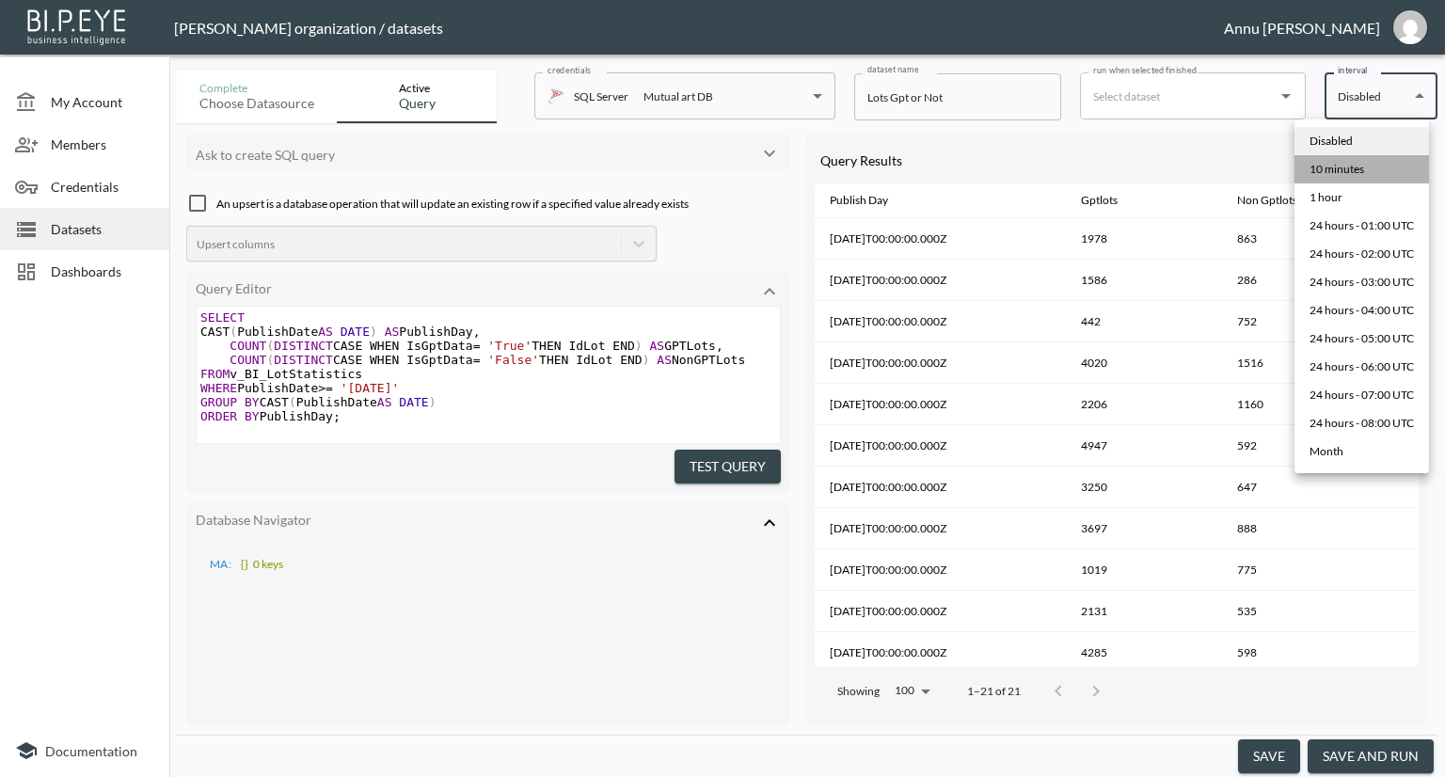
click at [1339, 164] on div "10 minutes" at bounding box center [1336, 169] width 55 height 17
type input "*/10 * * * *"
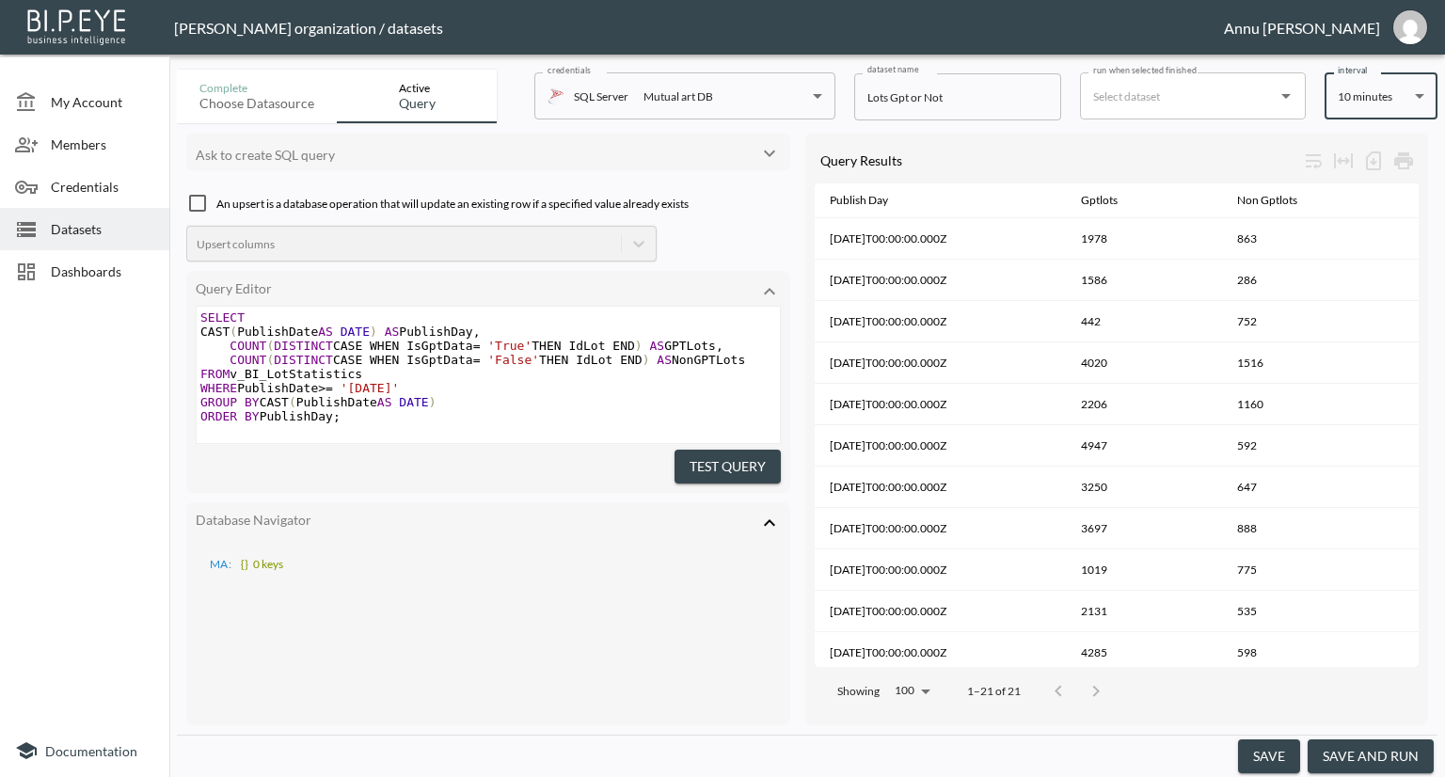
click at [1265, 753] on button "save" at bounding box center [1269, 756] width 62 height 35
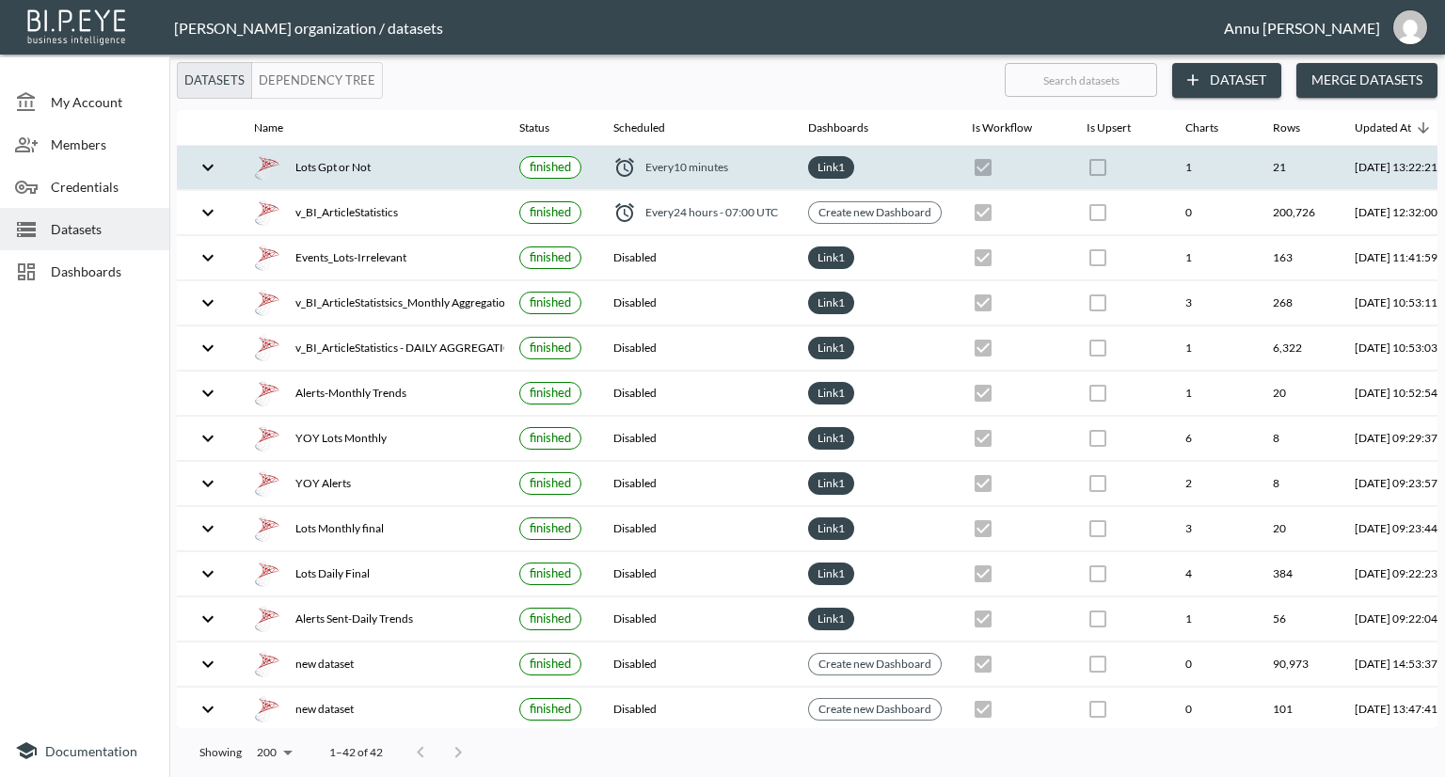
click at [211, 164] on icon "expand row" at bounding box center [208, 167] width 23 height 23
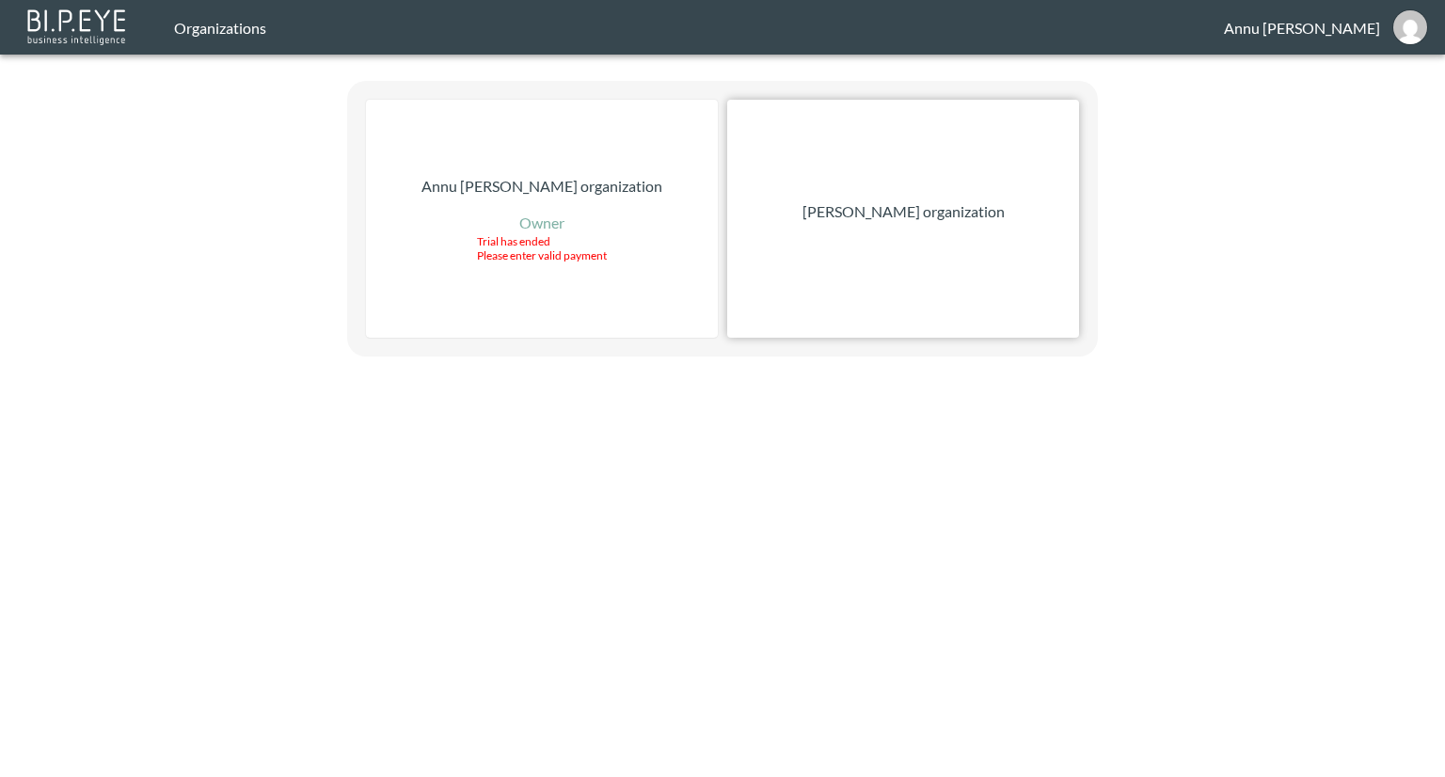
click at [929, 212] on p "[PERSON_NAME] organization" at bounding box center [903, 211] width 202 height 23
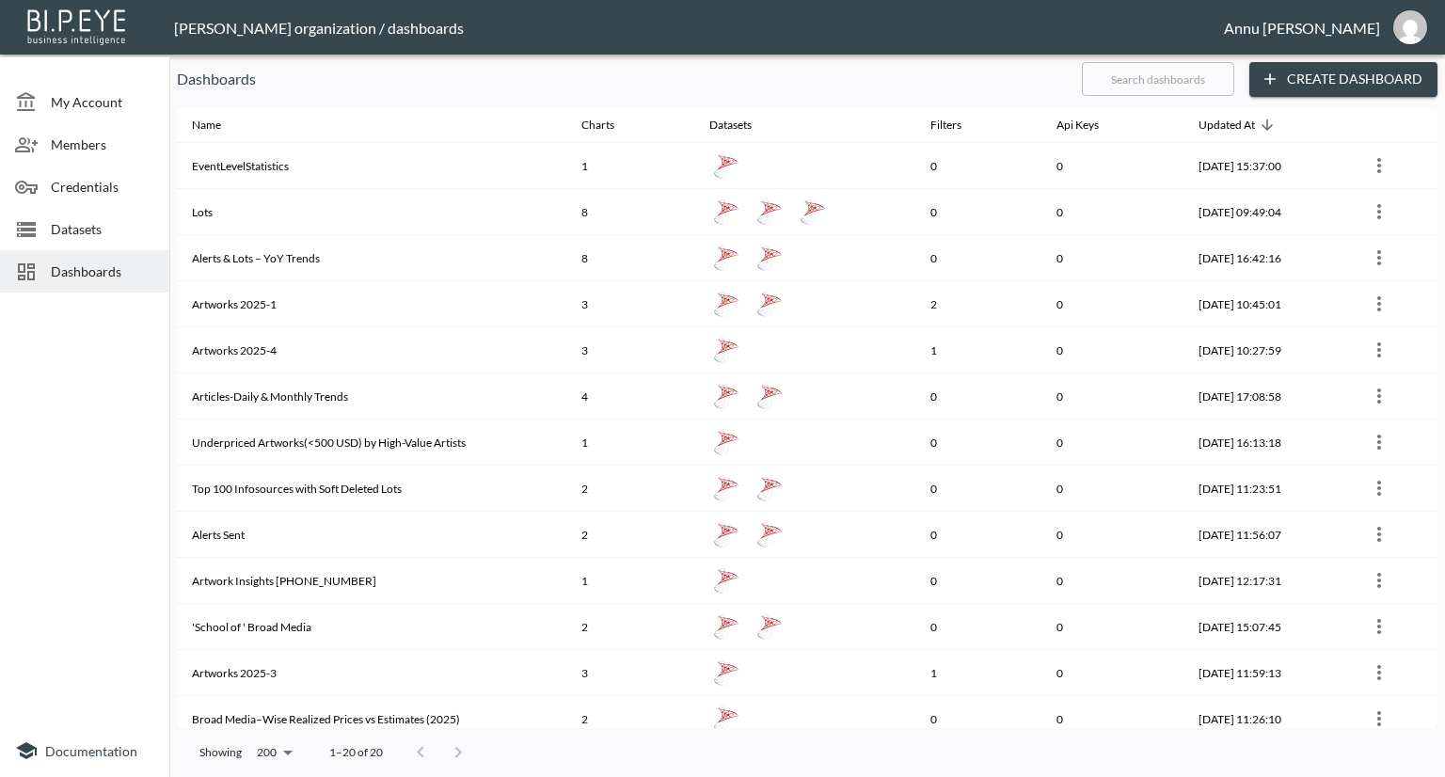
click at [103, 220] on span "Datasets" at bounding box center [102, 229] width 103 height 20
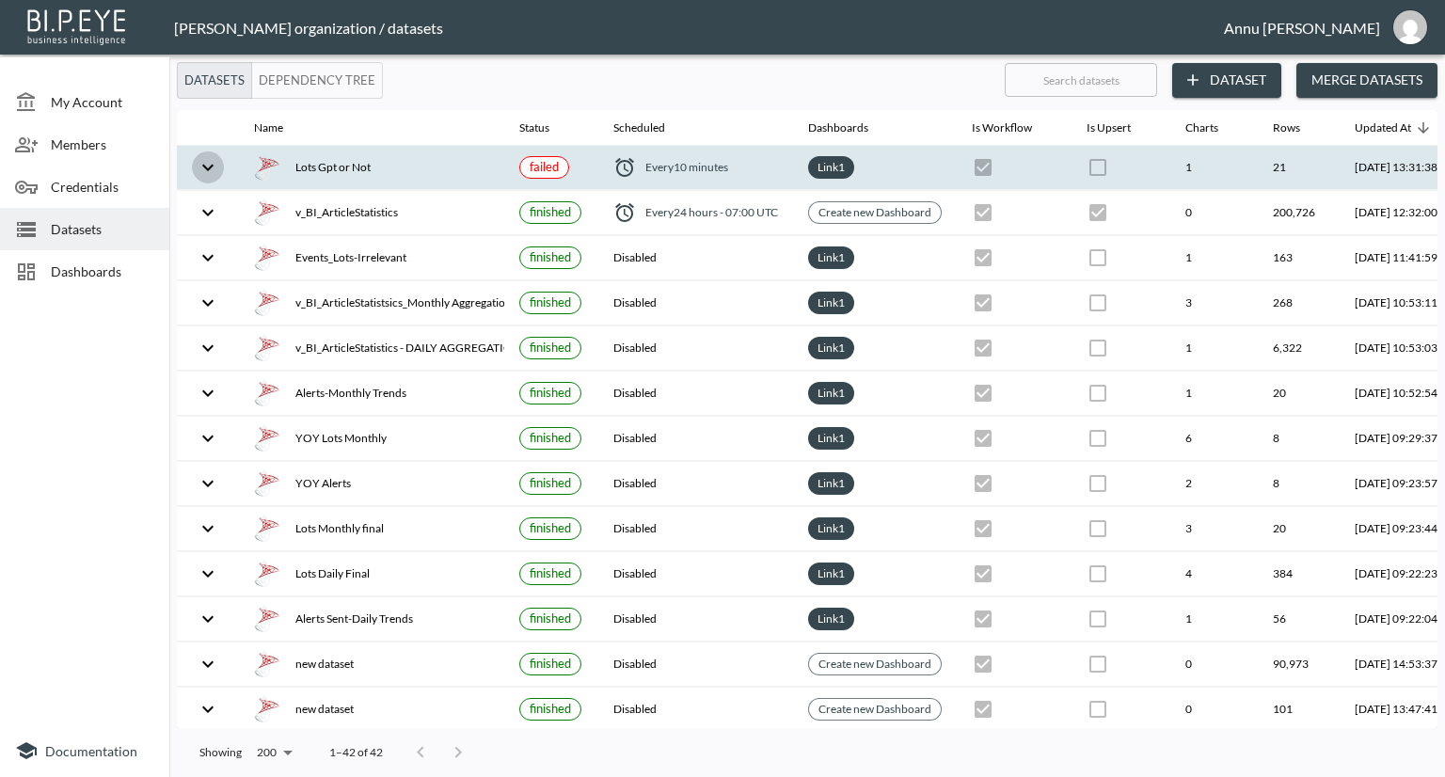
click at [192, 169] on button "expand row" at bounding box center [208, 167] width 32 height 32
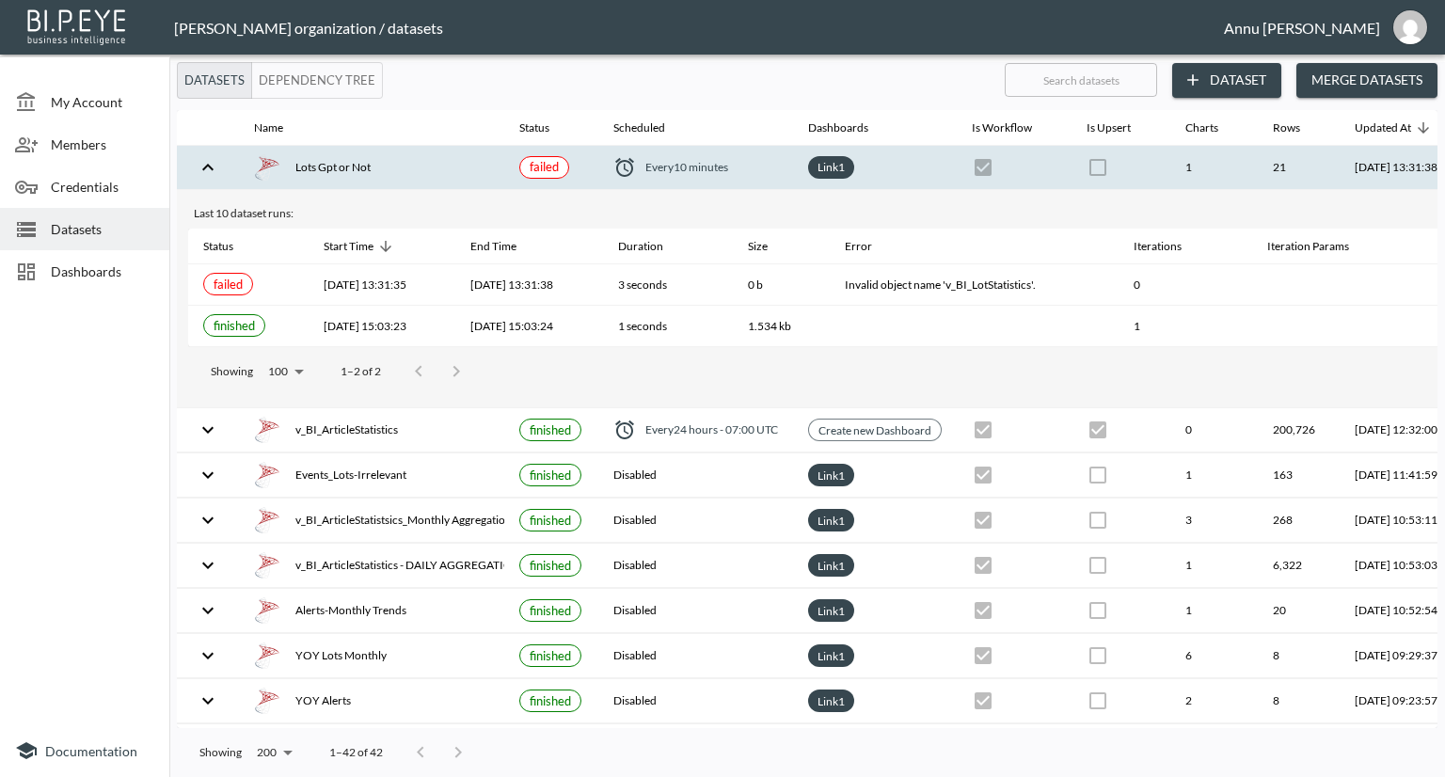
scroll to position [0, 110]
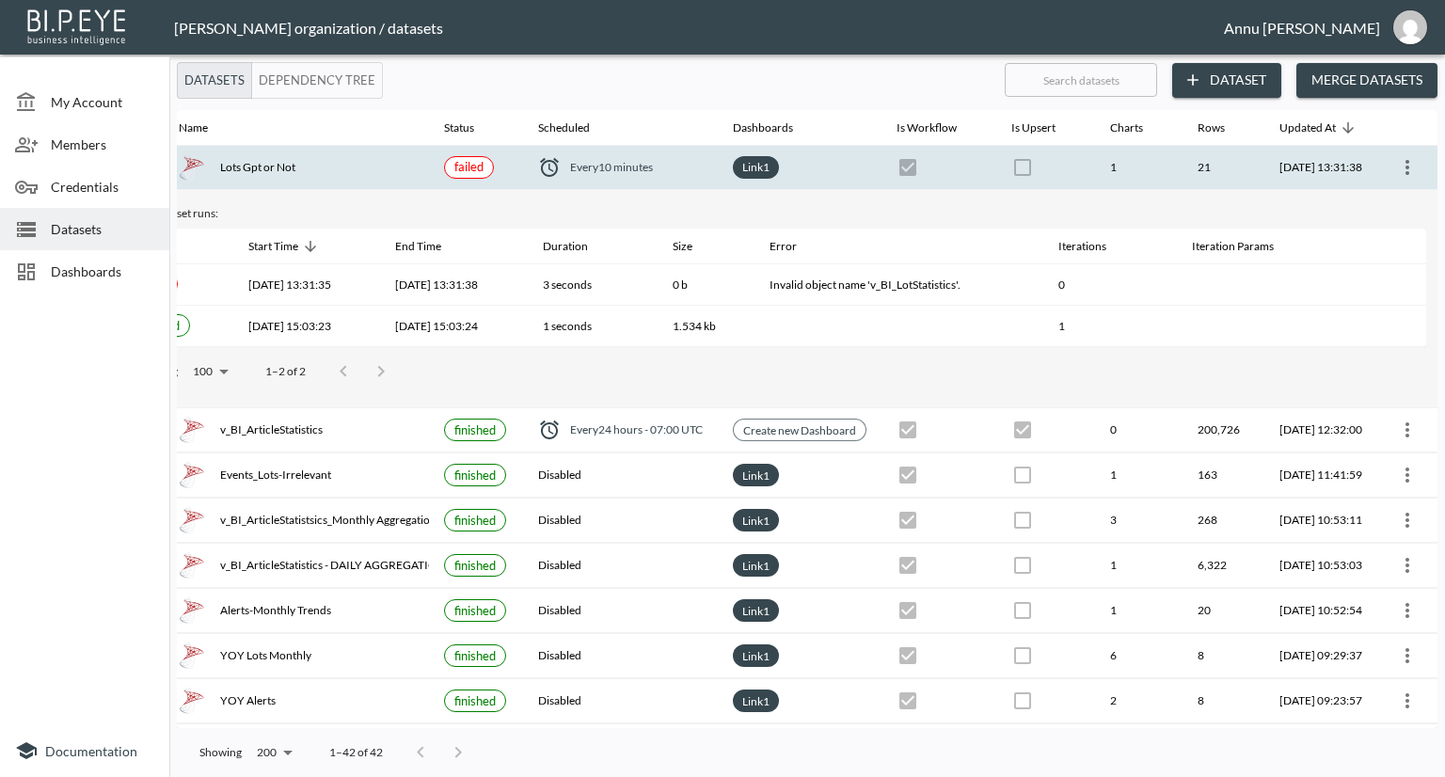
click at [1415, 162] on button "more" at bounding box center [1407, 167] width 30 height 30
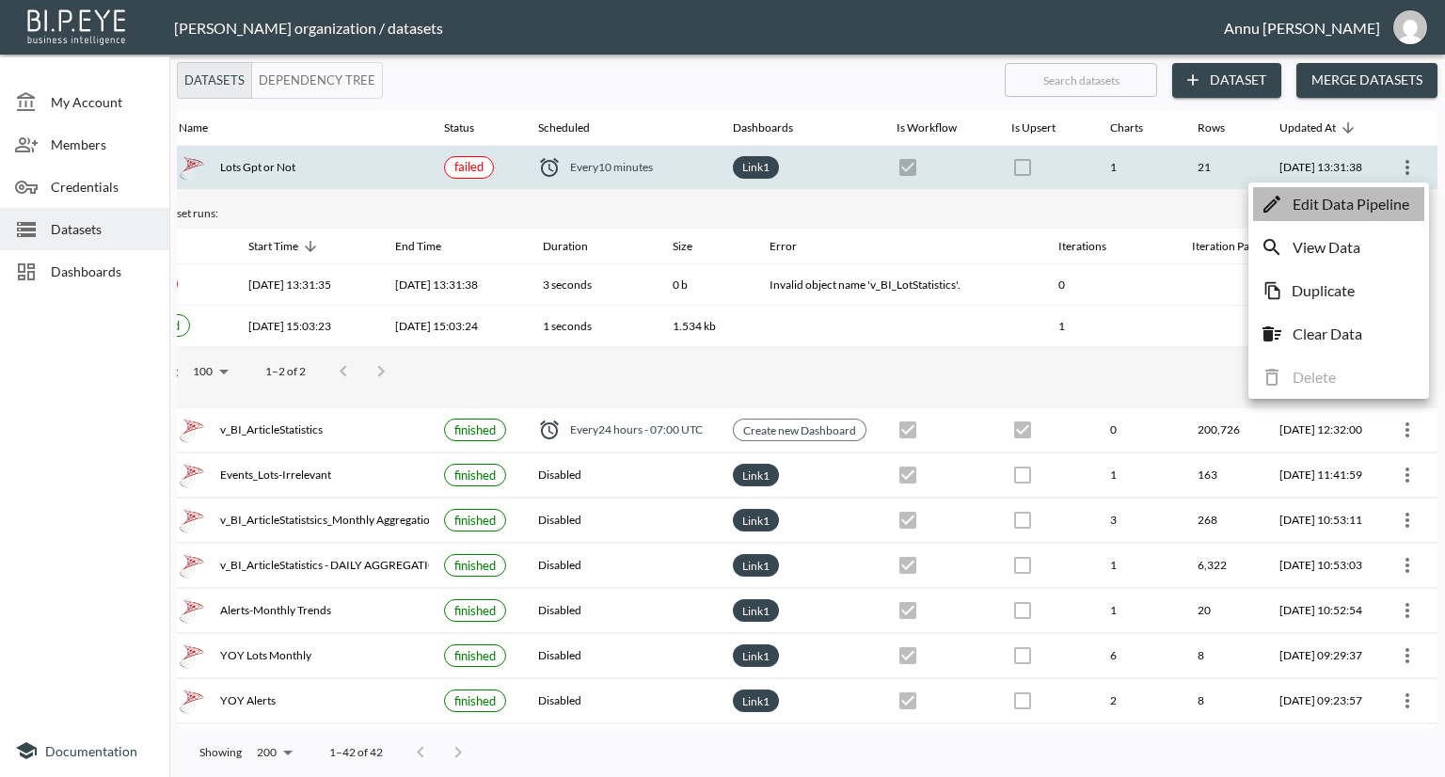
click at [1347, 208] on p "Edit Data Pipeline" at bounding box center [1350, 204] width 117 height 23
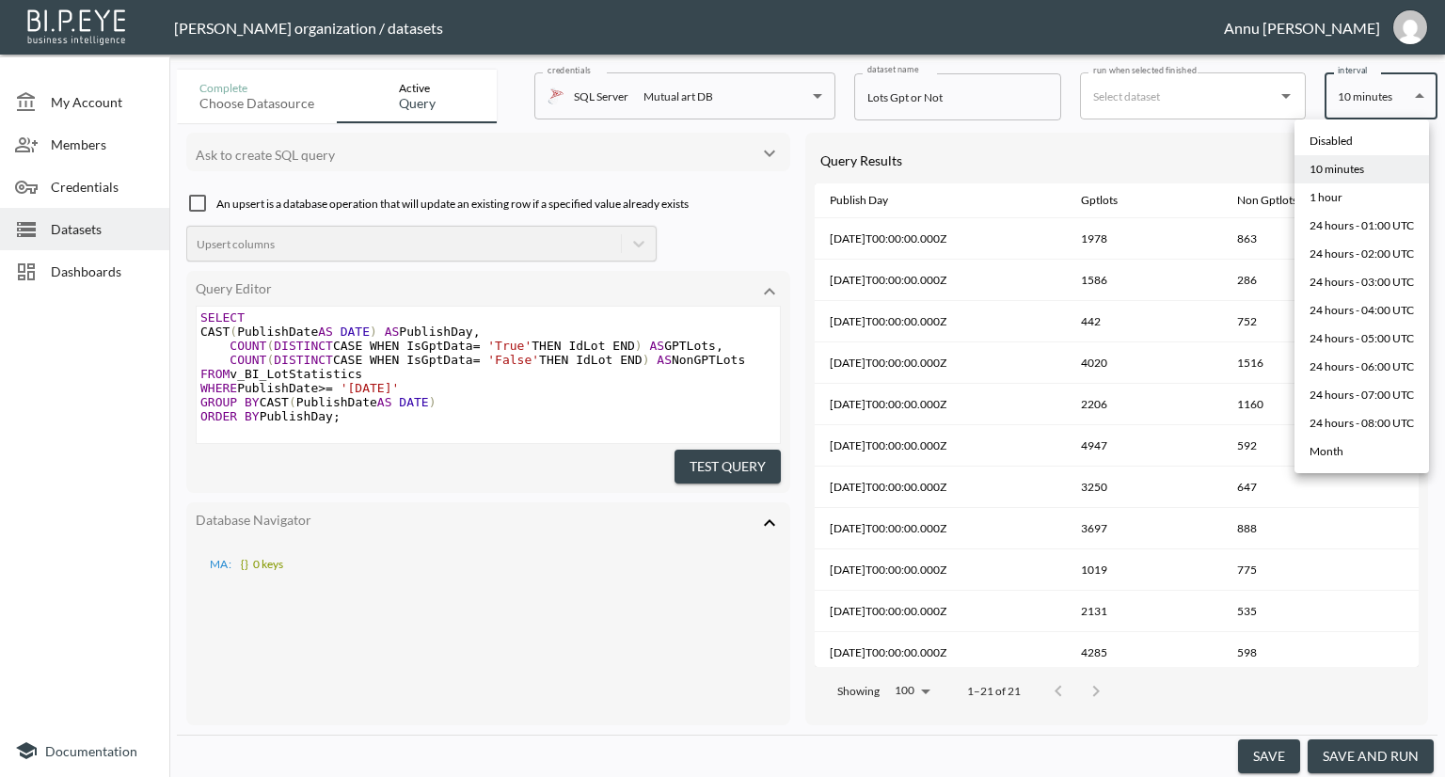
click at [1368, 91] on body "BI.P.EYE, Interactive Analytics Dashboards - app Nadia Senft organization / dat…" at bounding box center [722, 388] width 1445 height 777
click at [1353, 136] on li "Disabled" at bounding box center [1361, 141] width 134 height 28
type input "Disabled"
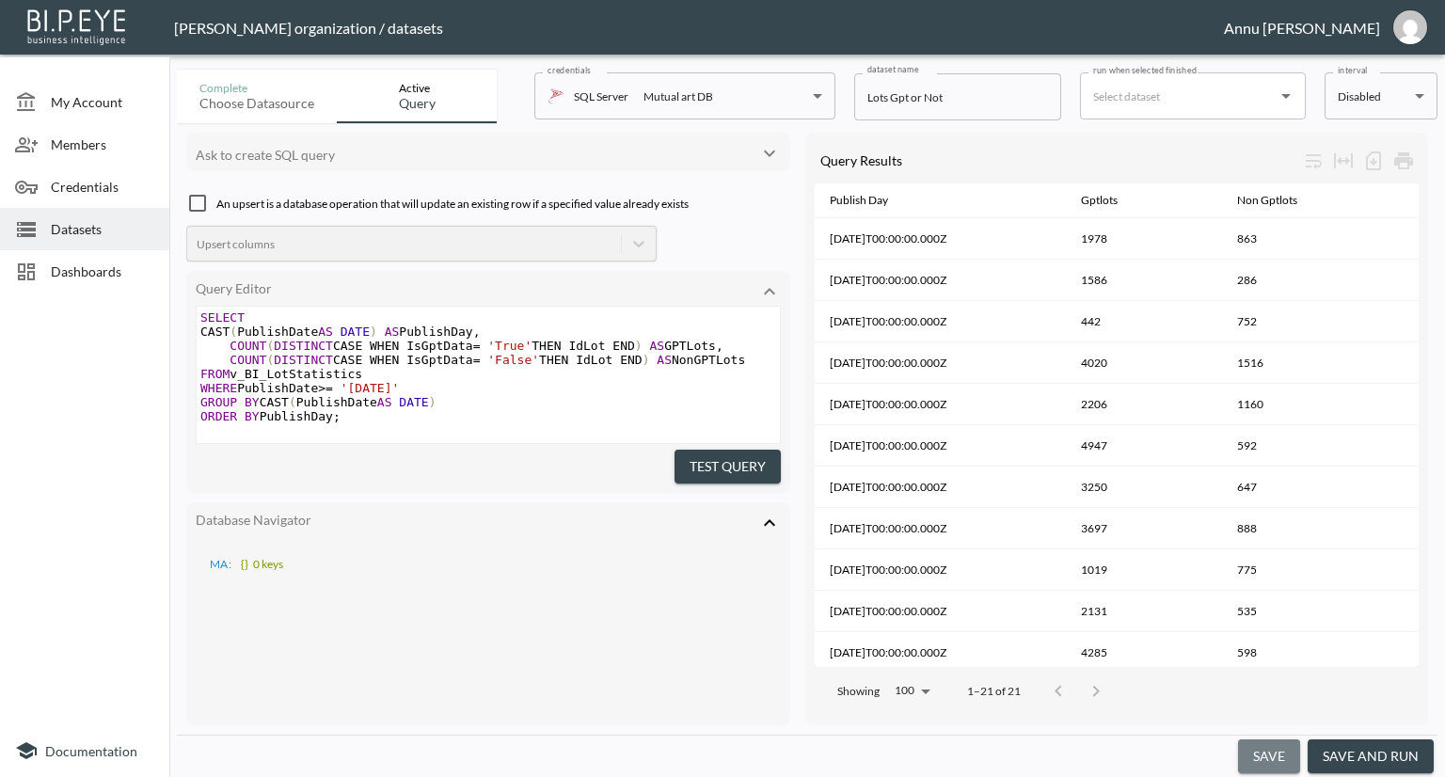
click at [1282, 755] on button "save" at bounding box center [1269, 756] width 62 height 35
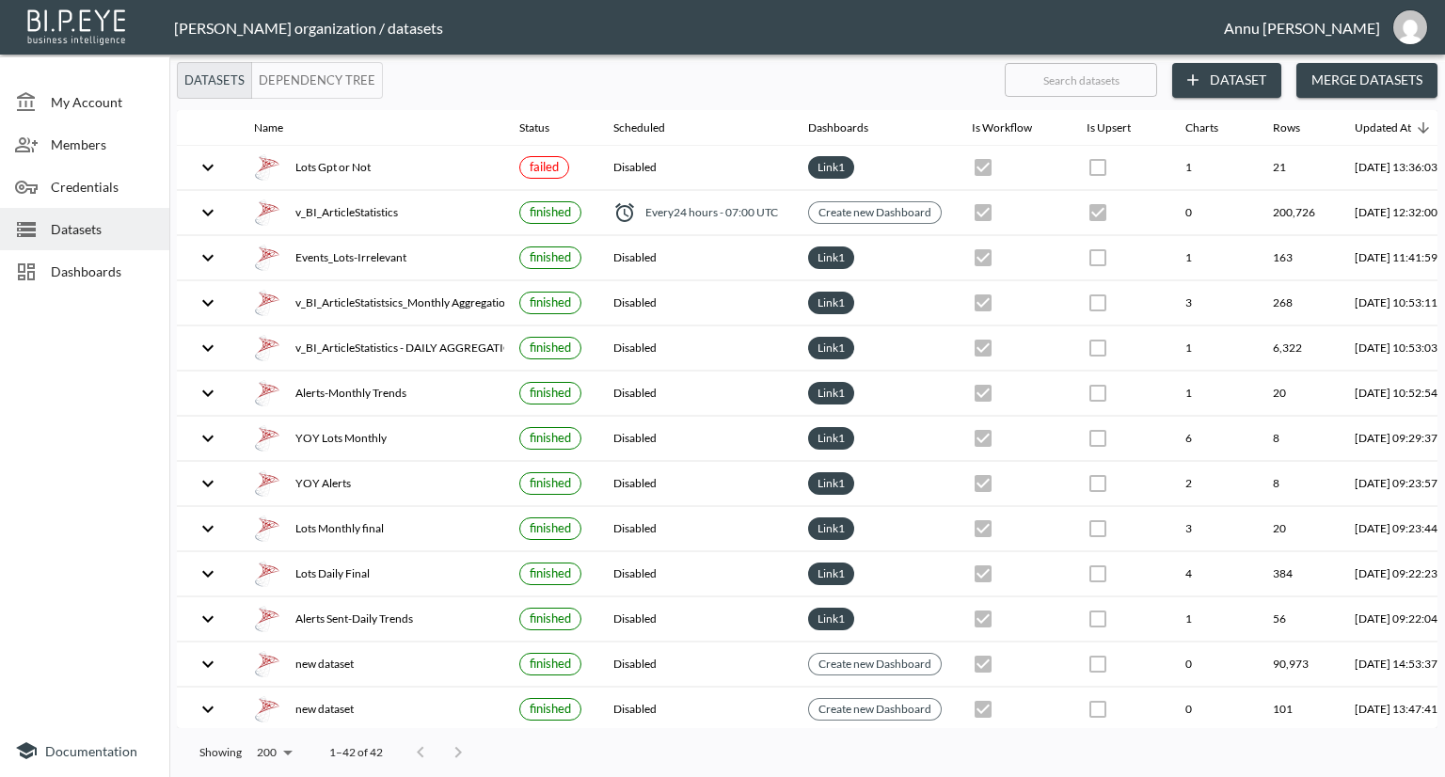
click at [113, 262] on span "Dashboards" at bounding box center [102, 271] width 103 height 20
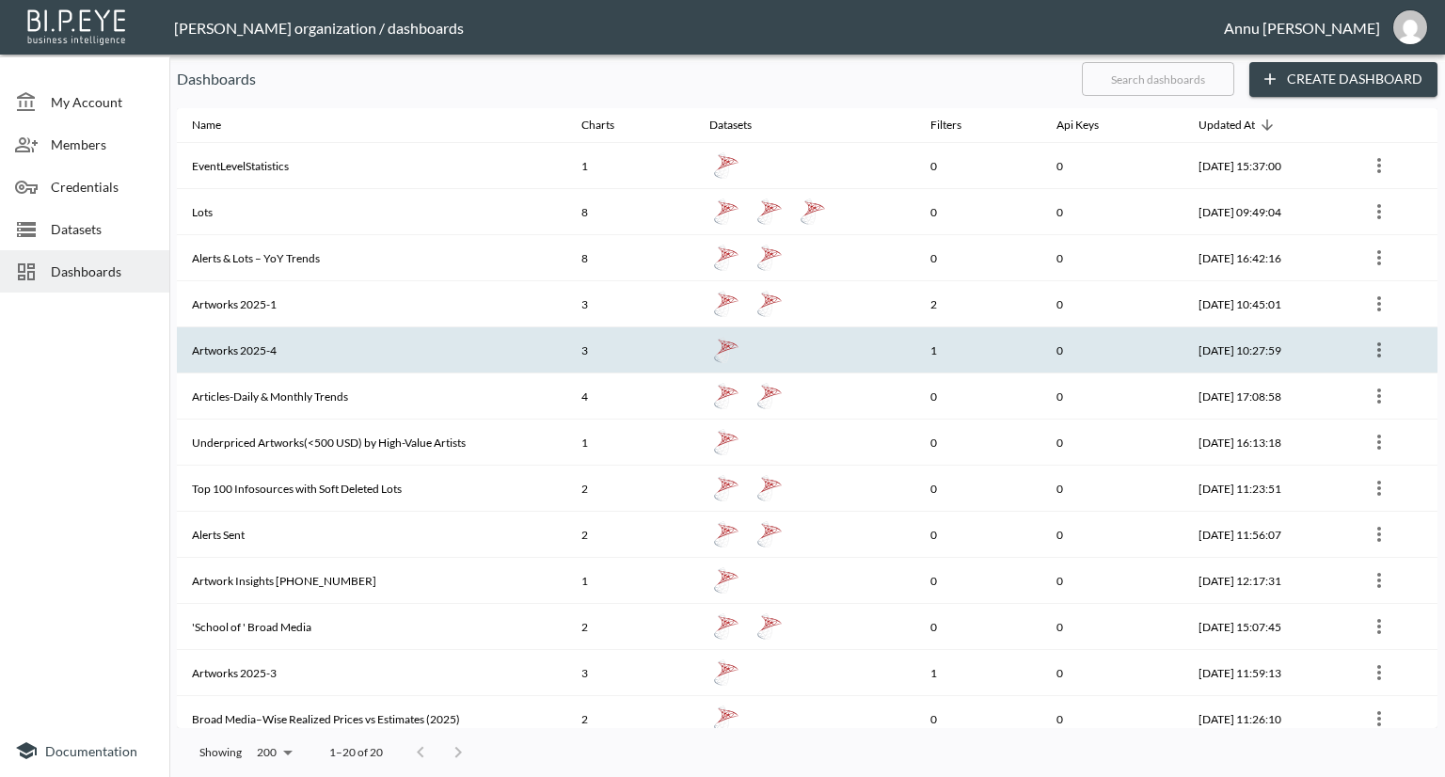
click at [340, 355] on th "Artworks 2025-4" at bounding box center [371, 350] width 389 height 46
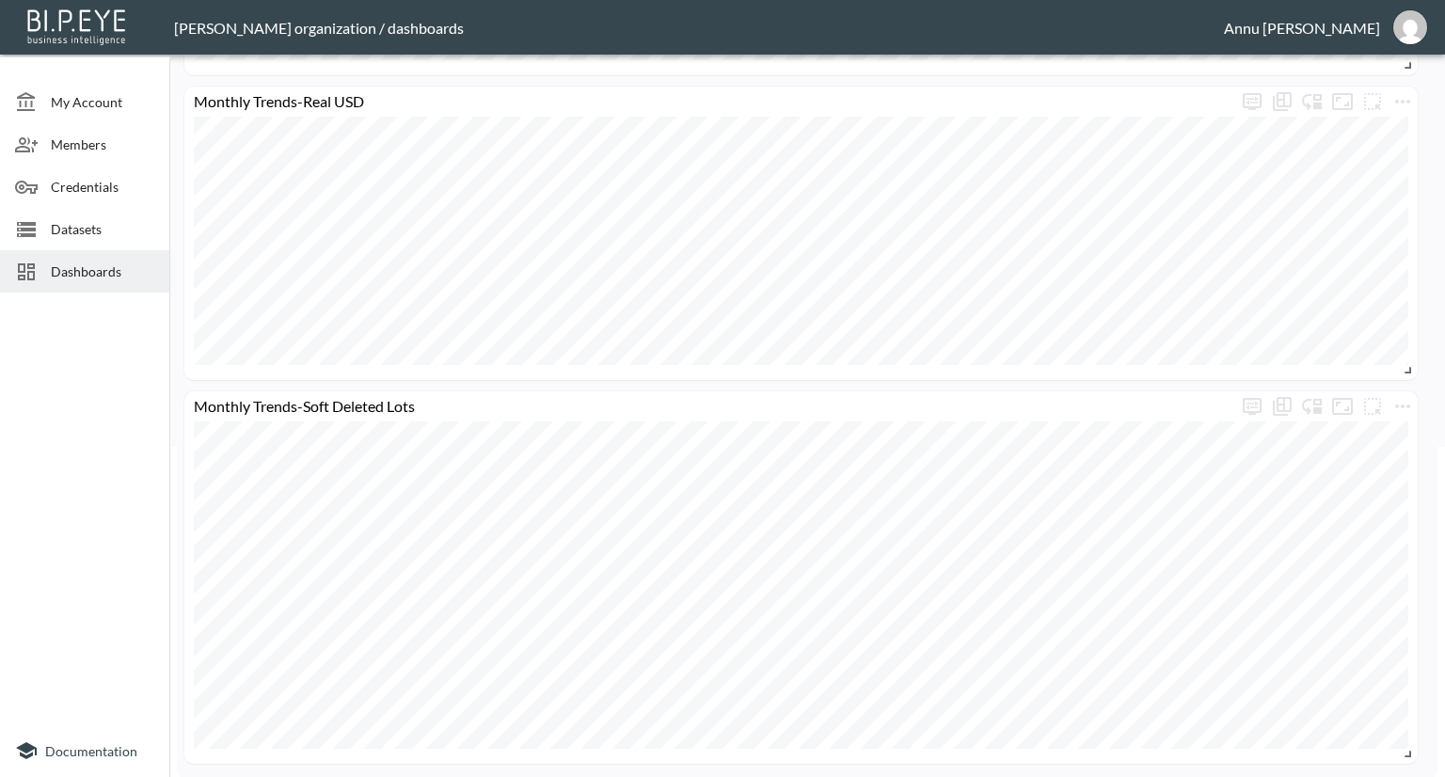
scroll to position [331, 0]
click at [115, 272] on span "Dashboards" at bounding box center [102, 271] width 103 height 20
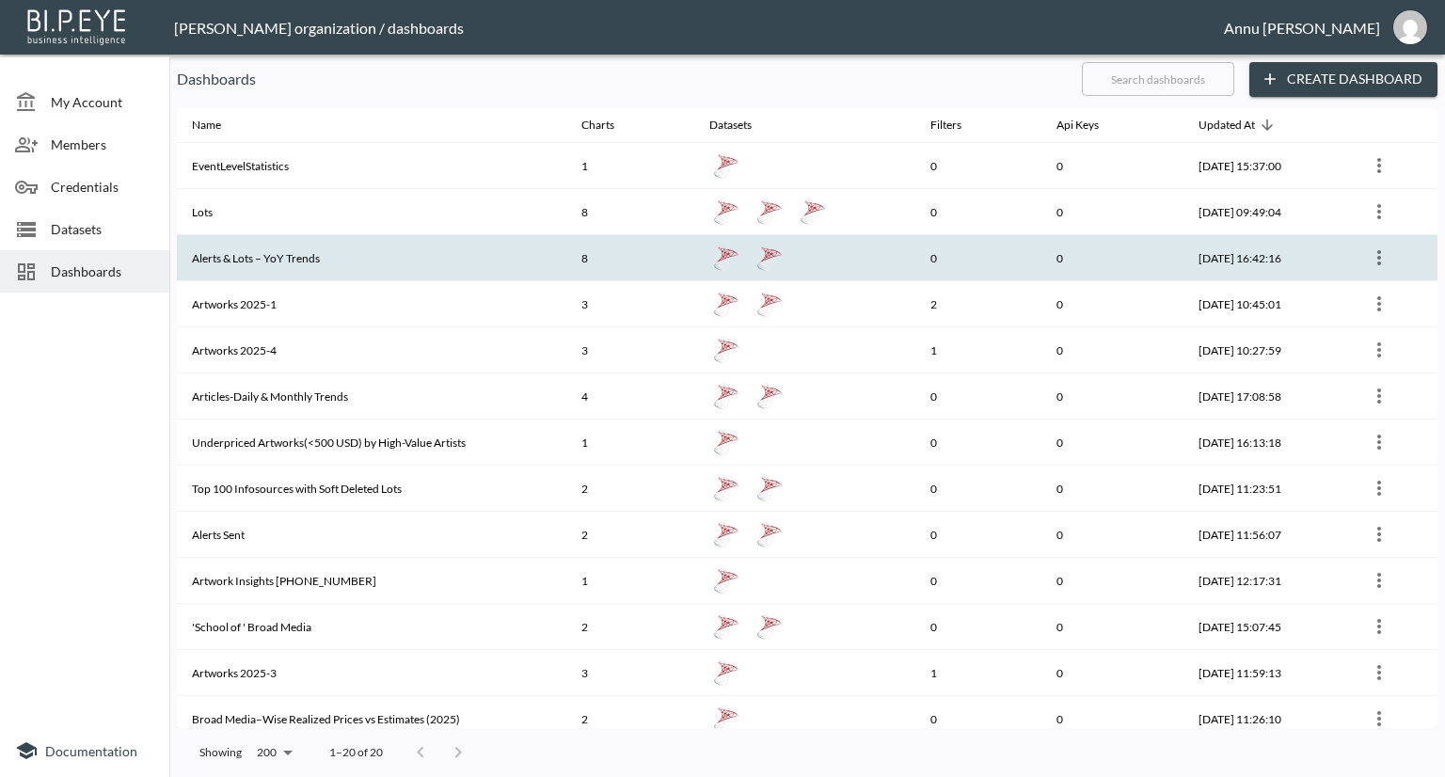
scroll to position [334, 0]
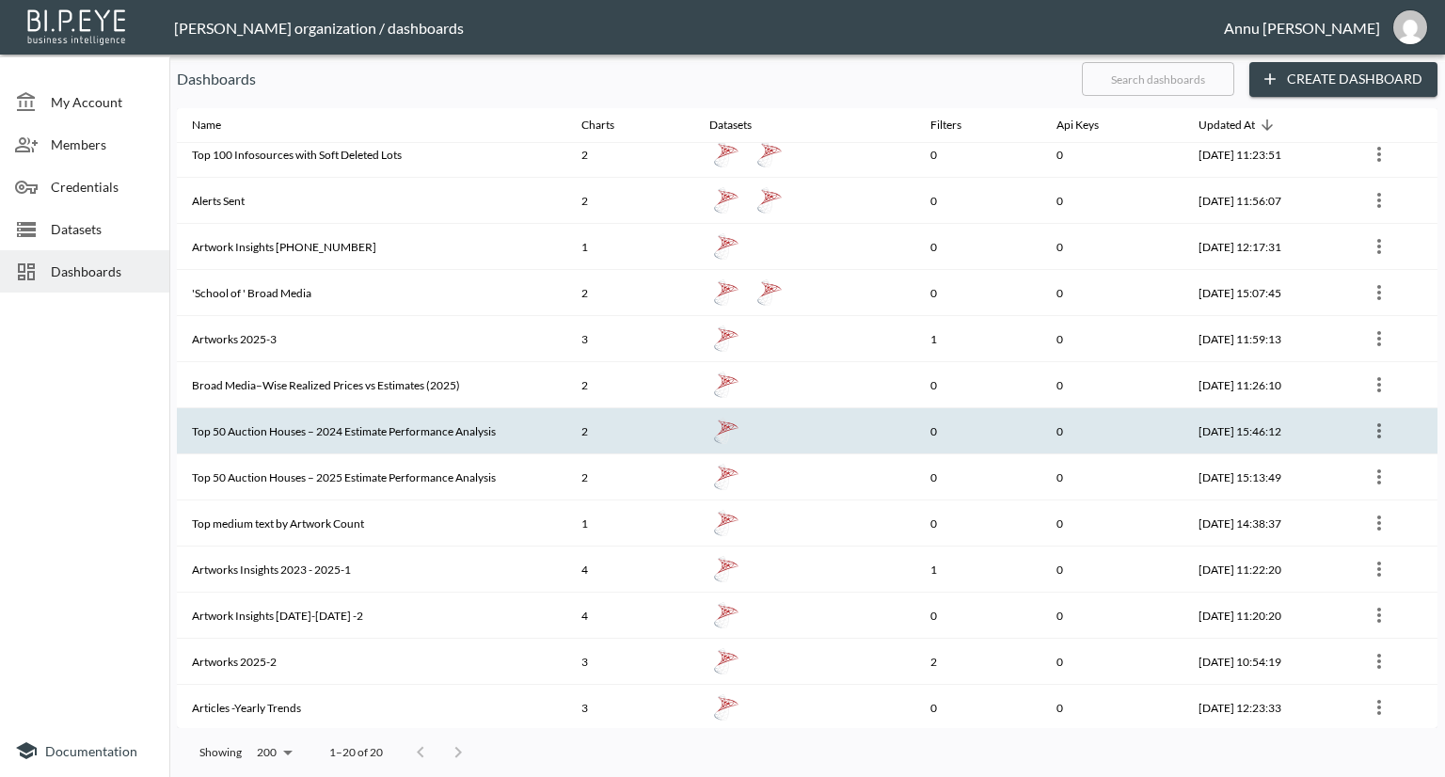
click at [395, 418] on th "Top 50 Auction Houses – 2024 Estimate Performance Analysis" at bounding box center [371, 431] width 389 height 46
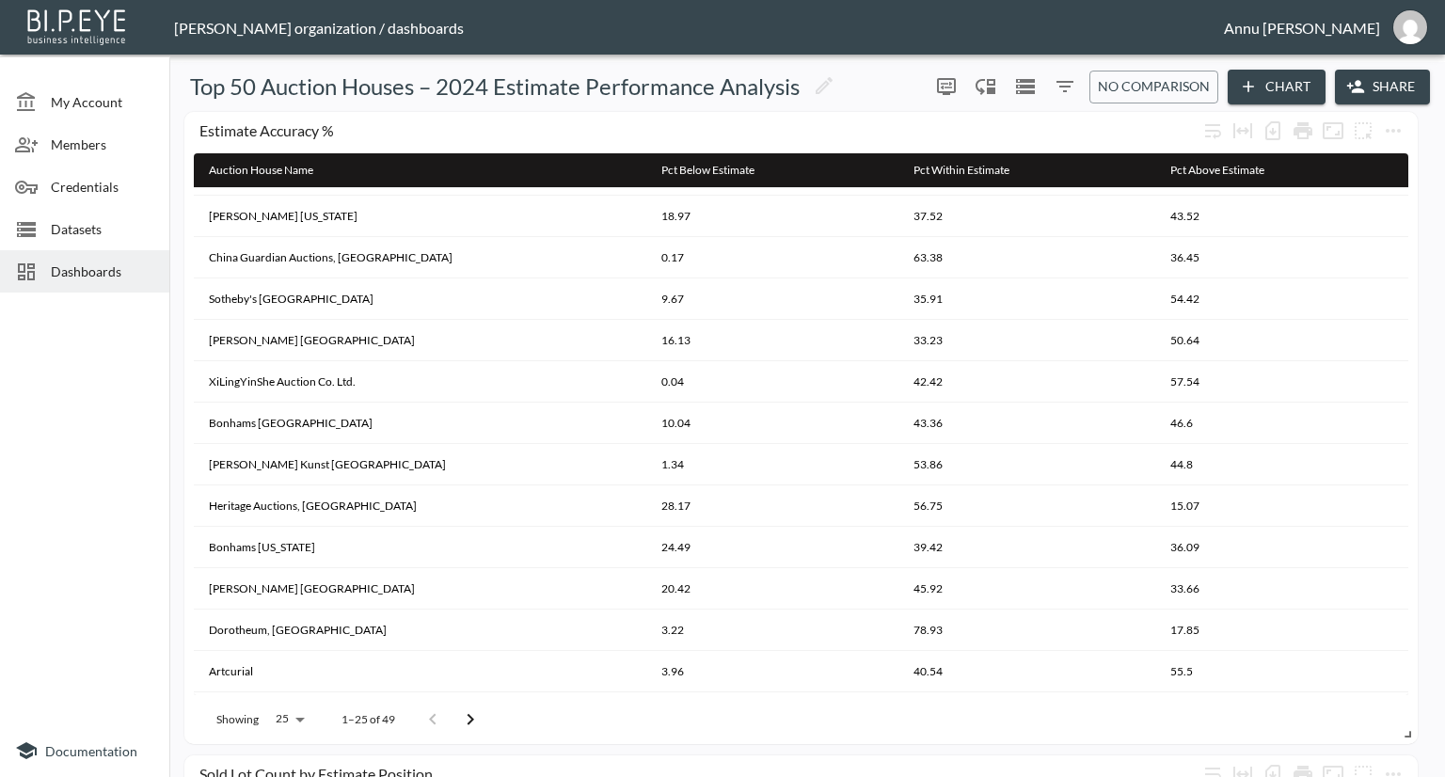
scroll to position [529, 0]
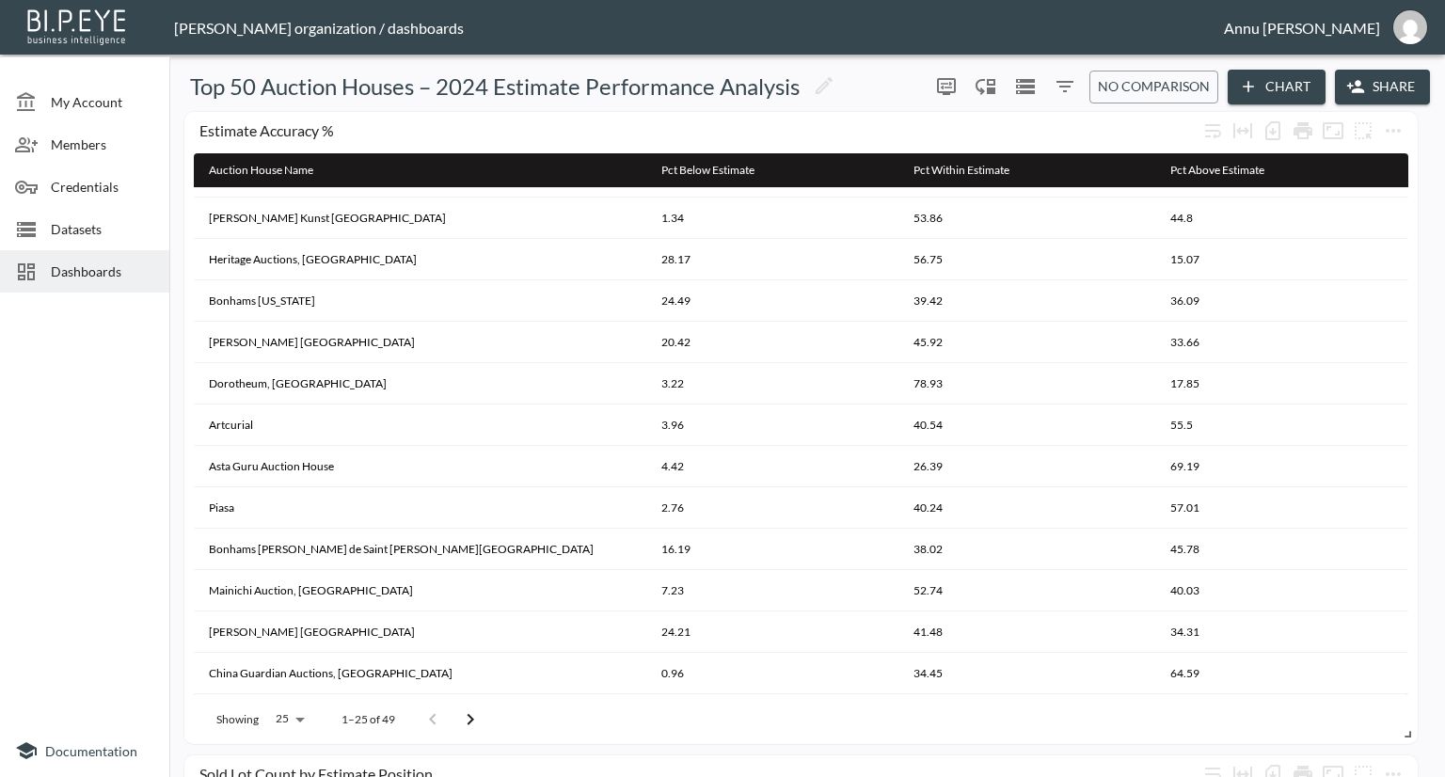
click at [87, 263] on span "Dashboards" at bounding box center [102, 271] width 103 height 20
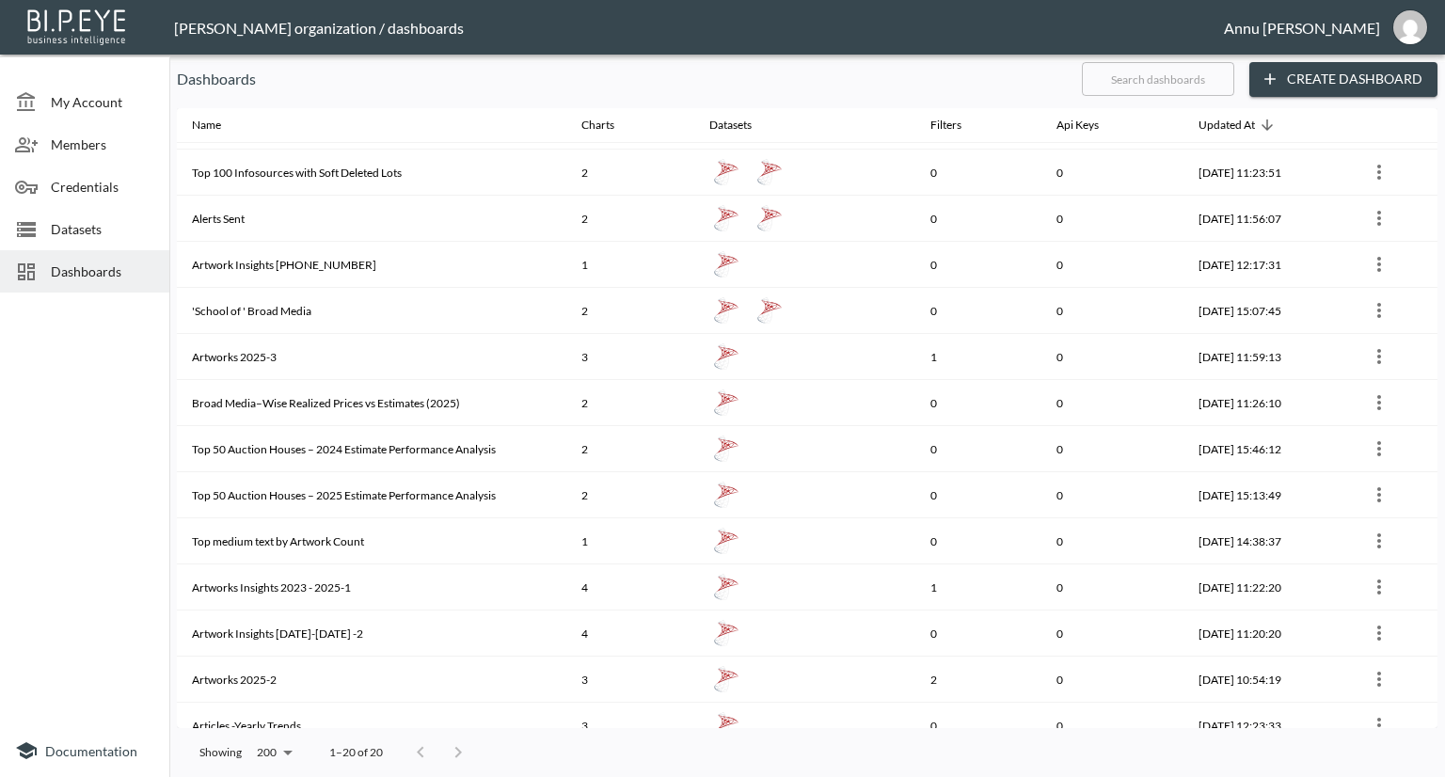
scroll to position [334, 0]
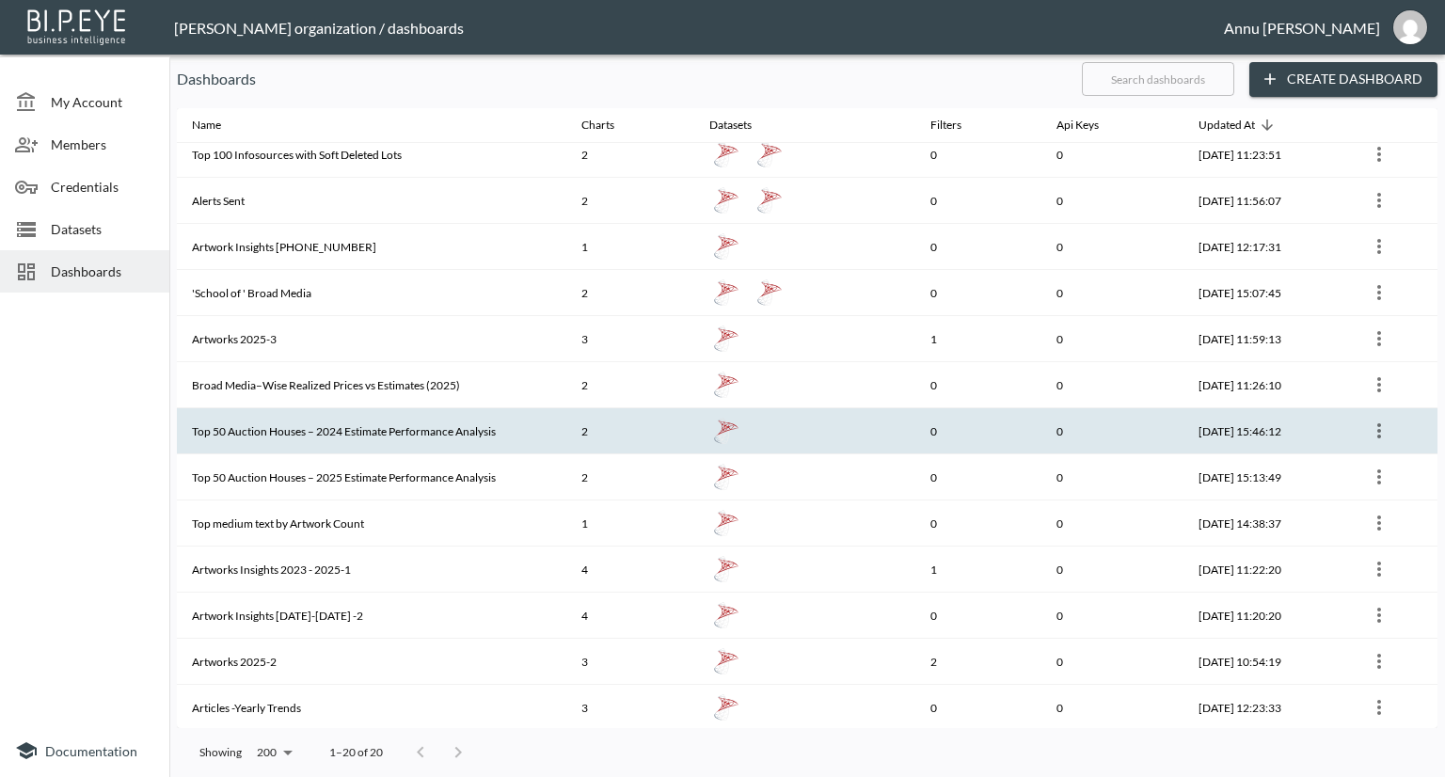
click at [330, 421] on th "Top 50 Auction Houses – 2024 Estimate Performance Analysis" at bounding box center [371, 431] width 389 height 46
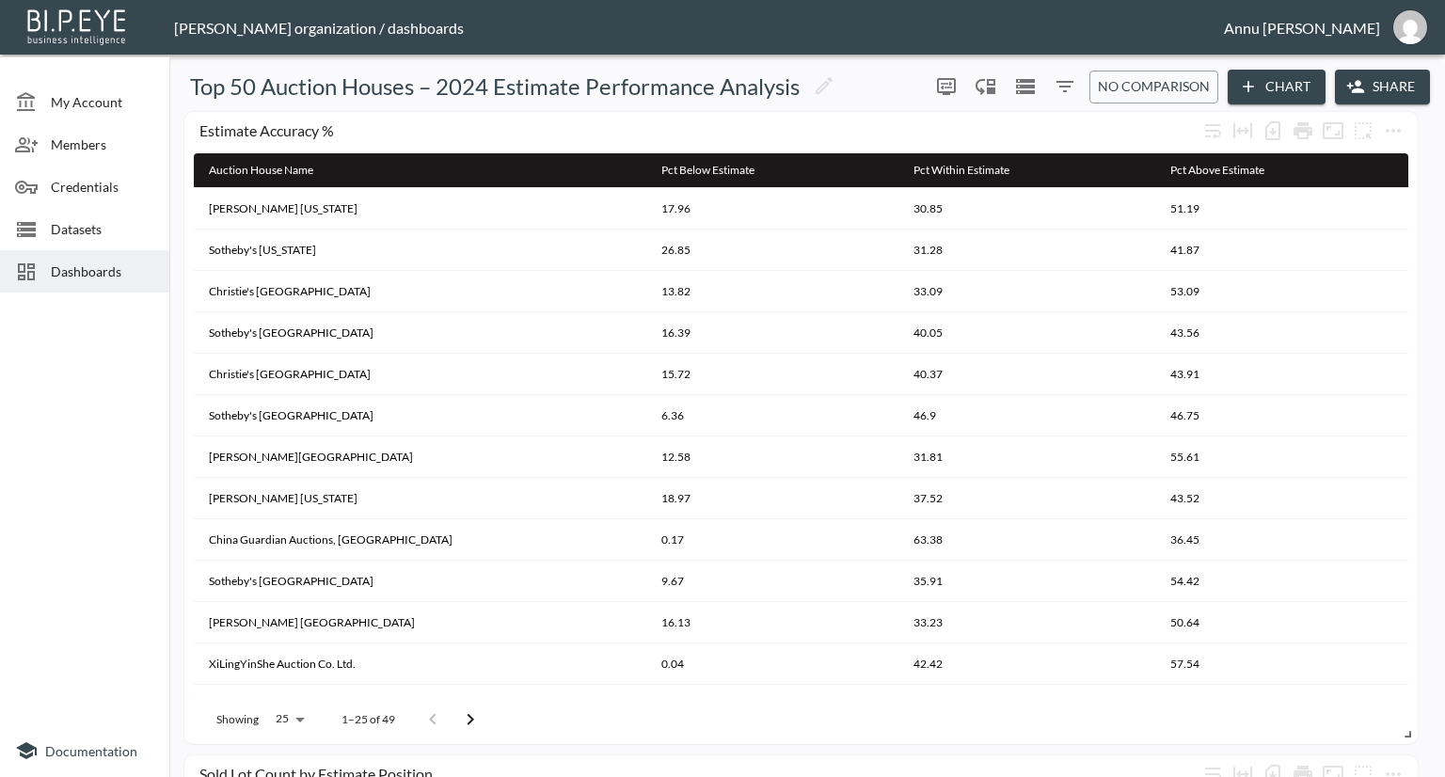
click at [108, 266] on span "Dashboards" at bounding box center [102, 271] width 103 height 20
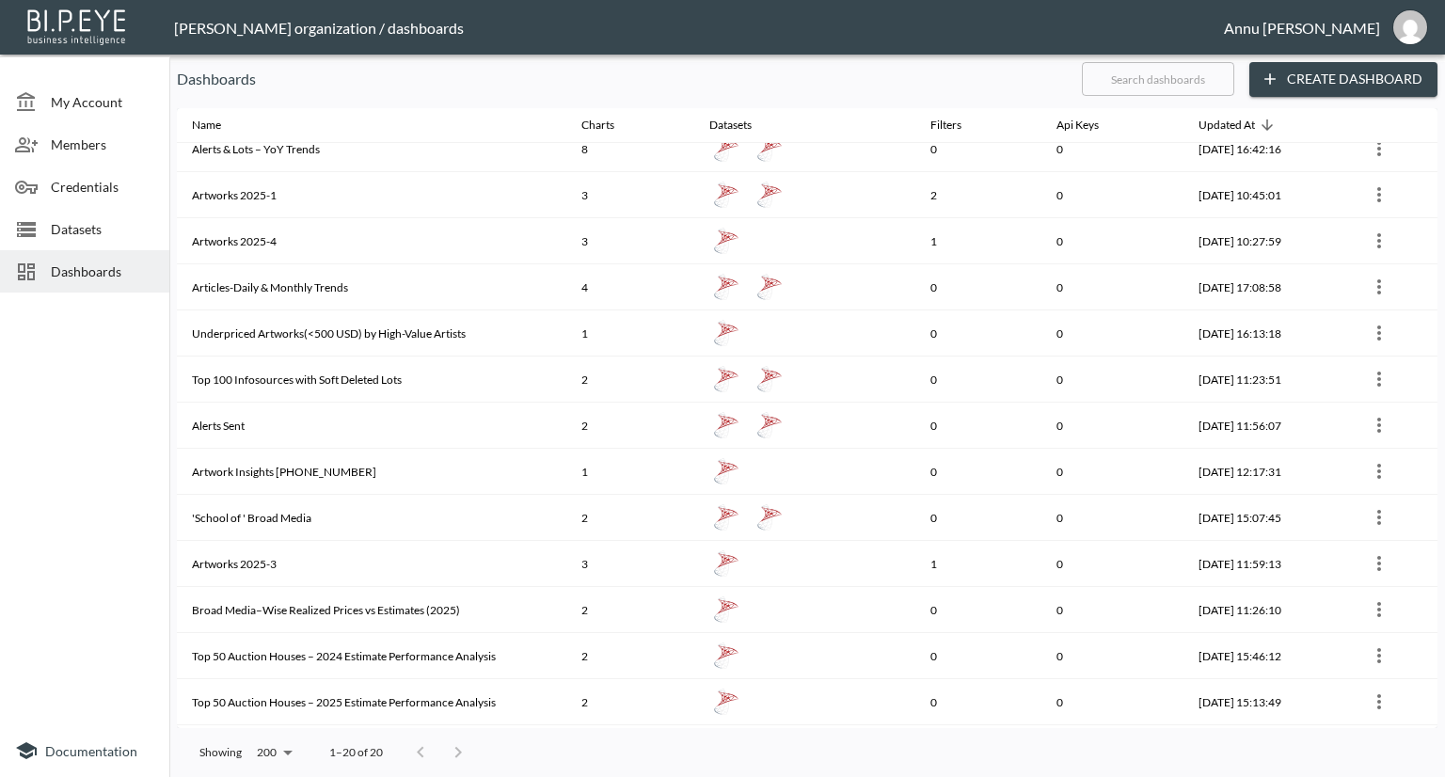
scroll to position [334, 0]
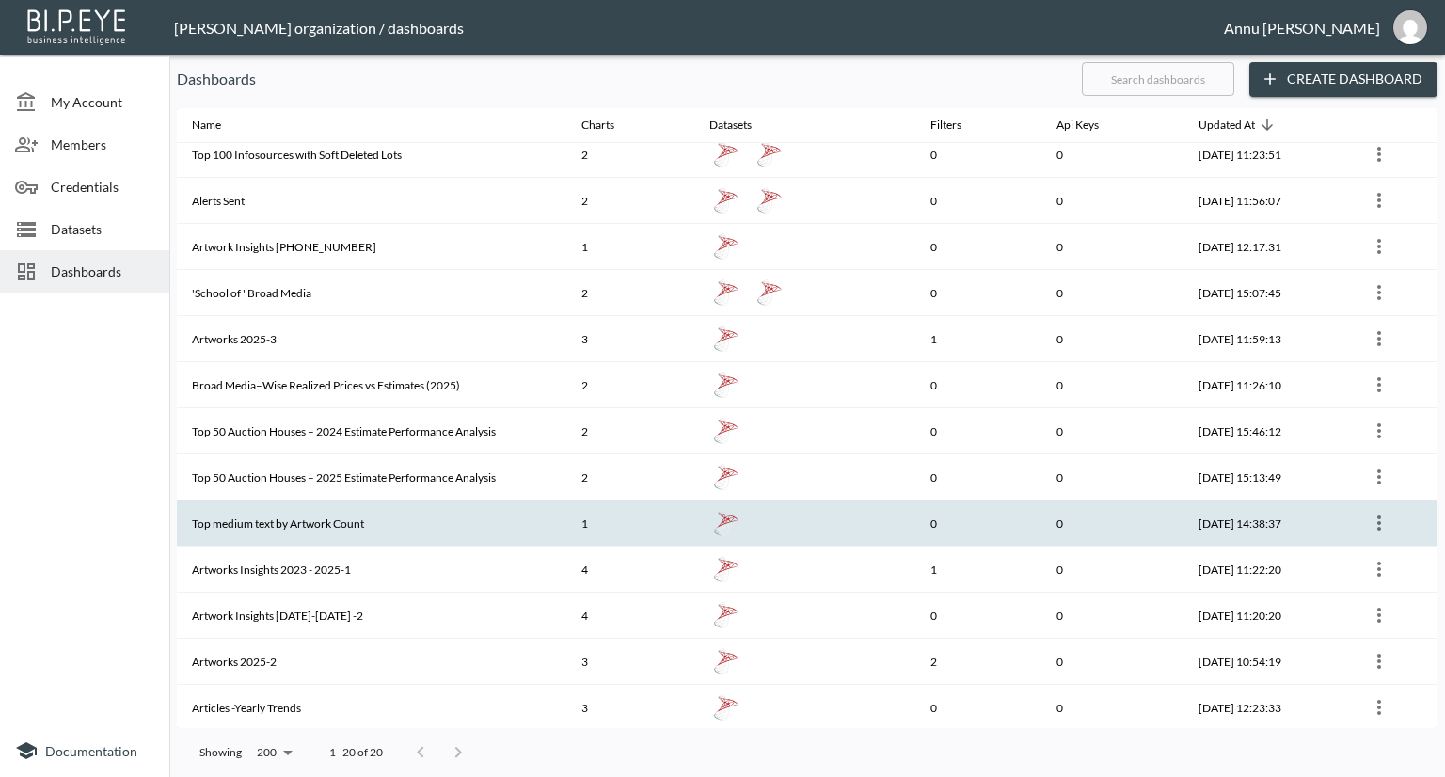
click at [316, 515] on th "Top medium text by Artwork Count" at bounding box center [371, 523] width 389 height 46
